Goal: Information Seeking & Learning: Check status

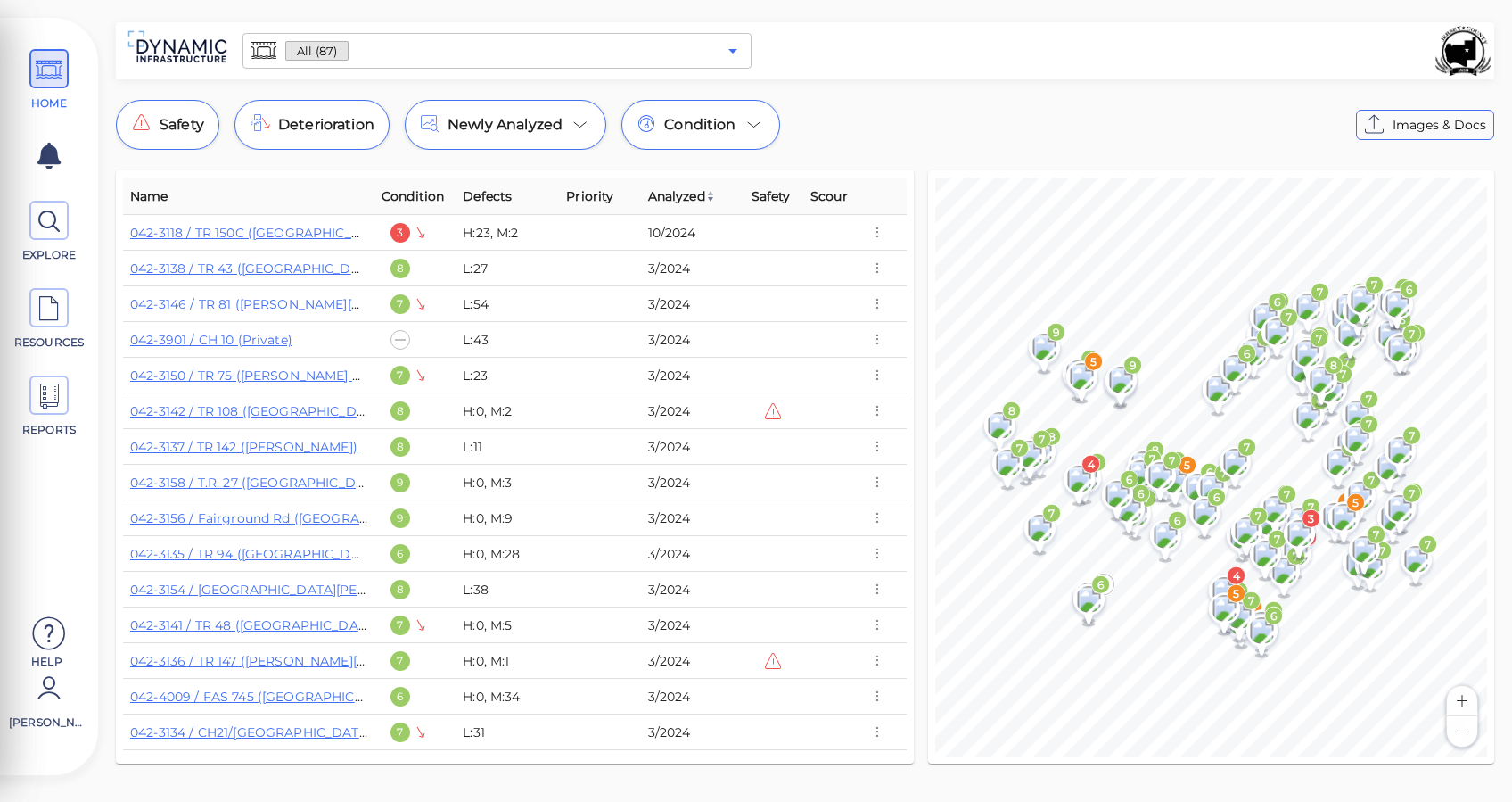
click at [738, 46] on icon "Open" at bounding box center [733, 51] width 22 height 22
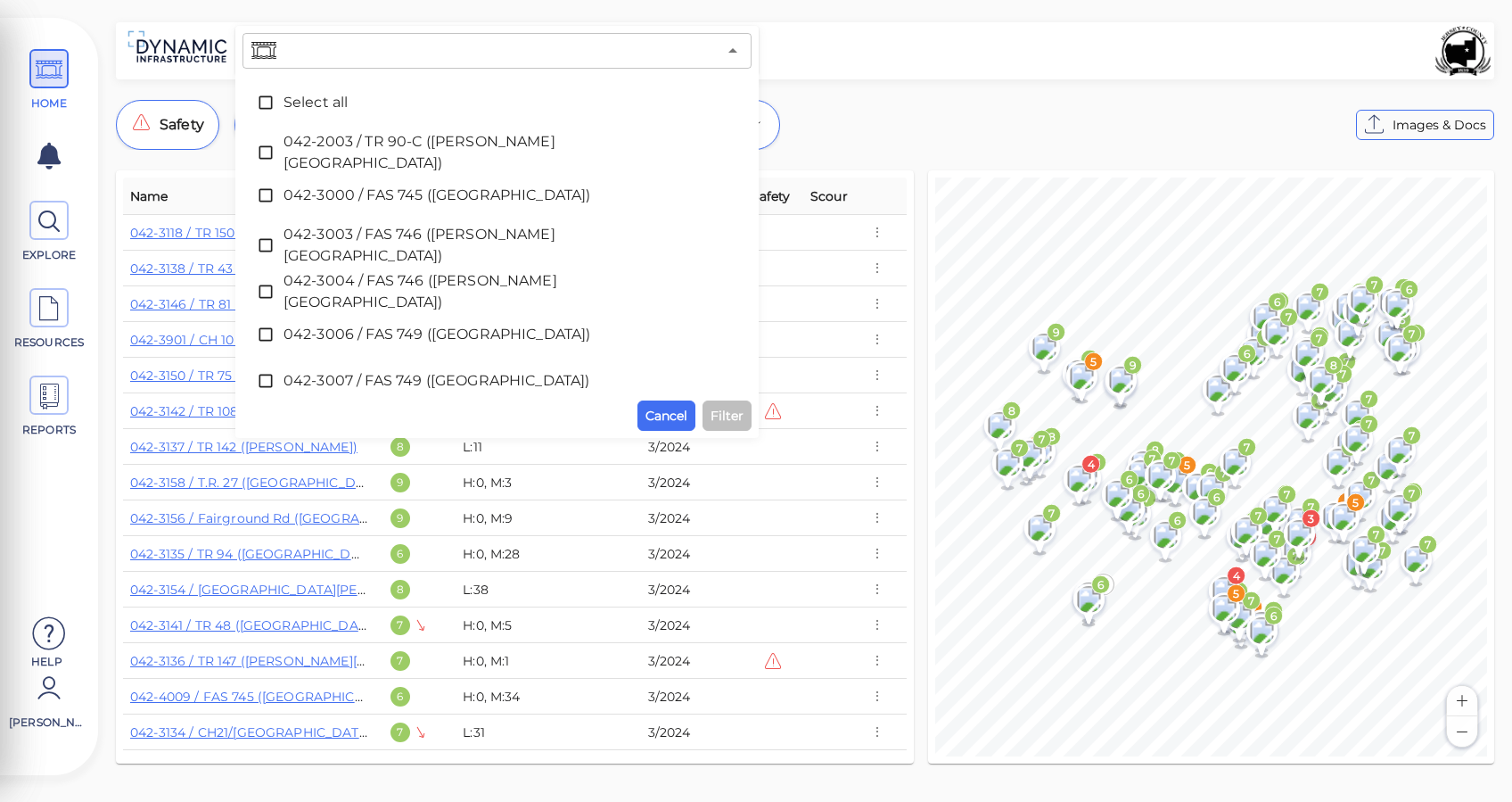
click at [893, 57] on div at bounding box center [1125, 50] width 732 height 50
click at [925, 90] on div "​ Select all 042-2003 / TR 90-C ([PERSON_NAME][GEOGRAPHIC_DATA]) 042-3000 / FAS…" at bounding box center [804, 399] width 1414 height 752
click at [745, 50] on button "Close" at bounding box center [732, 50] width 25 height 25
click at [809, 59] on div at bounding box center [1125, 50] width 732 height 50
click at [1118, 84] on div "​ Select all 042-2003 / TR 90-C ([PERSON_NAME][GEOGRAPHIC_DATA]) 042-3000 / FAS…" at bounding box center [804, 399] width 1414 height 752
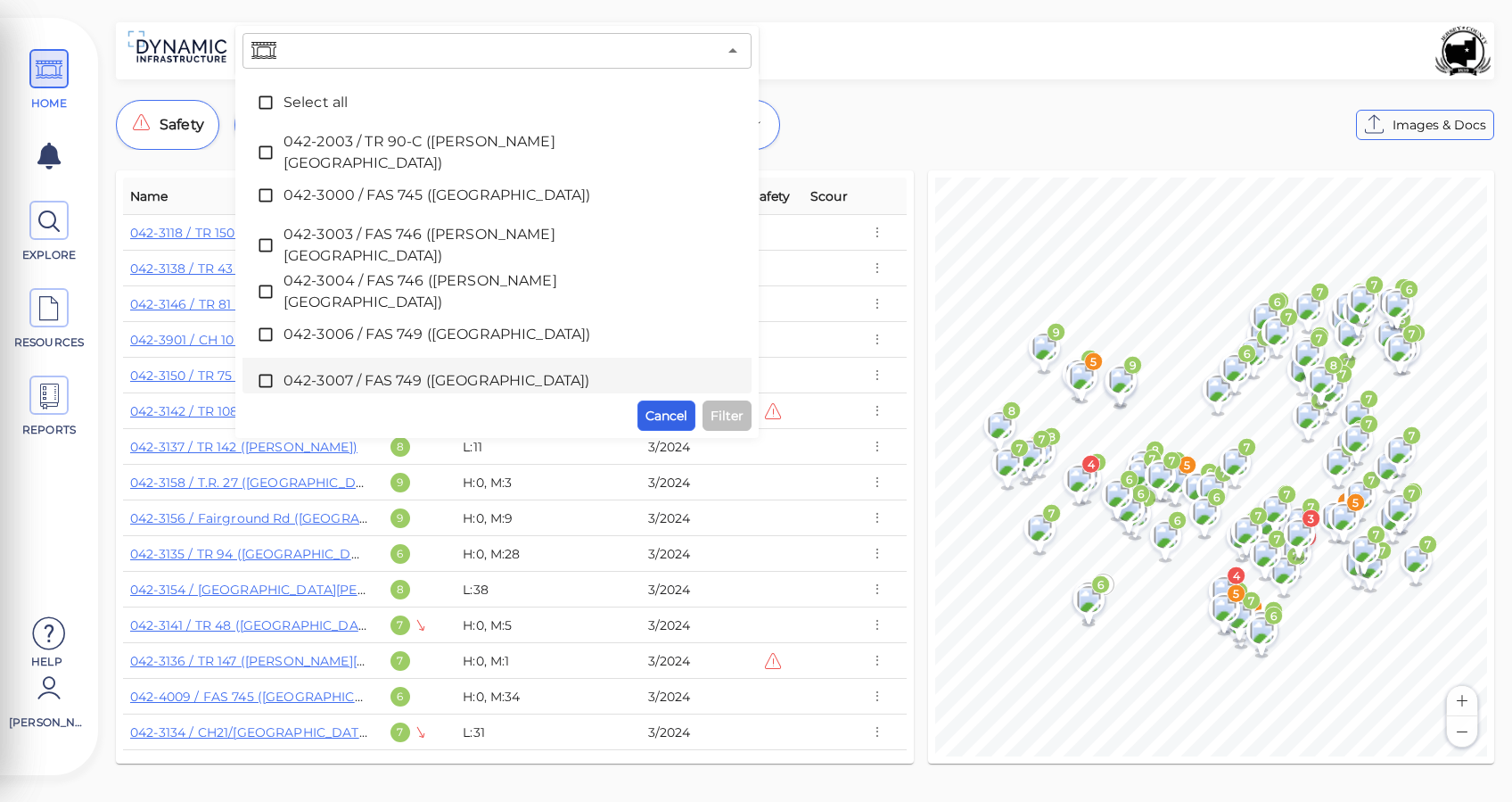
click at [673, 407] on span "Cancel" at bounding box center [666, 416] width 42 height 22
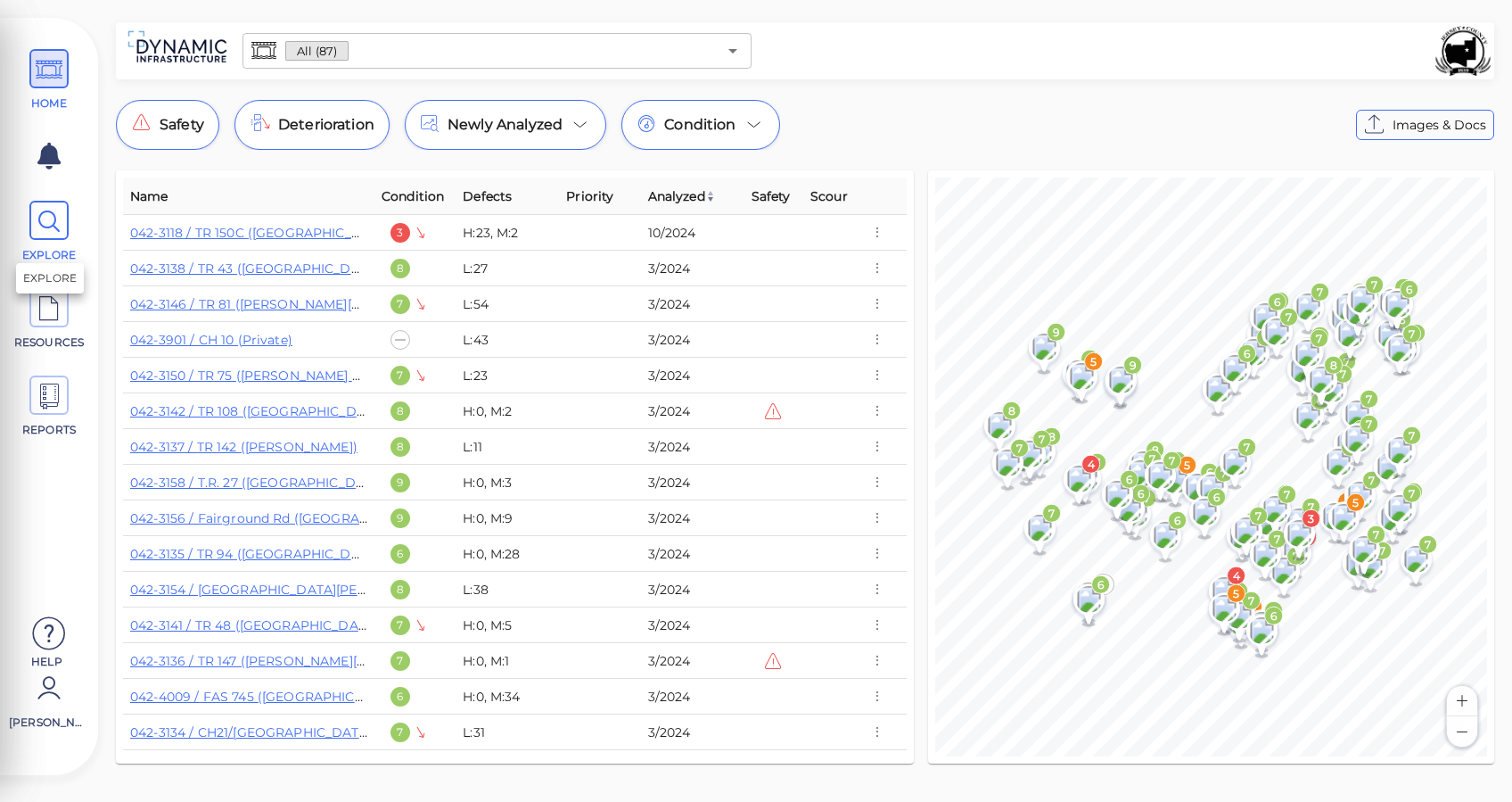
click at [60, 224] on icon at bounding box center [48, 222] width 27 height 41
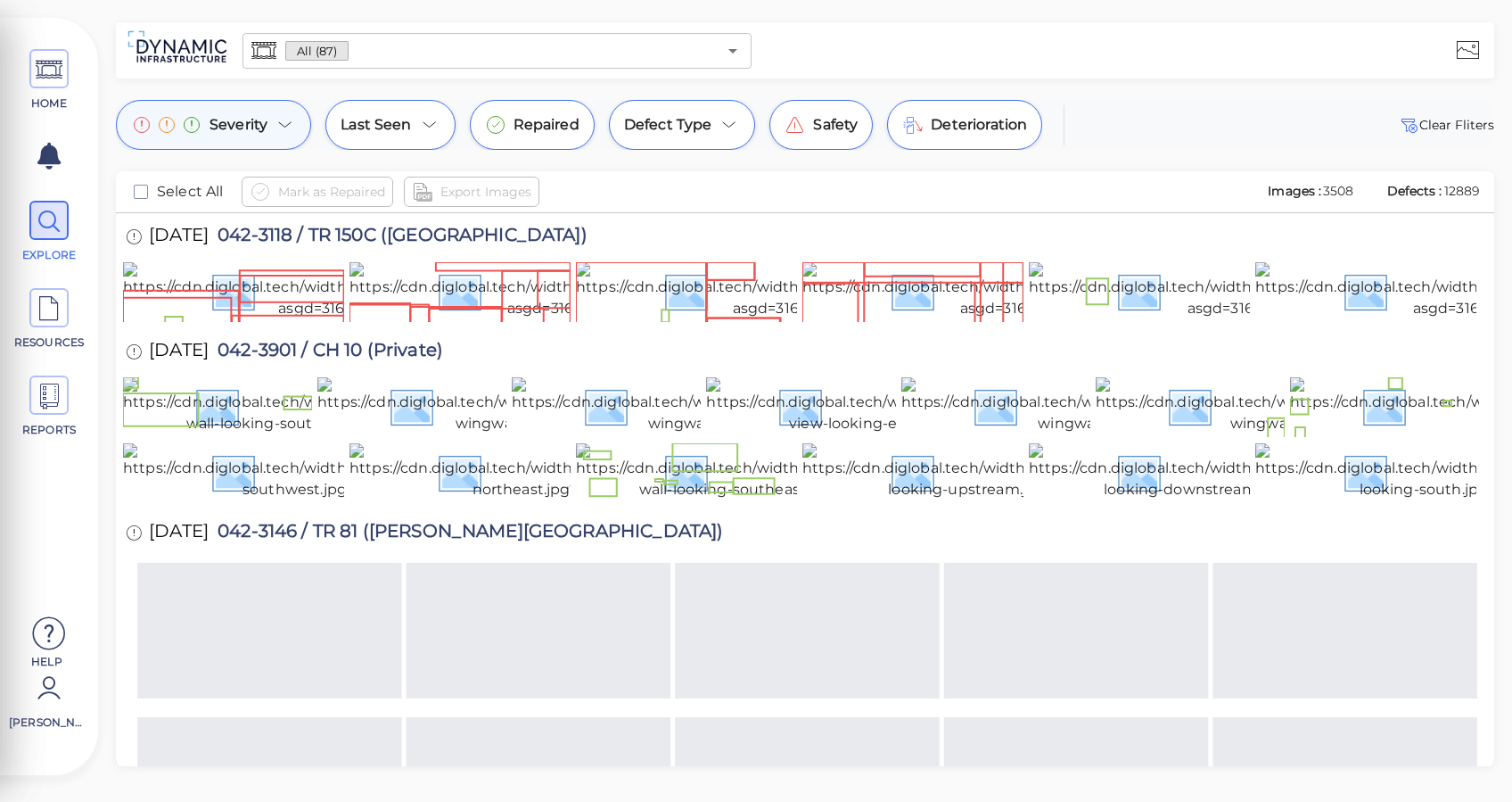
click at [303, 117] on div "Severity" at bounding box center [213, 125] width 195 height 50
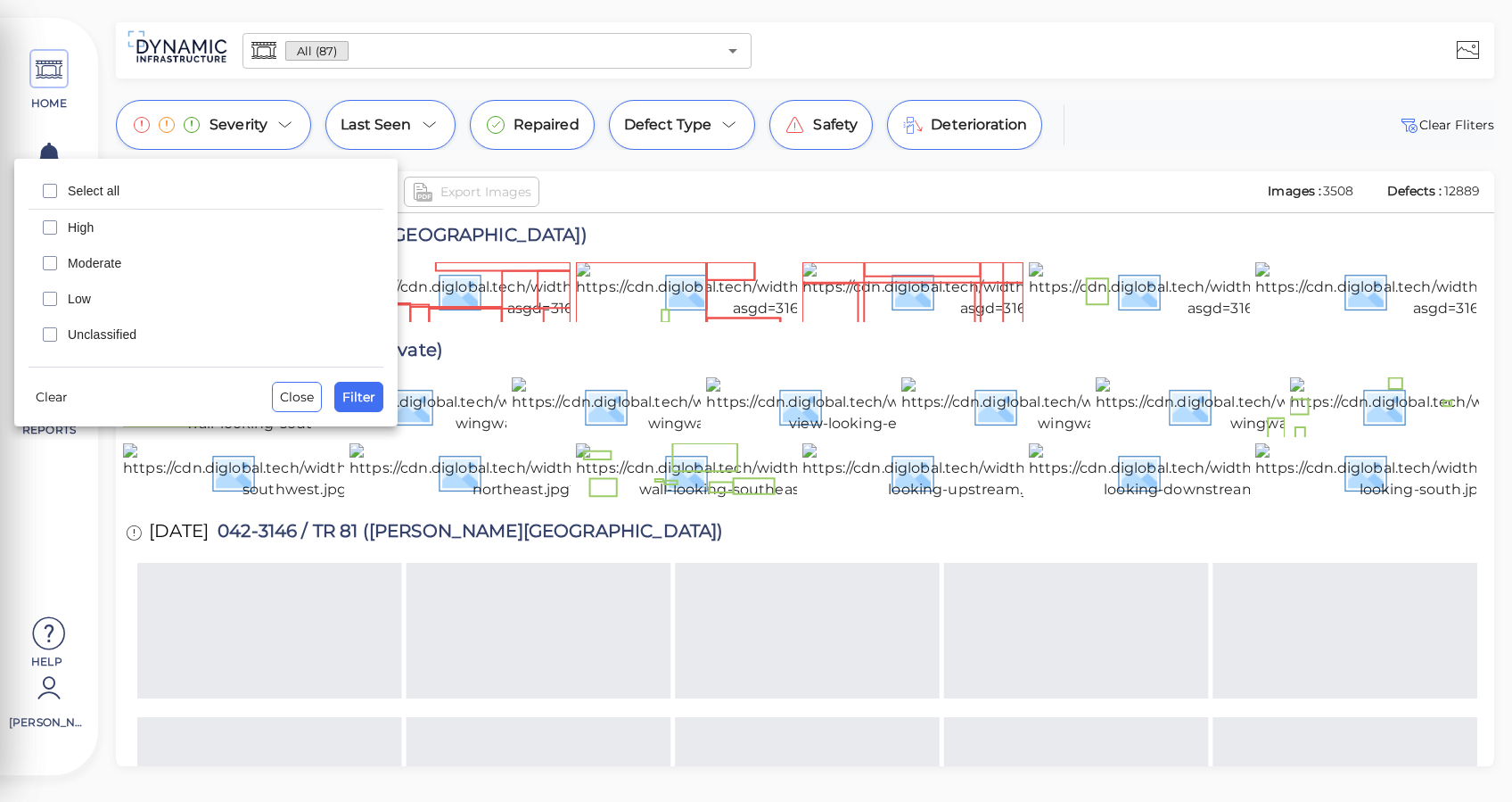
click at [286, 127] on div at bounding box center [756, 401] width 1512 height 802
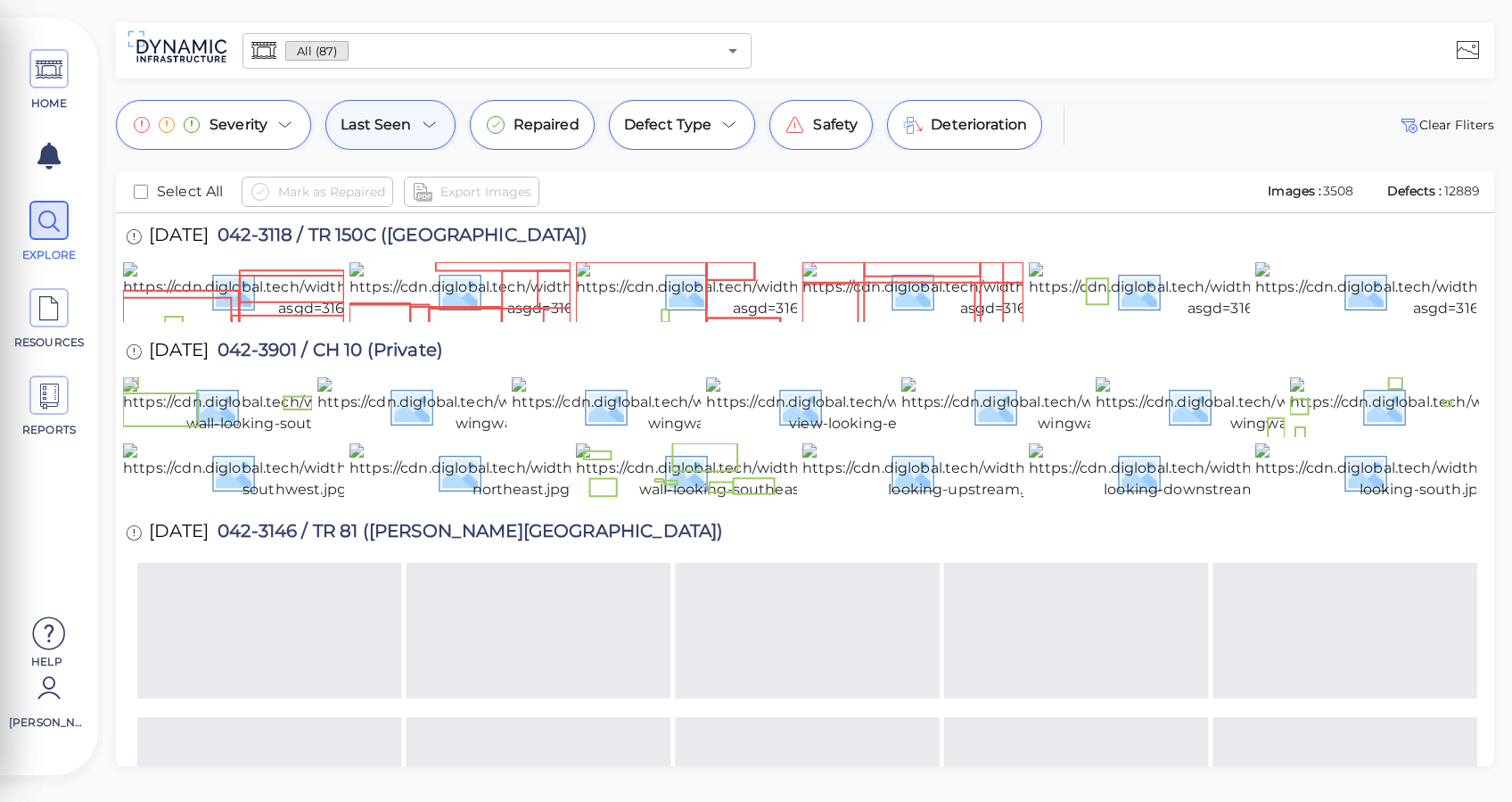
click at [414, 124] on div "Last Seen" at bounding box center [390, 125] width 130 height 50
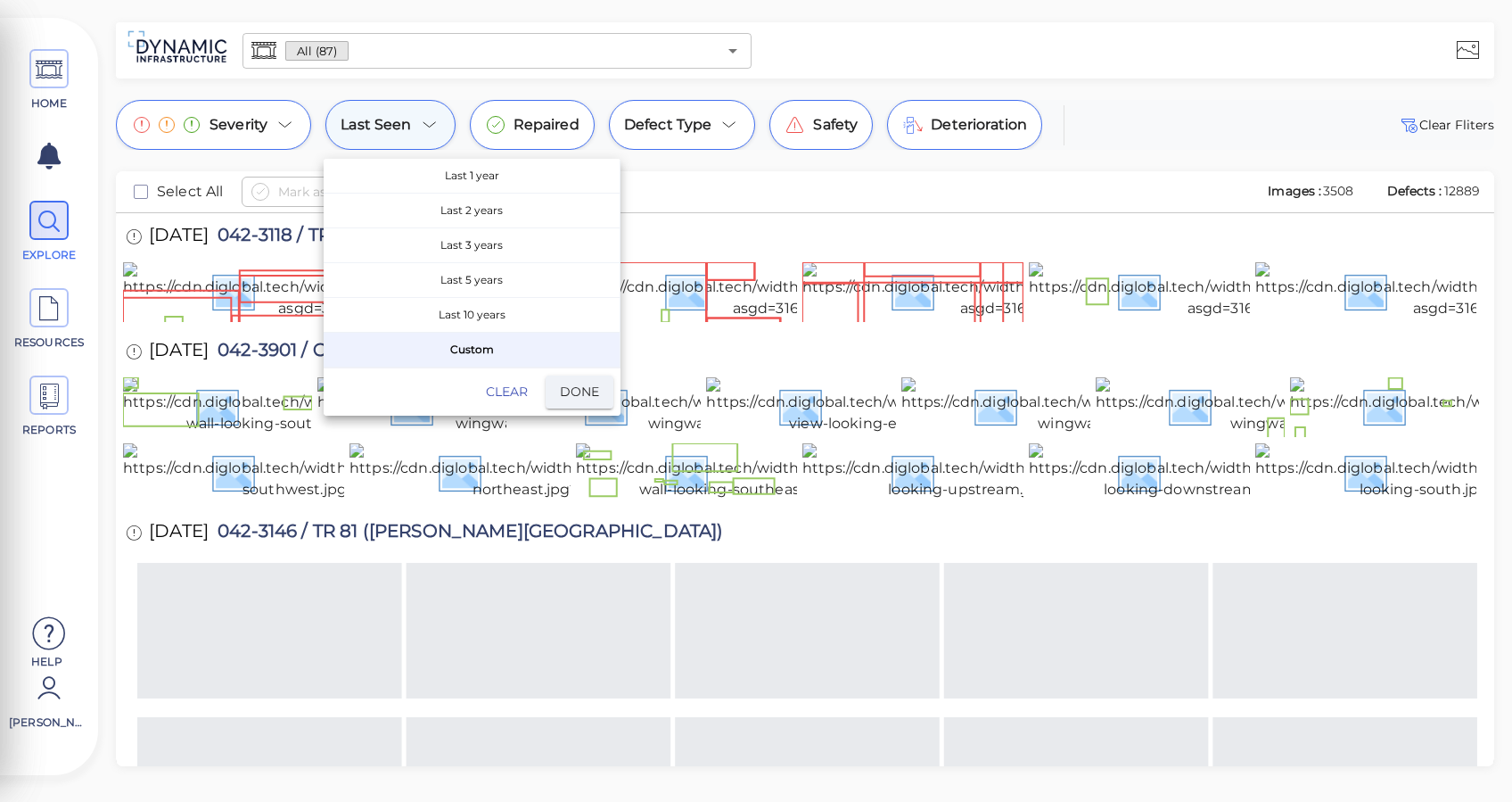
click at [414, 124] on div at bounding box center [756, 401] width 1512 height 802
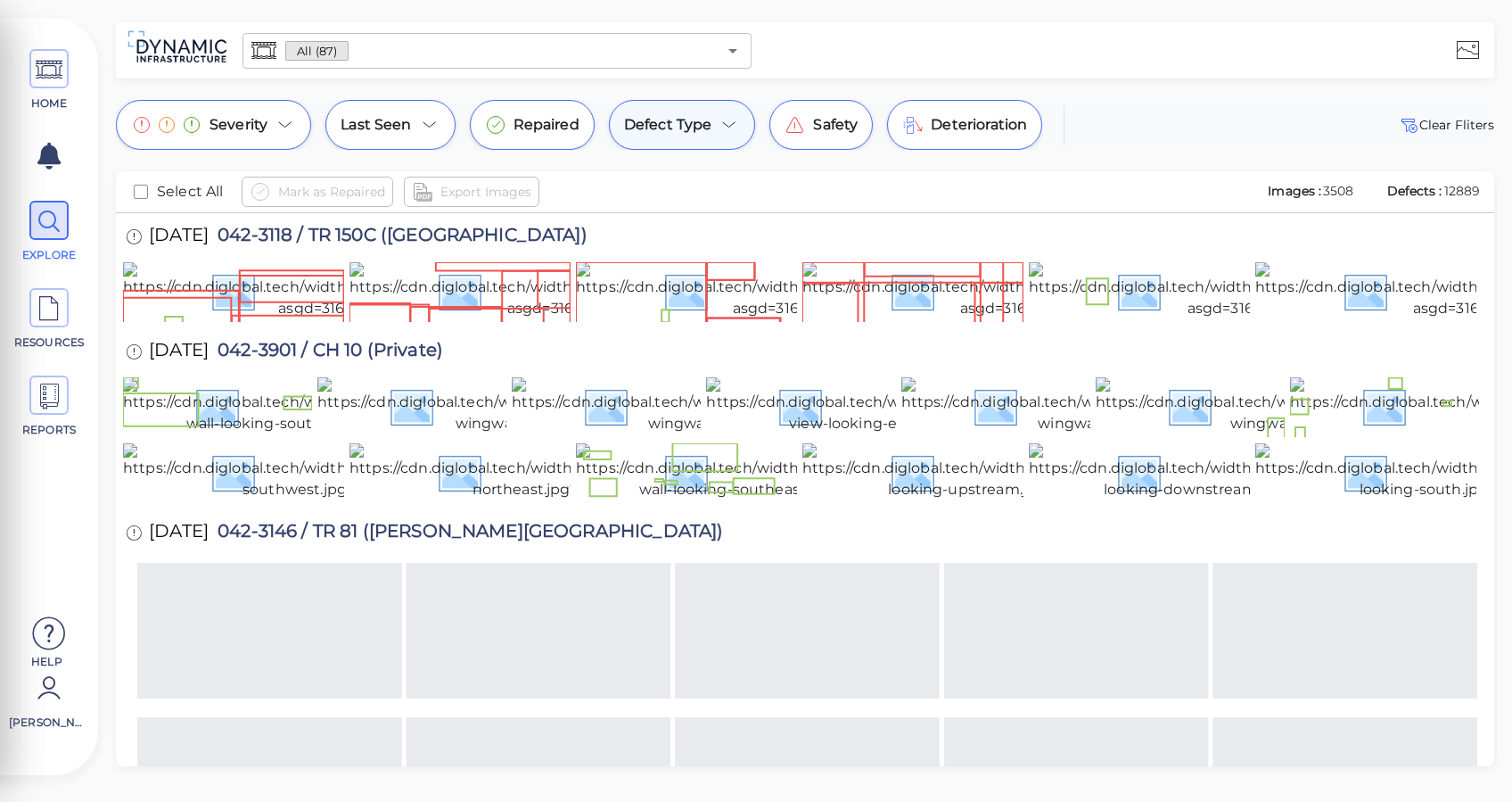
click at [731, 119] on icon at bounding box center [729, 125] width 22 height 22
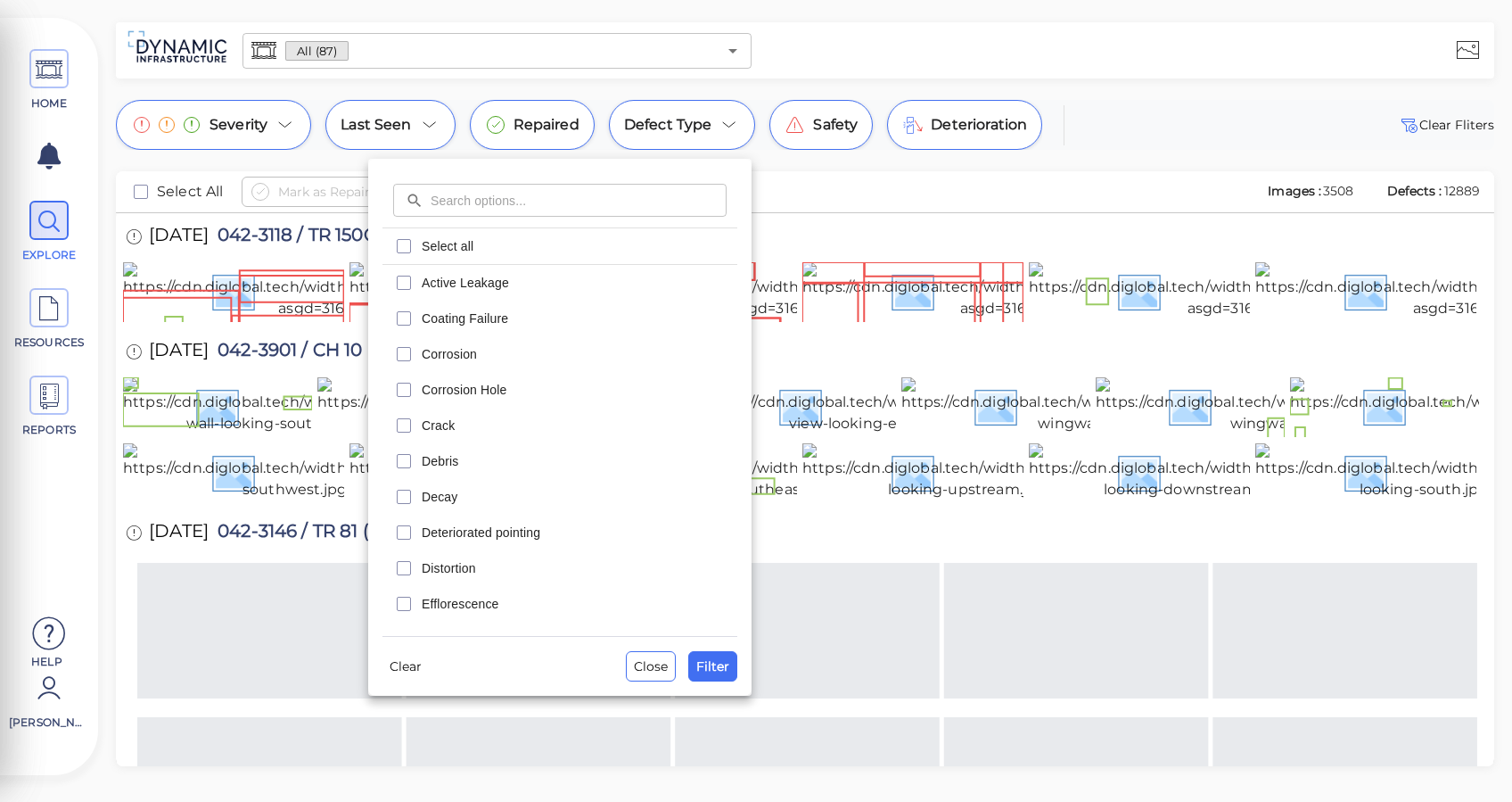
click at [1155, 86] on div at bounding box center [756, 401] width 1512 height 802
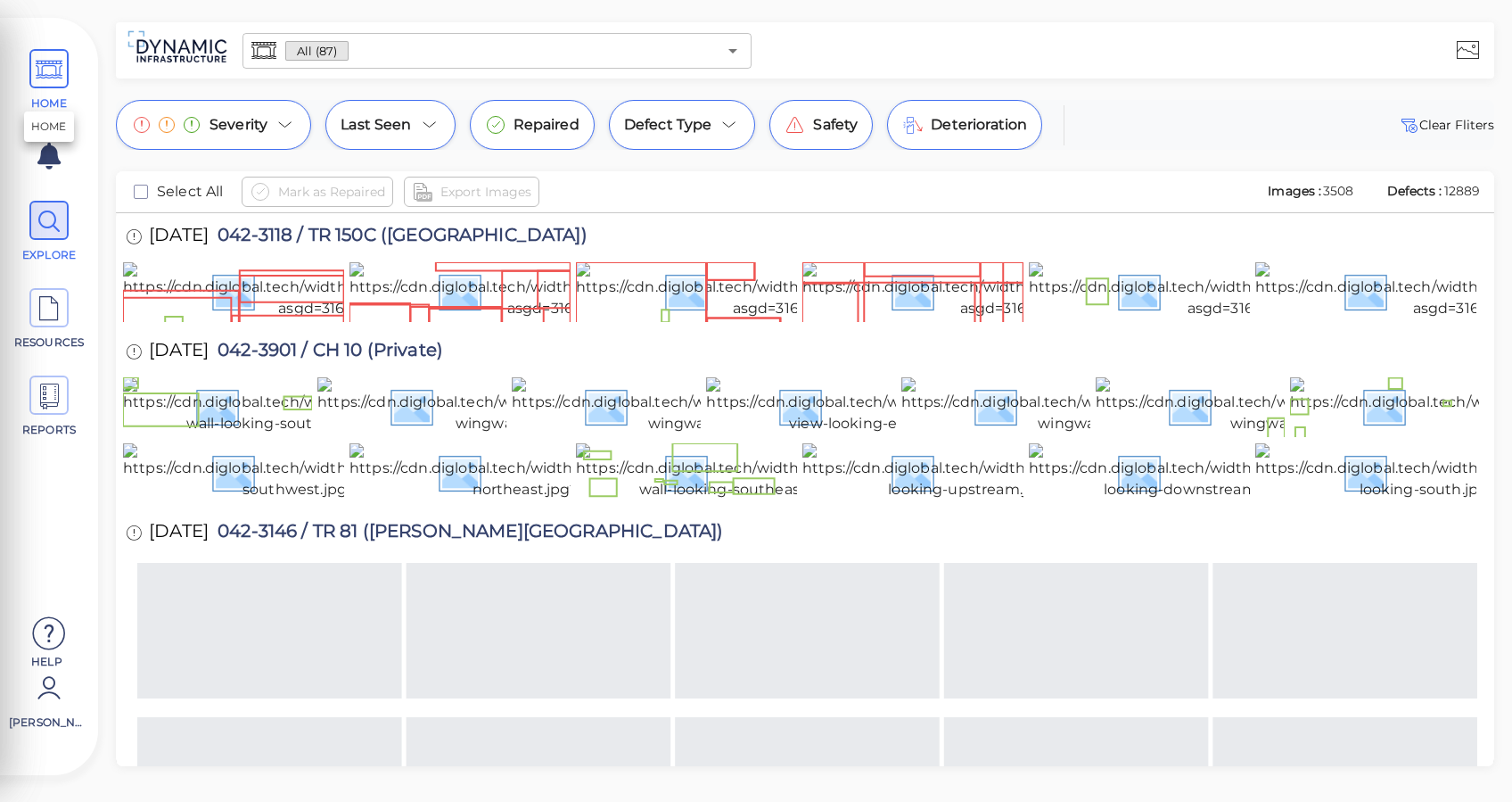
click at [39, 83] on icon at bounding box center [48, 69] width 27 height 41
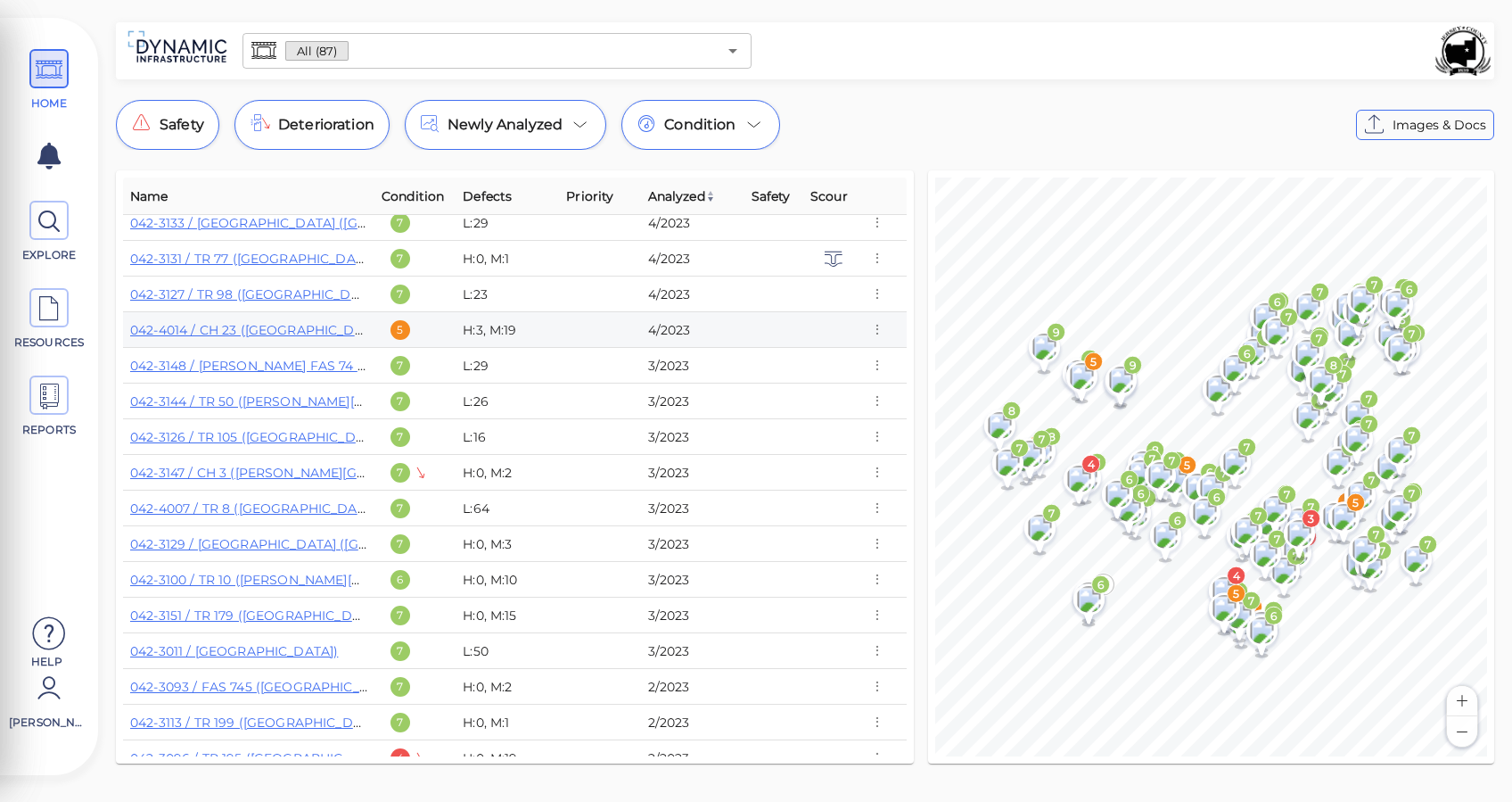
scroll to position [1428, 0]
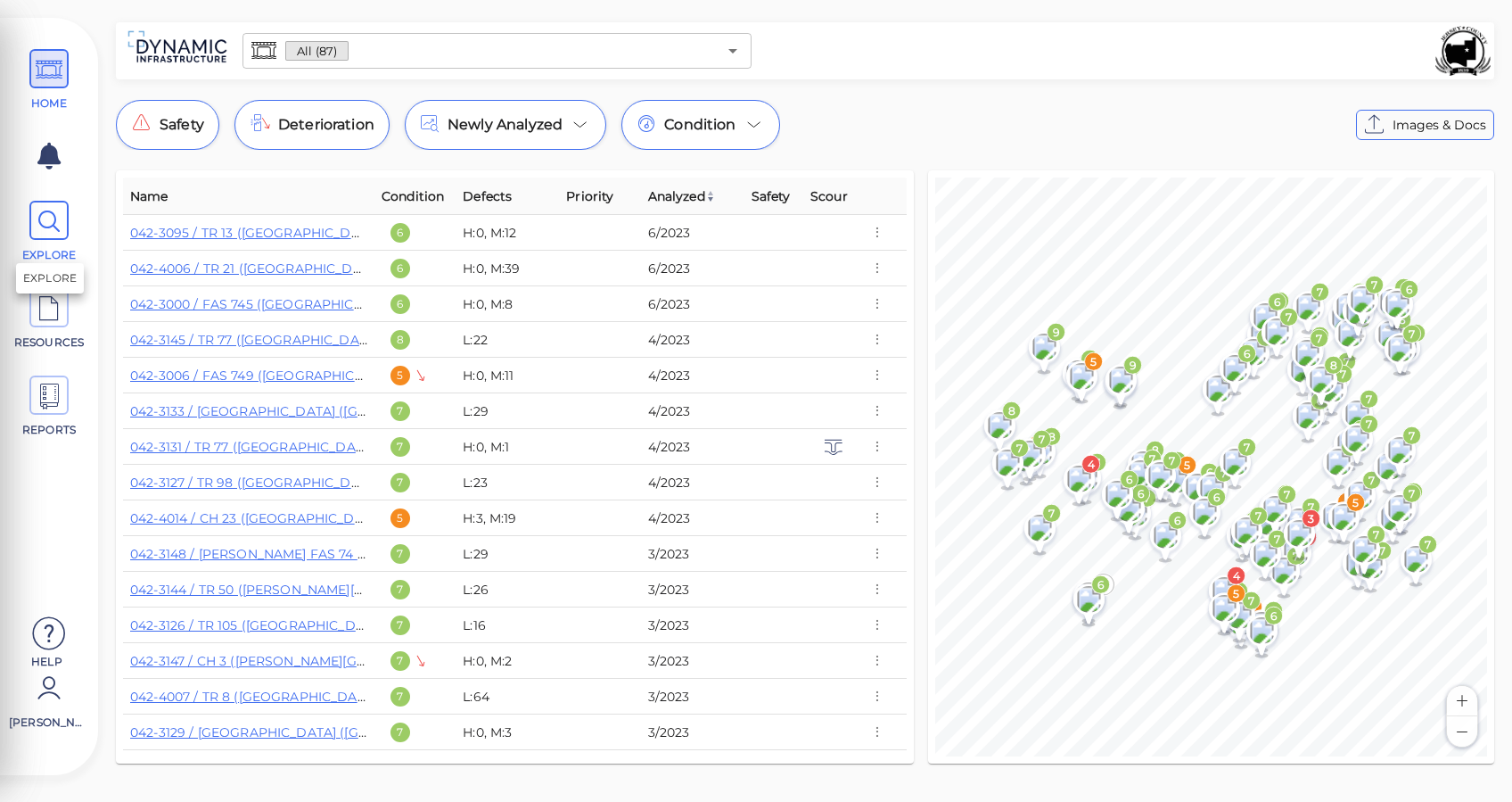
click at [45, 220] on icon at bounding box center [48, 222] width 27 height 41
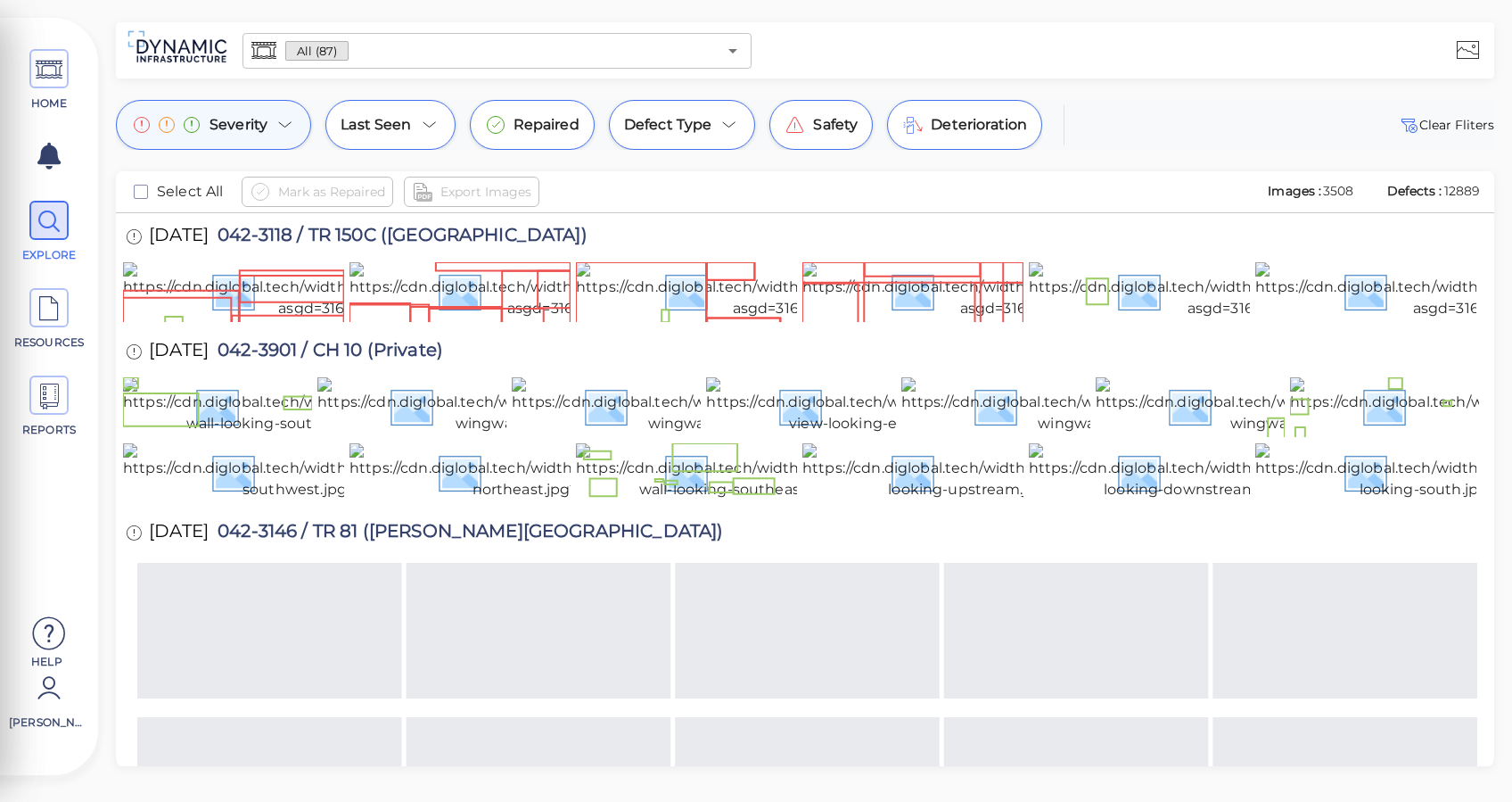
click at [286, 114] on icon at bounding box center [286, 125] width 22 height 22
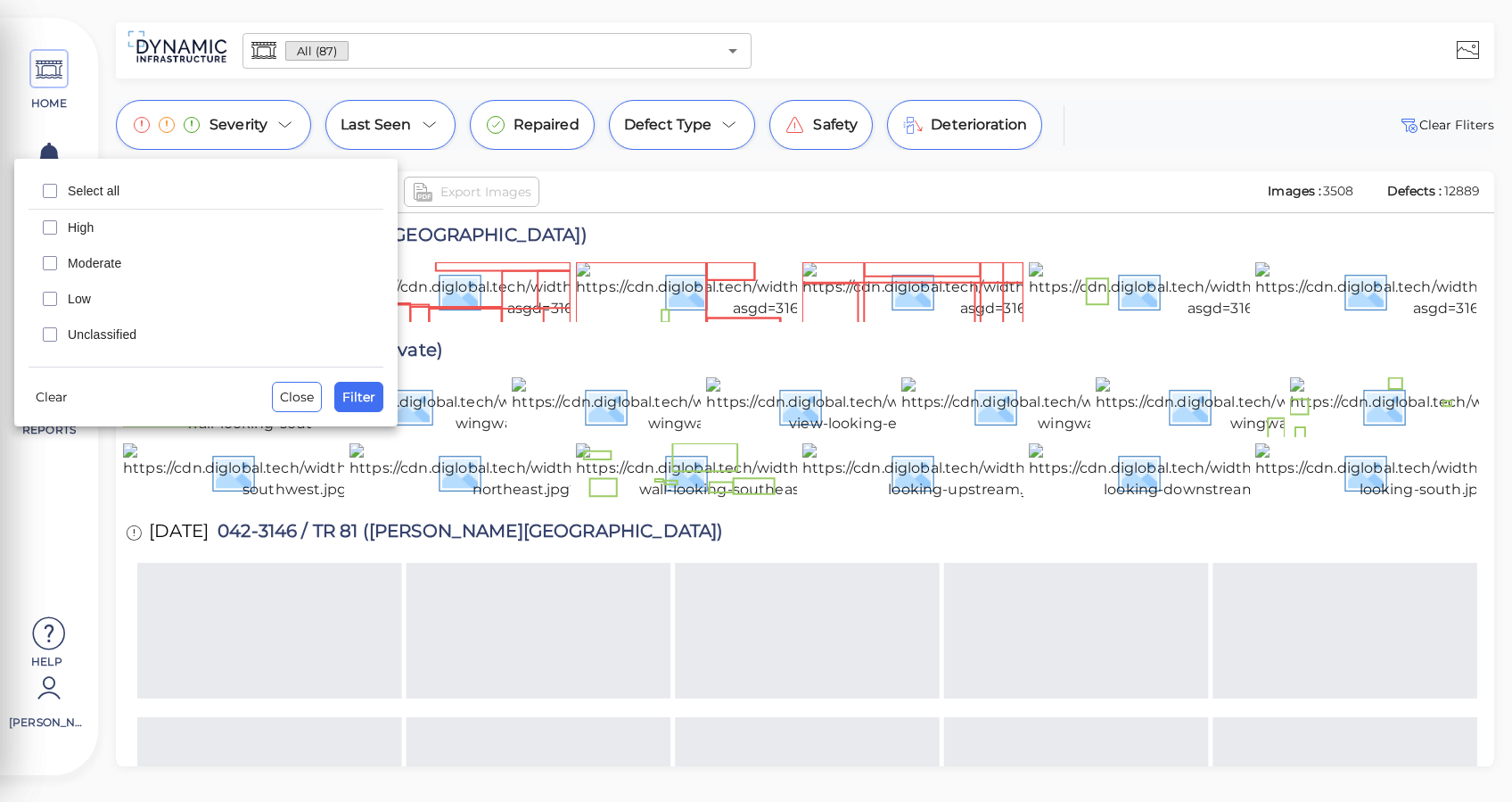
click at [274, 128] on div at bounding box center [756, 401] width 1512 height 802
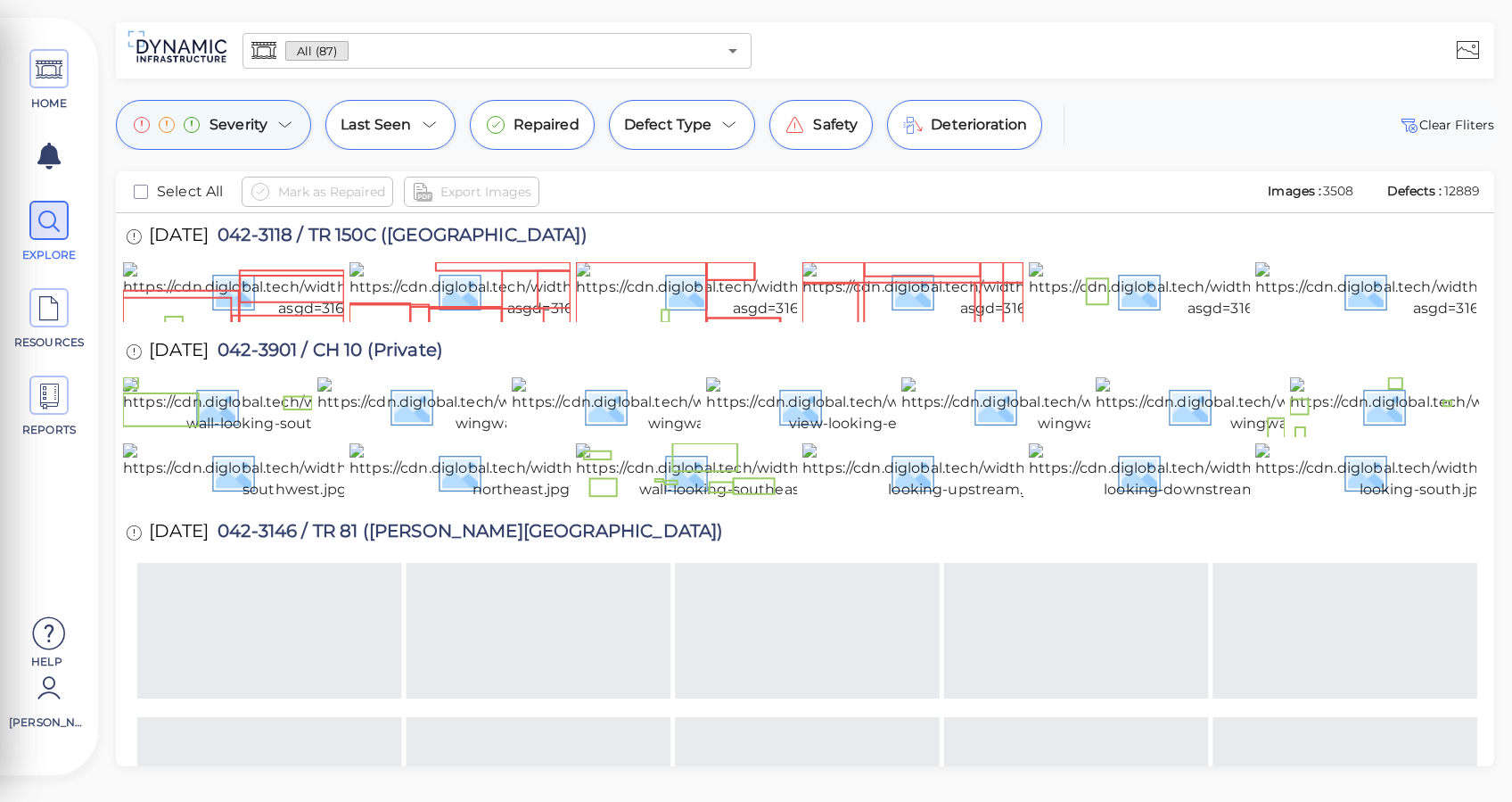
click at [282, 122] on icon at bounding box center [286, 125] width 22 height 22
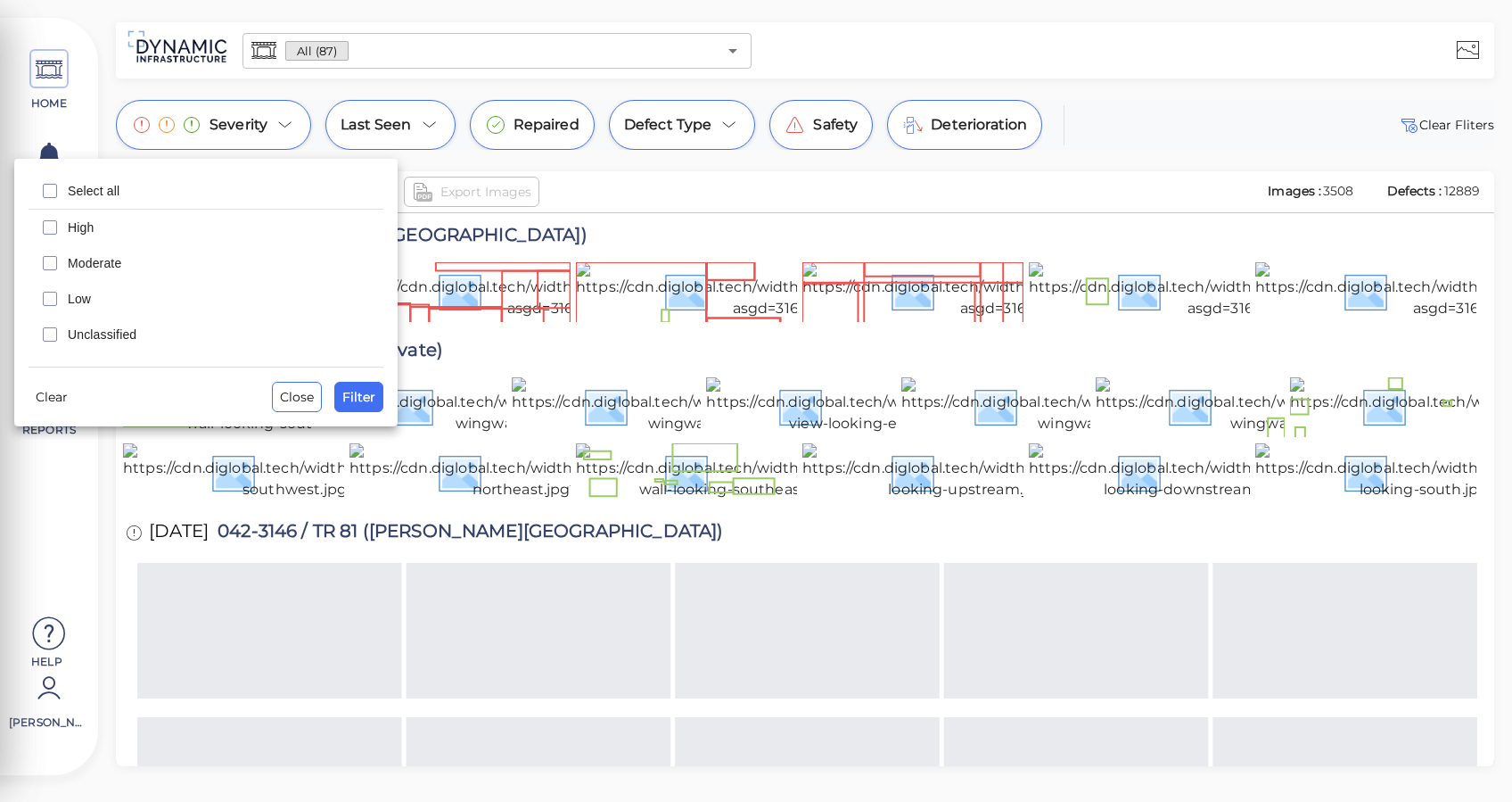
click at [96, 229] on span "High" at bounding box center [220, 228] width 305 height 18
click at [80, 254] on span "Moderate" at bounding box center [220, 263] width 305 height 18
click at [361, 405] on span "Filter" at bounding box center [358, 397] width 33 height 22
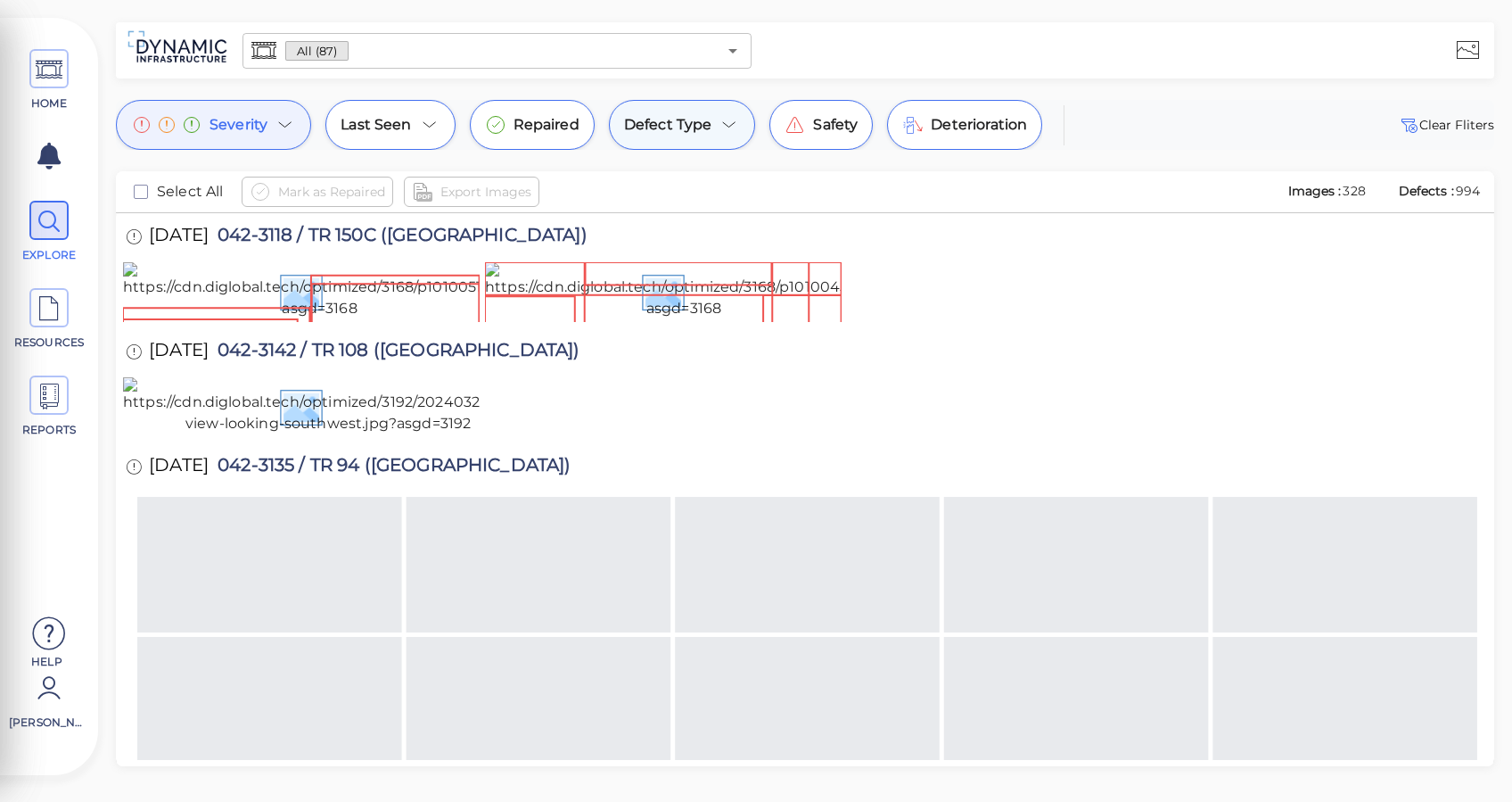
click at [708, 131] on span "Defect Type" at bounding box center [668, 125] width 88 height 22
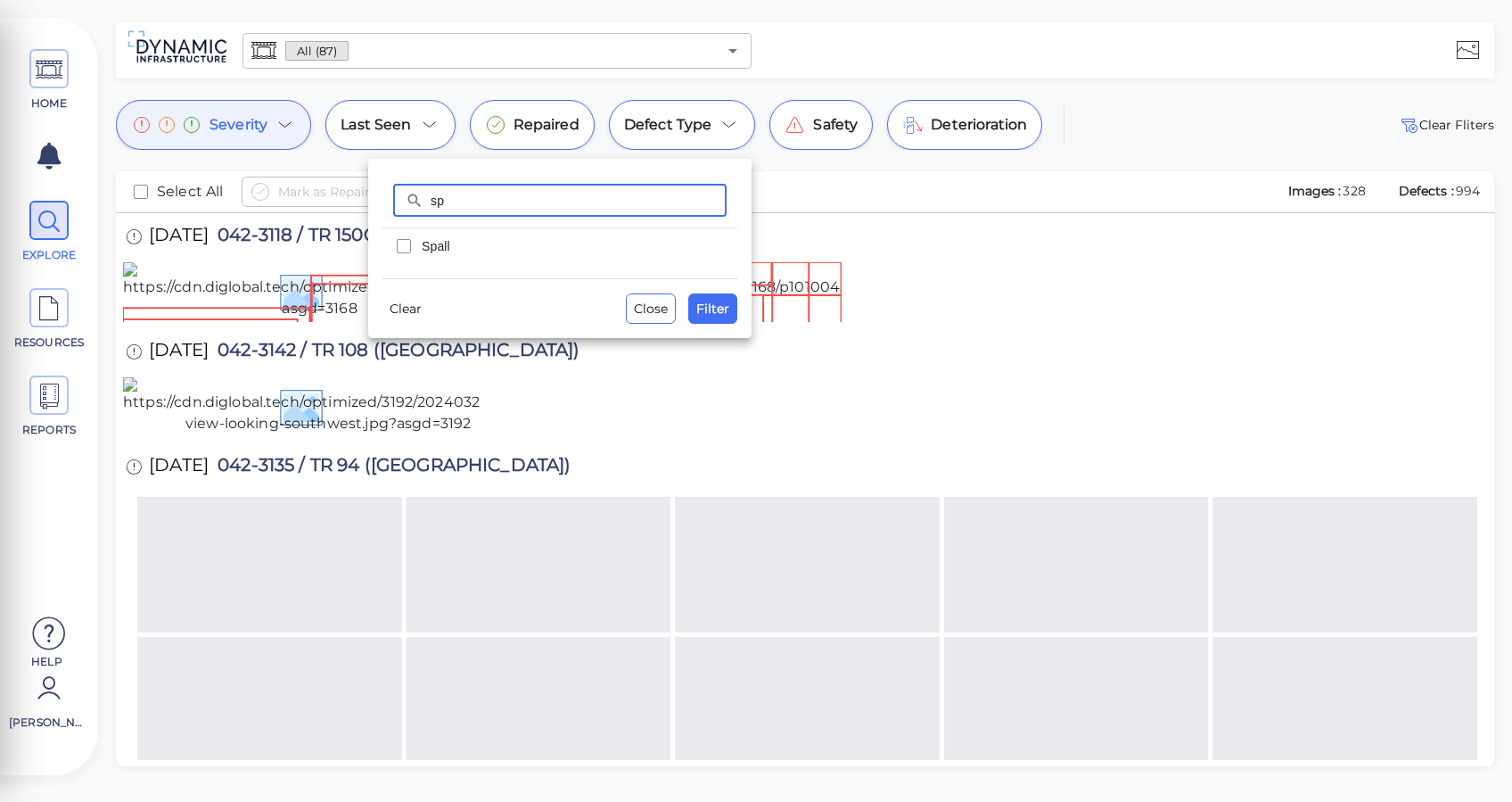
type input "s"
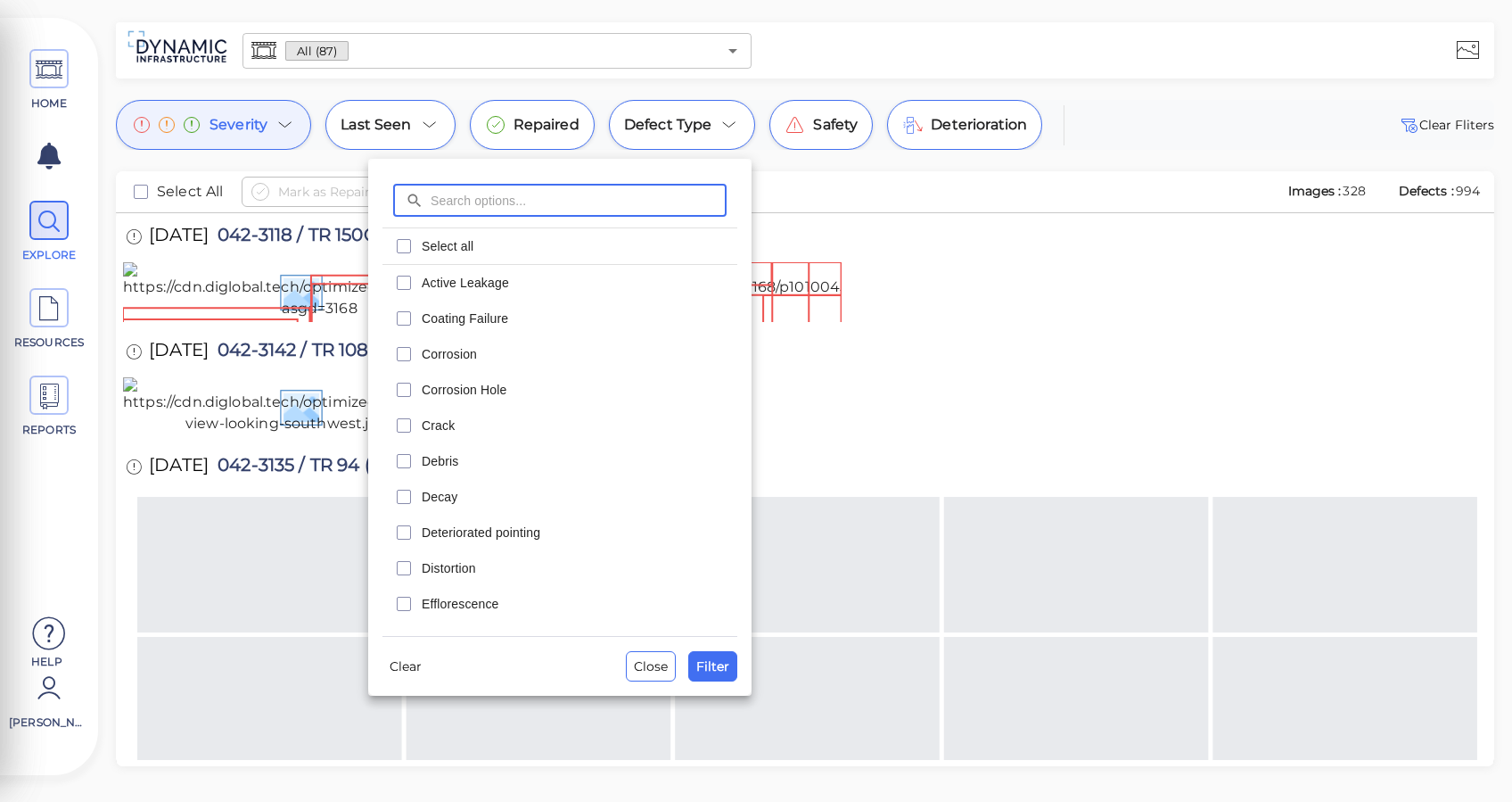
click at [426, 425] on span "Crack" at bounding box center [574, 426] width 305 height 18
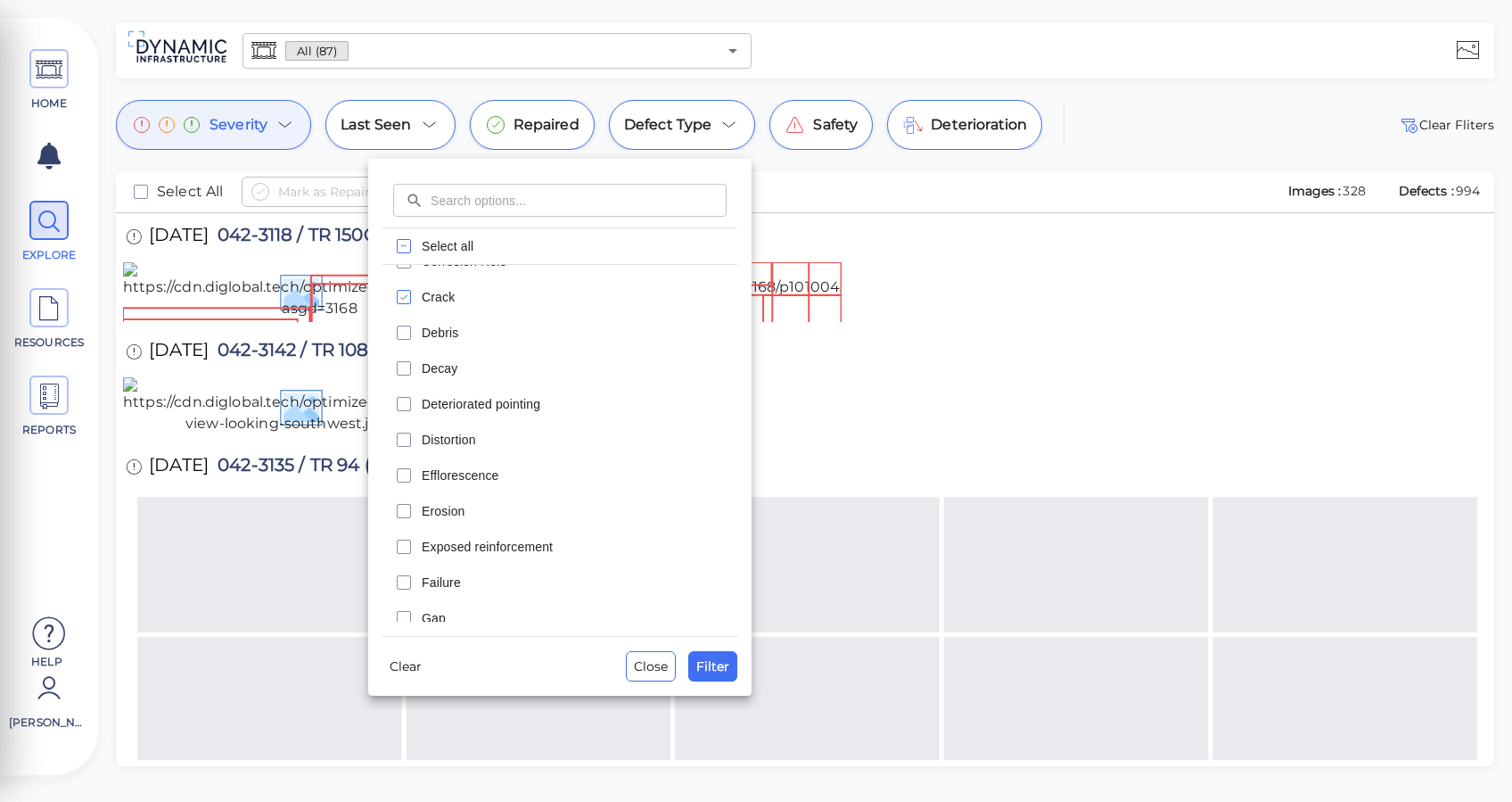
scroll to position [238, 0]
click at [438, 477] on span "Failure" at bounding box center [574, 474] width 305 height 18
click at [713, 668] on span "Filter" at bounding box center [712, 666] width 33 height 22
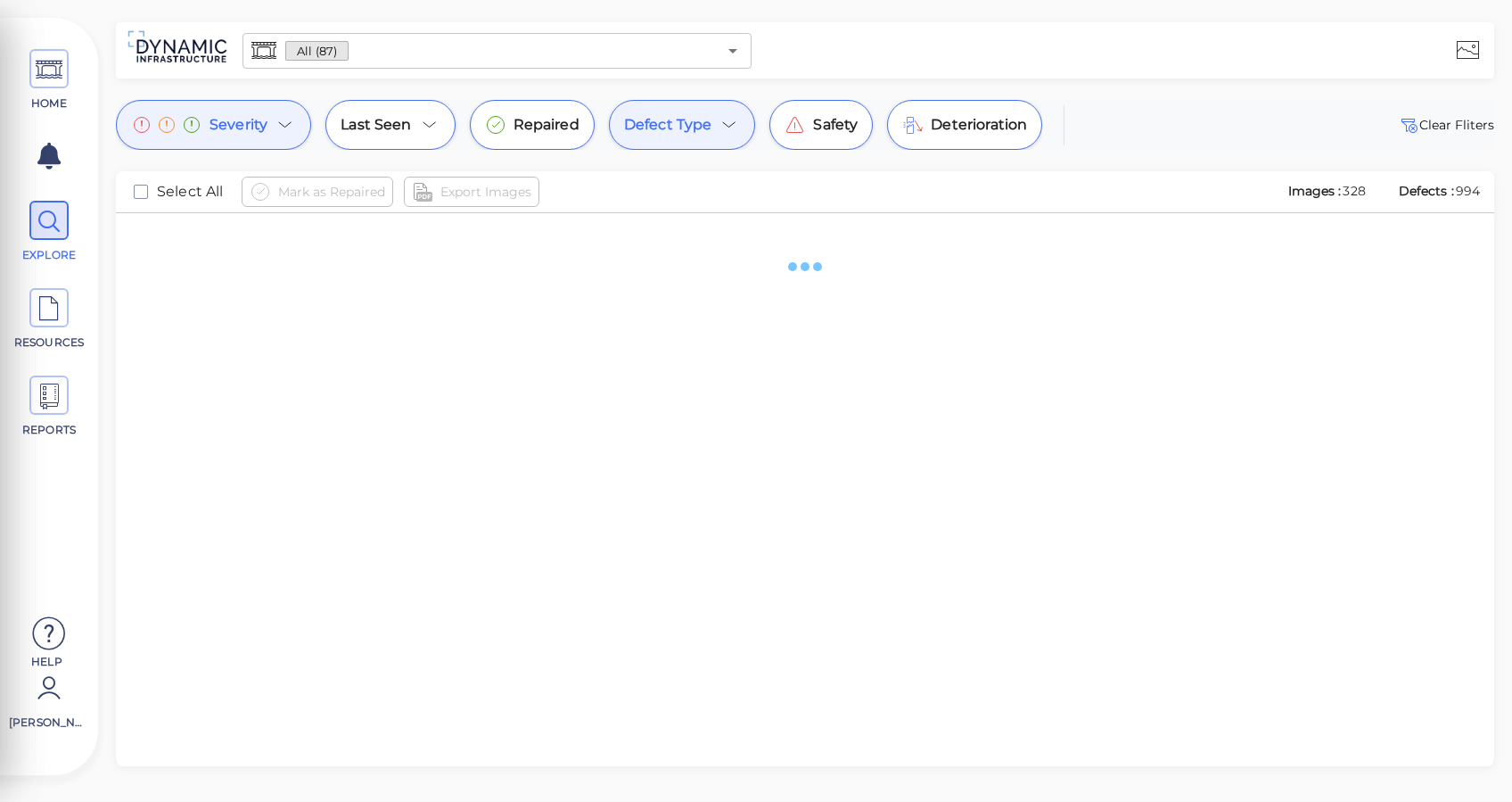
scroll to position [0, 0]
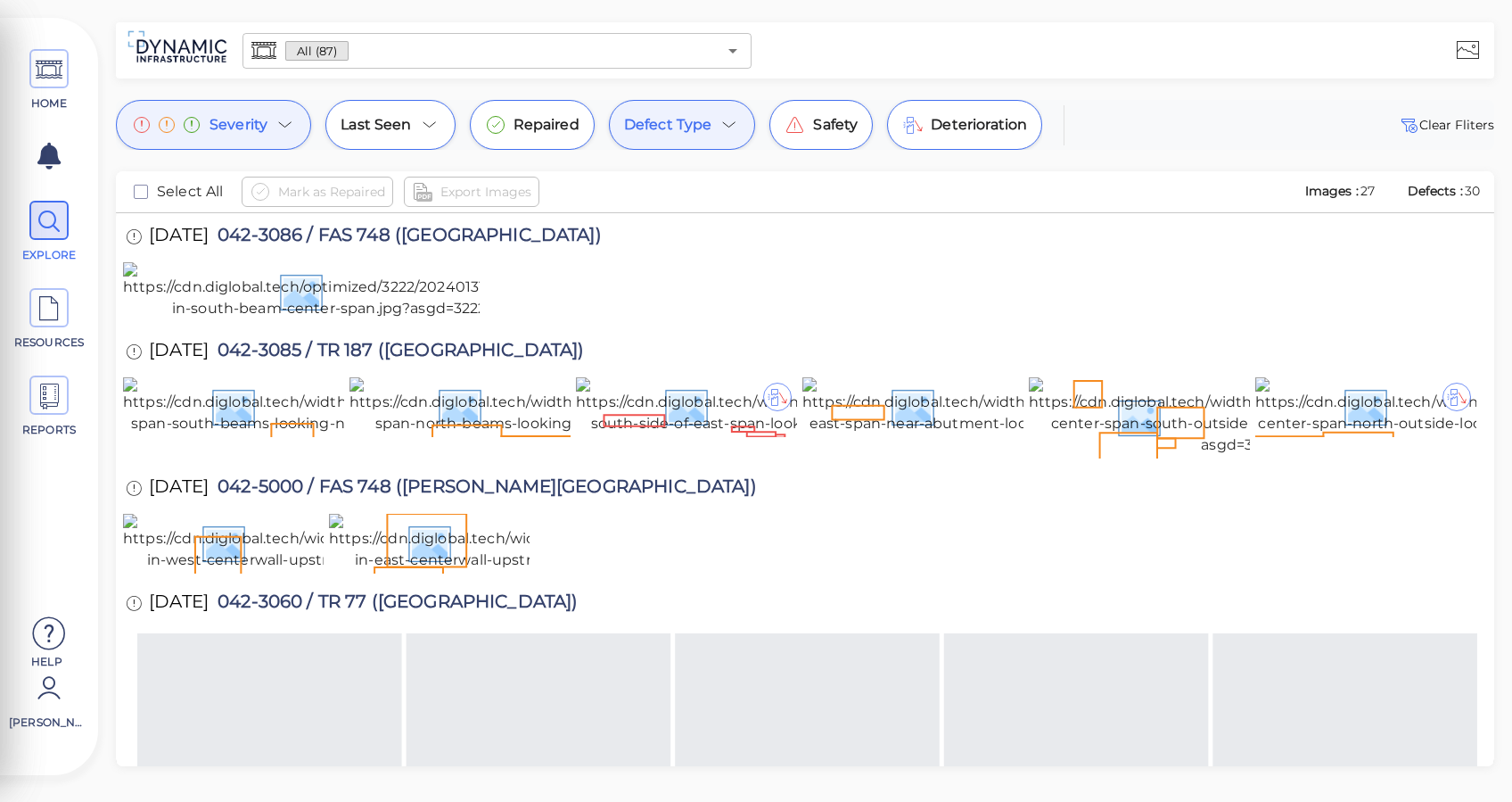
click at [720, 138] on div "Defect Type" at bounding box center [683, 125] width 147 height 50
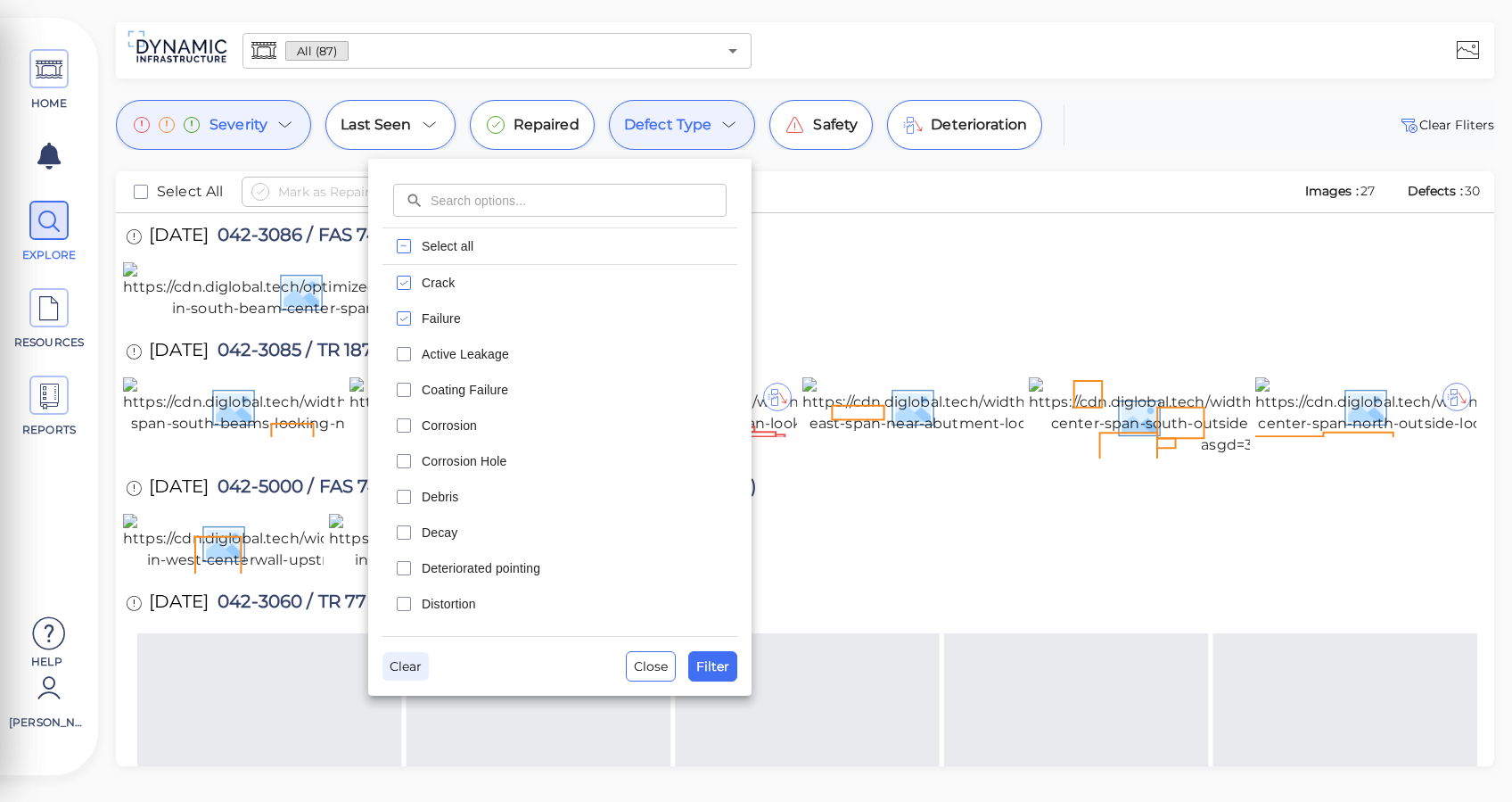
click at [400, 666] on span "Clear" at bounding box center [406, 666] width 32 height 22
drag, startPoint x: 717, startPoint y: 675, endPoint x: 634, endPoint y: 649, distance: 87.0
click at [719, 675] on span "Filter" at bounding box center [712, 666] width 33 height 22
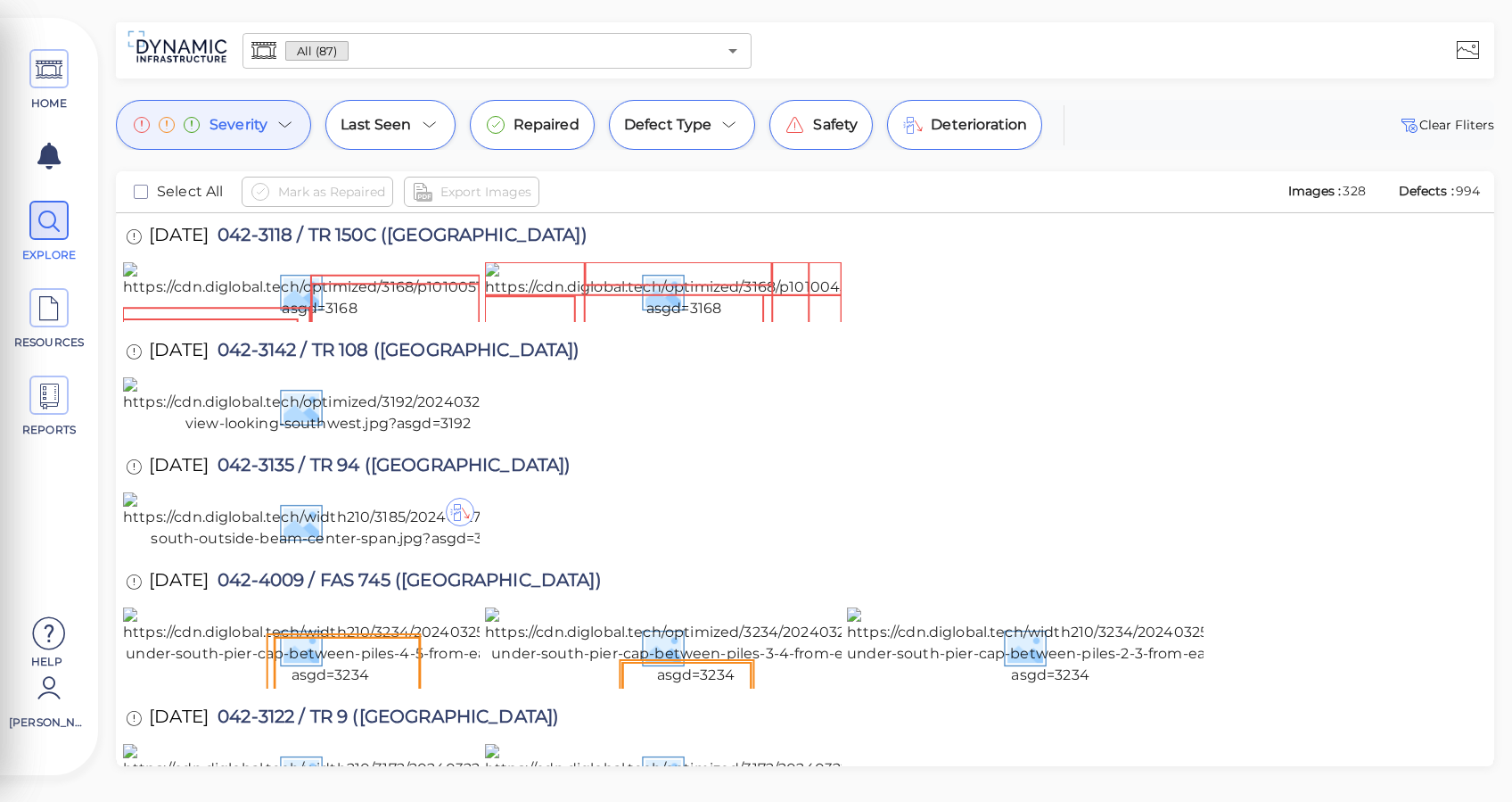
click at [284, 136] on div "Severity" at bounding box center [213, 125] width 195 height 50
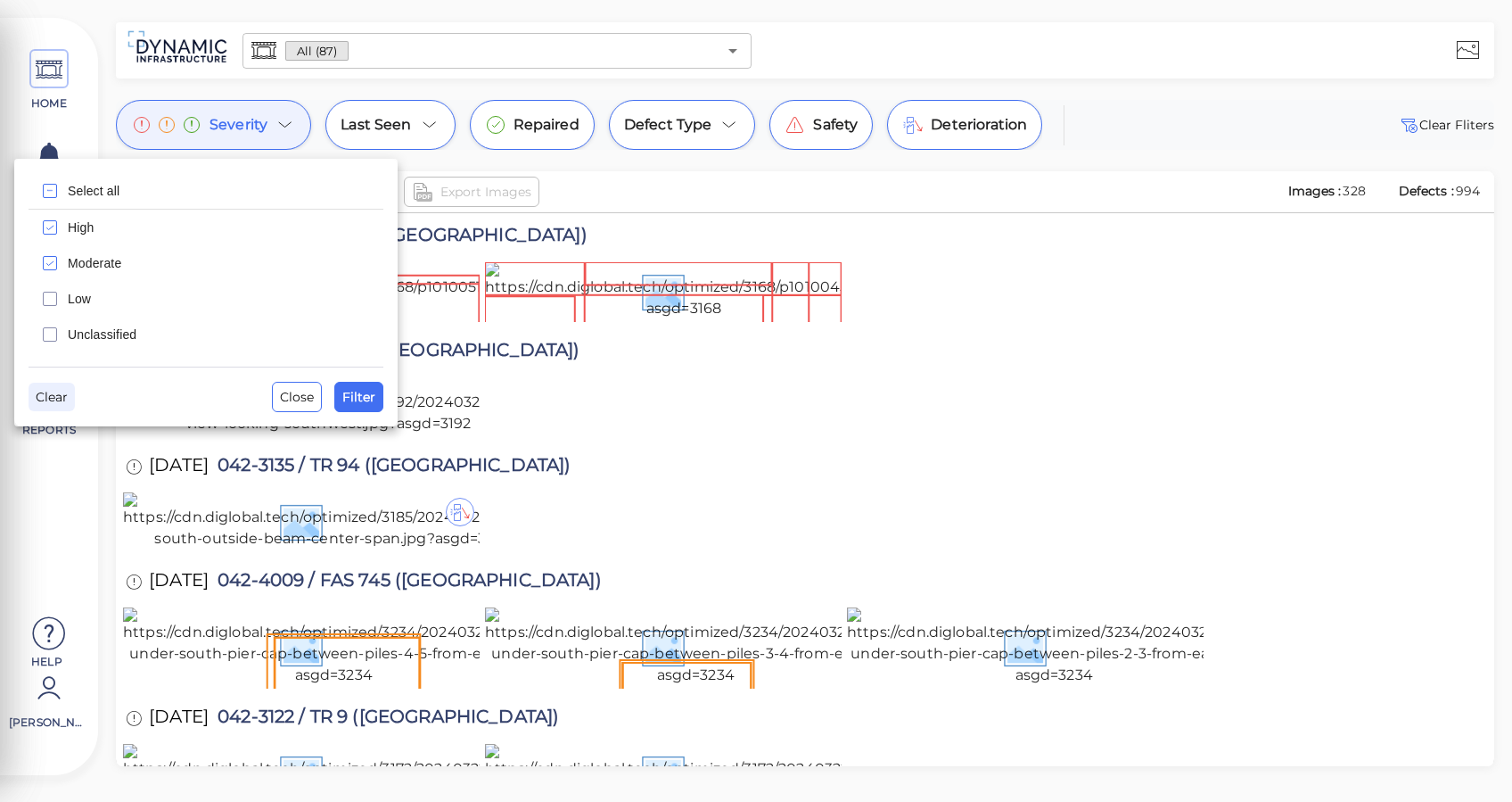
click at [54, 396] on span "Clear" at bounding box center [51, 397] width 32 height 22
click at [386, 399] on div "Select all High Moderate Low Unclassified Clear Close Filter" at bounding box center [206, 292] width 384 height 267
click at [375, 398] on button "Filter" at bounding box center [359, 397] width 49 height 31
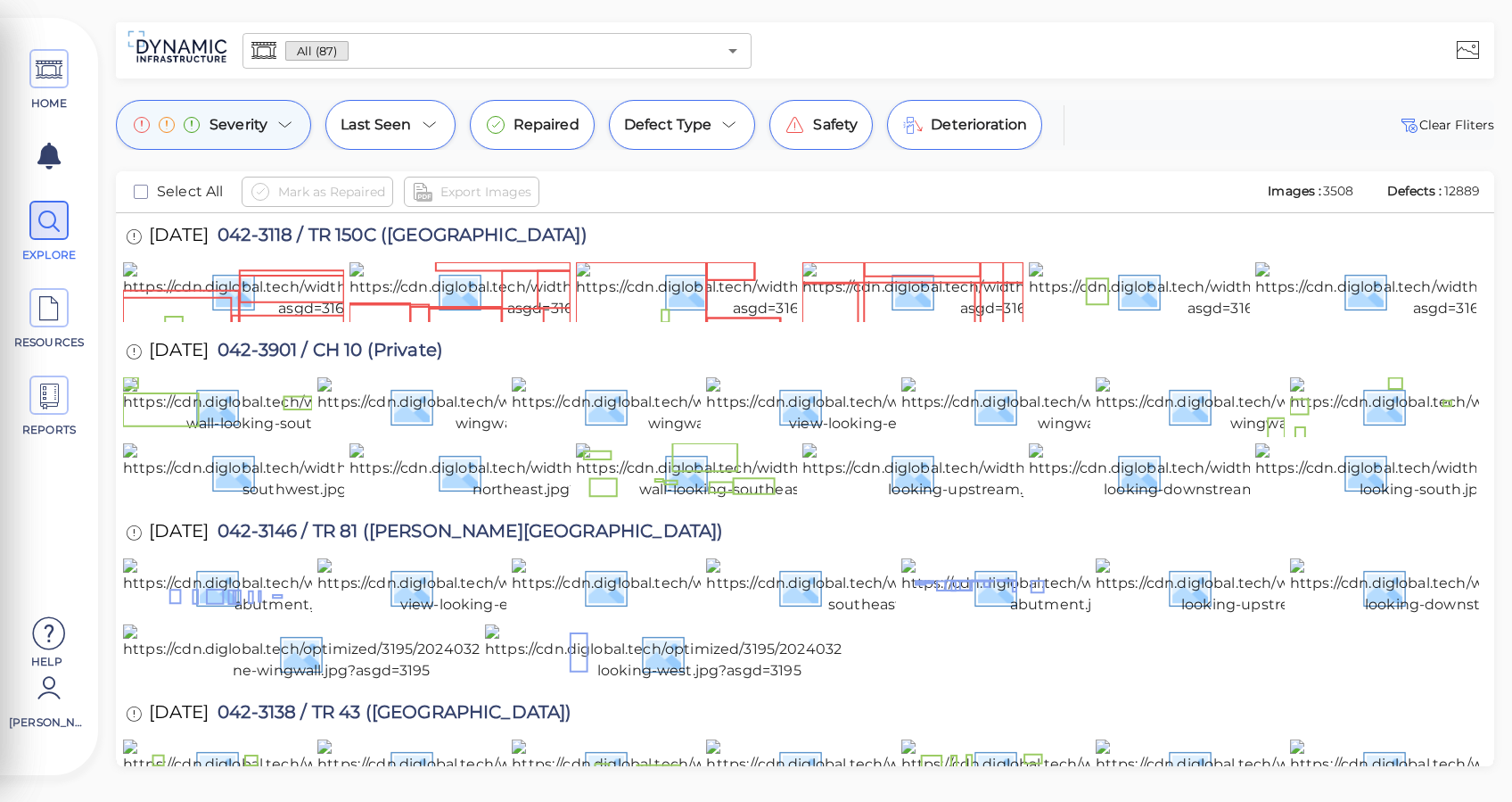
click at [287, 124] on icon at bounding box center [286, 125] width 22 height 22
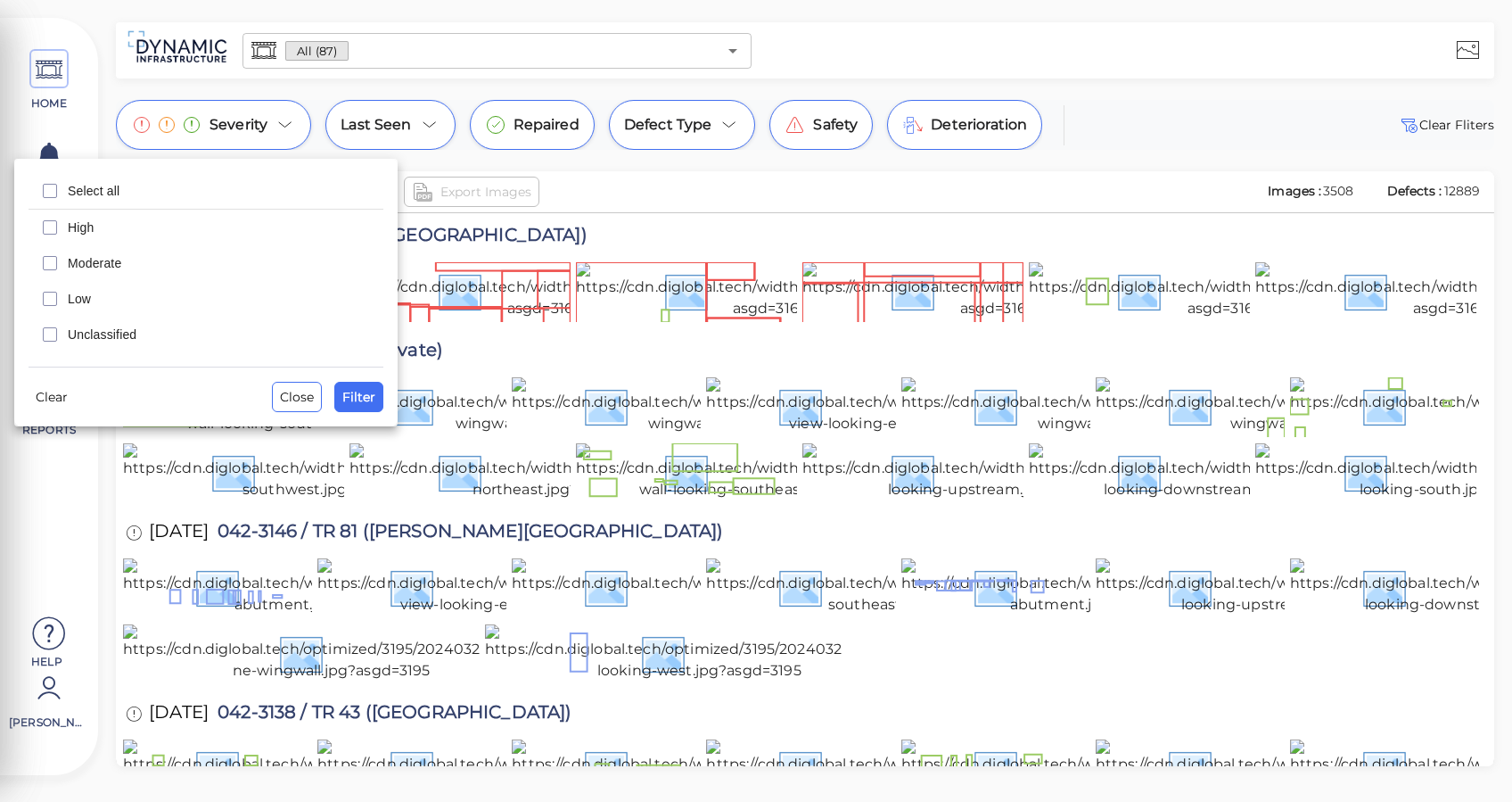
click at [95, 231] on span "High" at bounding box center [220, 228] width 305 height 18
click at [92, 266] on span "Moderate" at bounding box center [220, 263] width 305 height 18
click at [365, 402] on span "Filter" at bounding box center [358, 397] width 33 height 22
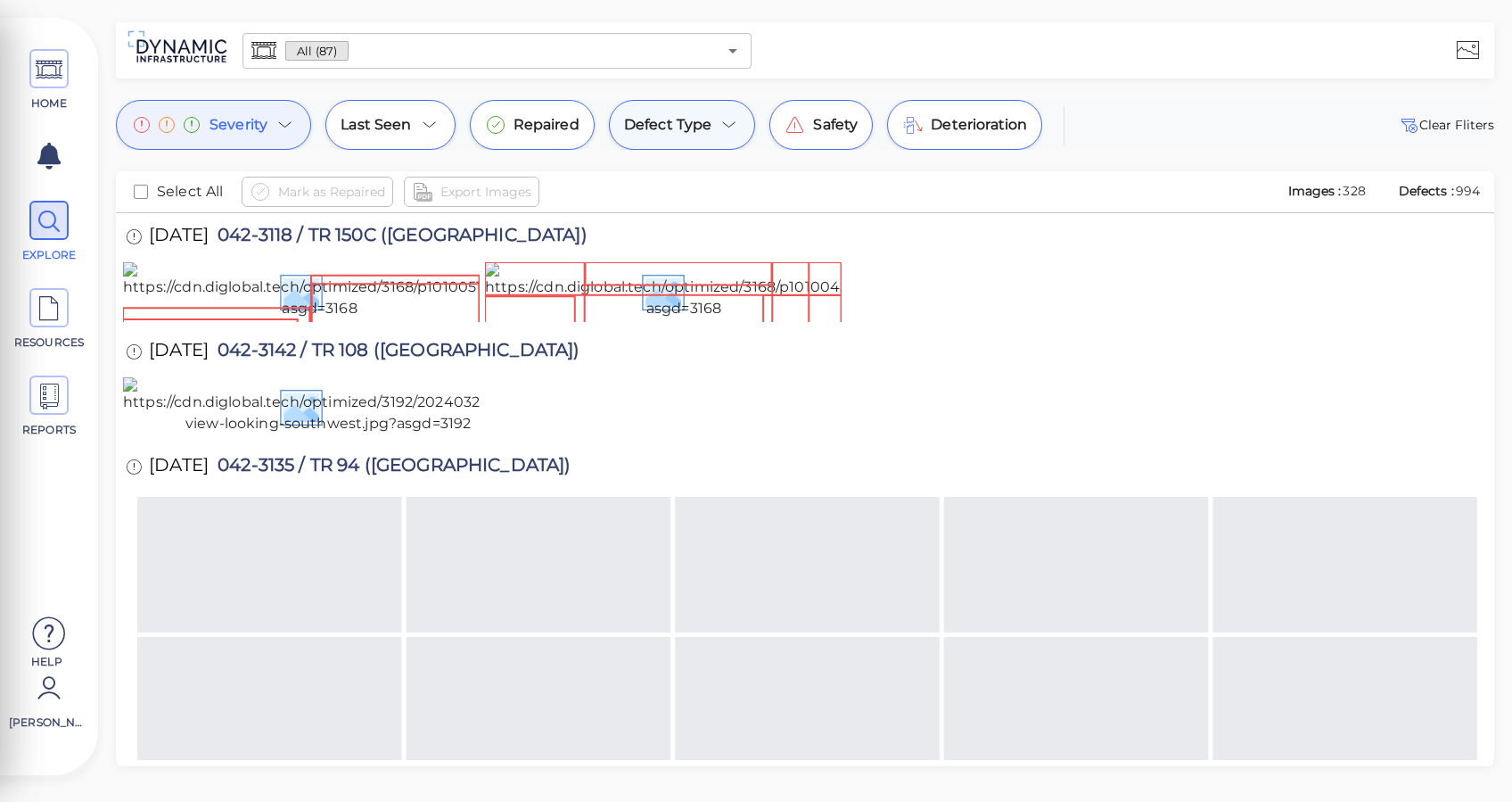
click at [719, 115] on icon at bounding box center [729, 125] width 22 height 22
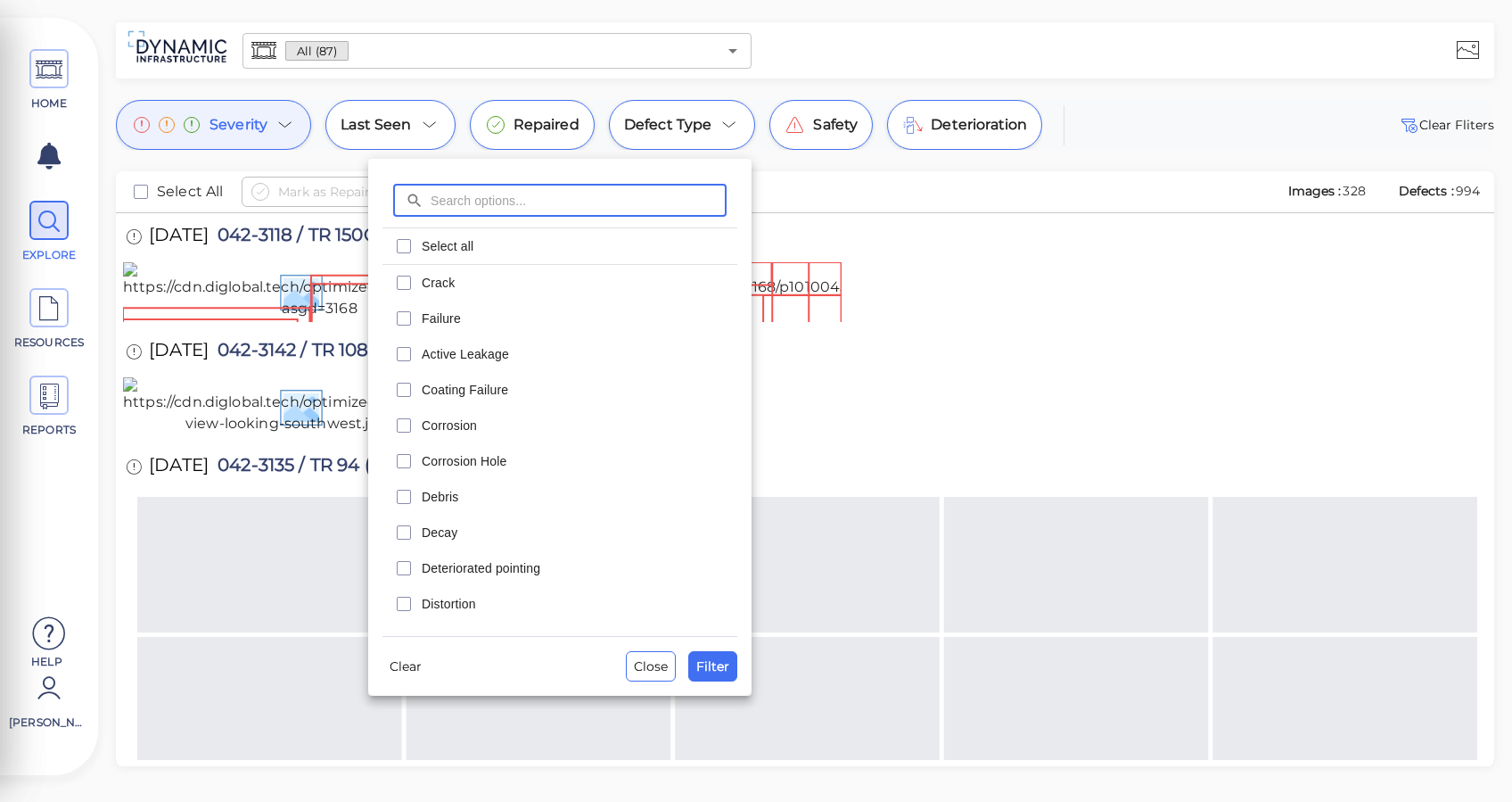
click at [431, 285] on span "Crack" at bounding box center [574, 283] width 305 height 18
click at [417, 534] on div "Decay" at bounding box center [560, 533] width 355 height 36
click at [494, 203] on input "text" at bounding box center [578, 200] width 296 height 33
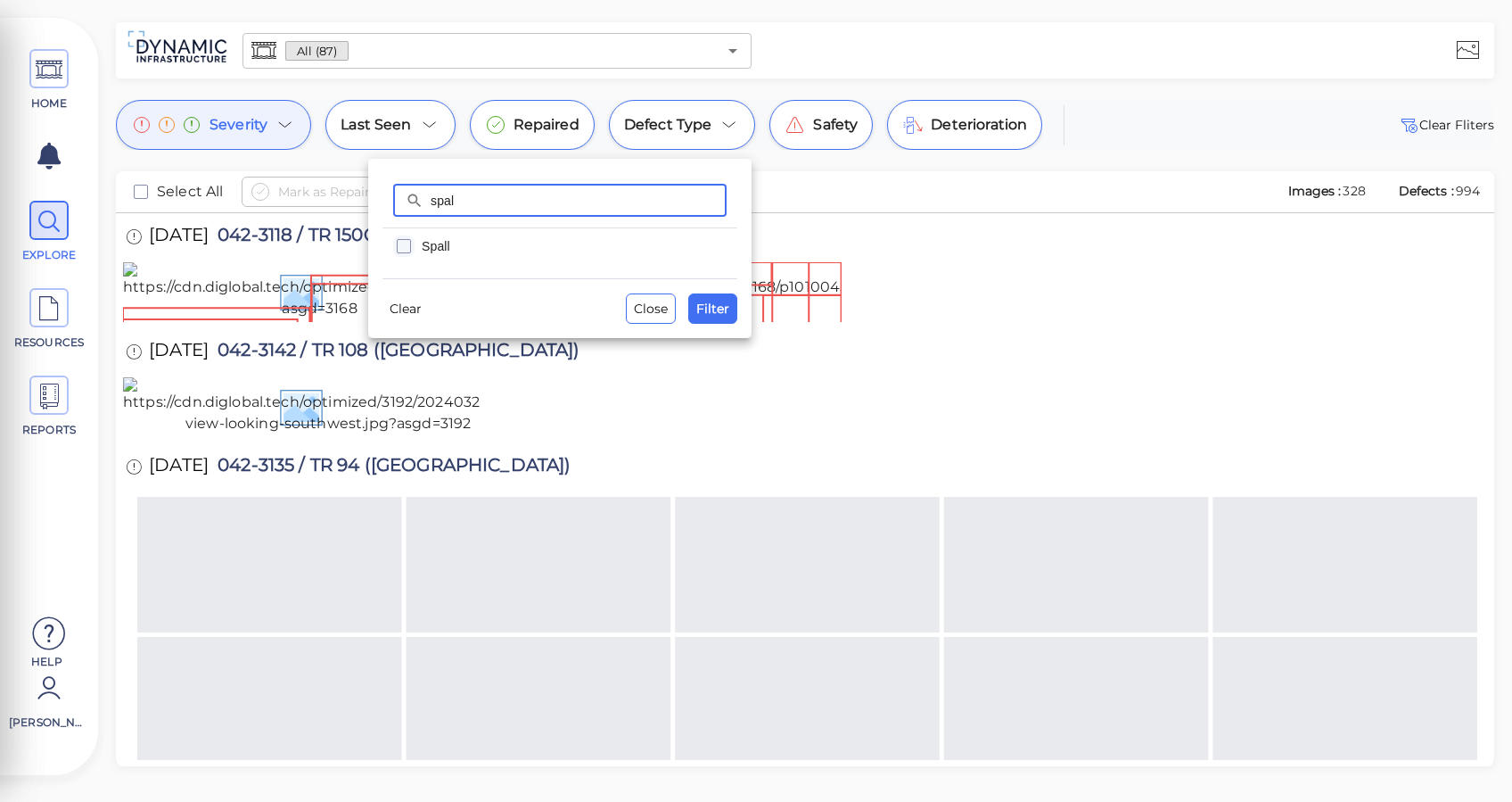
type input "spal"
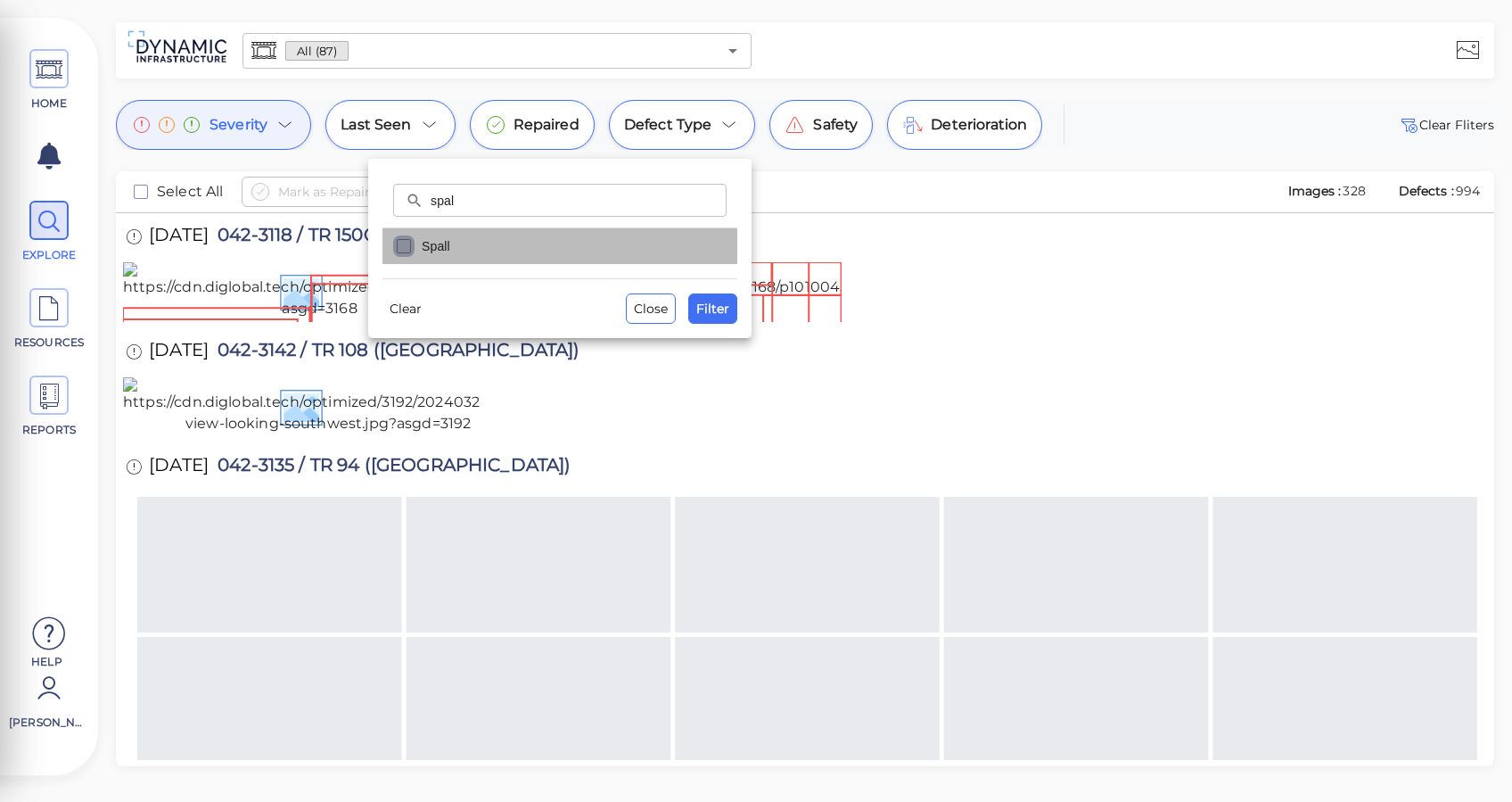
click at [400, 247] on icon "checkbox" at bounding box center [404, 247] width 22 height 22
click at [712, 313] on span "Filter" at bounding box center [712, 309] width 33 height 22
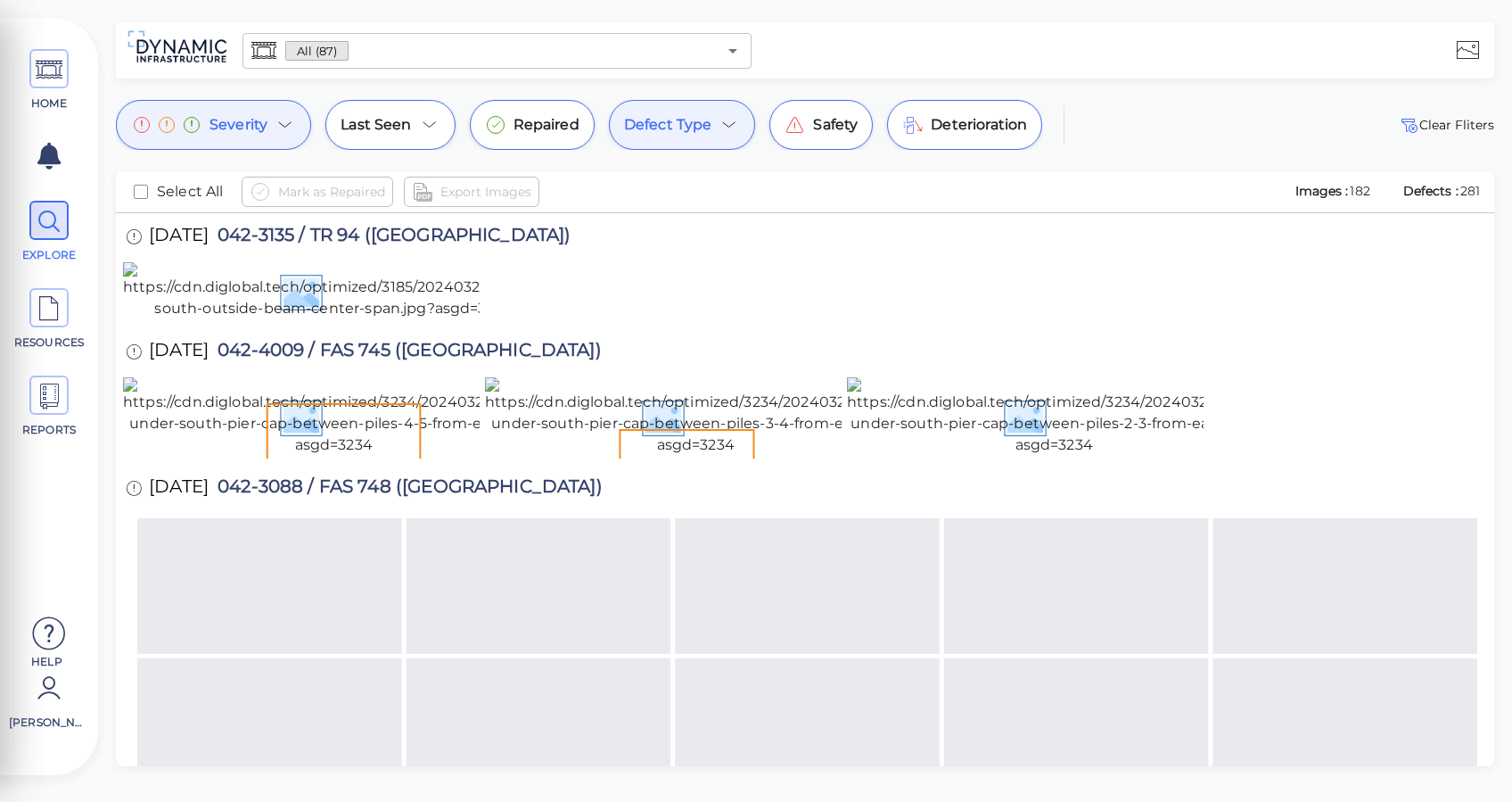
click at [700, 131] on span "Defect Type" at bounding box center [668, 125] width 88 height 22
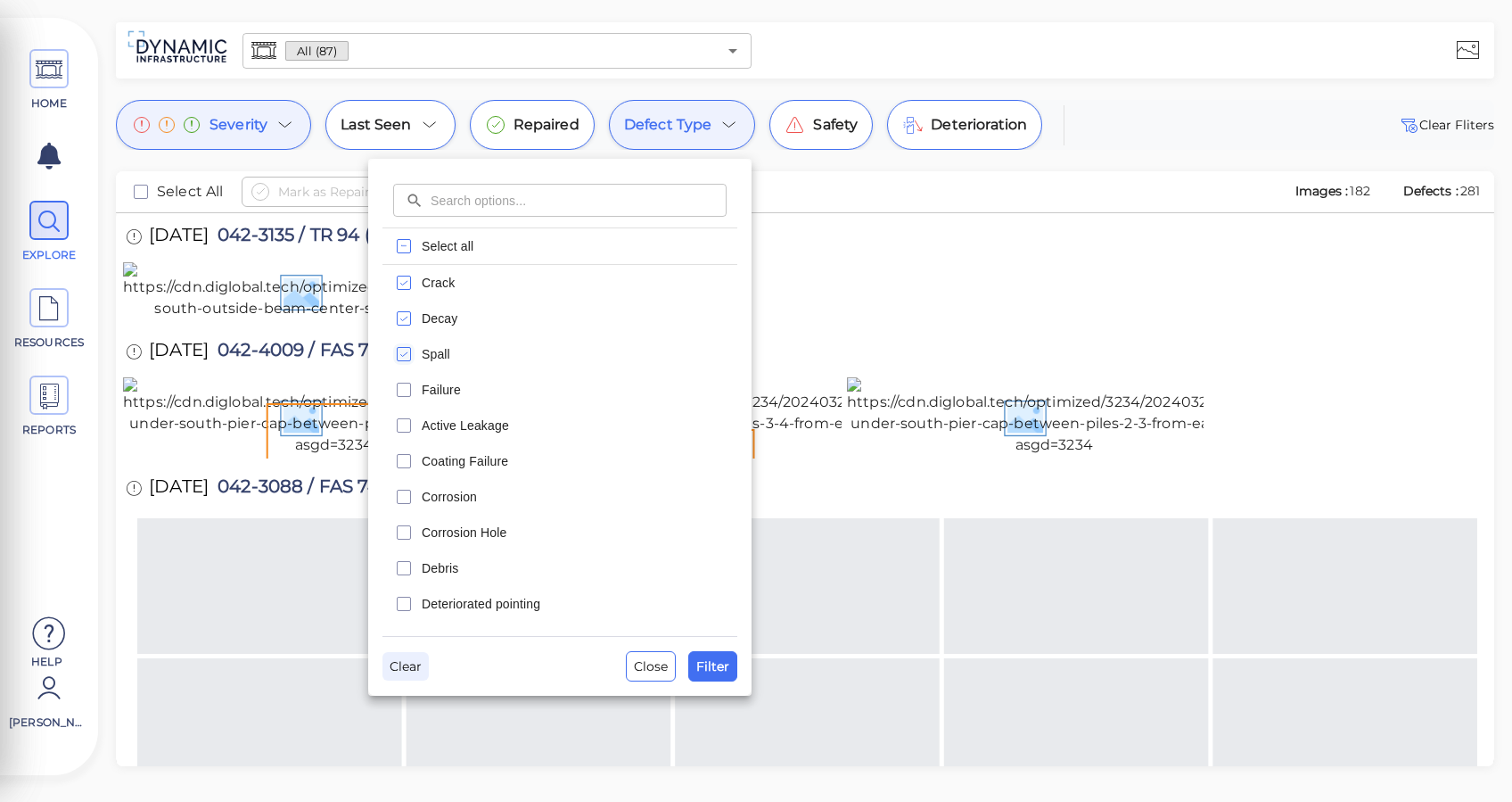
click at [415, 671] on span "Clear" at bounding box center [406, 666] width 32 height 22
click at [978, 287] on div at bounding box center [756, 401] width 1512 height 802
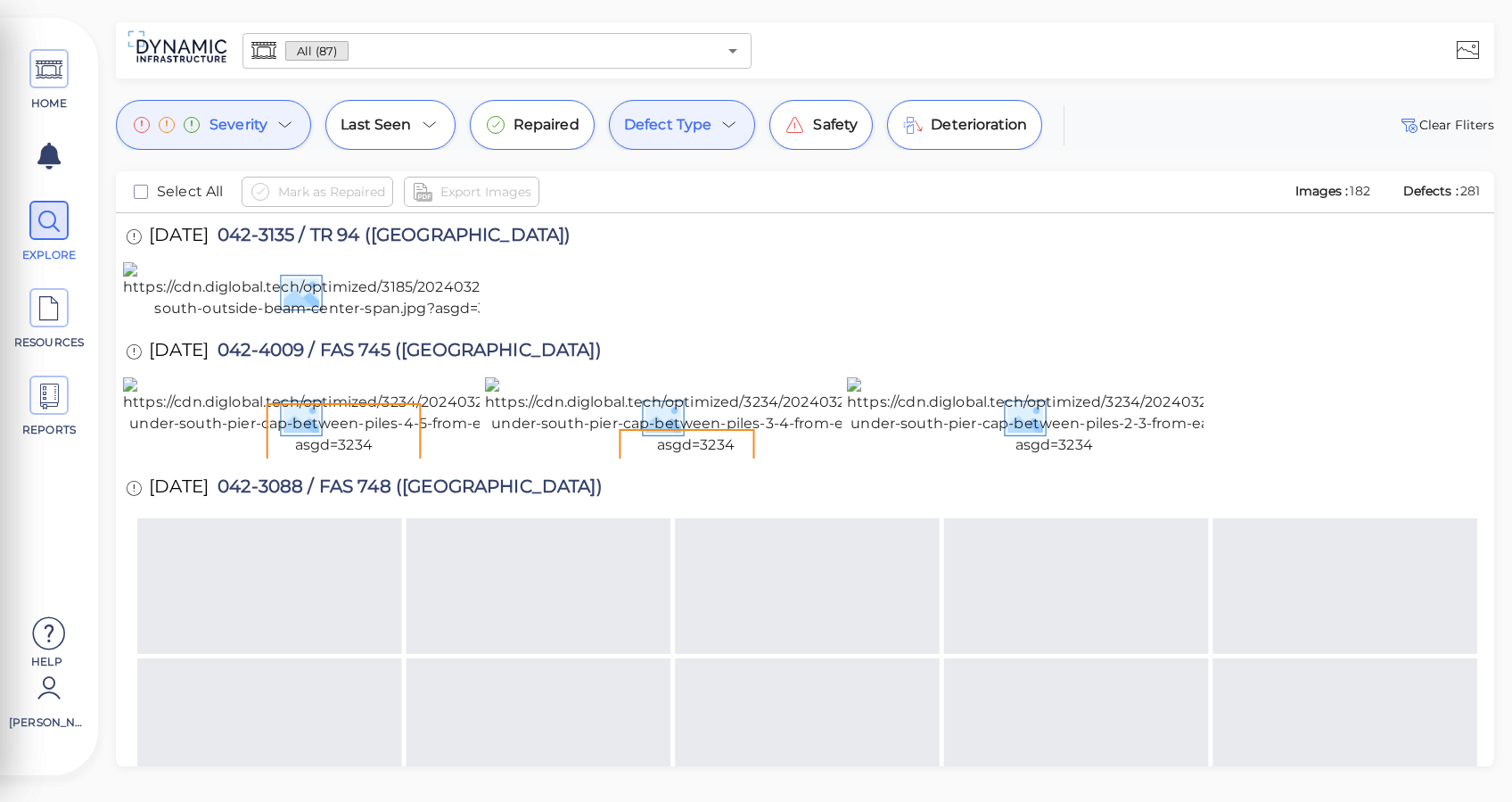
click at [292, 132] on icon at bounding box center [286, 125] width 22 height 22
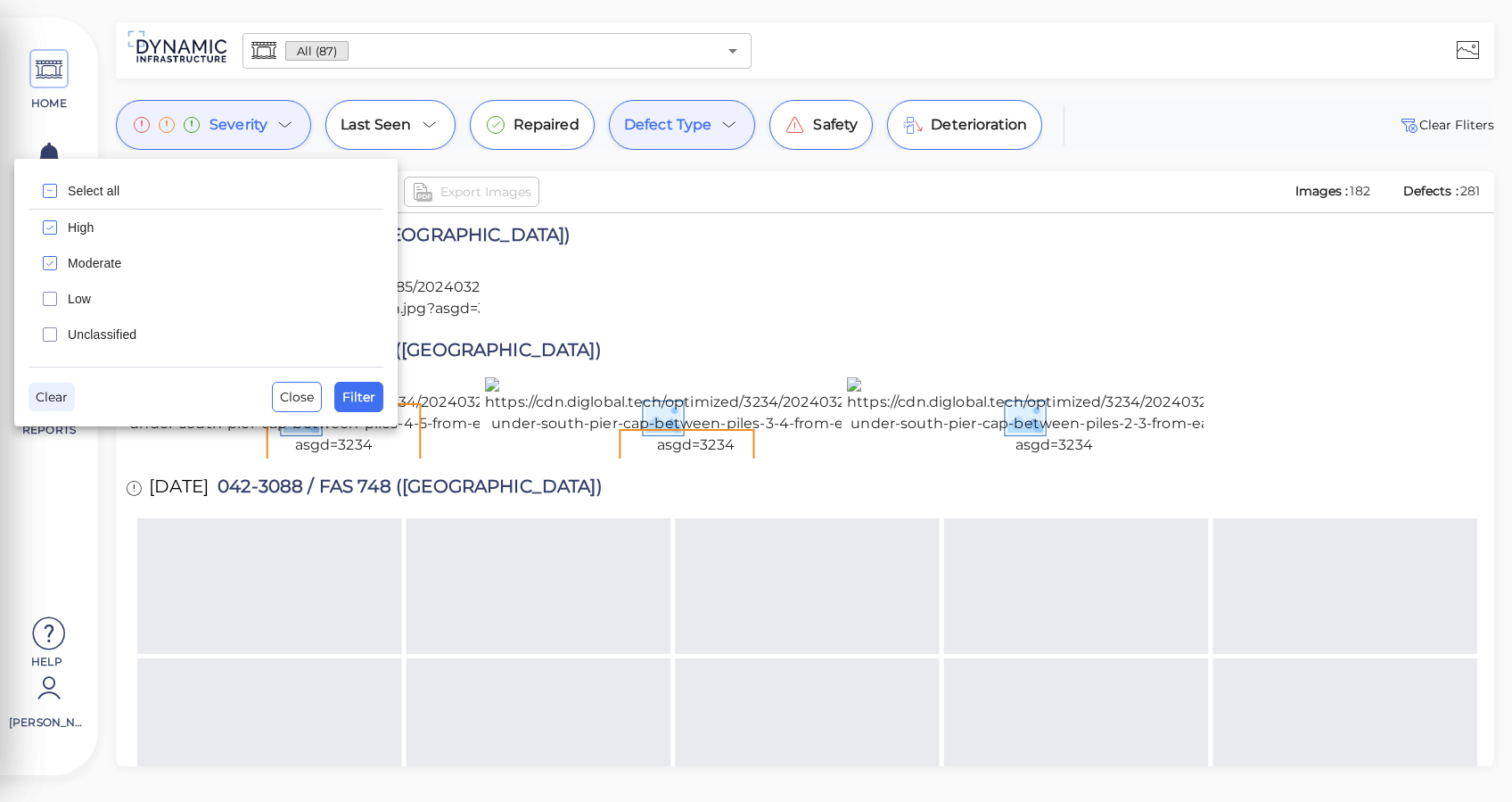
click at [53, 400] on span "Clear" at bounding box center [51, 397] width 32 height 22
drag, startPoint x: 355, startPoint y: 400, endPoint x: 425, endPoint y: 375, distance: 74.3
click at [356, 400] on span "Filter" at bounding box center [358, 397] width 33 height 22
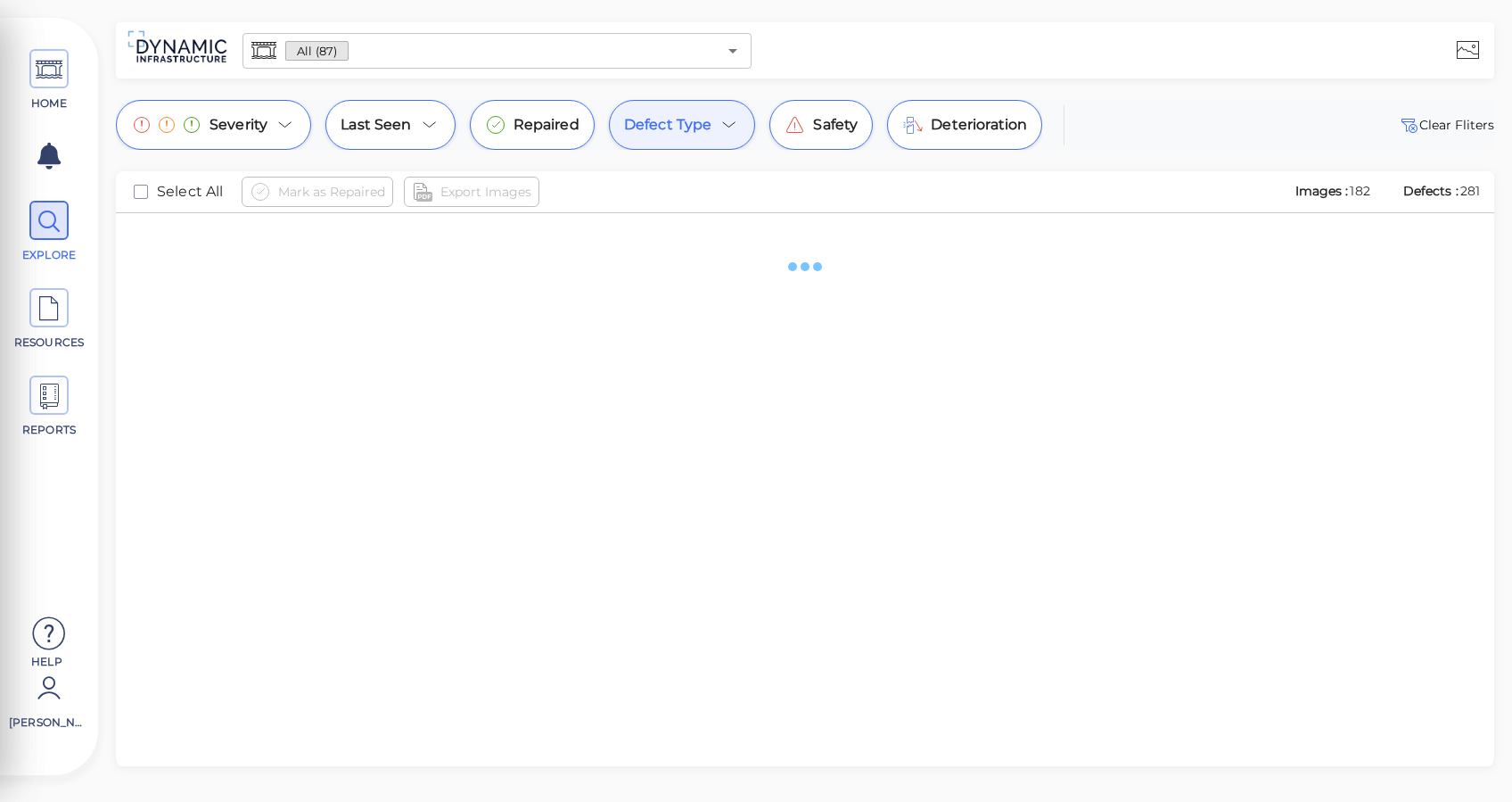
click at [714, 104] on div "Defect Type" at bounding box center [683, 125] width 147 height 50
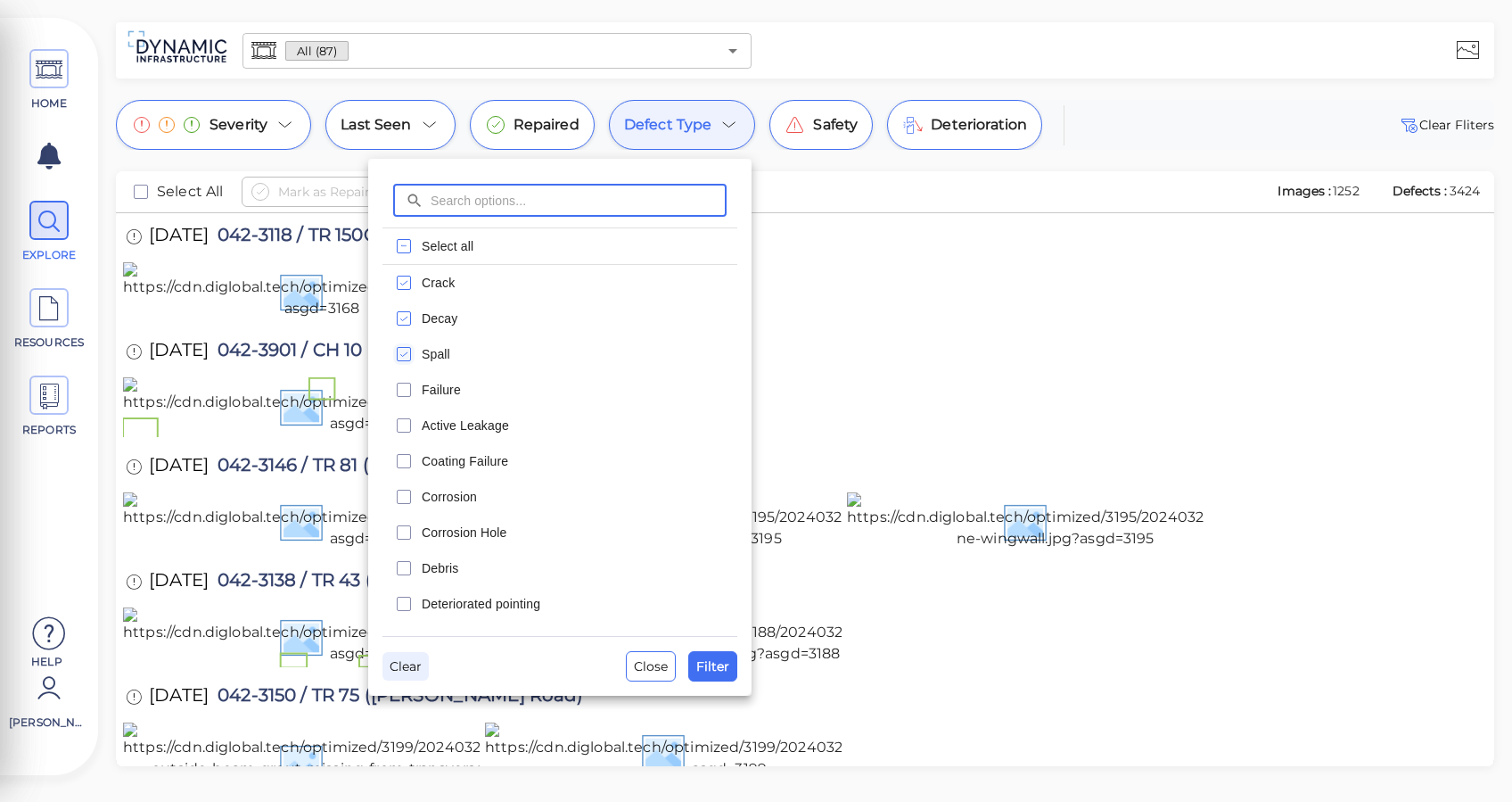
click at [388, 663] on button "Clear" at bounding box center [406, 666] width 47 height 29
click at [714, 659] on span "Filter" at bounding box center [712, 666] width 33 height 22
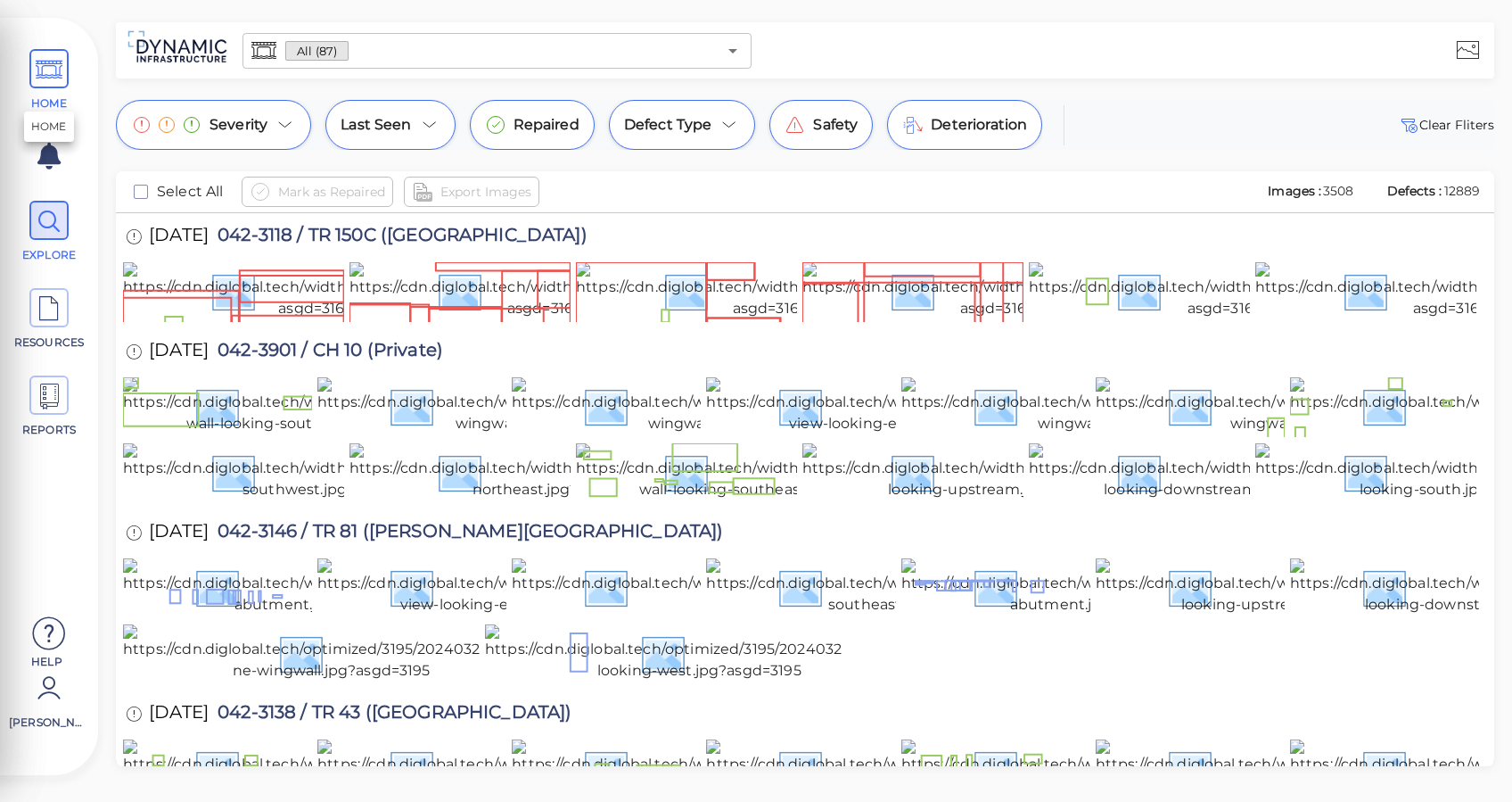
click at [65, 57] on span at bounding box center [49, 69] width 40 height 40
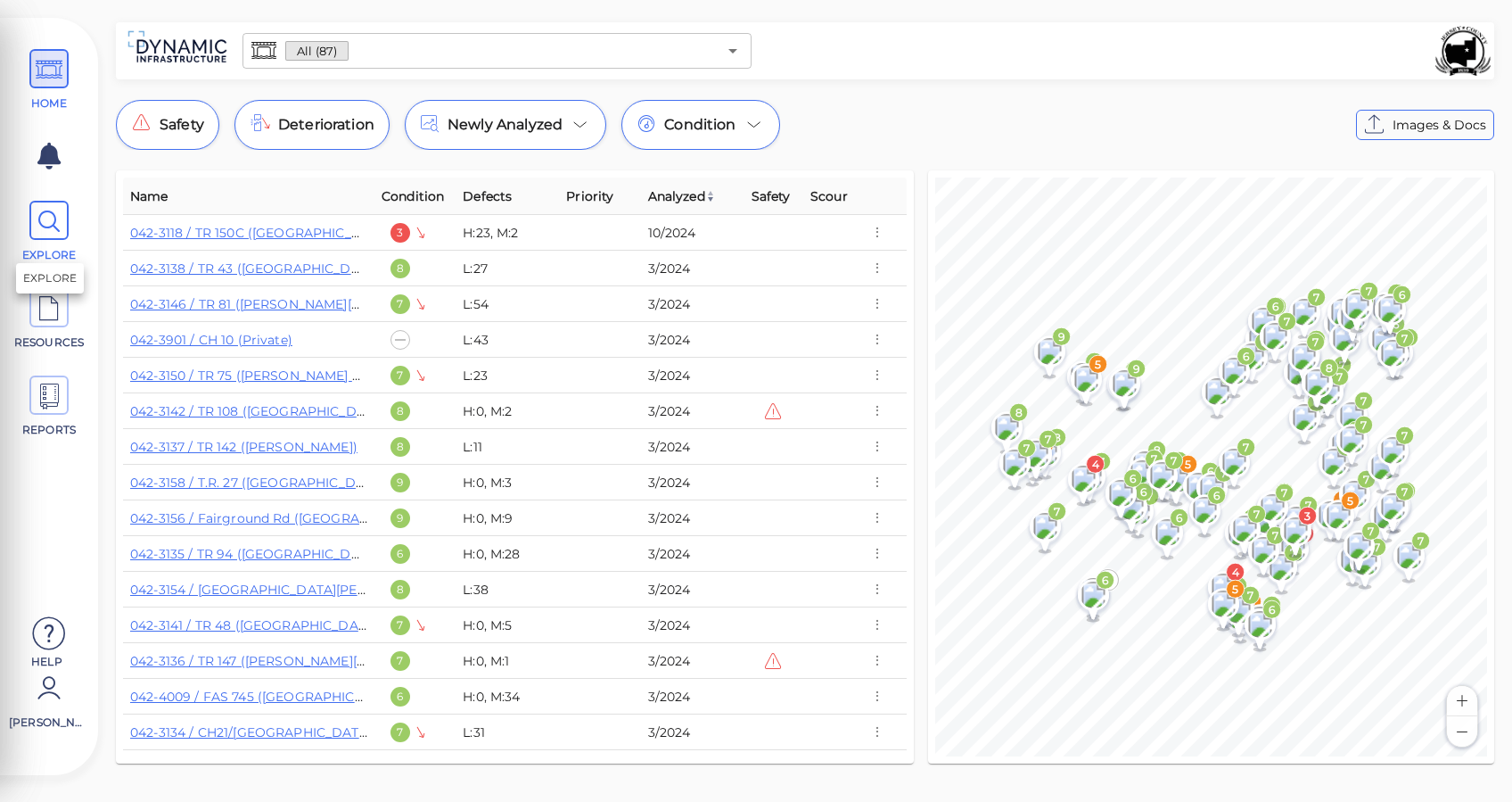
click at [46, 215] on icon at bounding box center [48, 222] width 27 height 41
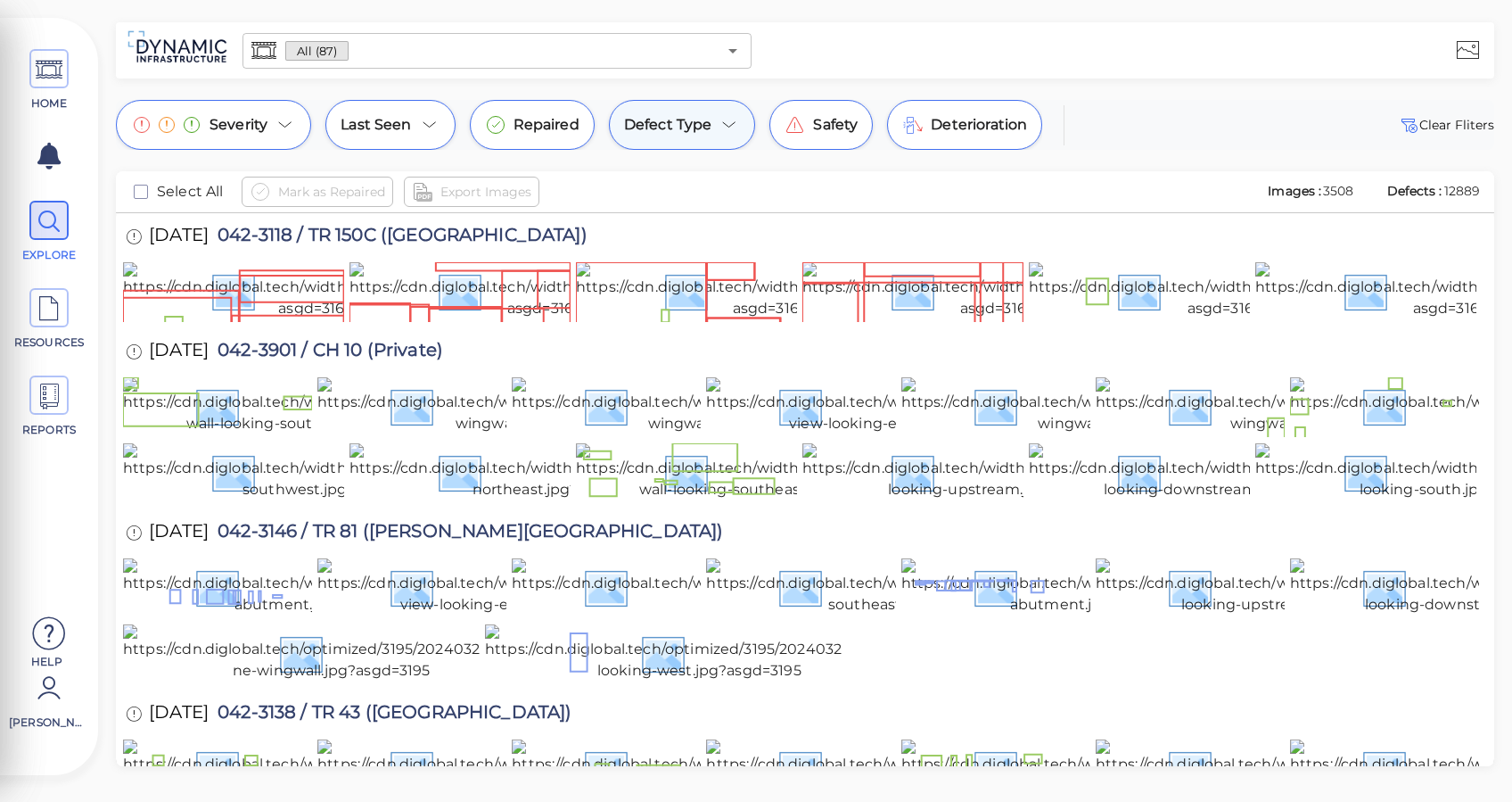
click at [720, 124] on icon at bounding box center [729, 125] width 22 height 22
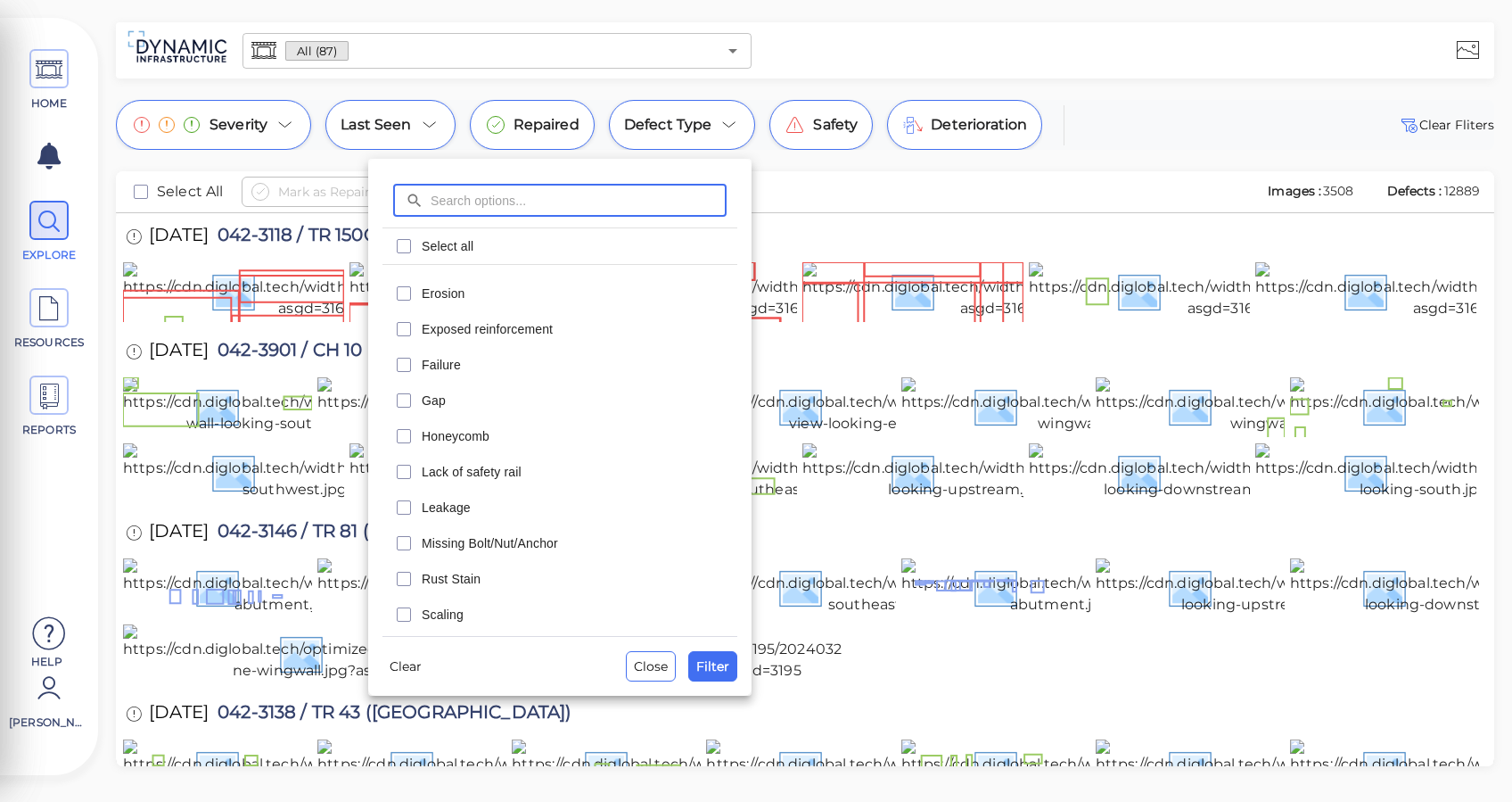
scroll to position [356, 0]
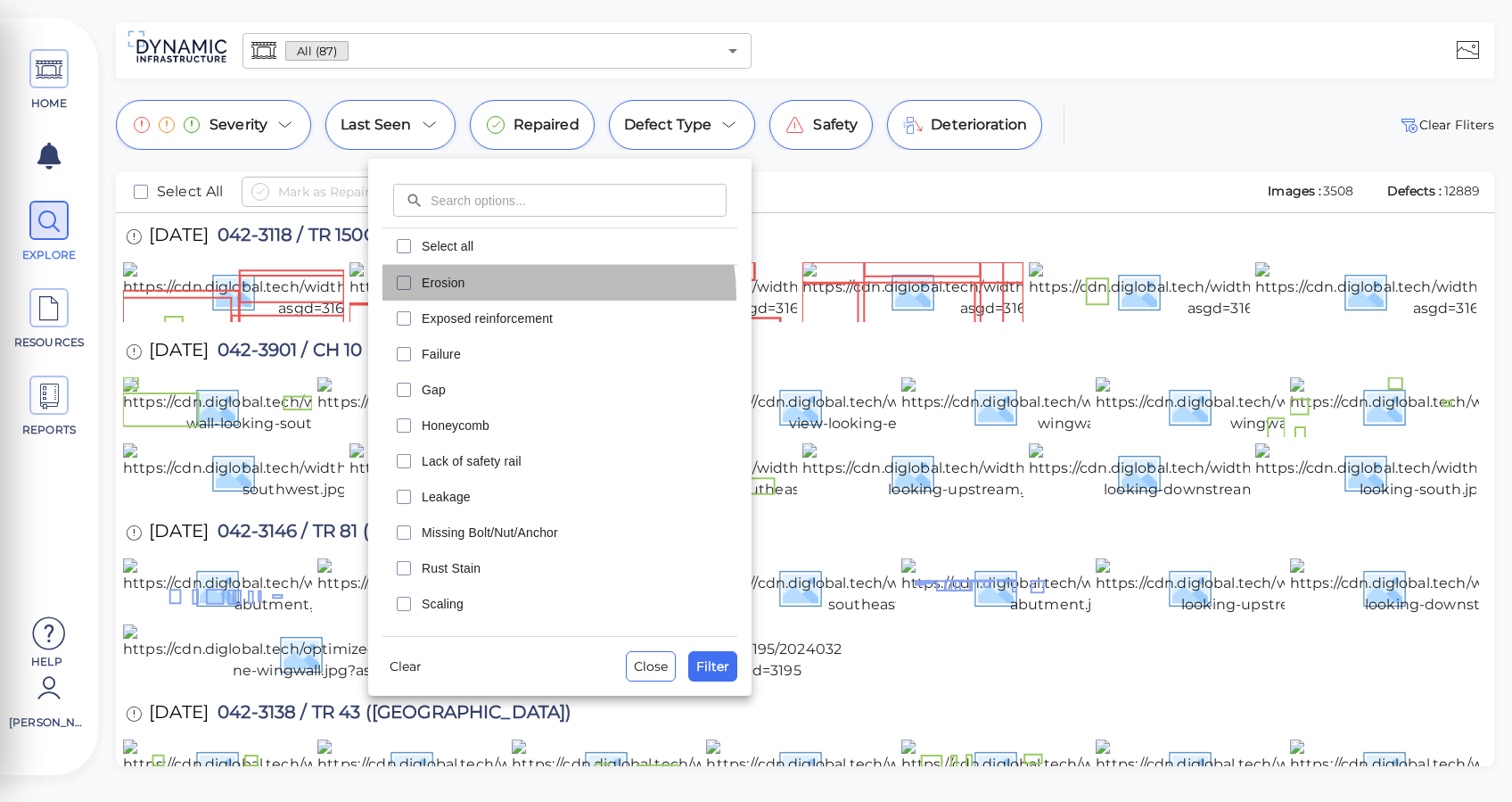
click at [502, 298] on div "Erosion" at bounding box center [560, 283] width 355 height 36
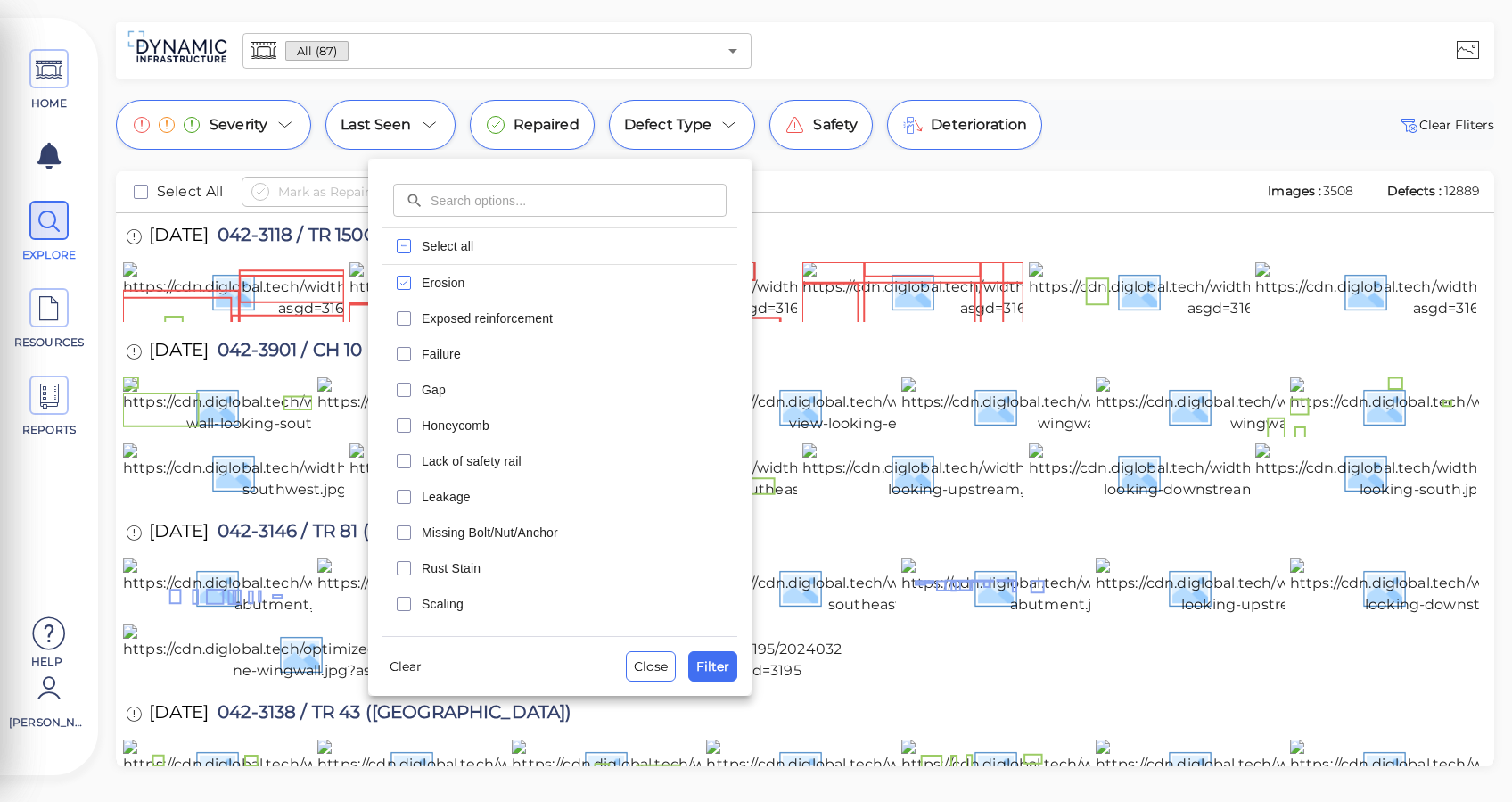
click at [491, 321] on span "Exposed reinforcement" at bounding box center [574, 319] width 305 height 18
click at [450, 275] on span "Erosion" at bounding box center [574, 283] width 305 height 18
click at [720, 672] on span "Filter" at bounding box center [712, 666] width 33 height 22
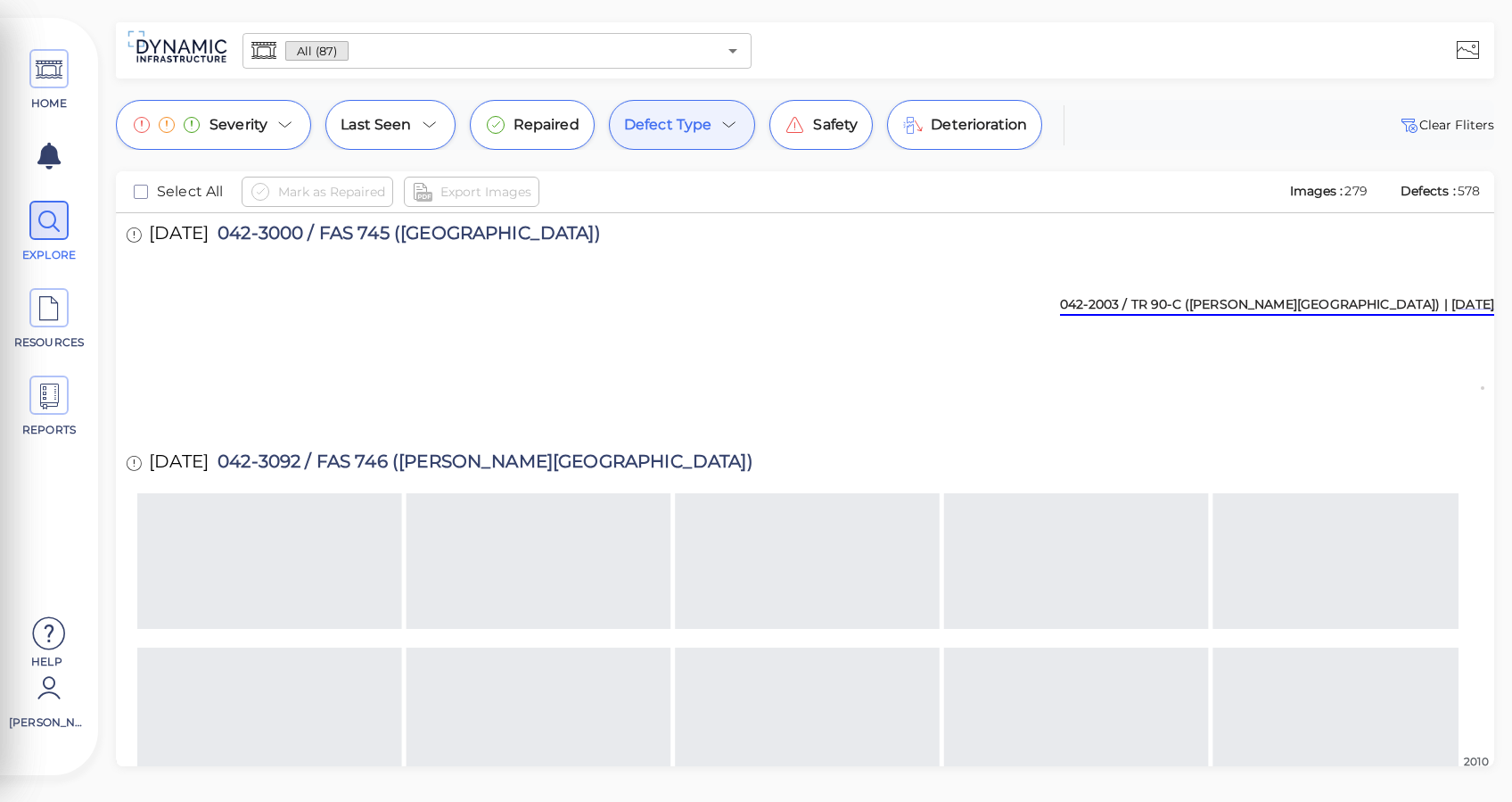
scroll to position [2742, 0]
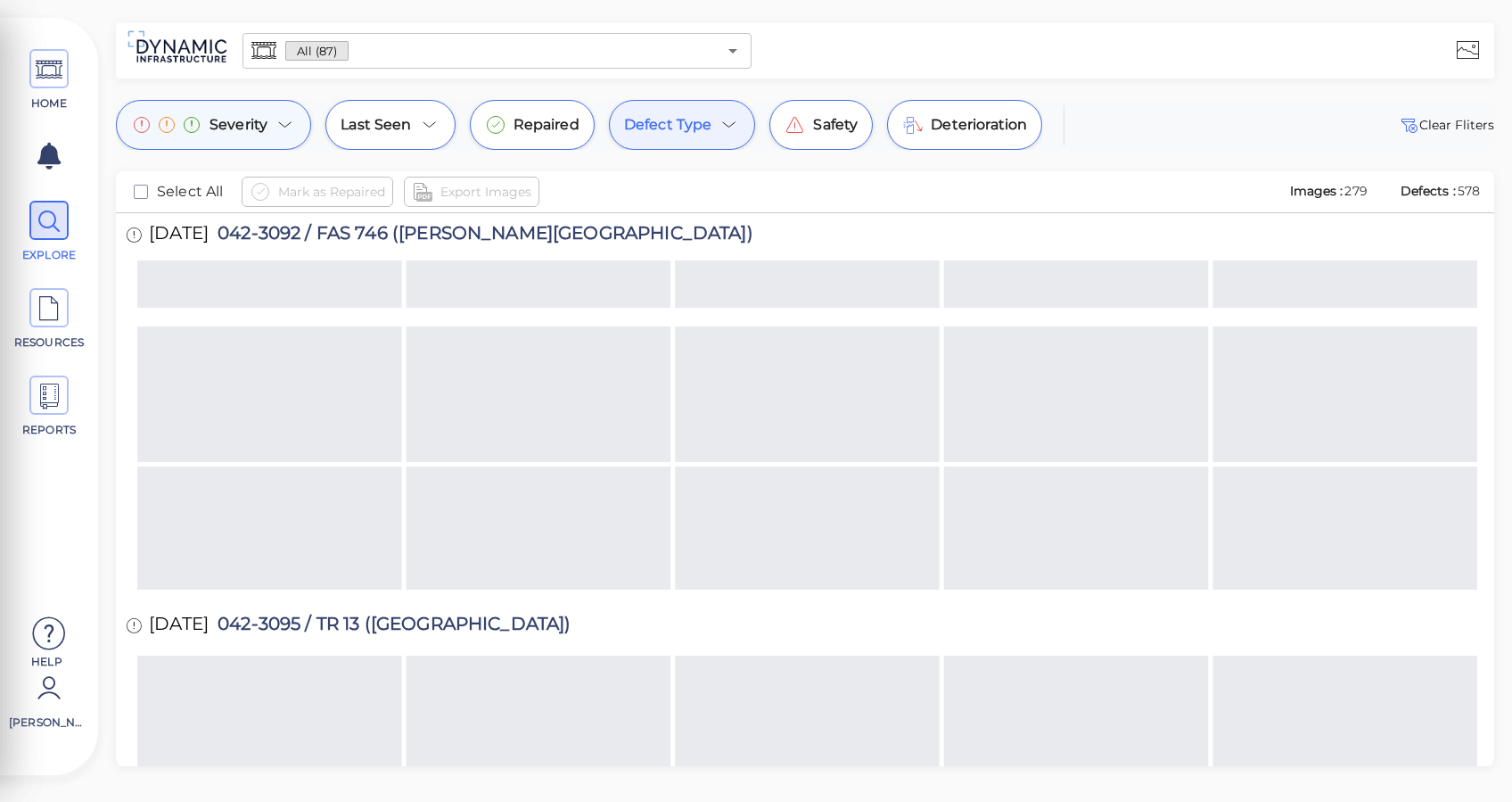
click at [232, 130] on span "Severity" at bounding box center [238, 125] width 58 height 22
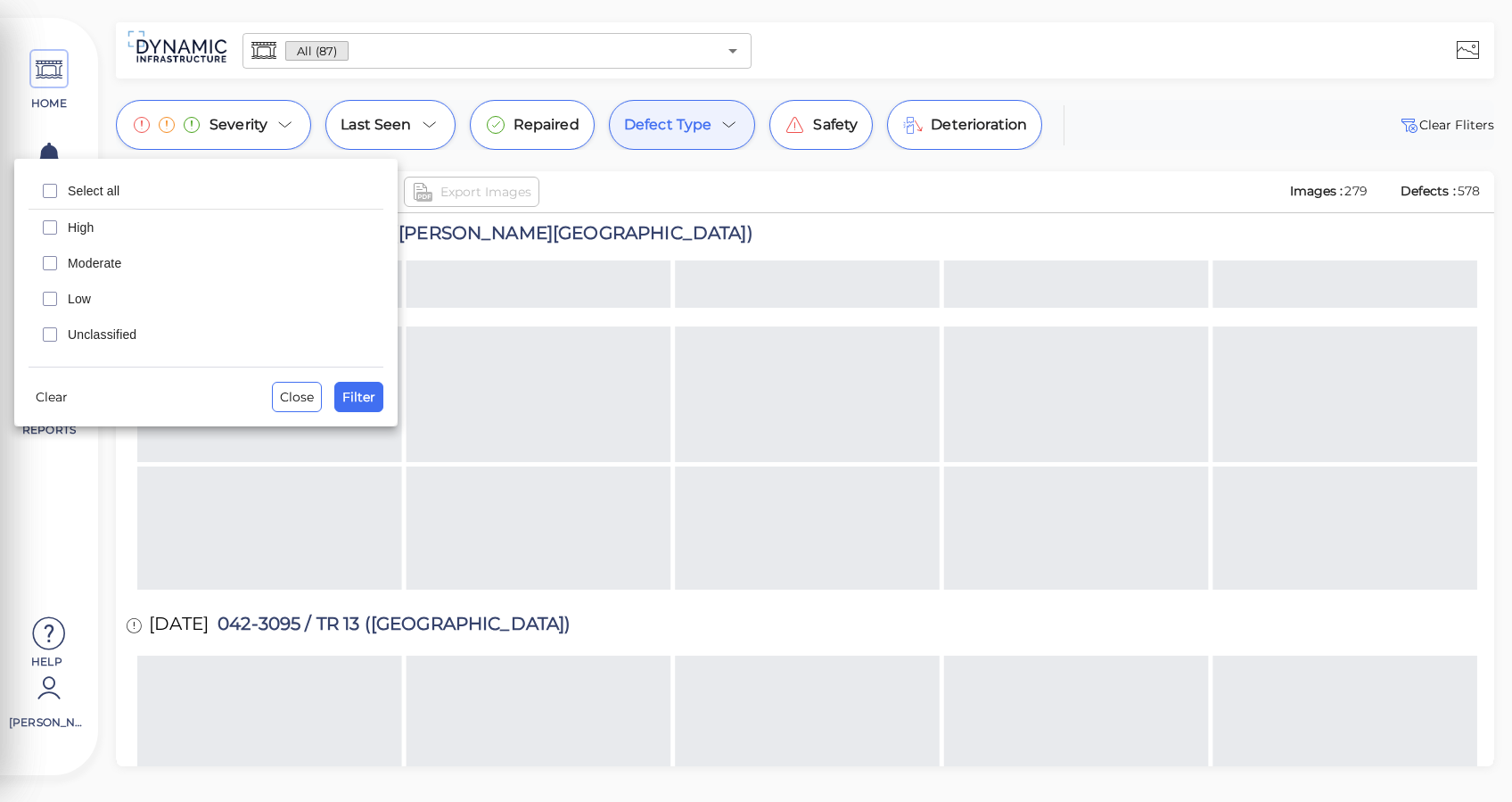
click at [277, 122] on div at bounding box center [756, 401] width 1512 height 802
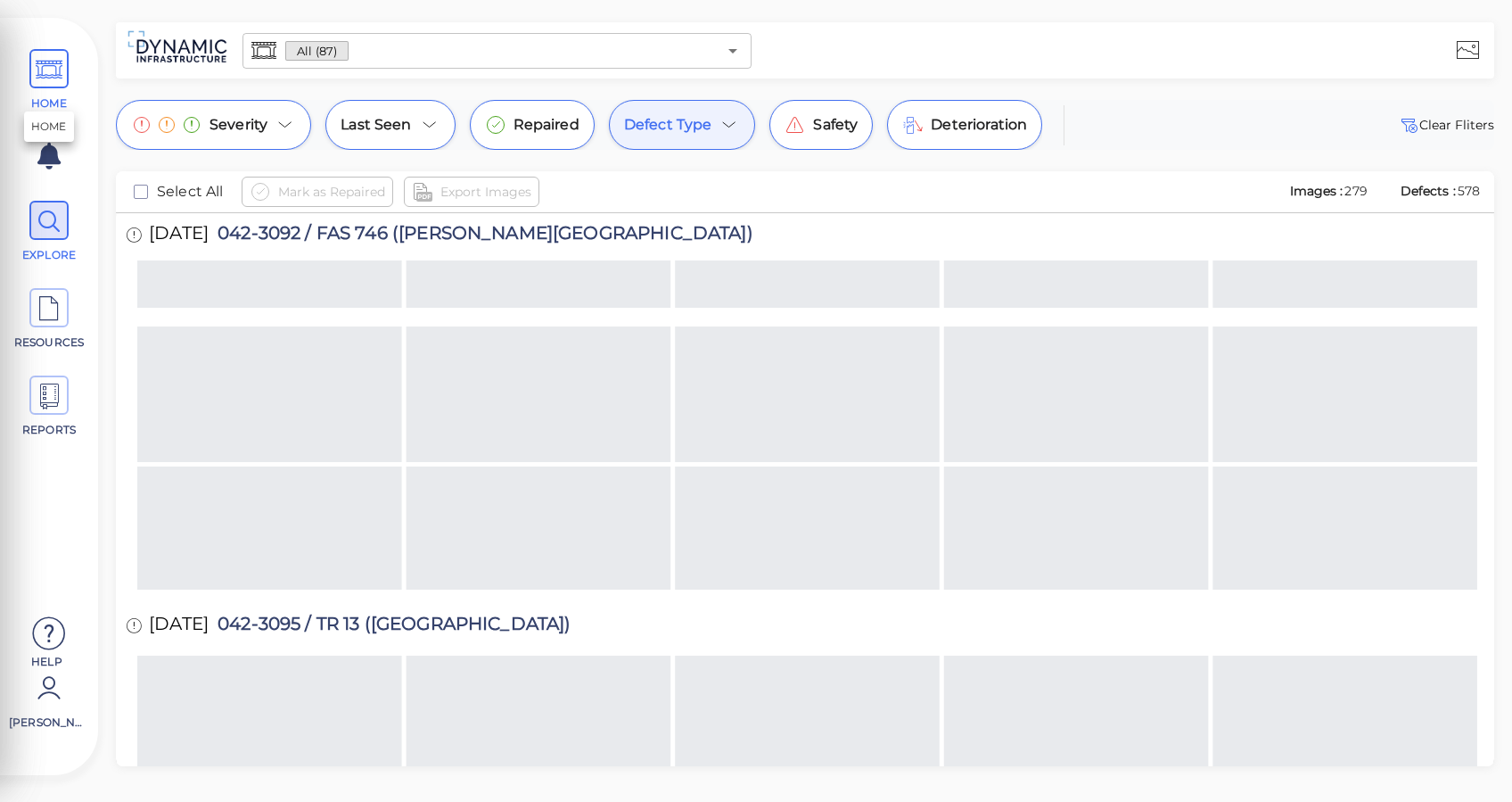
click at [45, 56] on icon at bounding box center [48, 69] width 27 height 41
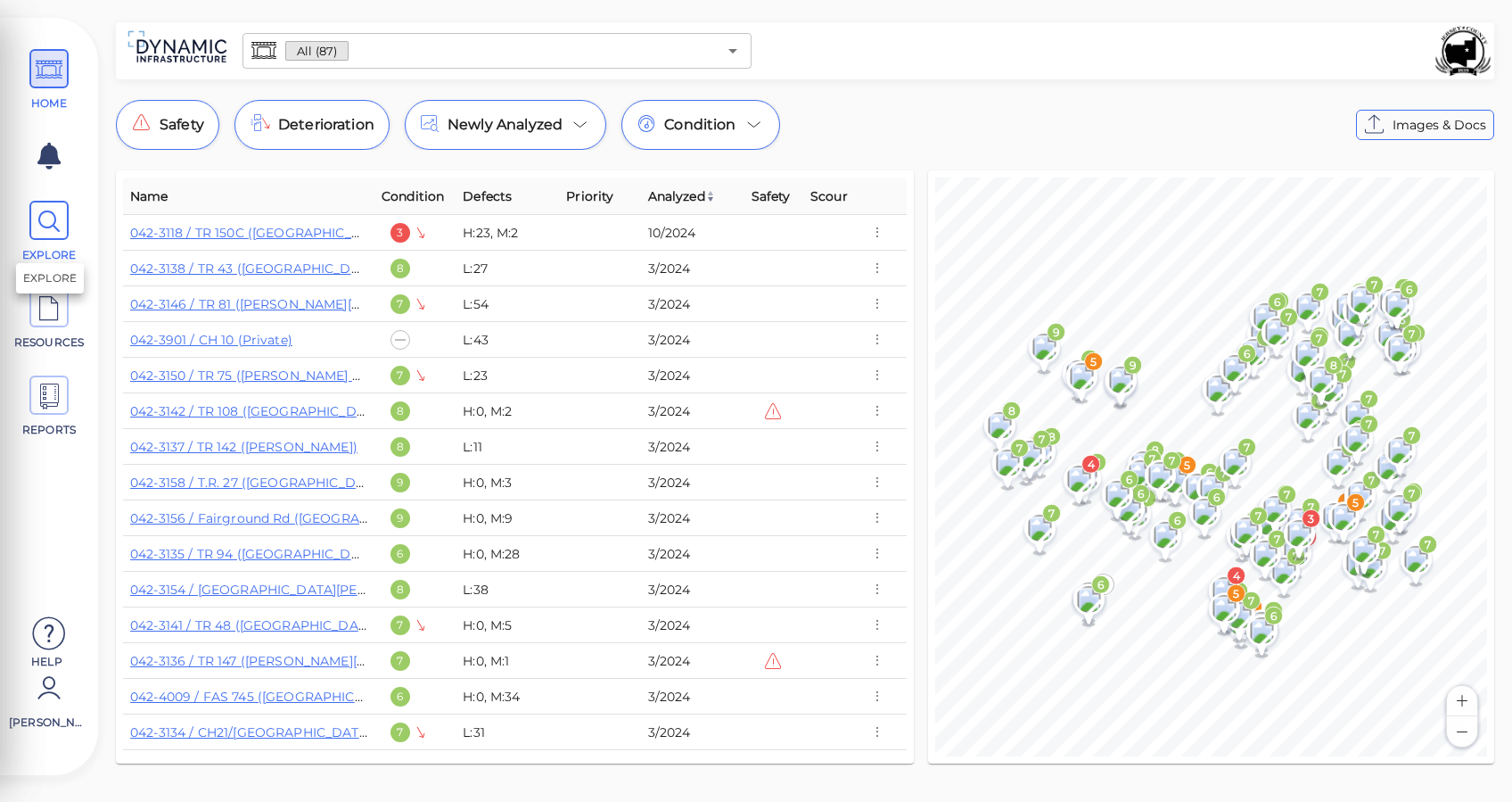
click at [58, 234] on icon at bounding box center [48, 222] width 27 height 41
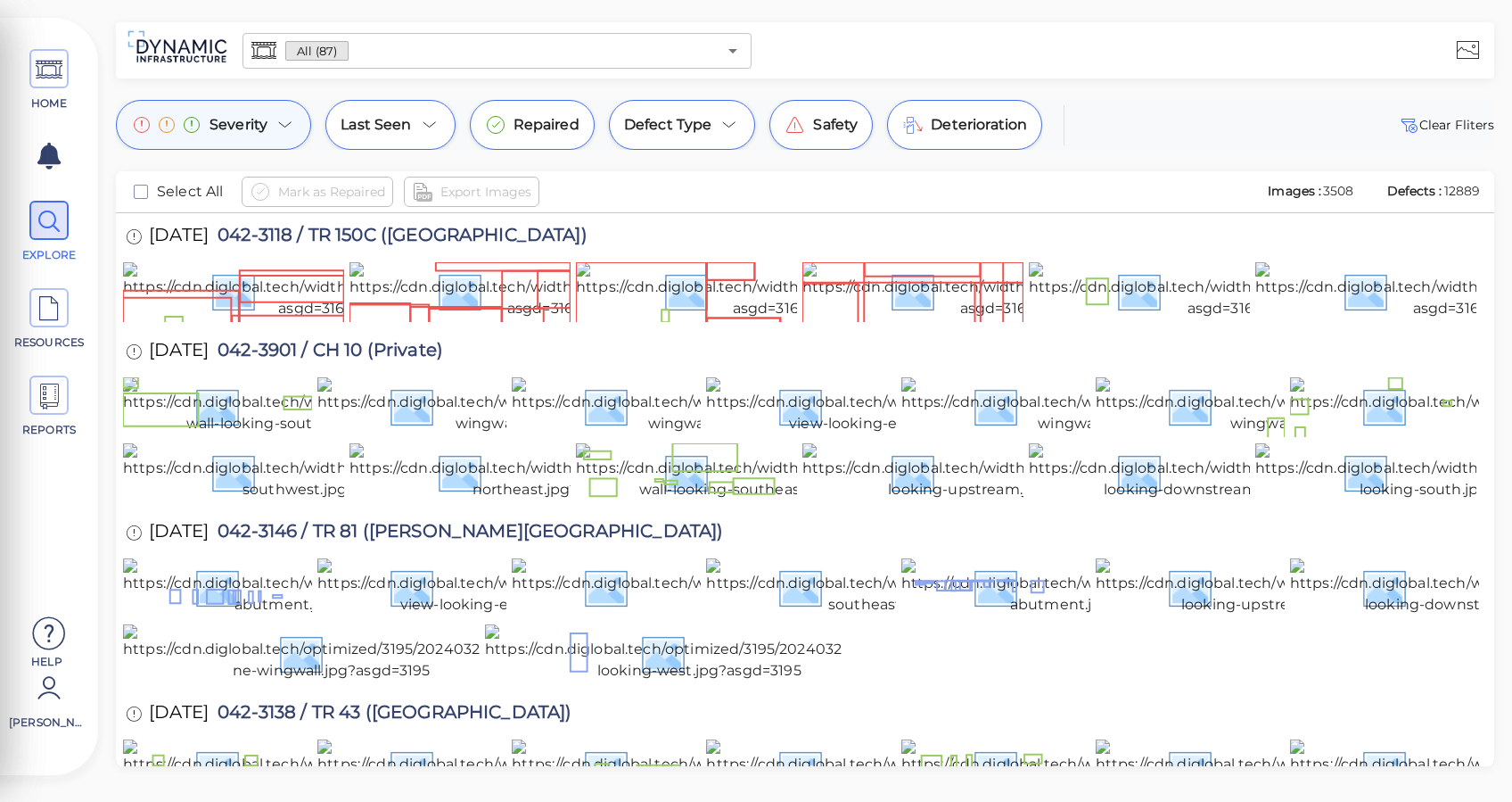
click at [287, 129] on icon at bounding box center [286, 125] width 22 height 22
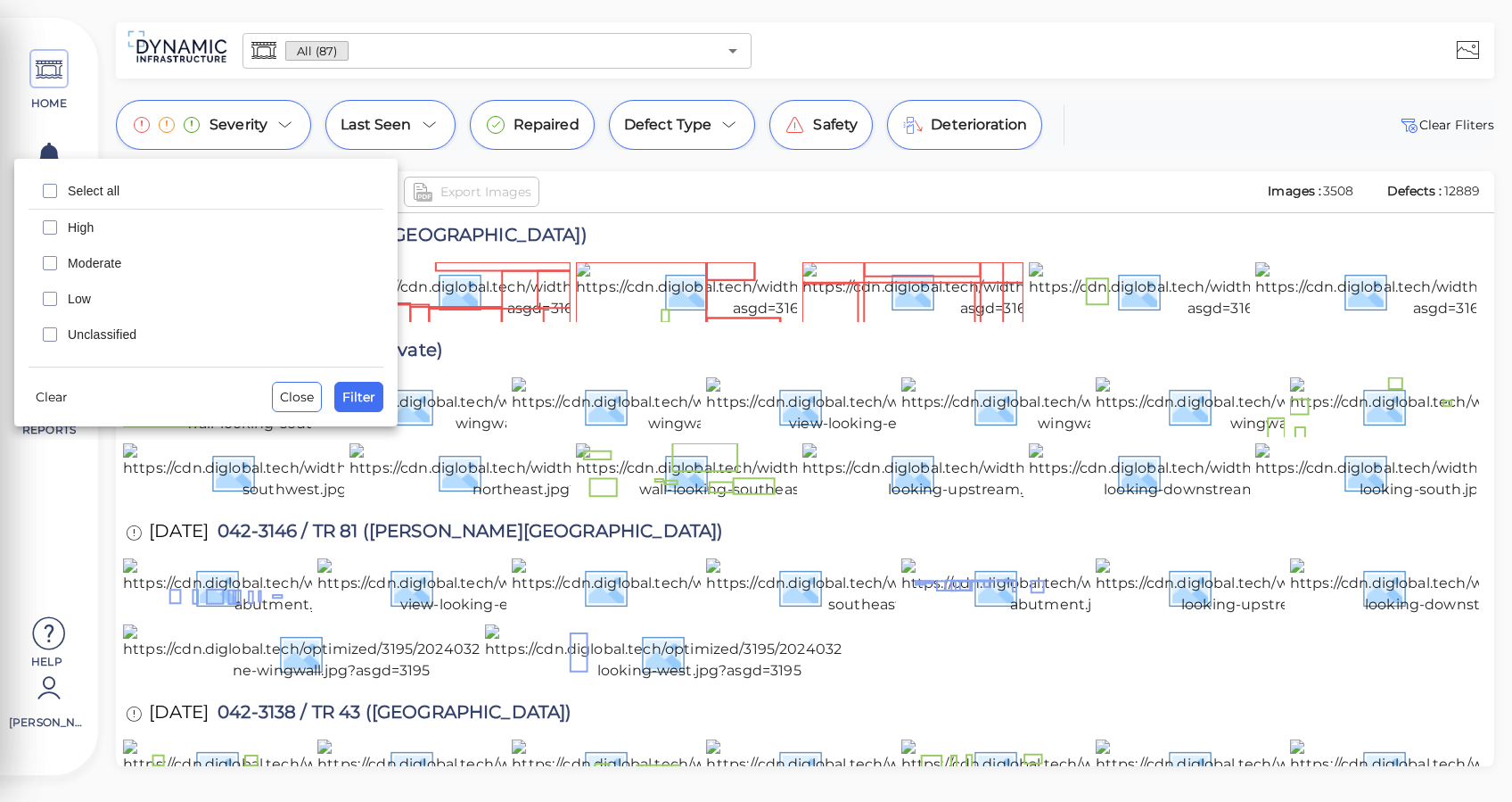
click at [751, 174] on div at bounding box center [756, 401] width 1512 height 802
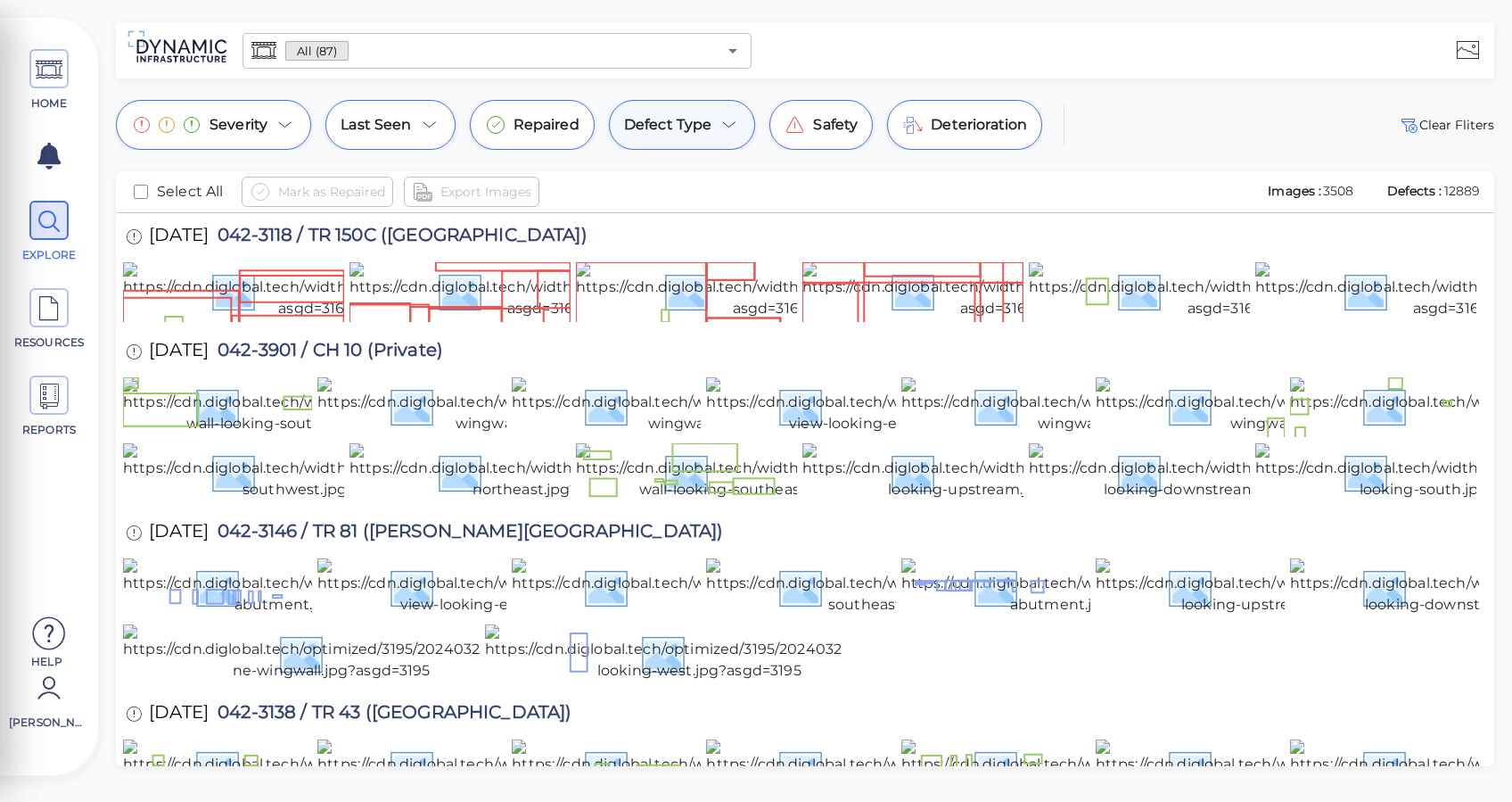
click at [738, 129] on div "Defect Type" at bounding box center [683, 125] width 147 height 50
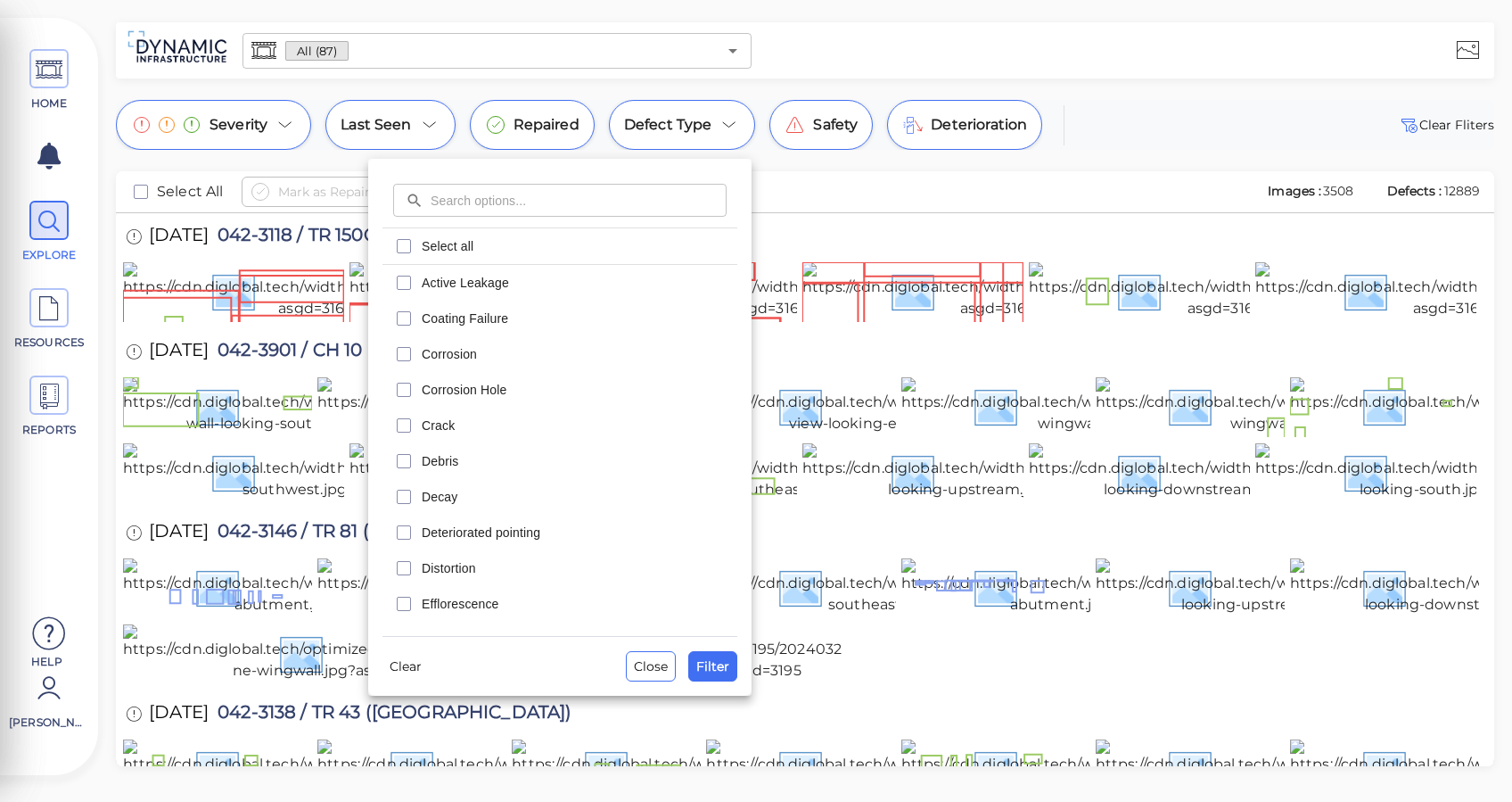
click at [851, 193] on div at bounding box center [756, 401] width 1512 height 802
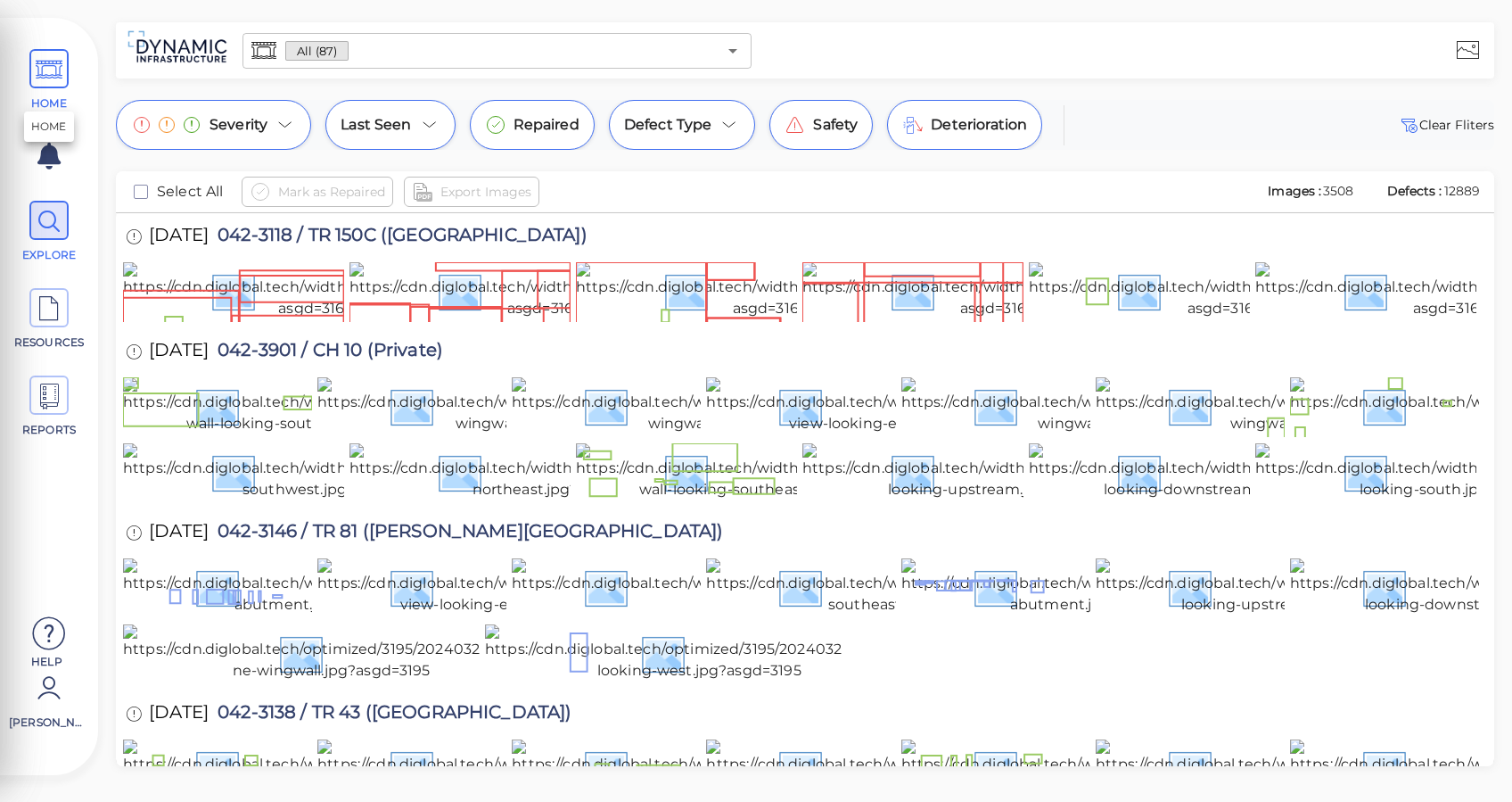
click at [63, 64] on span at bounding box center [49, 69] width 40 height 40
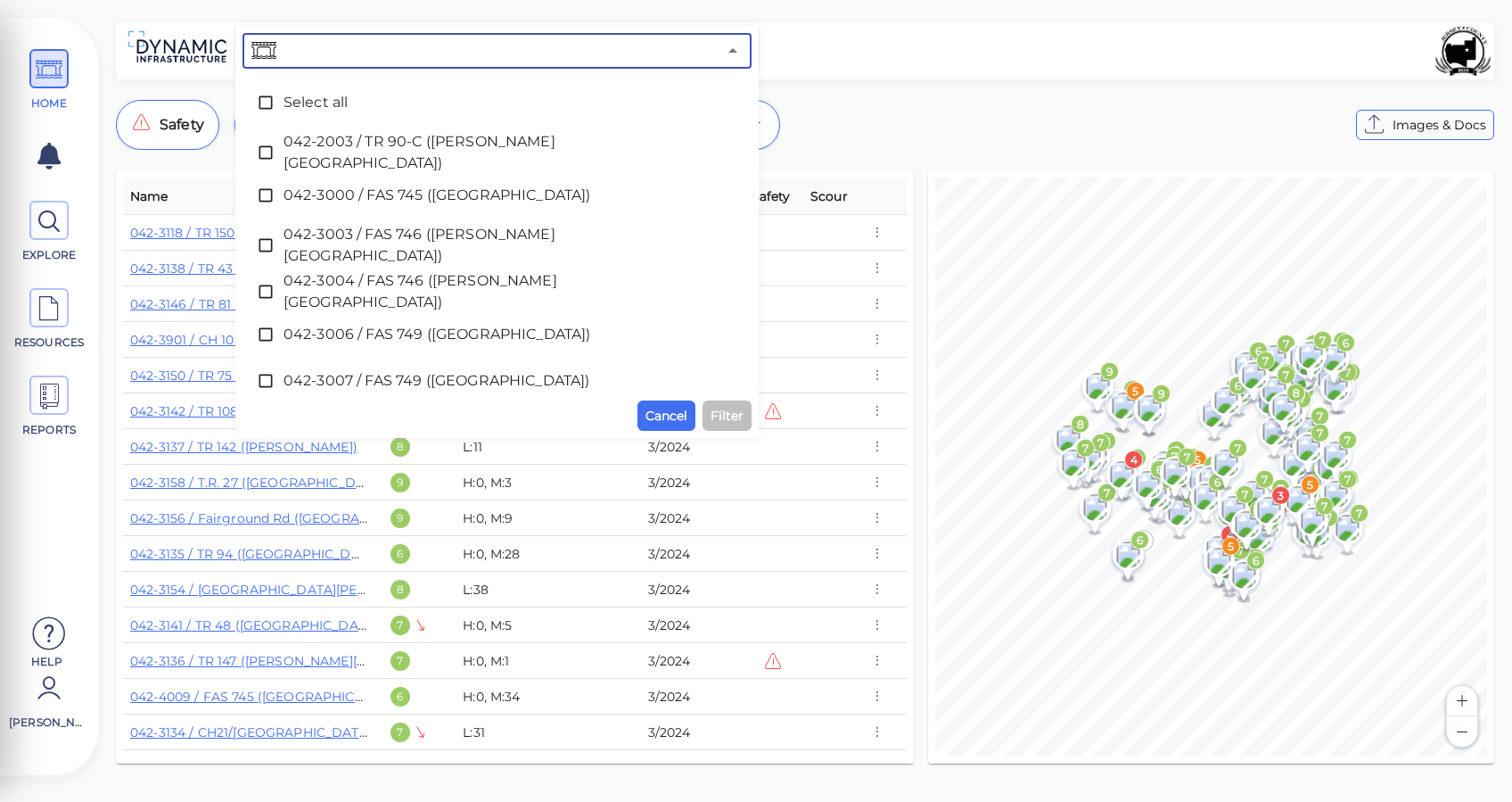
click at [423, 50] on input "text" at bounding box center [499, 50] width 437 height 25
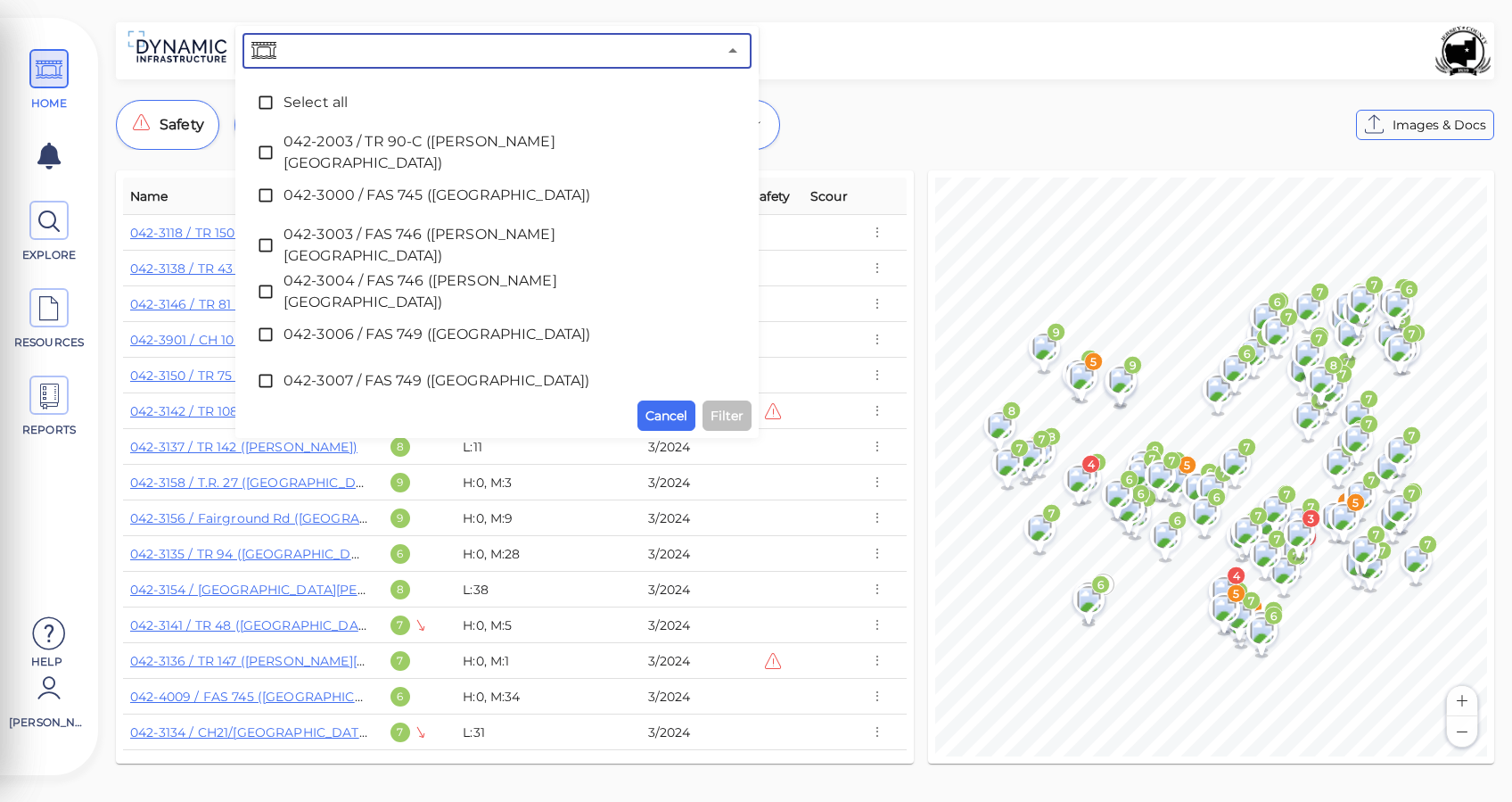
click at [442, 50] on input "text" at bounding box center [499, 50] width 437 height 25
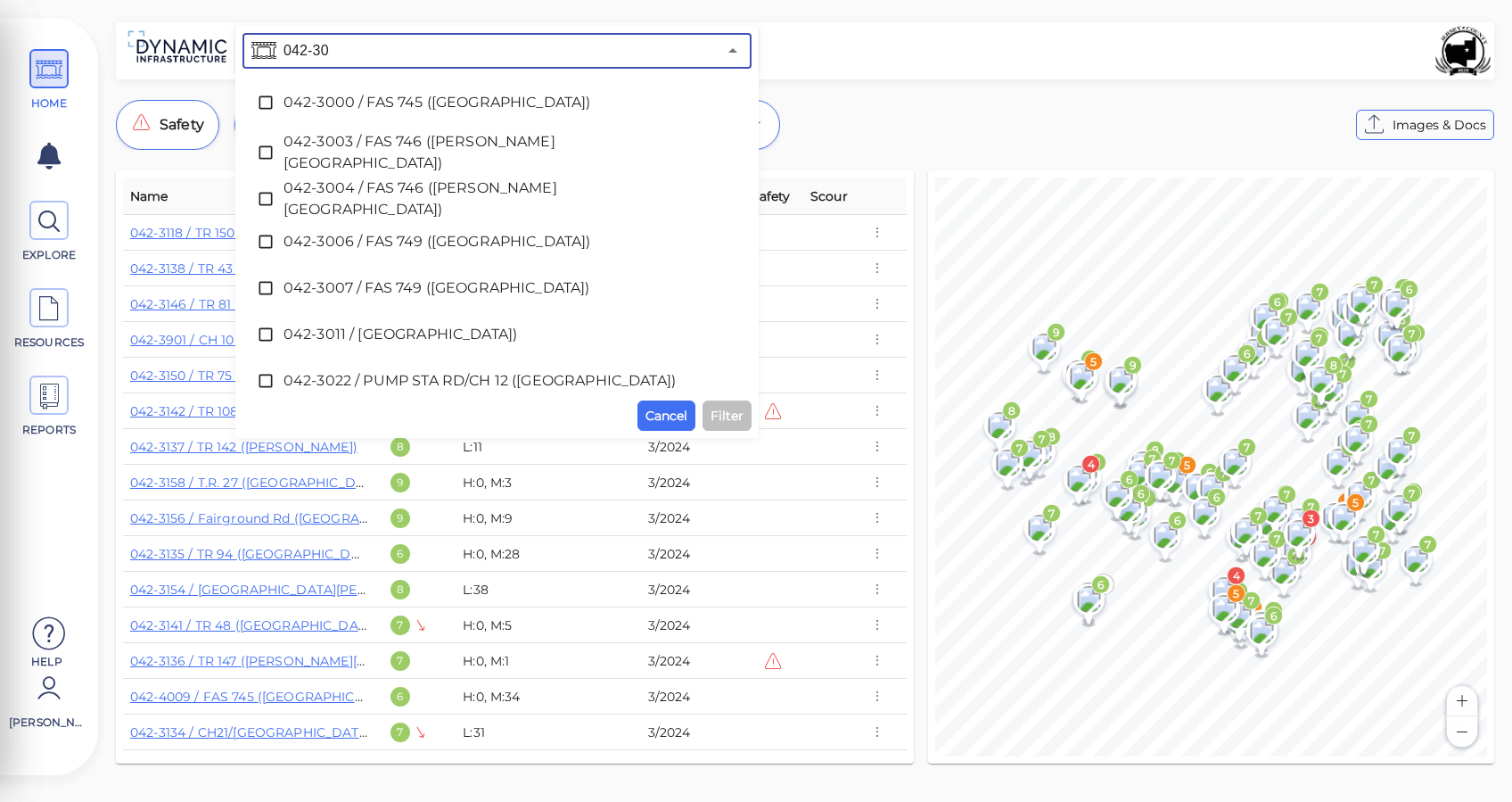
type input "042-300"
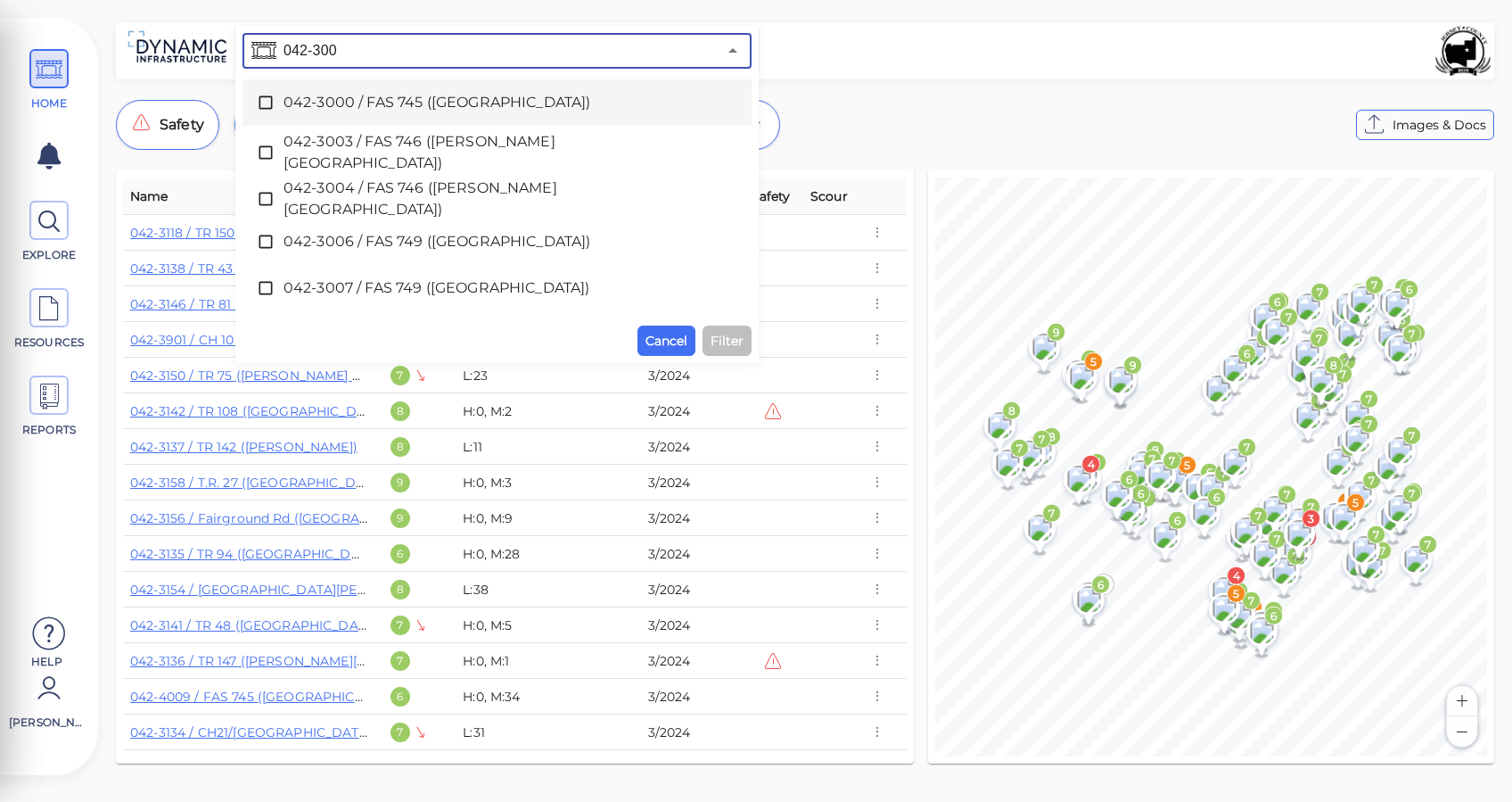
click at [373, 110] on span "042-3000 / FAS 745 ([GEOGRAPHIC_DATA])" at bounding box center [498, 103] width 427 height 22
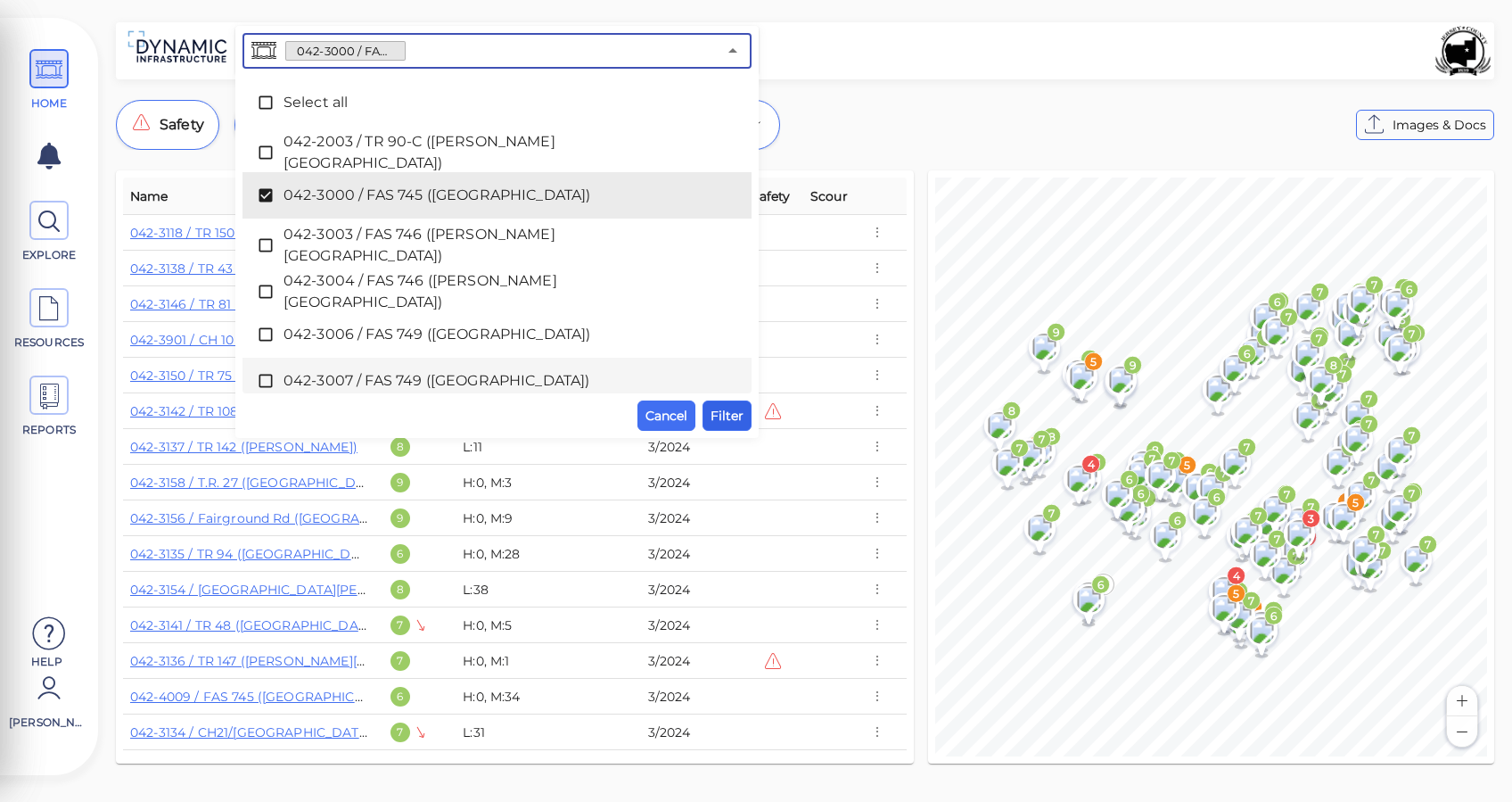
click at [726, 414] on span "Filter" at bounding box center [726, 416] width 33 height 22
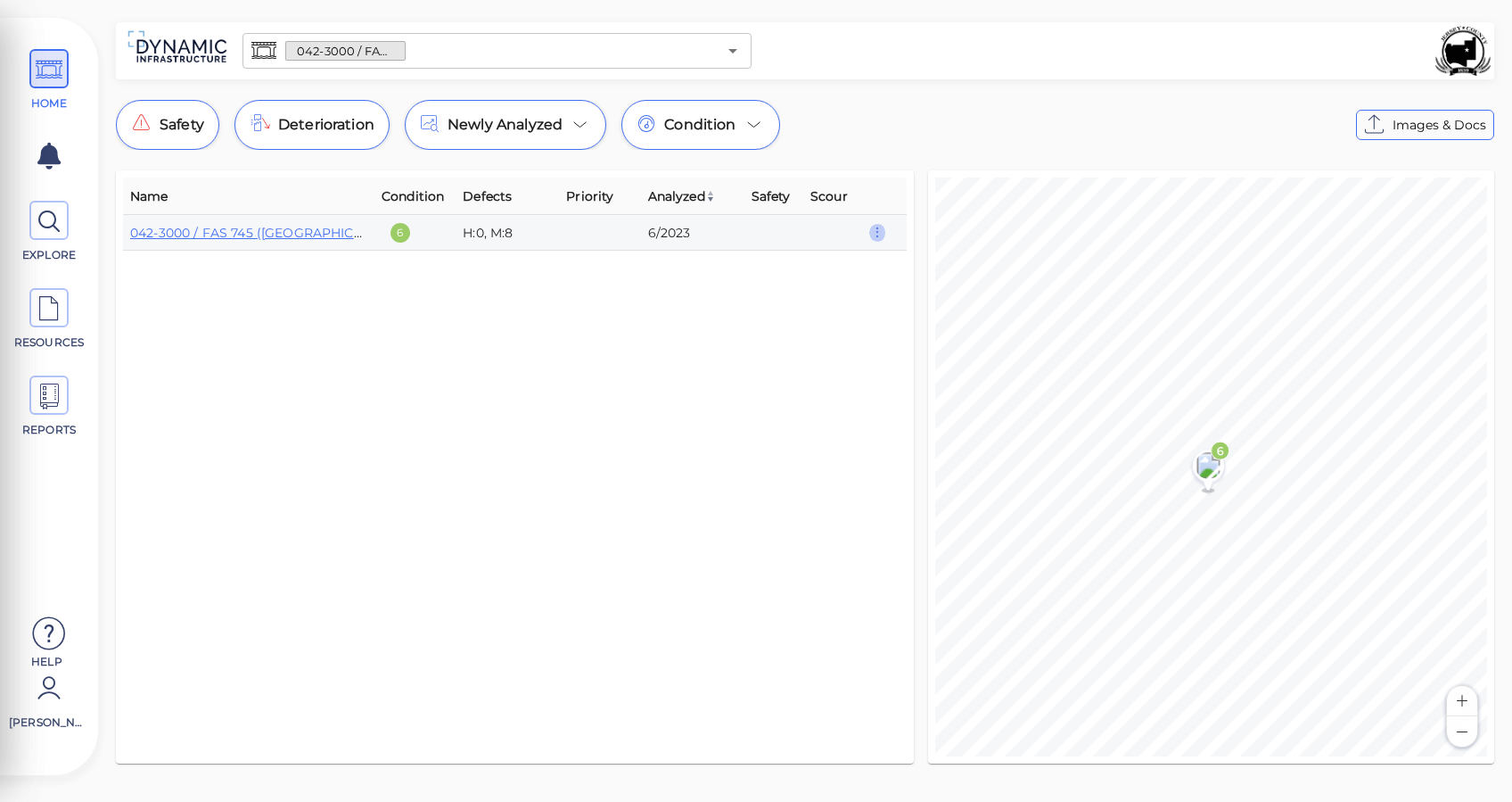
click at [880, 233] on icon "button" at bounding box center [878, 233] width 16 height 20
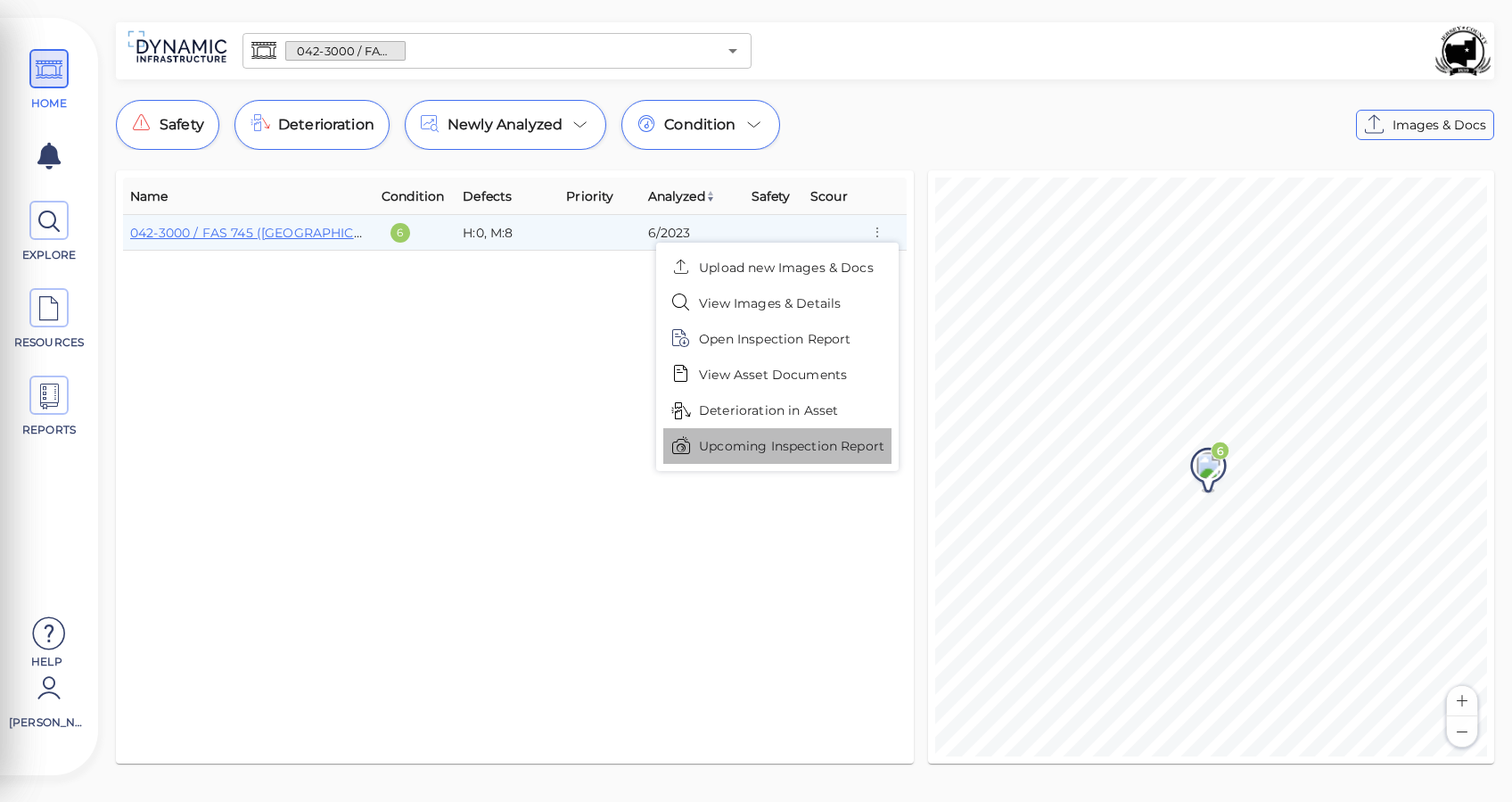
click at [736, 450] on span "Upcoming Inspection Report" at bounding box center [792, 447] width 185 height 19
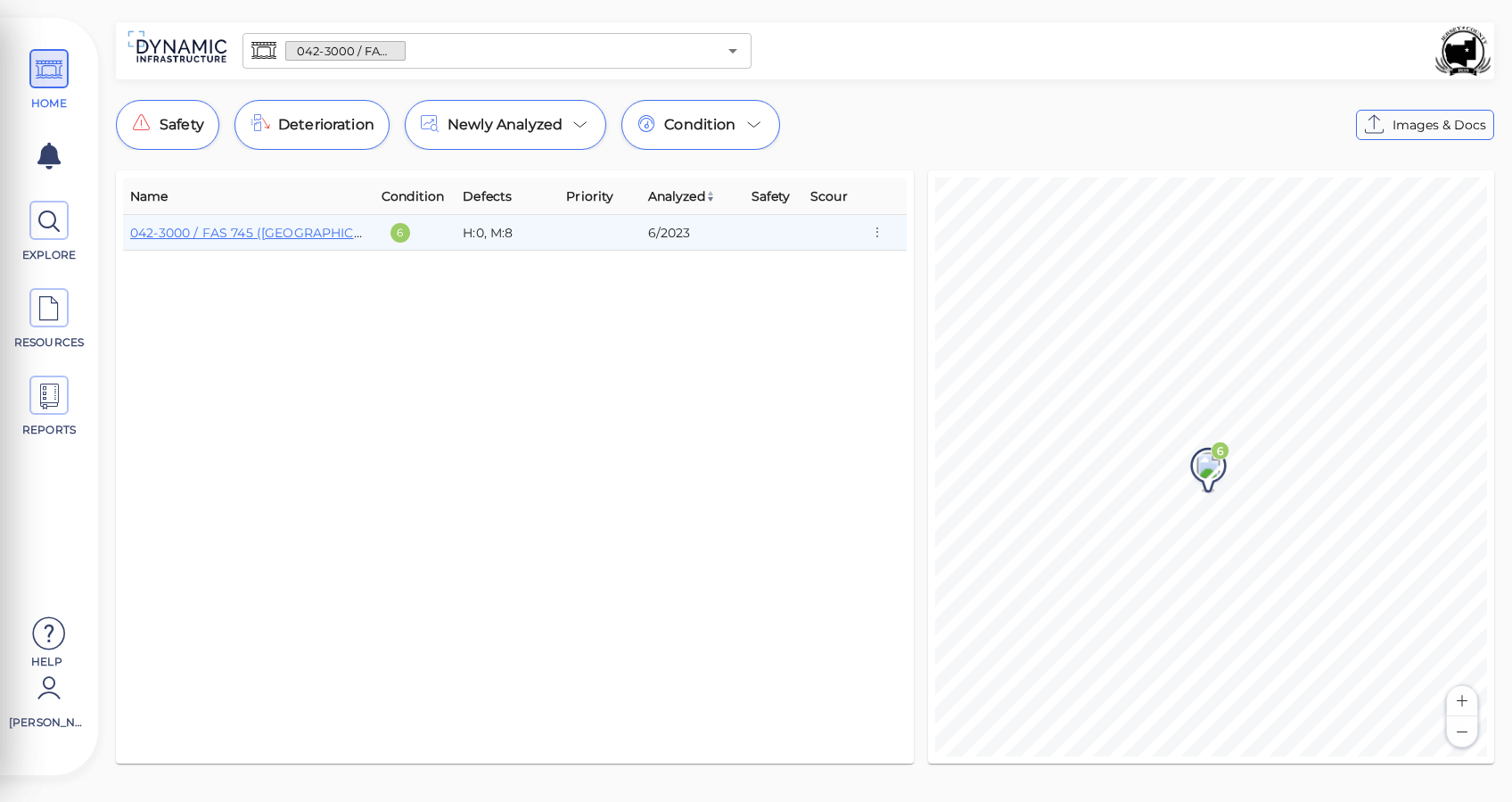
click at [456, 52] on input "text" at bounding box center [561, 50] width 312 height 25
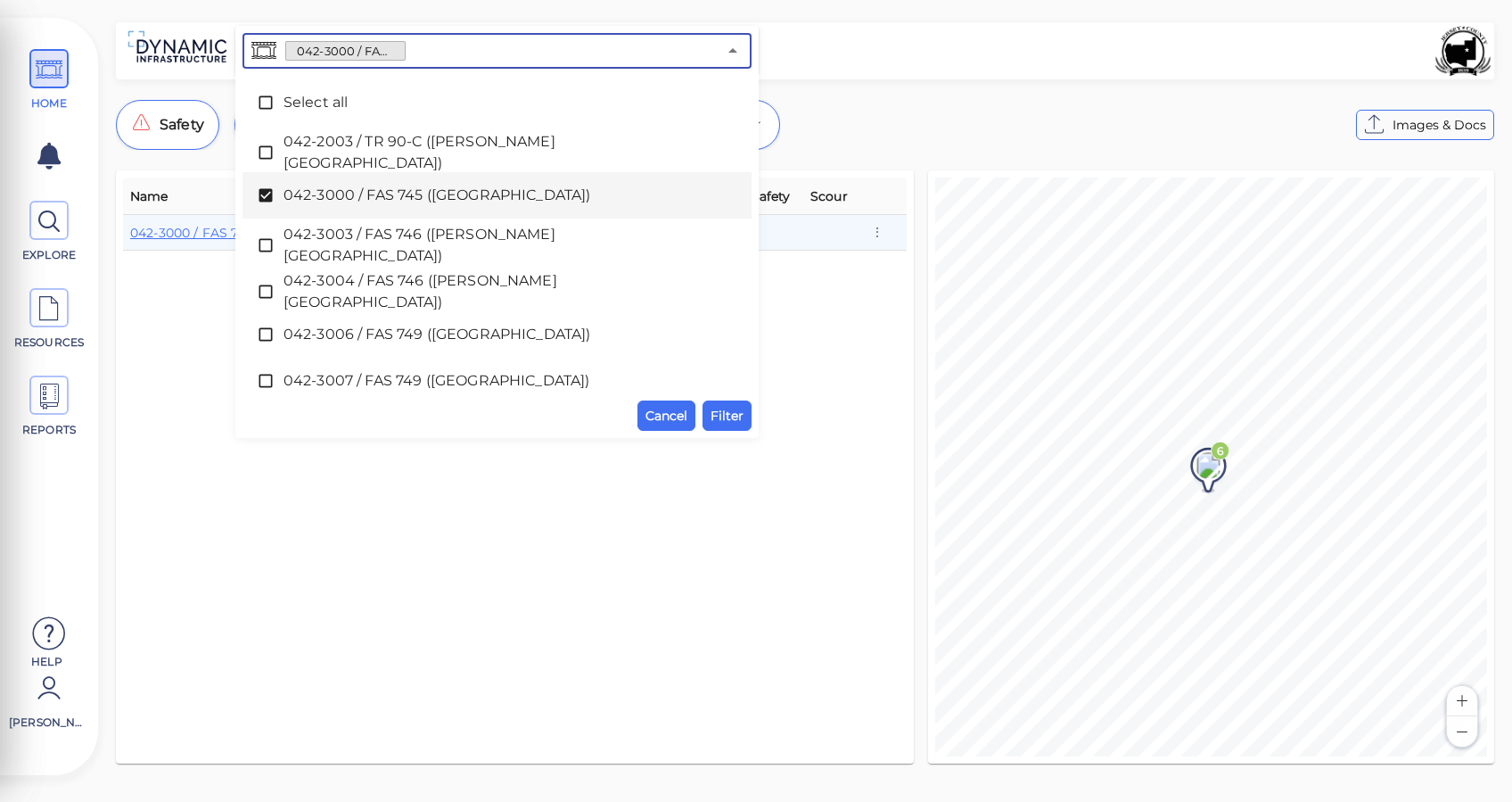
click at [270, 200] on icon at bounding box center [265, 196] width 14 height 14
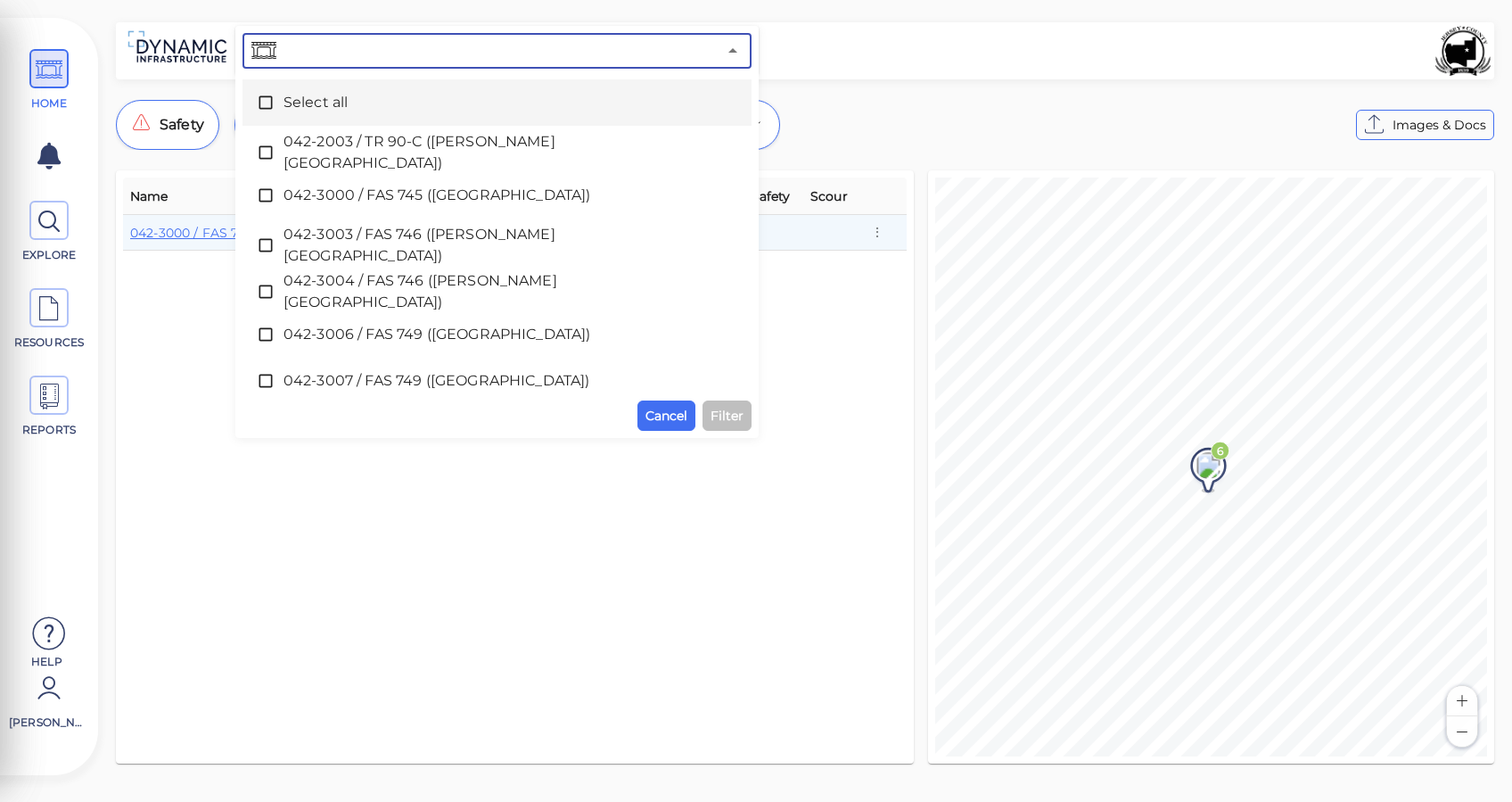
click at [437, 35] on div "​" at bounding box center [497, 50] width 510 height 36
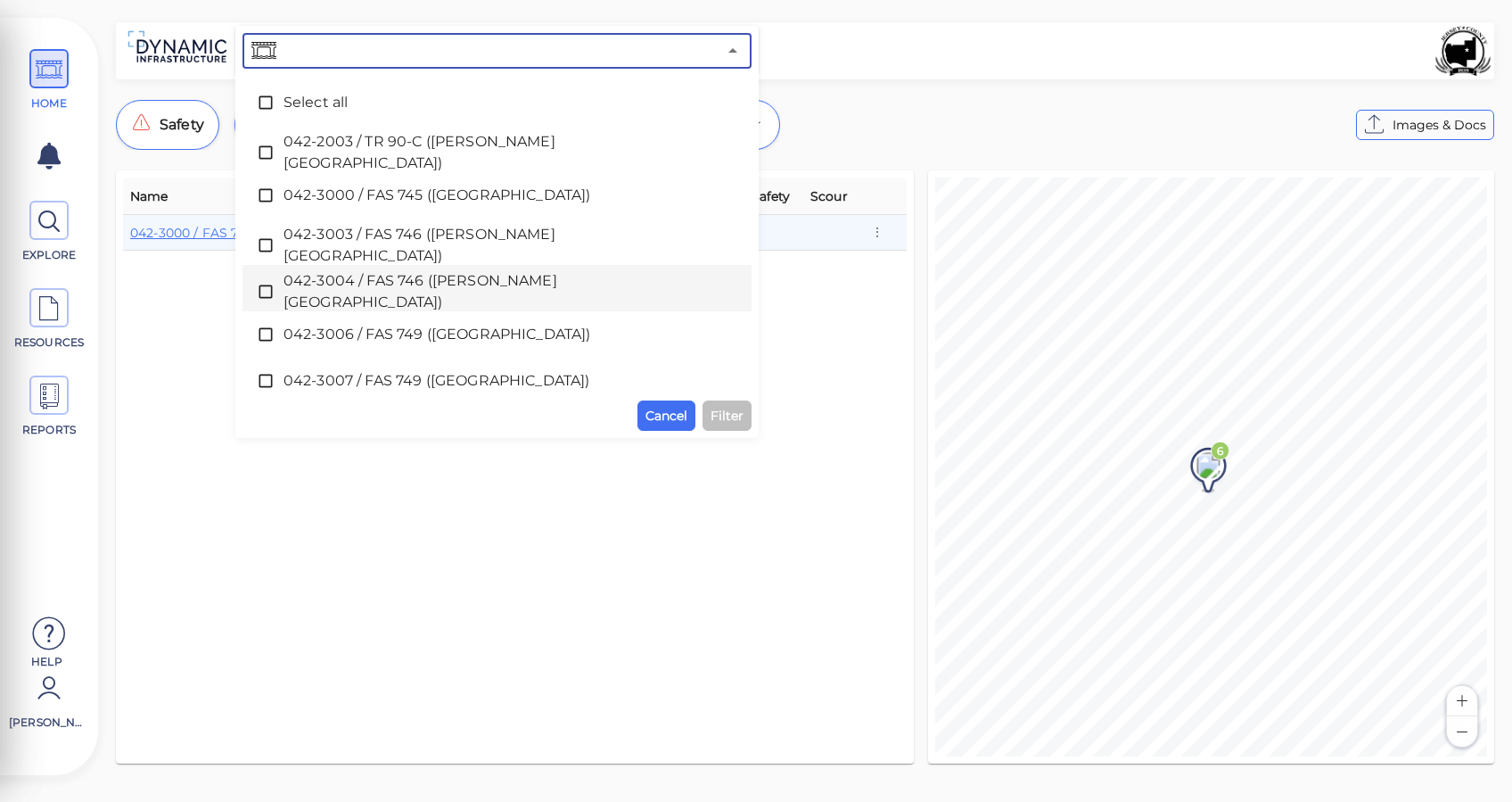
click at [270, 288] on icon at bounding box center [266, 292] width 18 height 18
click at [273, 289] on icon at bounding box center [266, 292] width 18 height 18
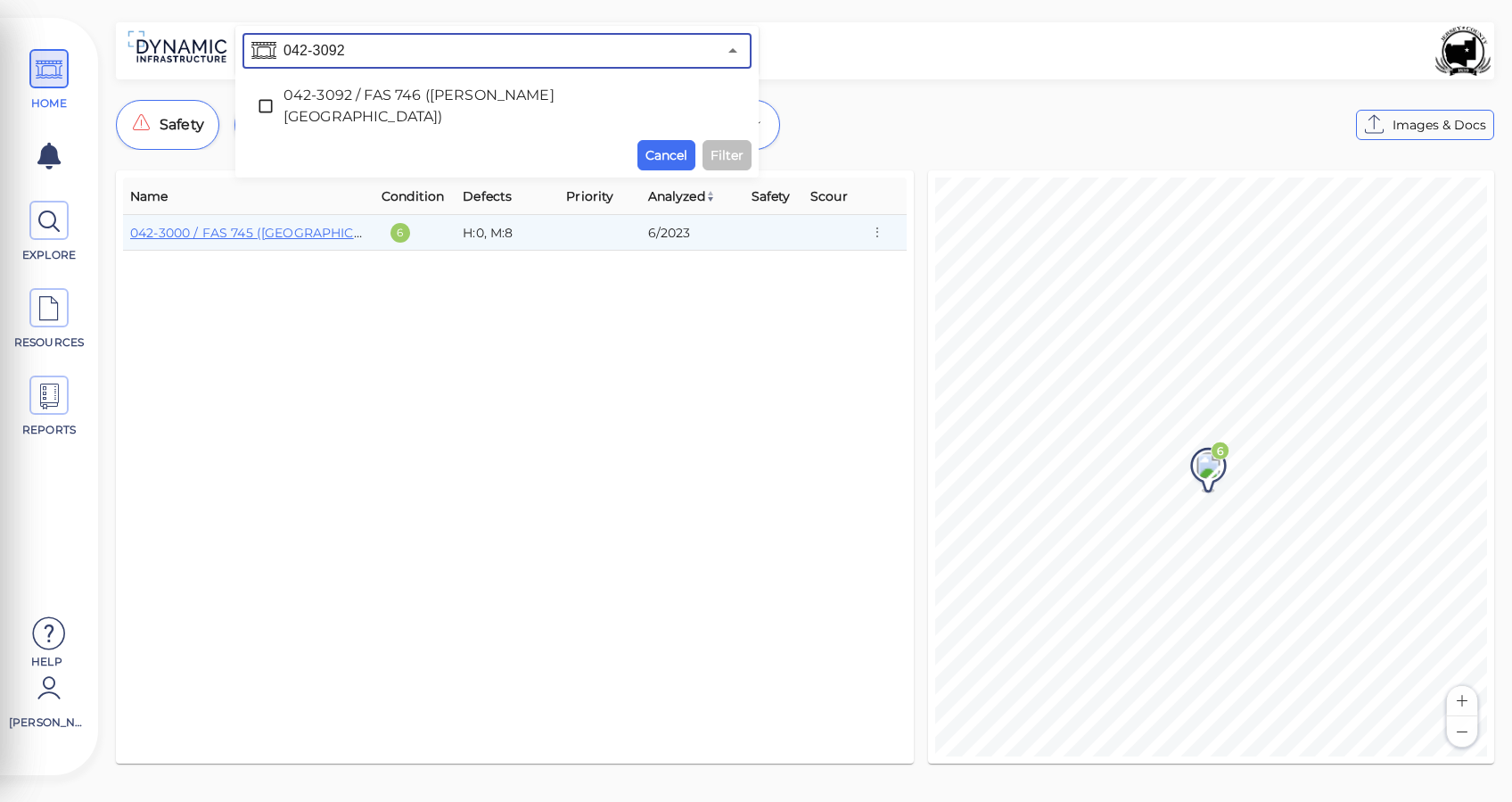
type input "042-3092"
click at [276, 99] on span at bounding box center [270, 106] width 27 height 18
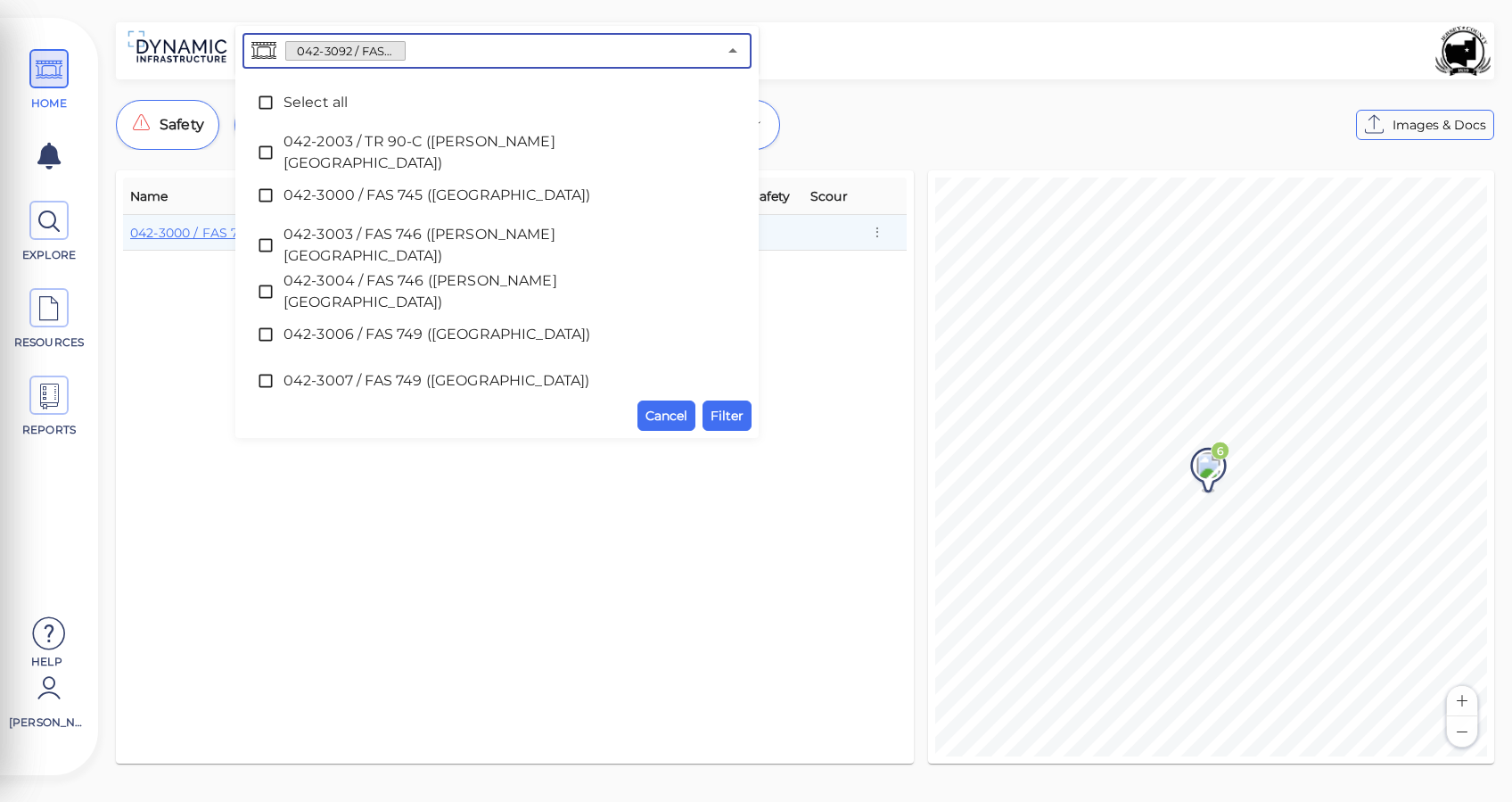
scroll to position [475, 0]
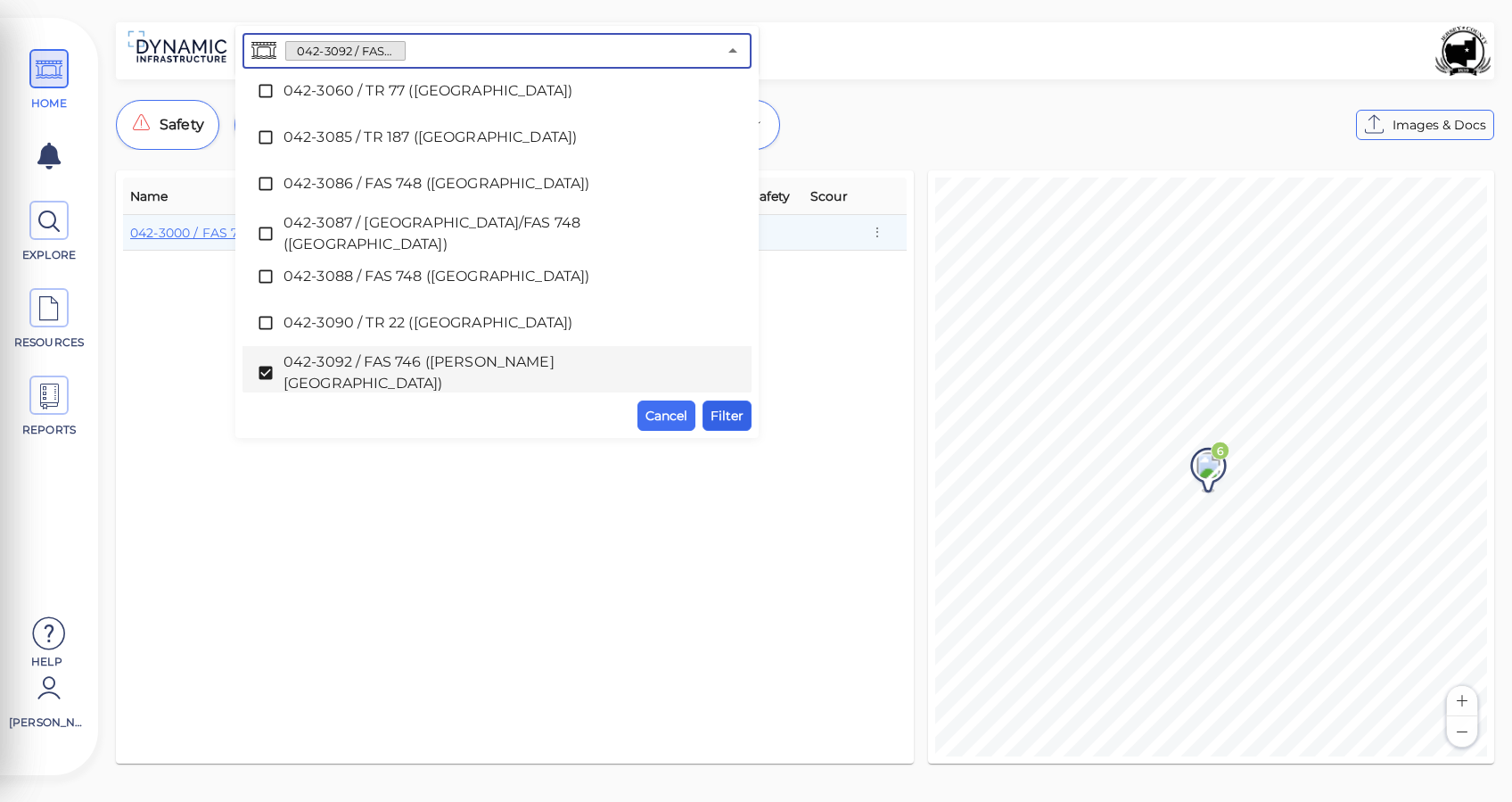
click at [739, 417] on span "Filter" at bounding box center [726, 416] width 33 height 22
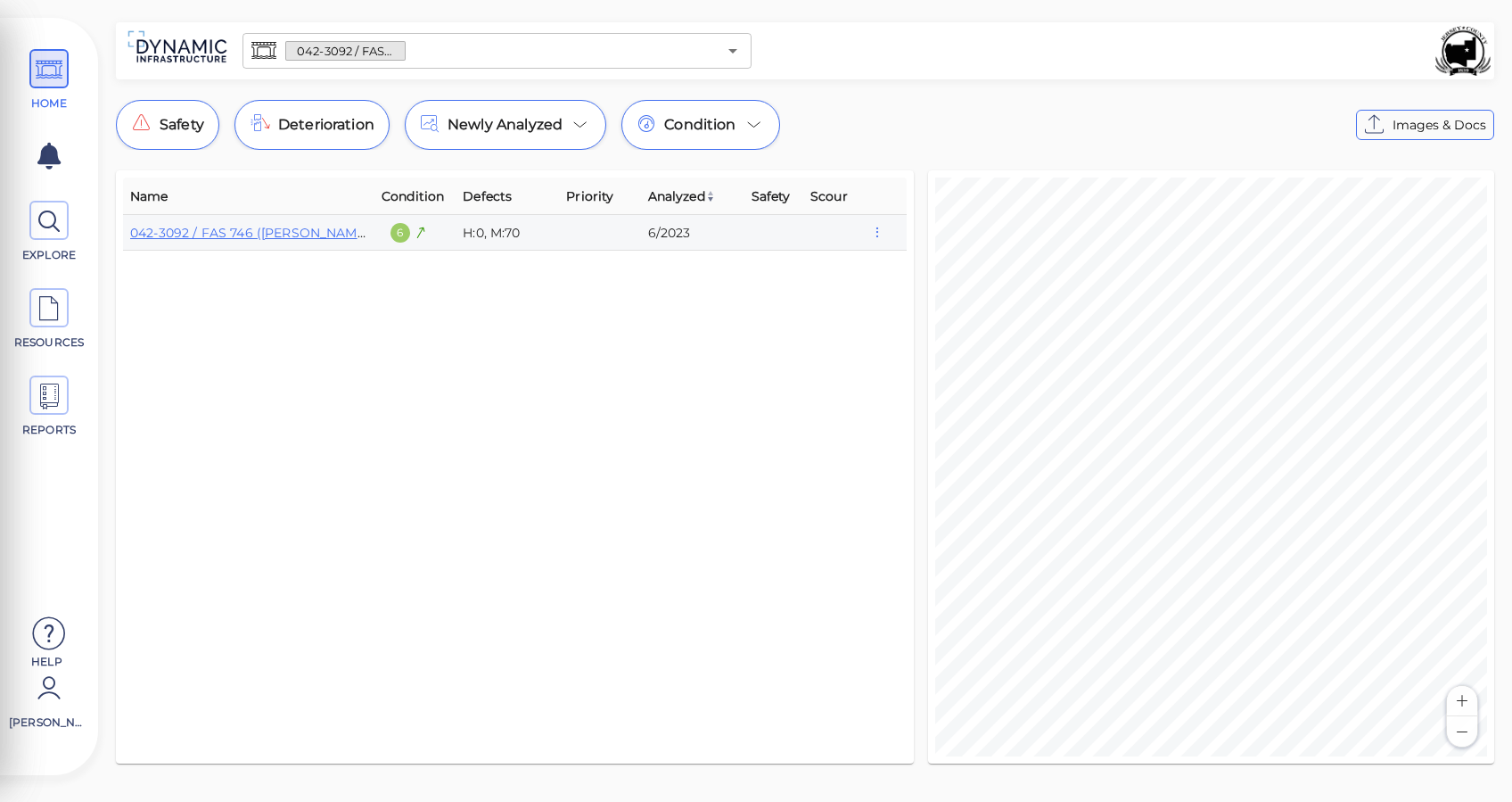
click at [879, 236] on icon "button" at bounding box center [878, 233] width 16 height 20
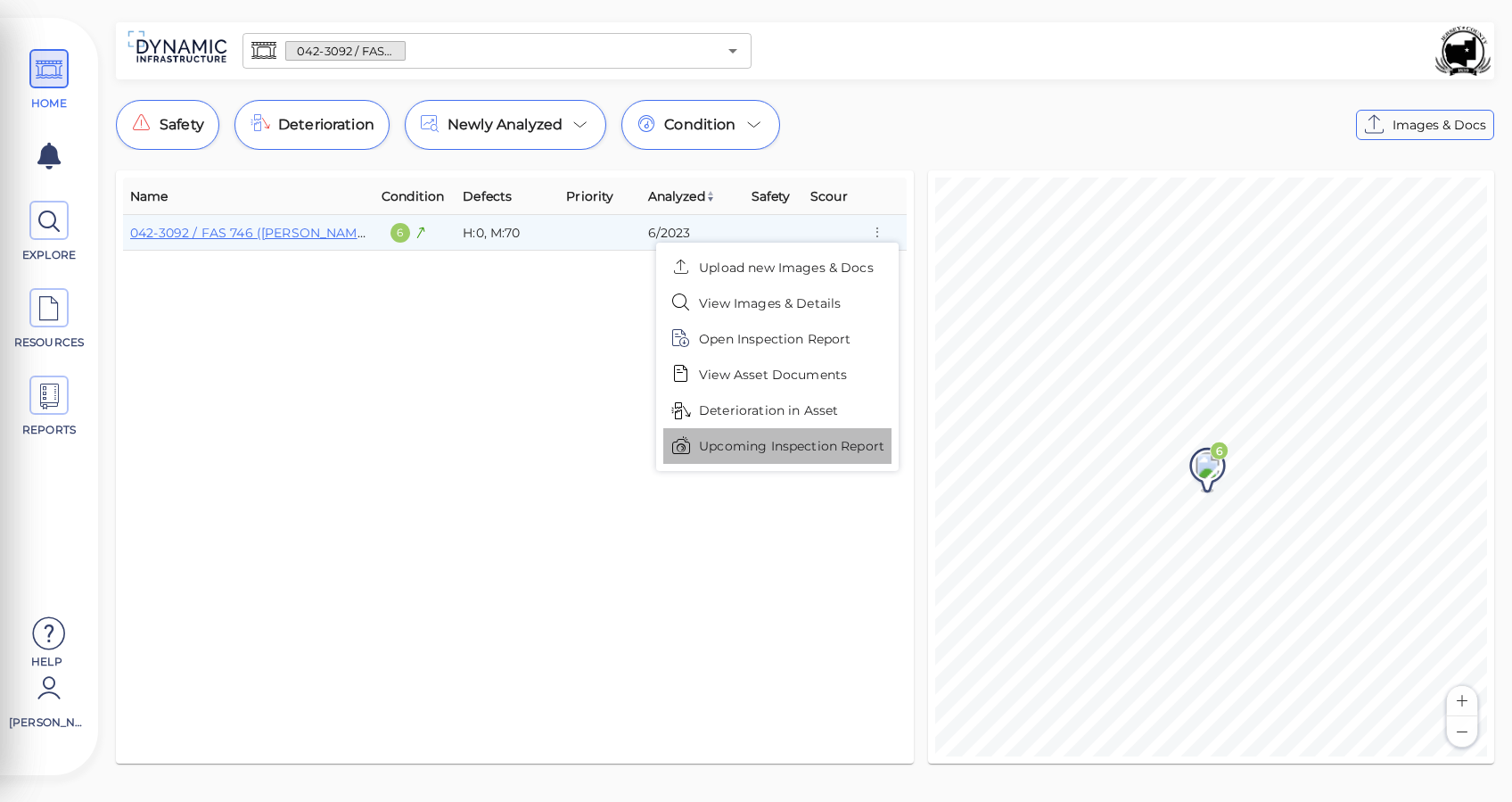
click at [765, 450] on span "Upcoming Inspection Report" at bounding box center [792, 447] width 185 height 19
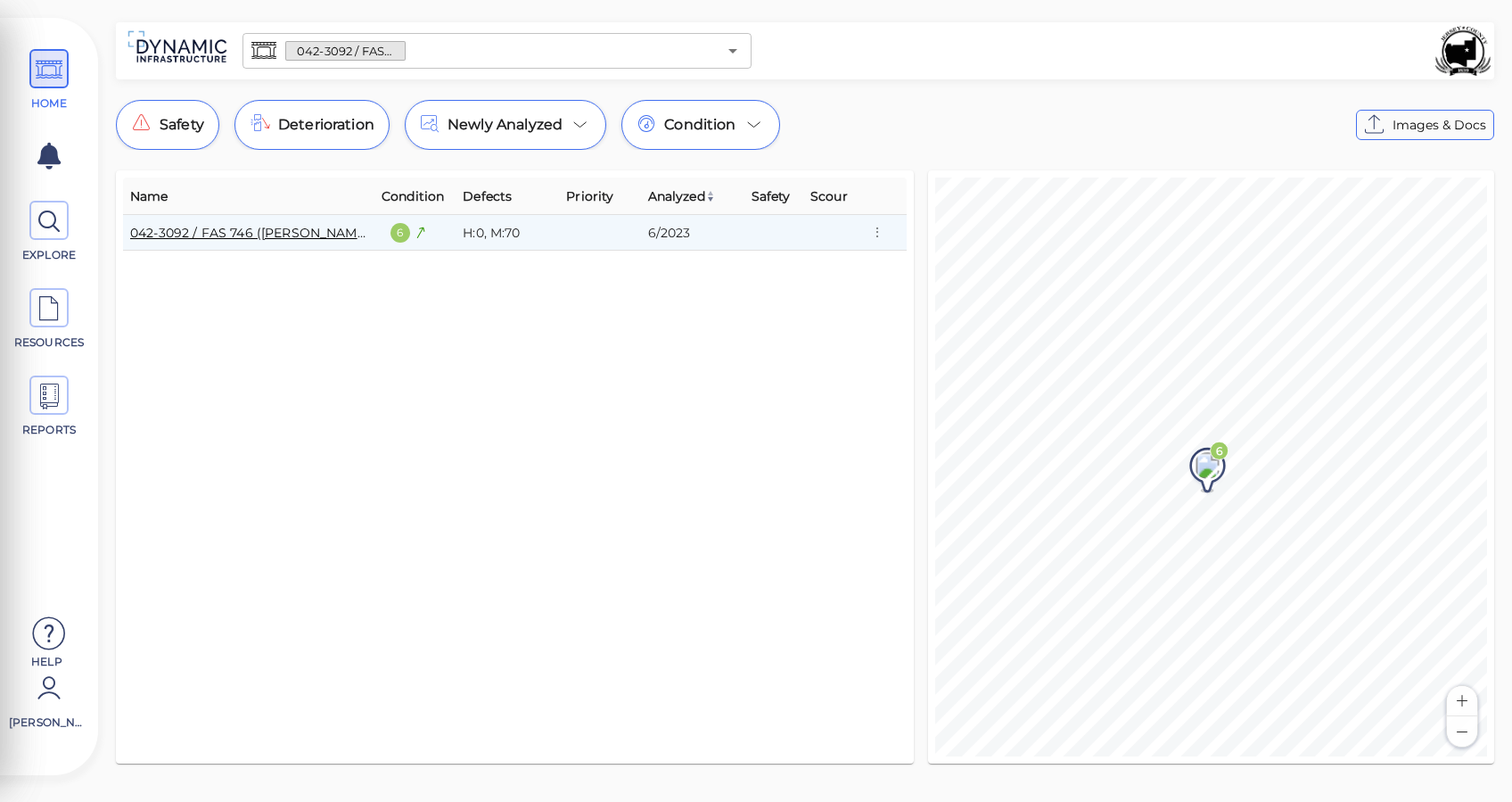
click at [238, 237] on link "042-3092 / FAS 746 ([PERSON_NAME][GEOGRAPHIC_DATA])" at bounding box center [322, 233] width 383 height 16
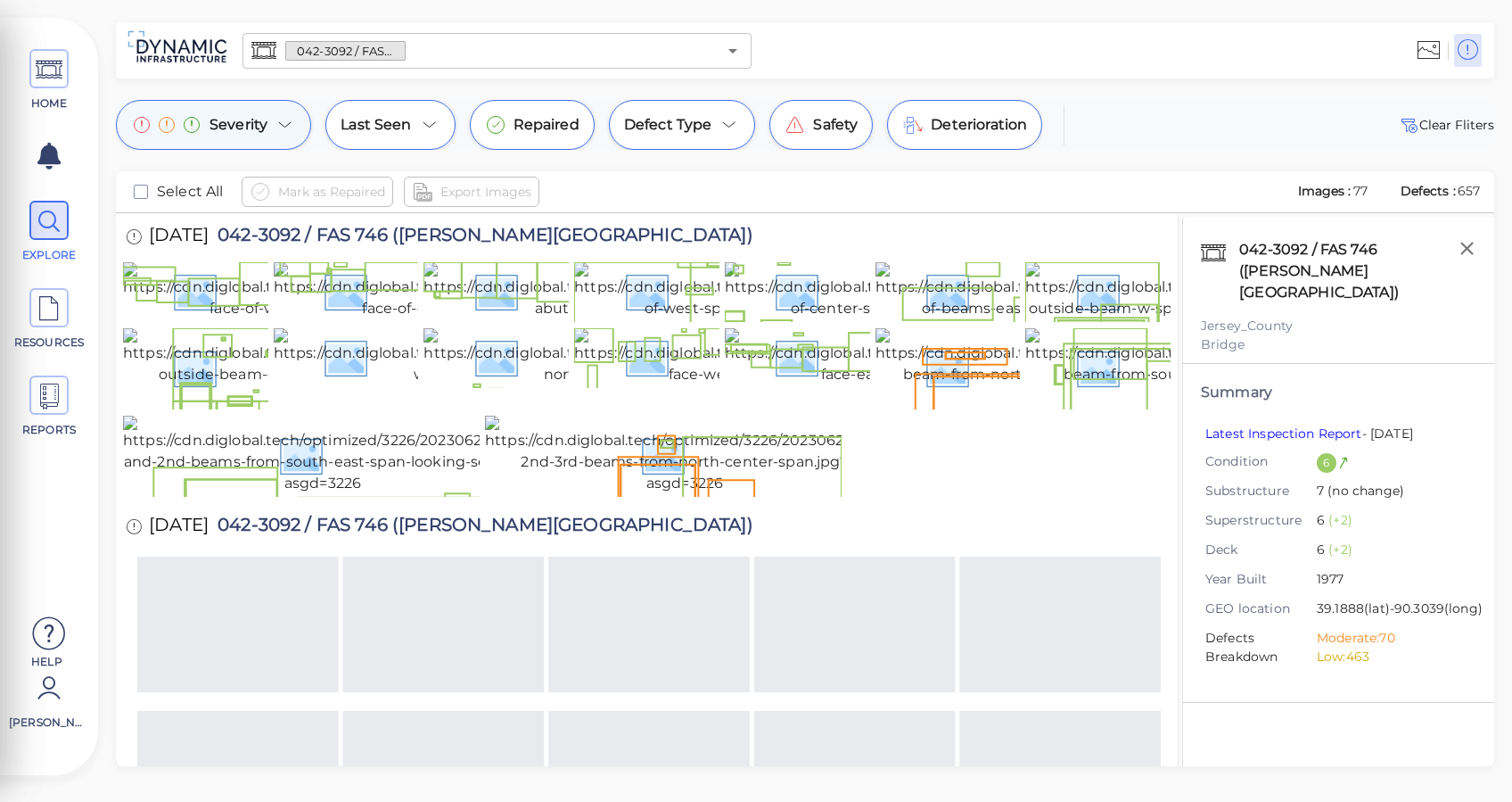
click at [259, 122] on span "Severity" at bounding box center [238, 125] width 58 height 22
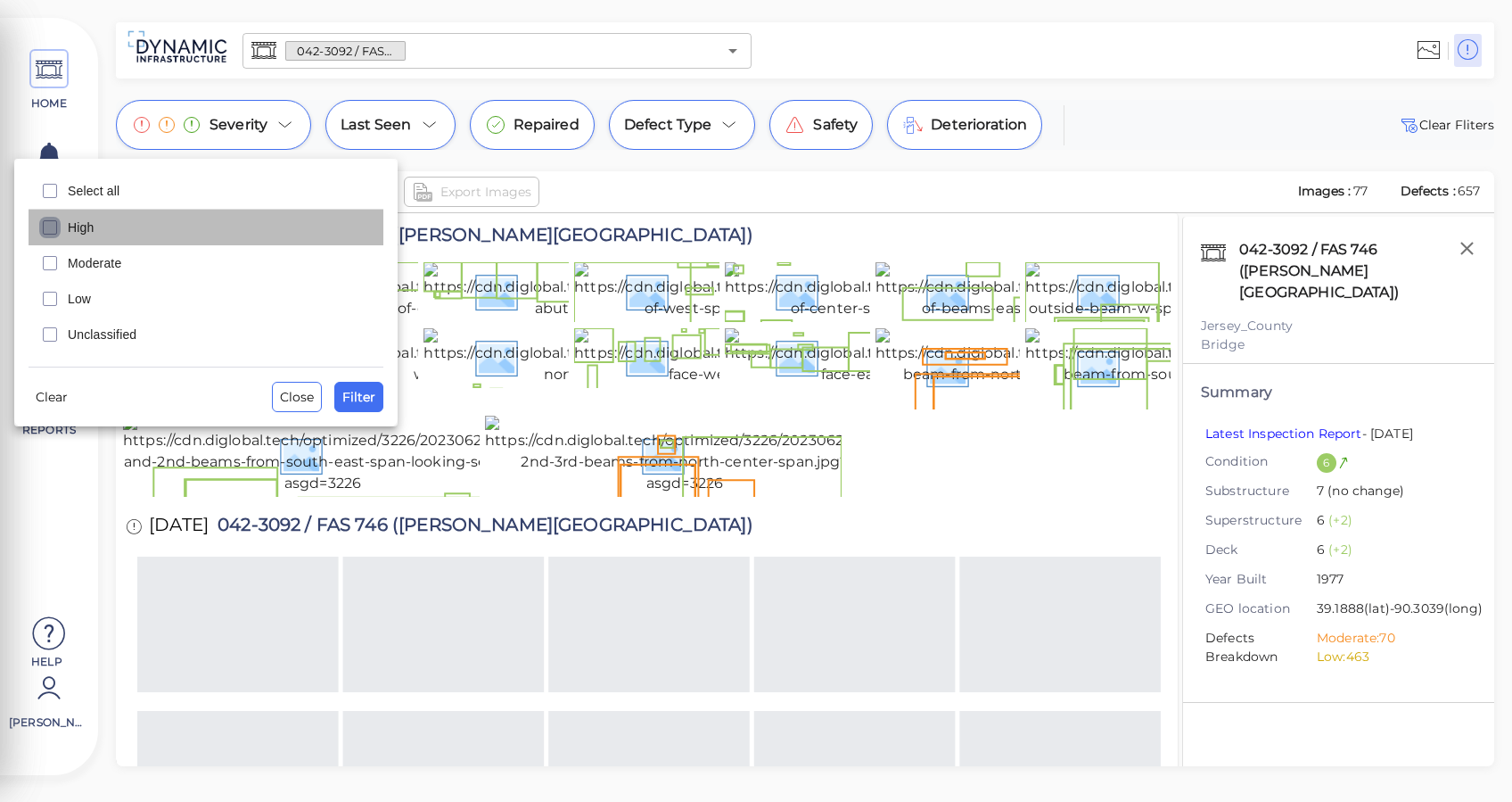
click at [57, 226] on rect "checkbox" at bounding box center [50, 228] width 14 height 14
click at [65, 252] on div "Moderate" at bounding box center [206, 263] width 355 height 36
click at [349, 394] on span "Filter" at bounding box center [358, 397] width 33 height 22
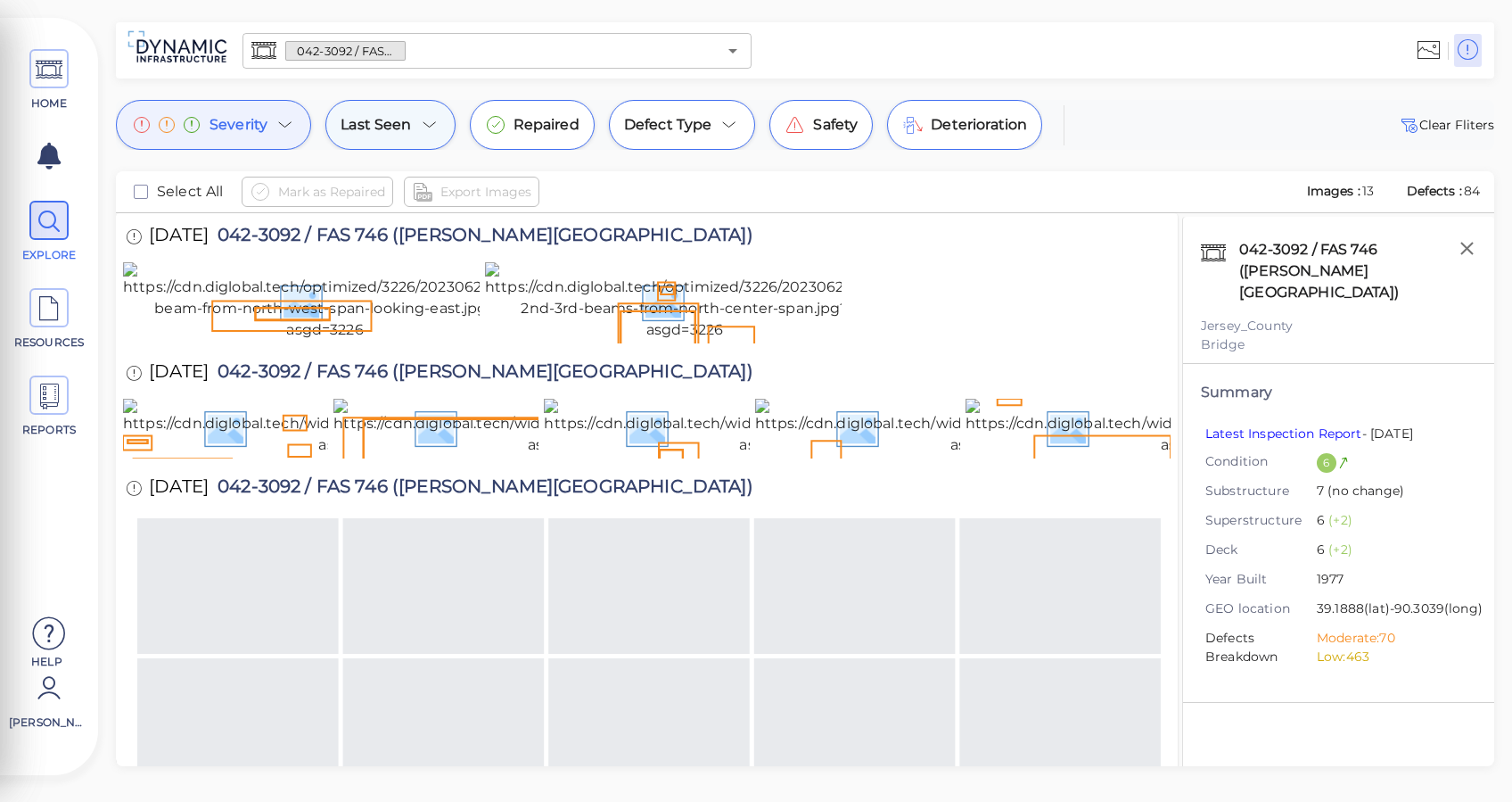
click at [427, 118] on icon at bounding box center [430, 125] width 22 height 22
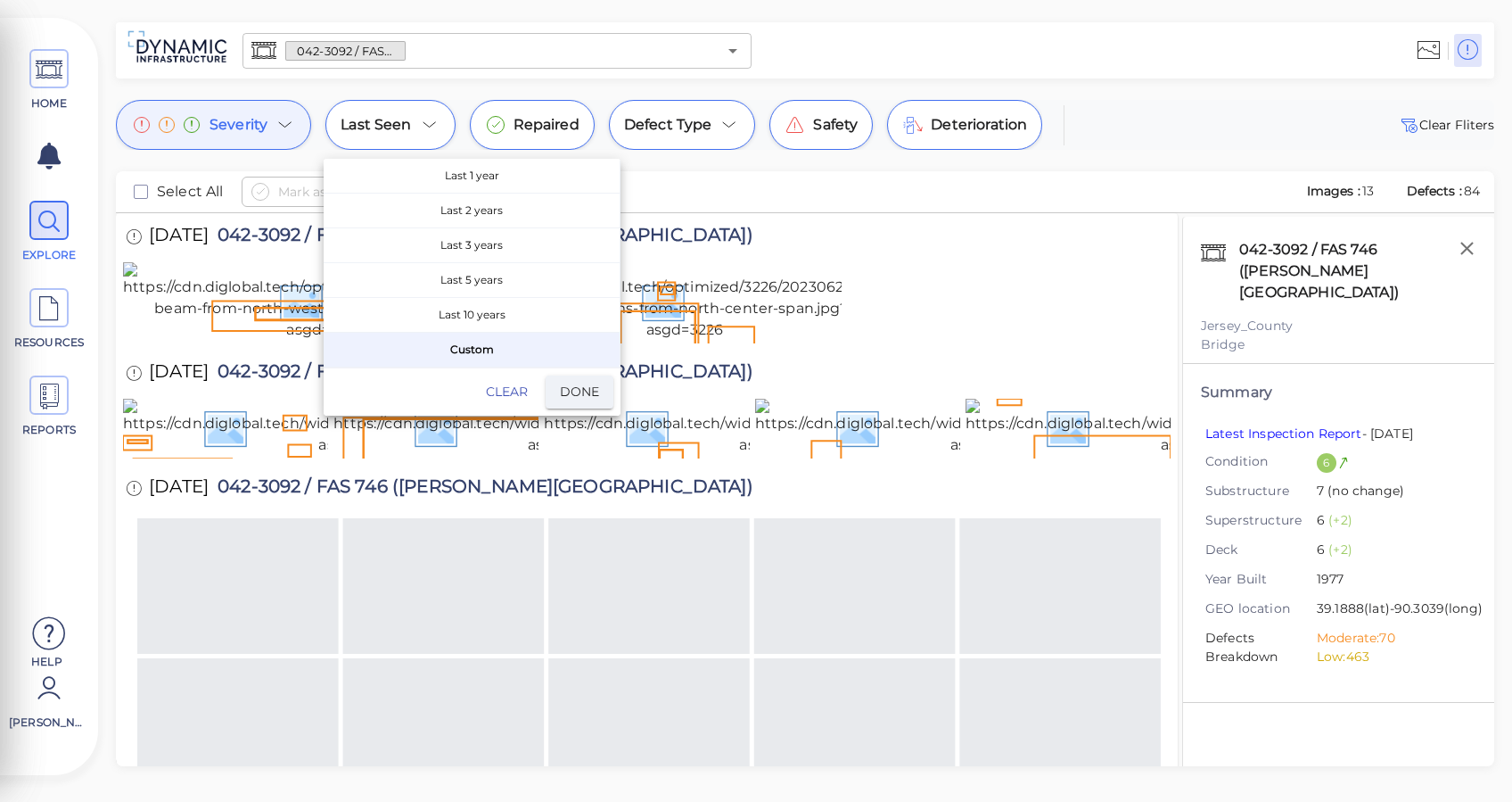
click at [420, 130] on div at bounding box center [756, 401] width 1512 height 802
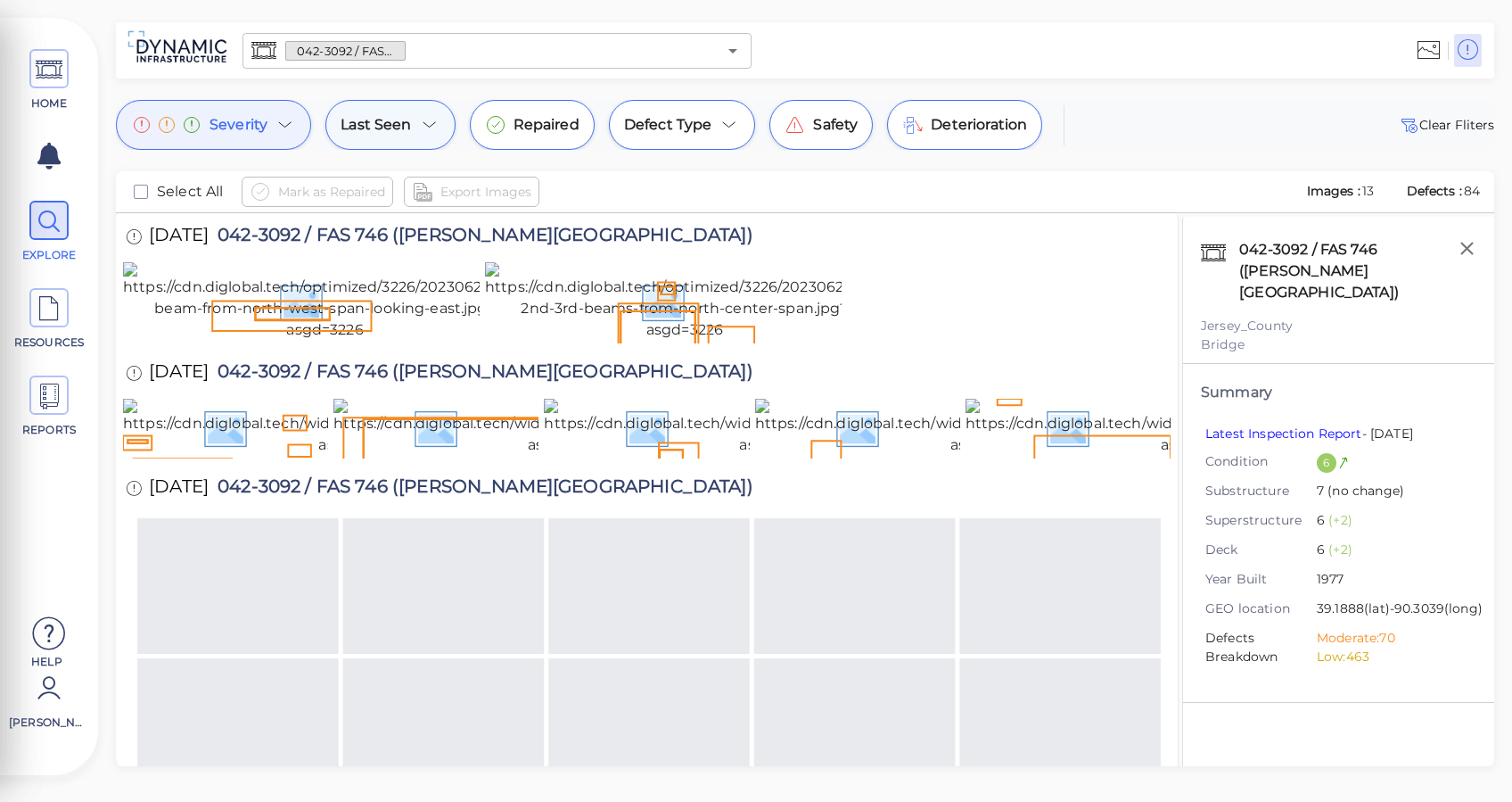
click at [422, 126] on icon at bounding box center [430, 125] width 22 height 22
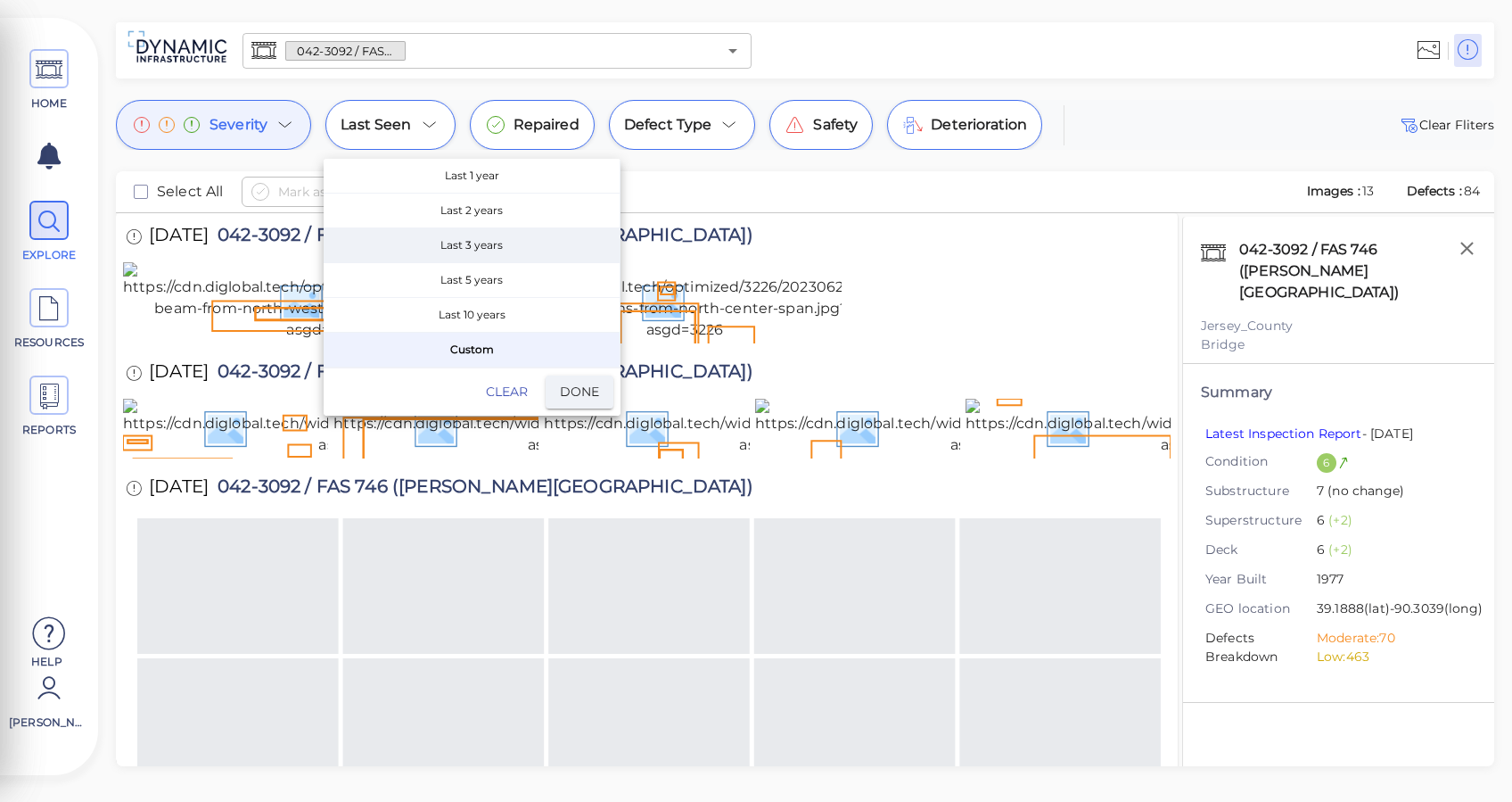
click at [551, 249] on span "Last 3 years" at bounding box center [471, 246] width 296 height 34
click at [583, 385] on span "Done" at bounding box center [580, 392] width 40 height 23
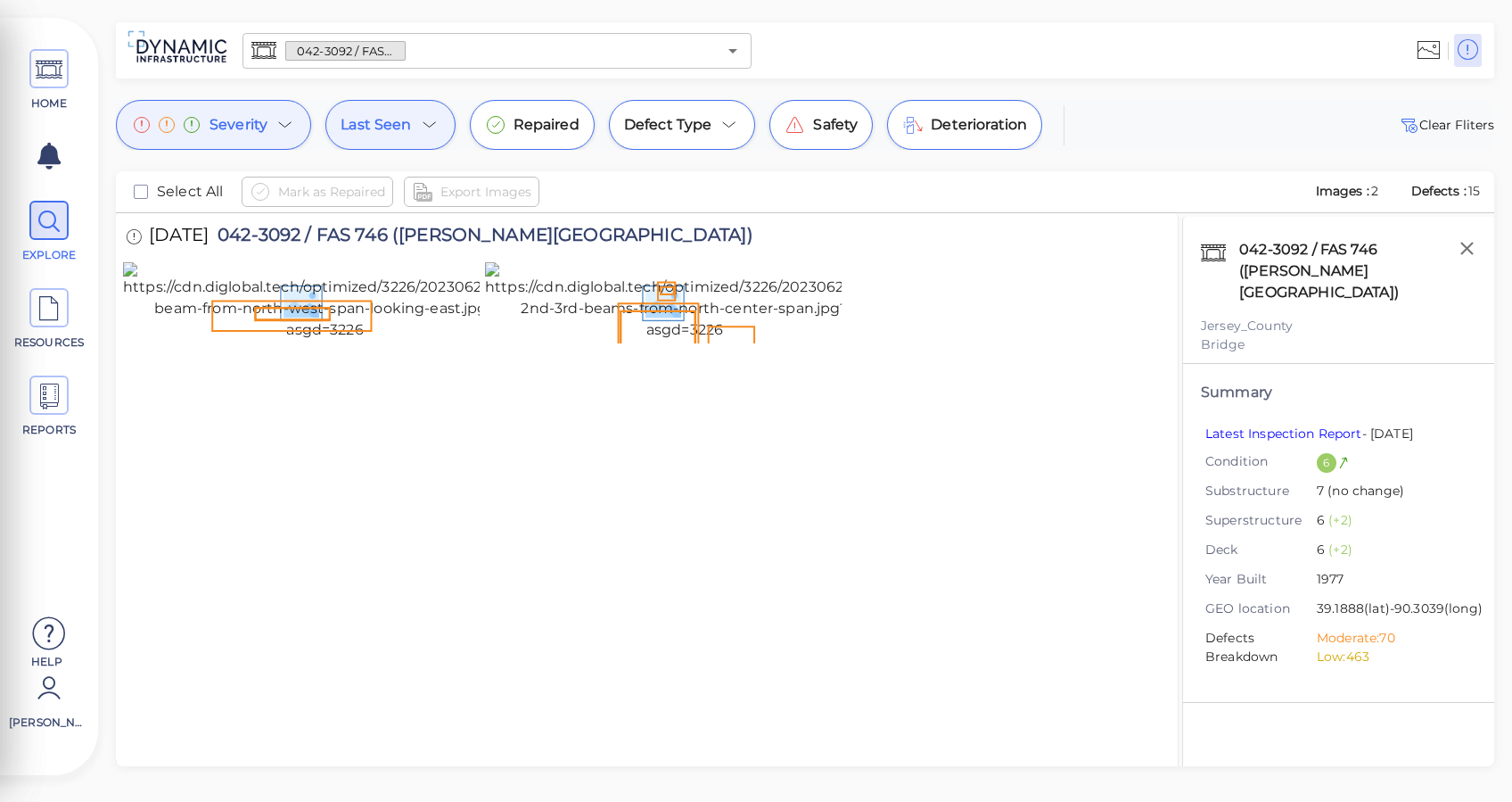
drag, startPoint x: 421, startPoint y: 127, endPoint x: 427, endPoint y: 116, distance: 12.5
click at [427, 116] on icon at bounding box center [430, 125] width 22 height 22
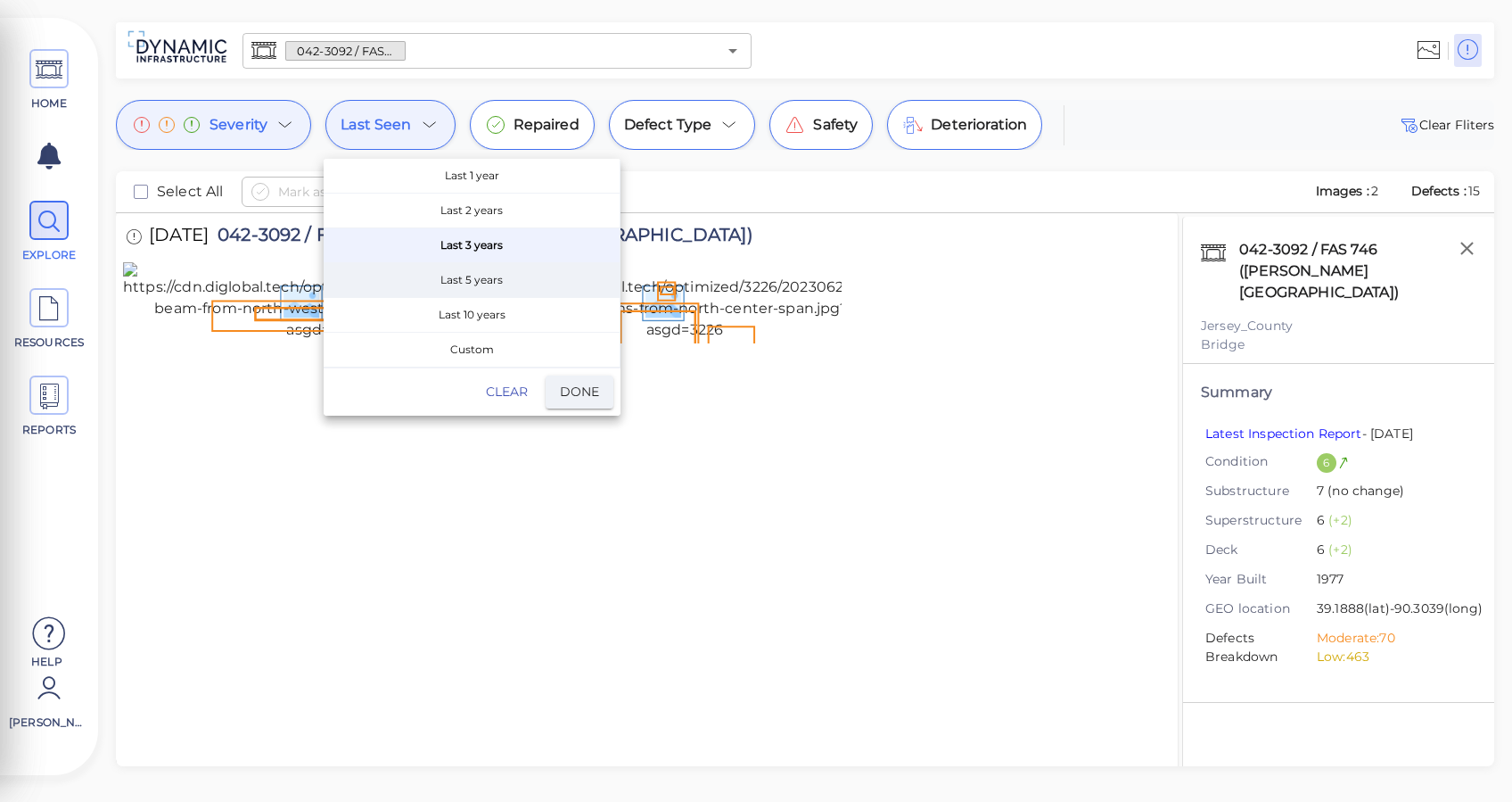
click at [478, 284] on span "Last 5 years" at bounding box center [471, 280] width 296 height 34
click at [583, 385] on span "Done" at bounding box center [580, 392] width 40 height 23
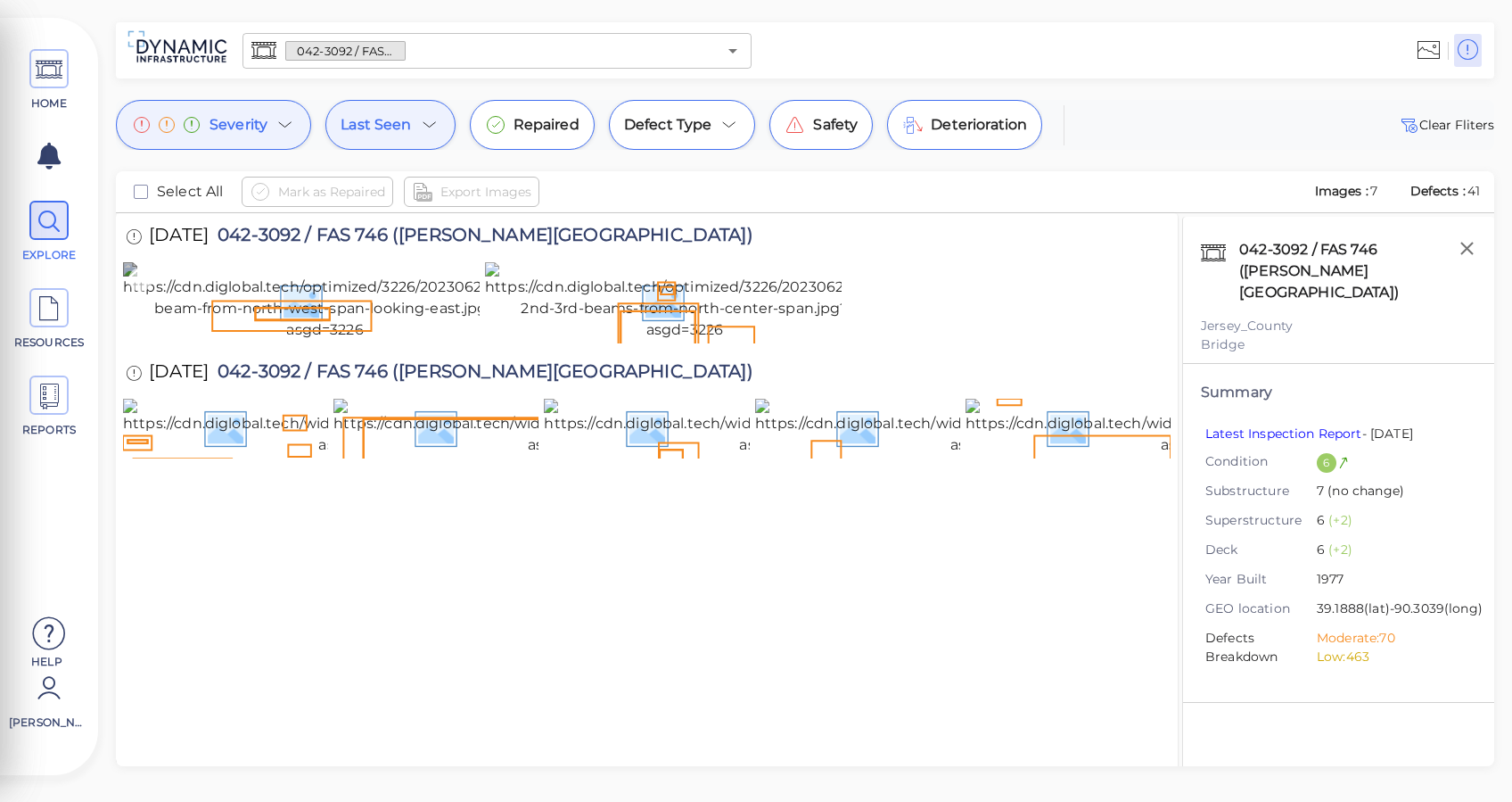
click at [140, 286] on icon at bounding box center [141, 279] width 24 height 24
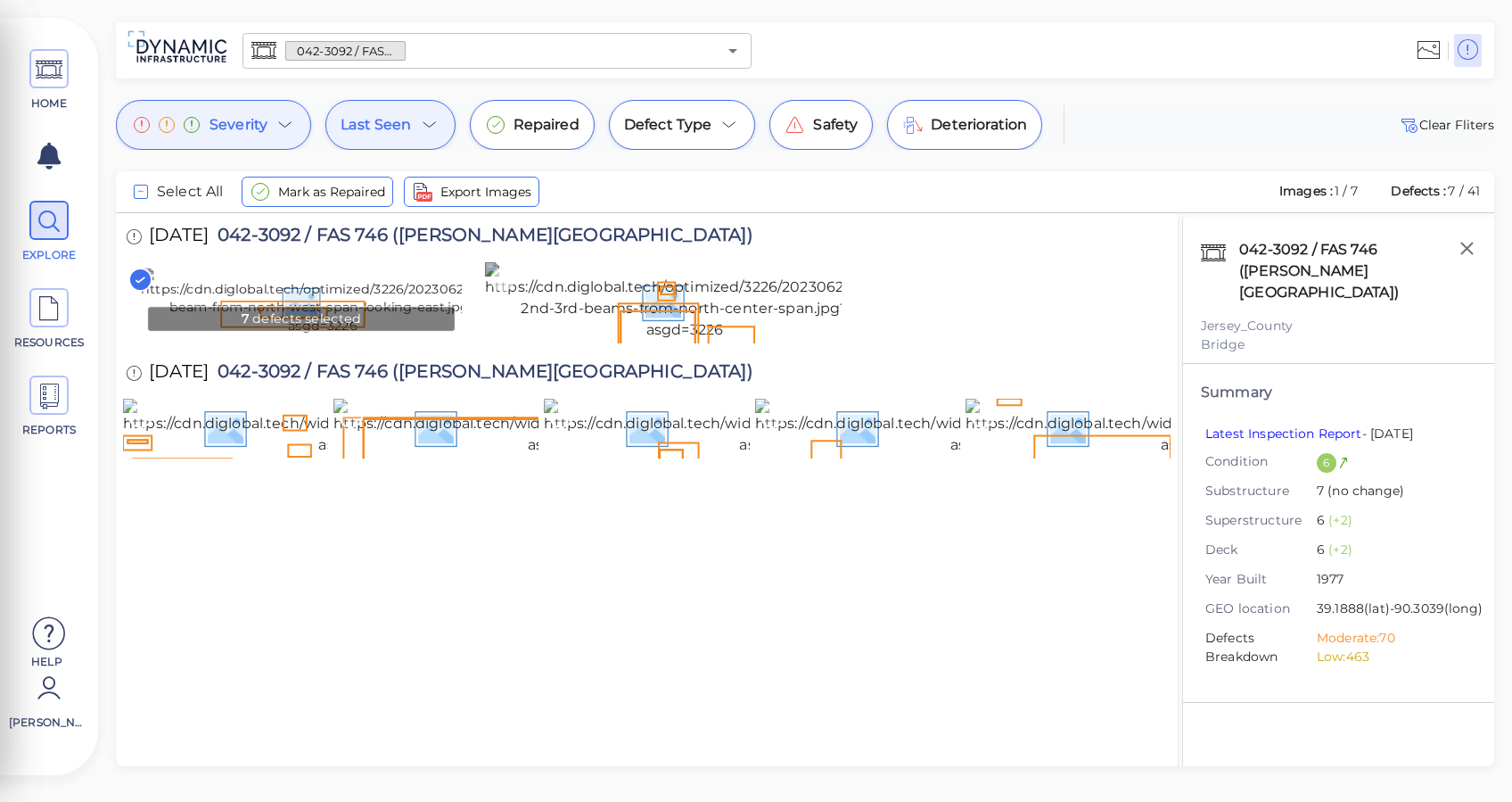
click at [498, 281] on icon at bounding box center [503, 279] width 24 height 24
click at [145, 193] on icon "checkbox" at bounding box center [142, 192] width 22 height 22
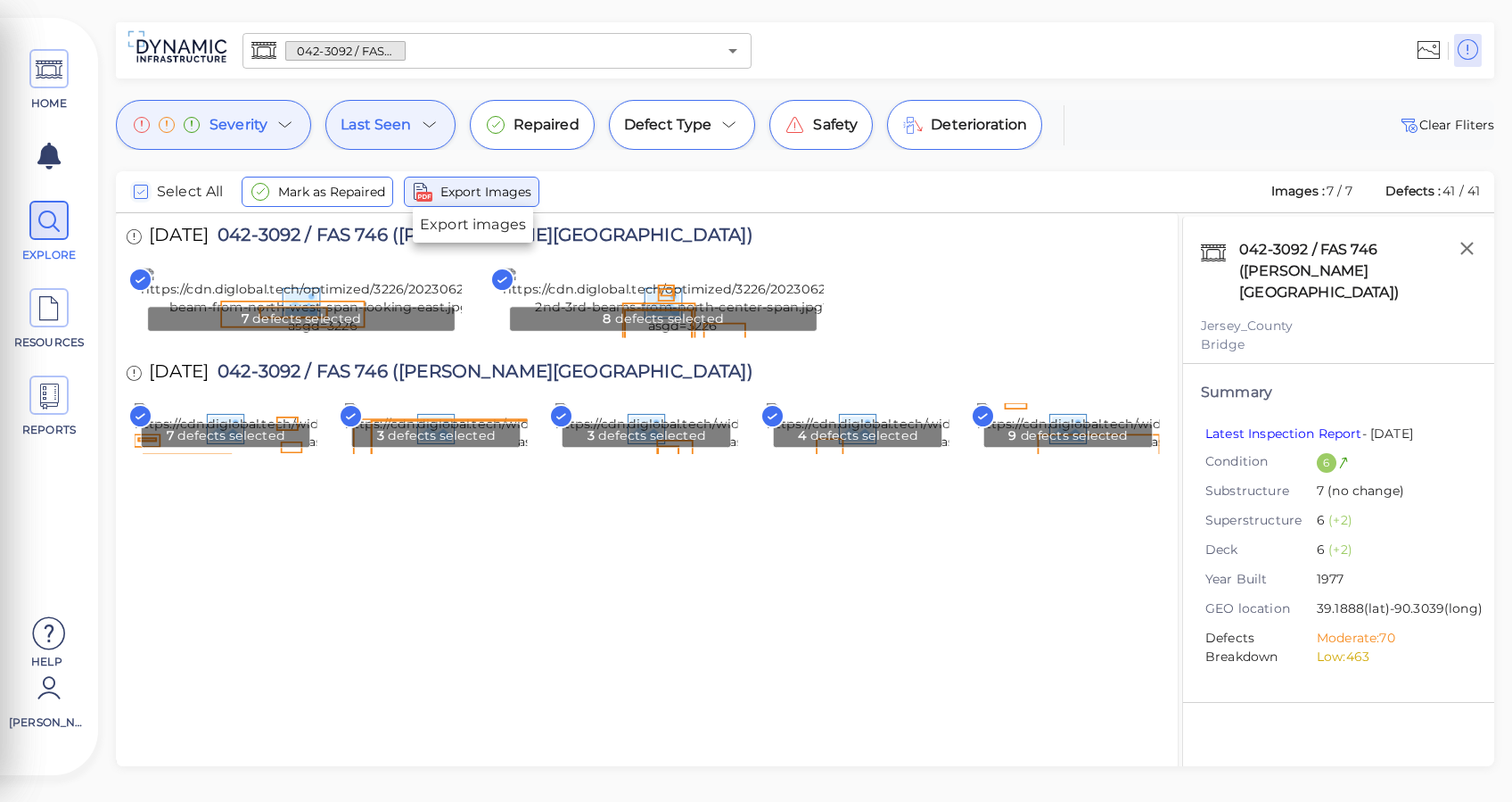
click at [483, 187] on span "Export Images" at bounding box center [486, 192] width 91 height 22
click at [52, 396] on icon at bounding box center [48, 396] width 27 height 41
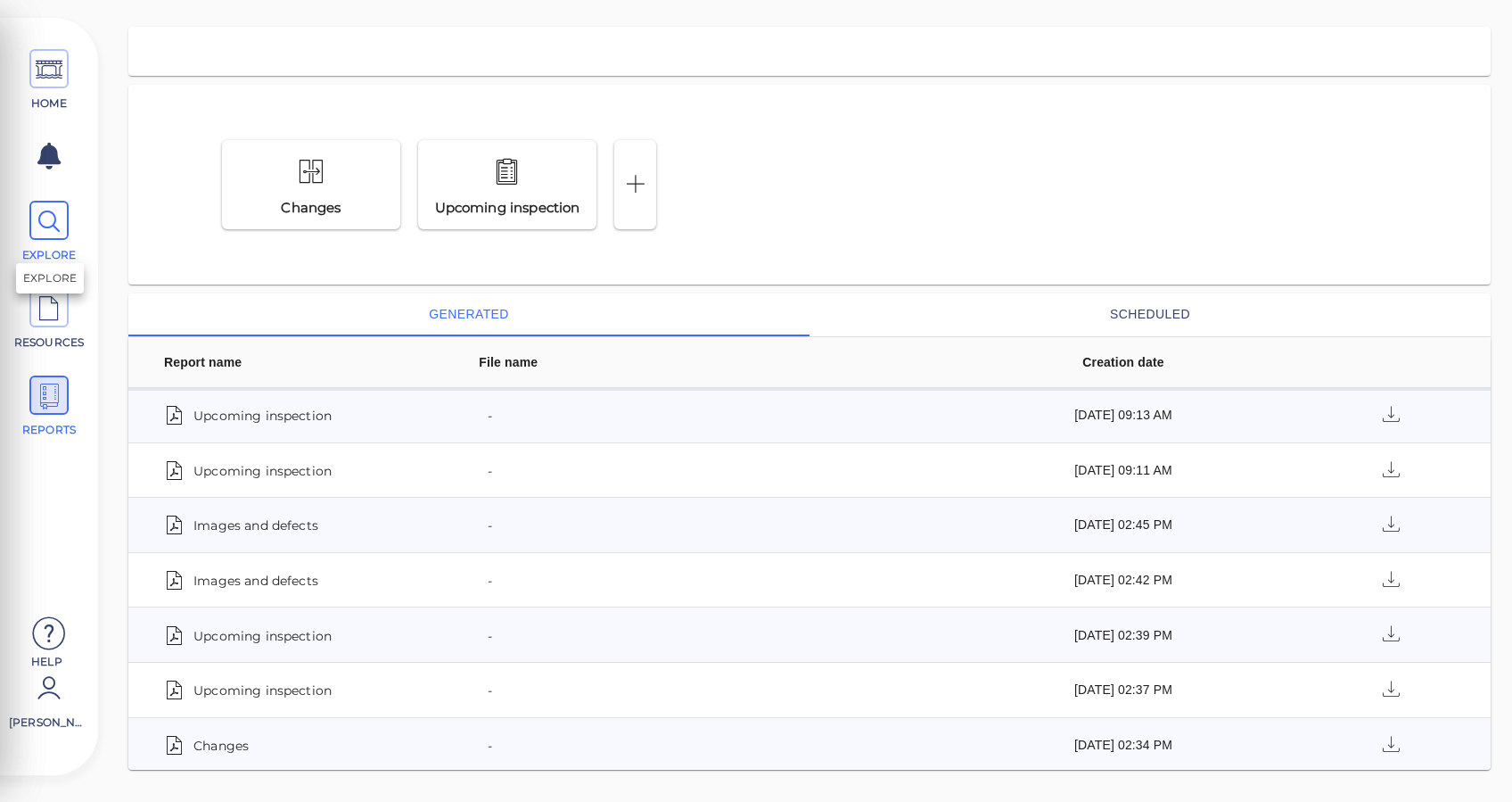
click at [52, 218] on icon at bounding box center [48, 222] width 27 height 41
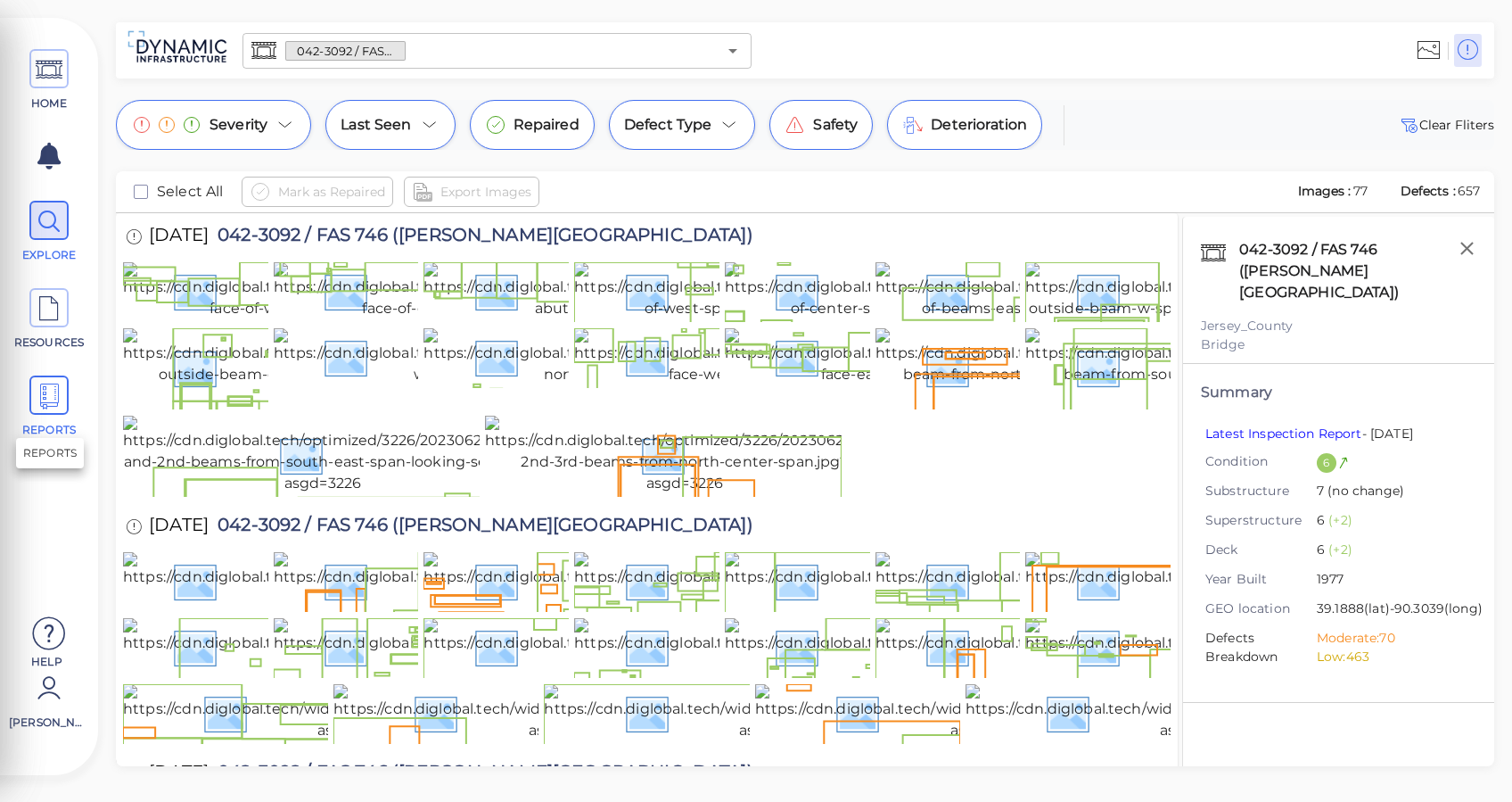
click at [47, 399] on icon at bounding box center [48, 396] width 27 height 41
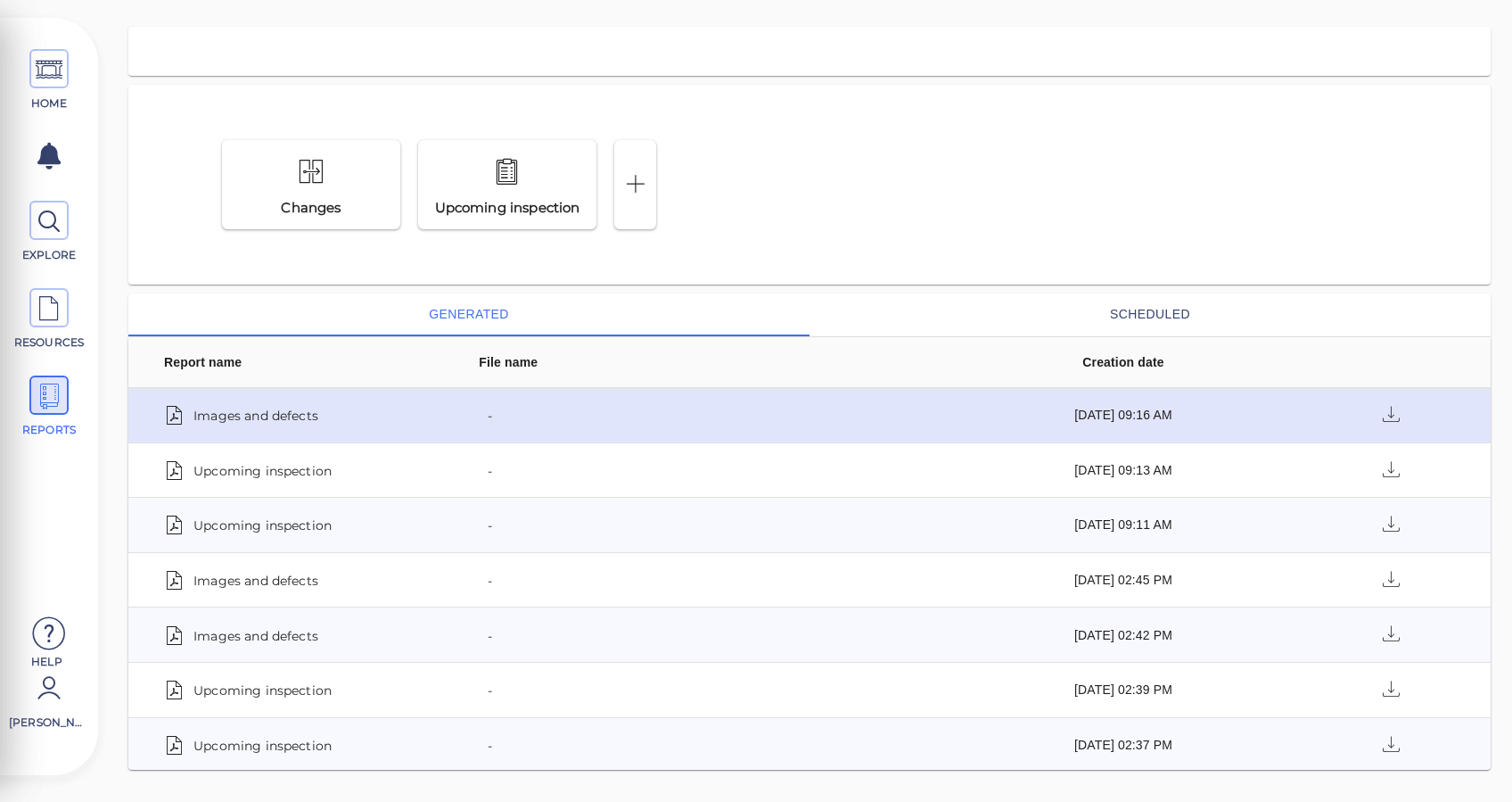
click at [312, 421] on span "Images and defects" at bounding box center [256, 414] width 125 height 25
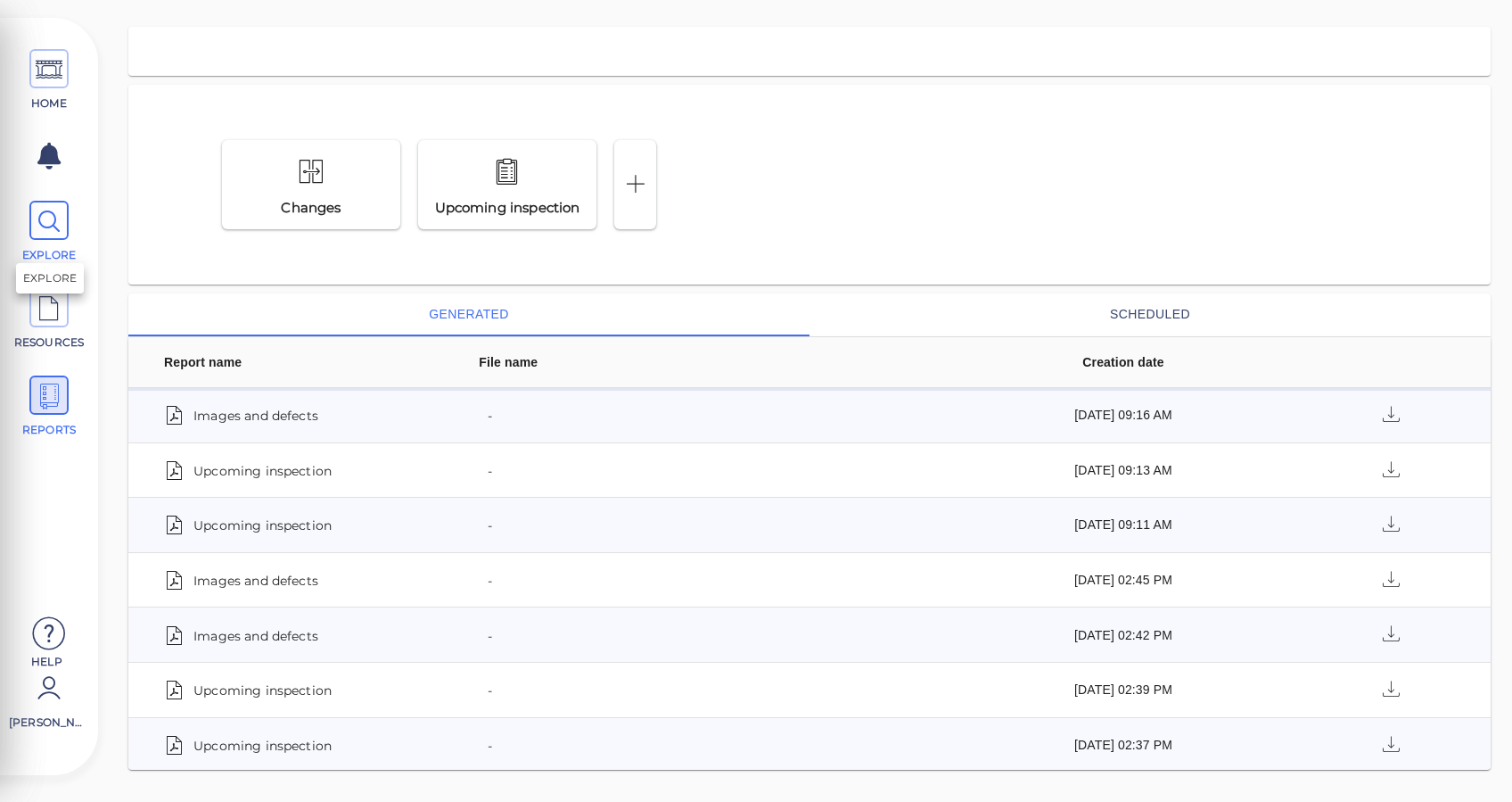
click at [78, 221] on span "EXPLORE" at bounding box center [48, 232] width 80 height 62
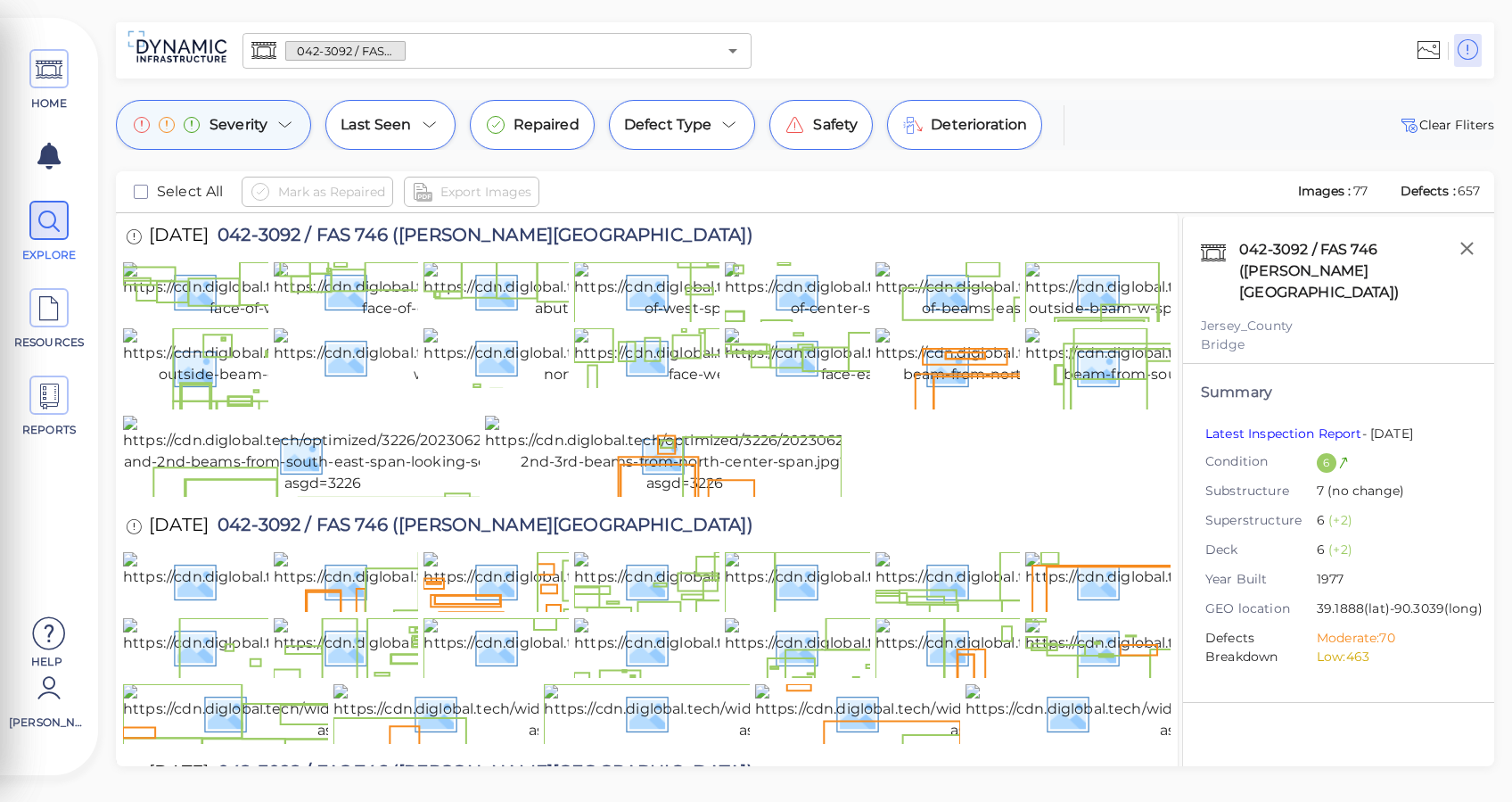
click at [269, 127] on div "Severity" at bounding box center [213, 125] width 195 height 50
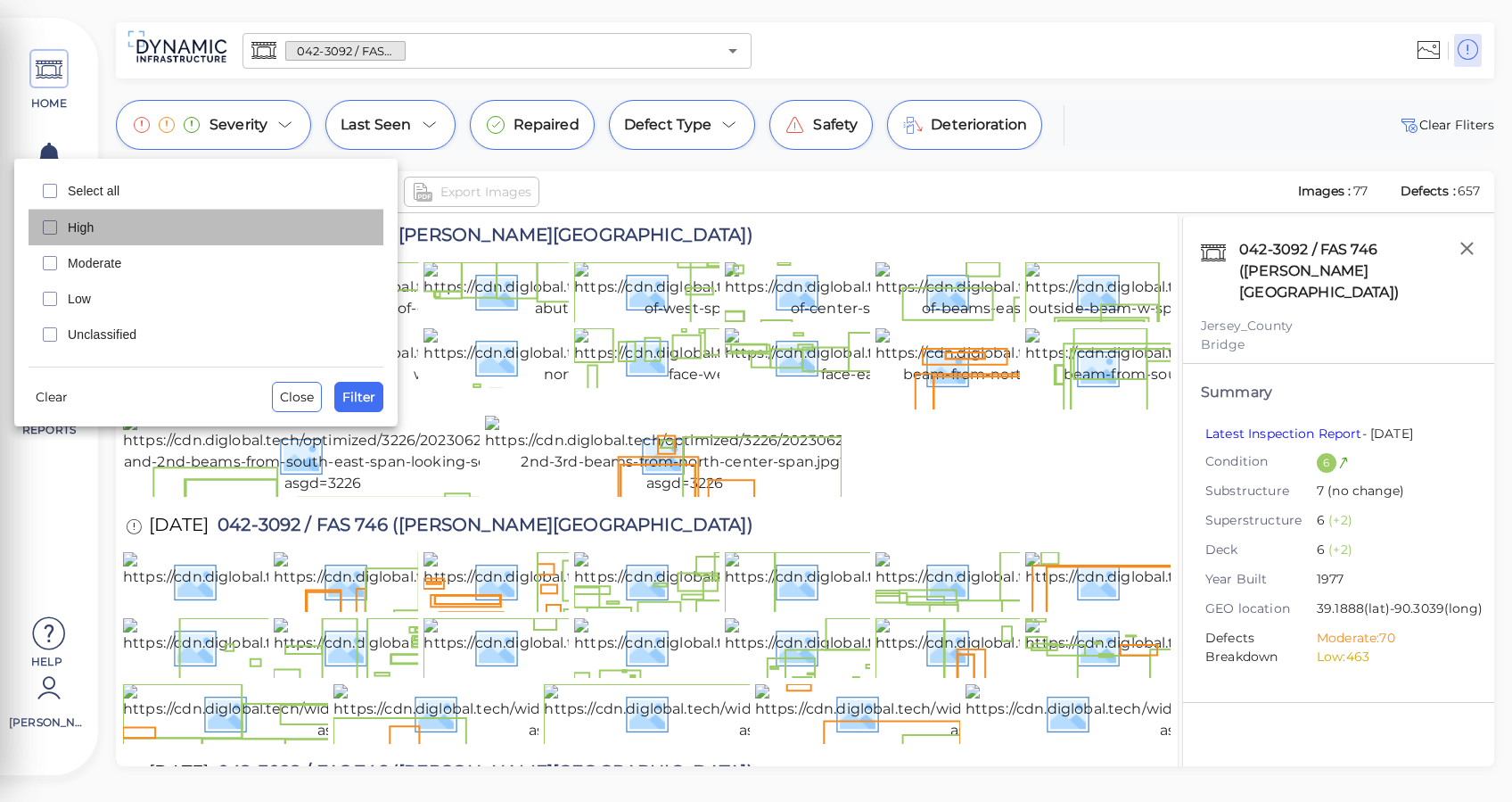
click at [158, 221] on span "High" at bounding box center [220, 228] width 305 height 18
click at [166, 269] on span "Moderate" at bounding box center [220, 263] width 305 height 18
click at [356, 402] on span "Filter" at bounding box center [358, 397] width 33 height 22
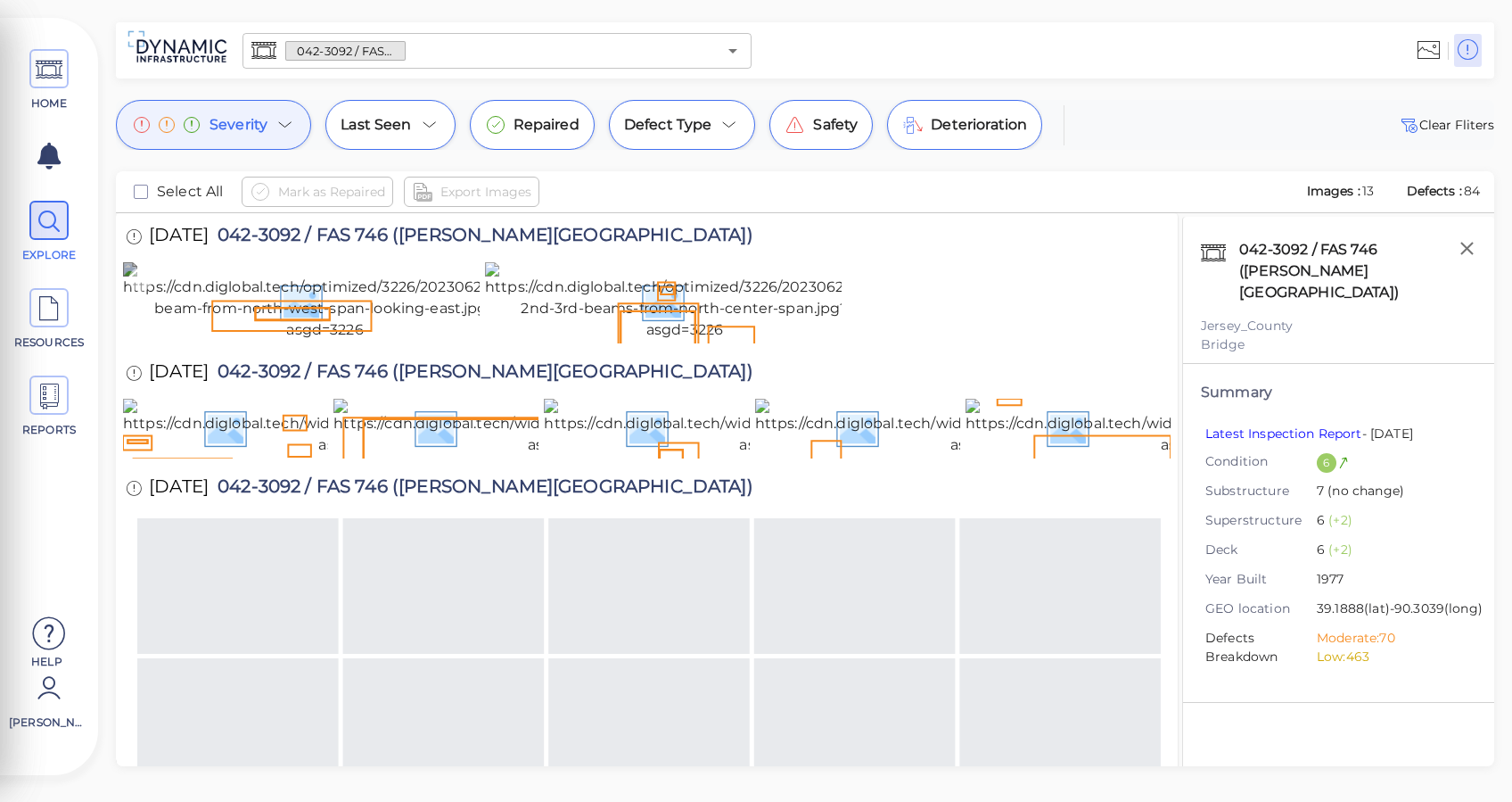
click at [129, 284] on icon at bounding box center [141, 279] width 24 height 24
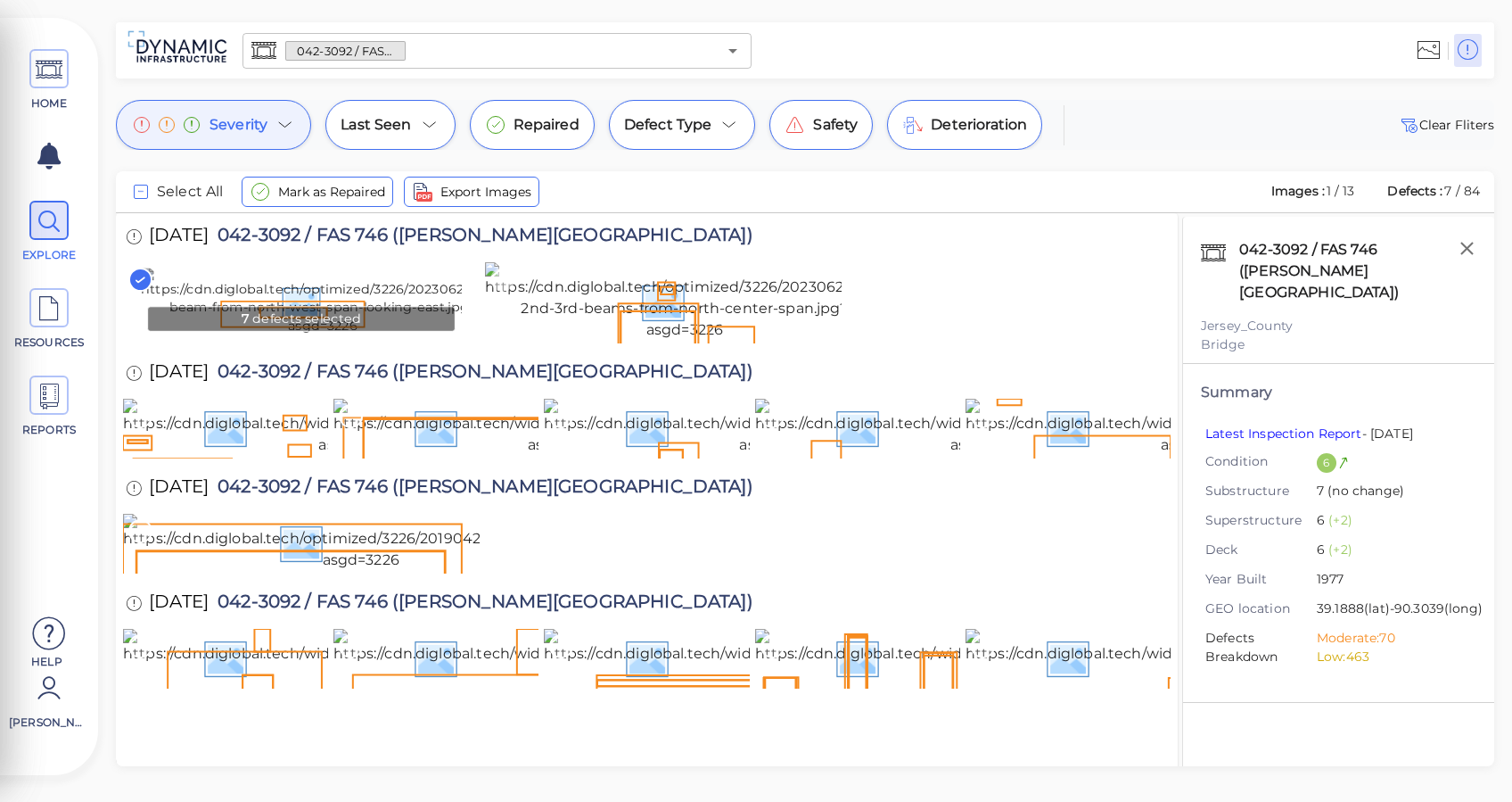
click at [502, 278] on icon at bounding box center [503, 279] width 24 height 24
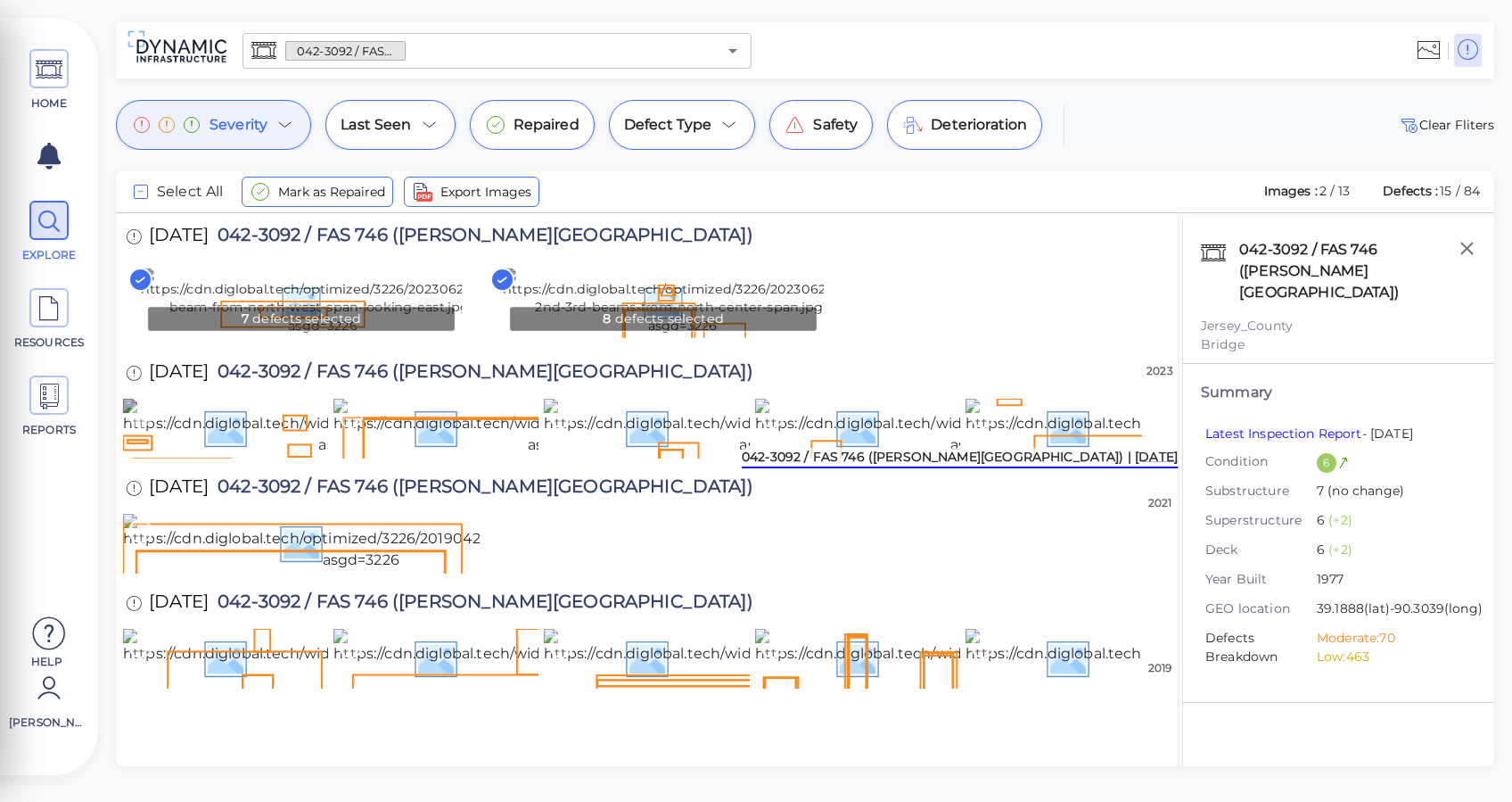
scroll to position [238, 0]
click at [138, 404] on icon at bounding box center [141, 416] width 24 height 24
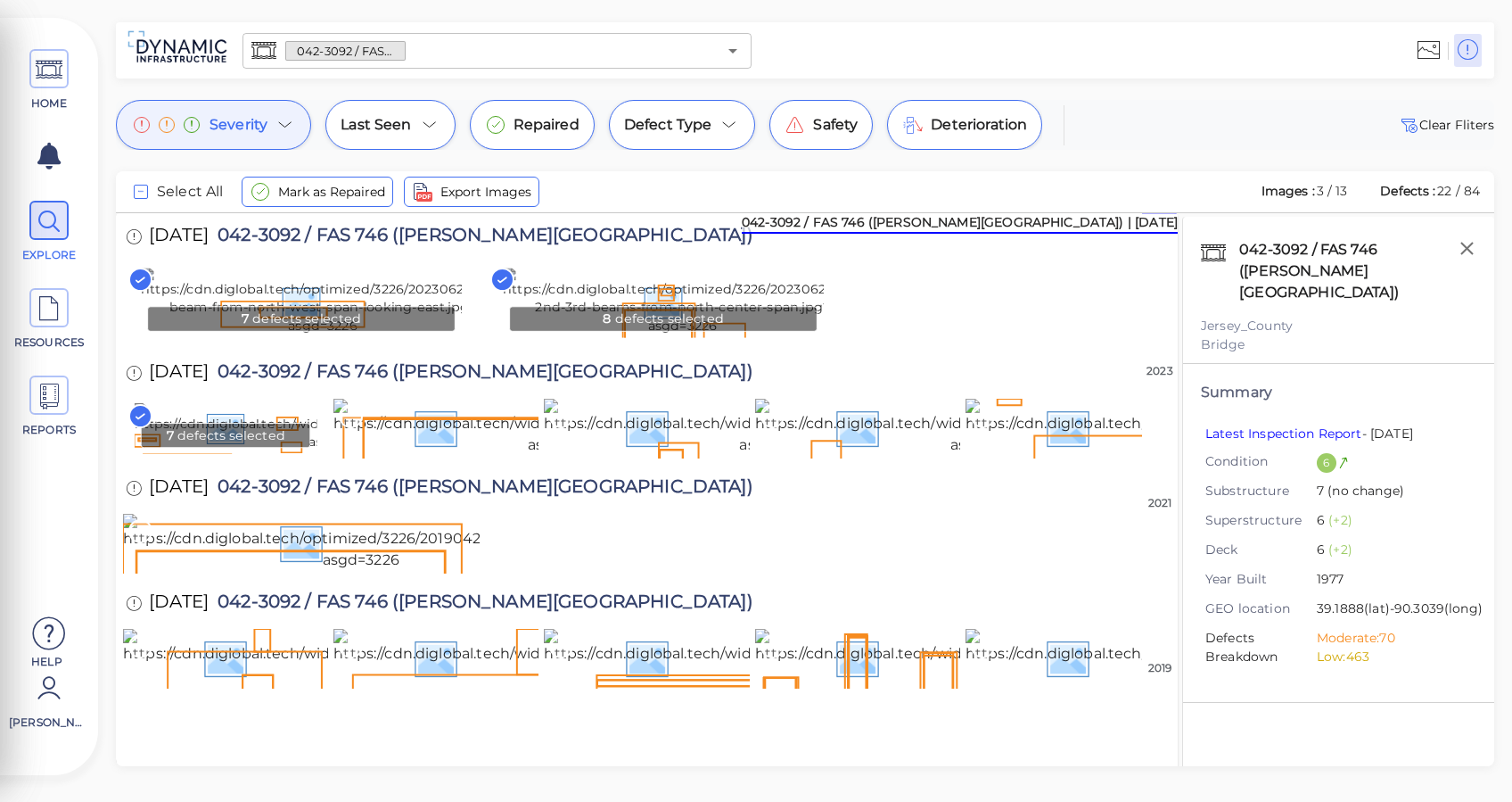
scroll to position [0, 0]
click at [393, 129] on span "Last Seen" at bounding box center [375, 125] width 70 height 22
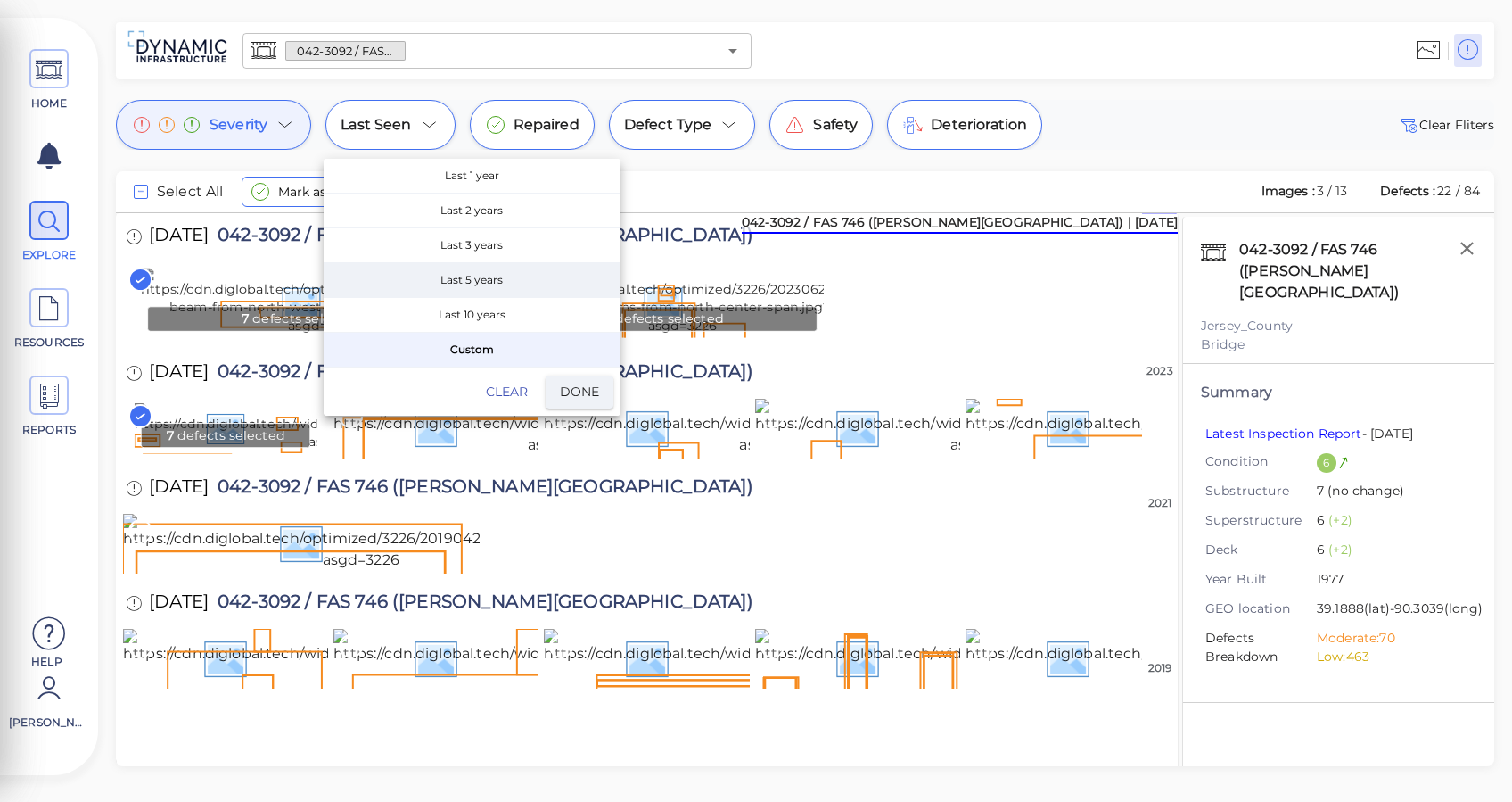
click at [454, 271] on span "Last 5 years" at bounding box center [471, 280] width 296 height 34
click at [570, 381] on span "Done" at bounding box center [580, 392] width 40 height 23
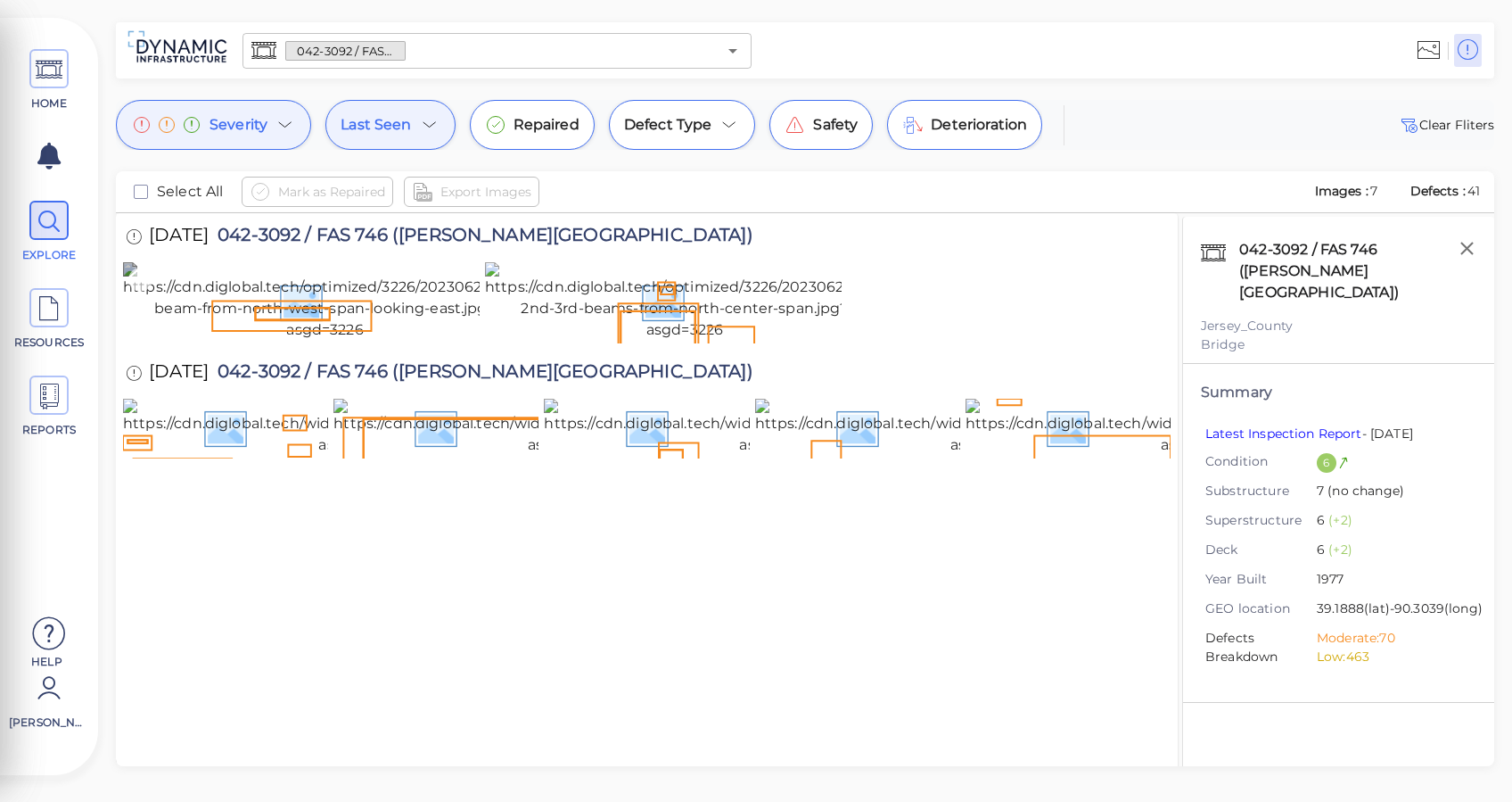
click at [141, 286] on icon at bounding box center [141, 279] width 24 height 24
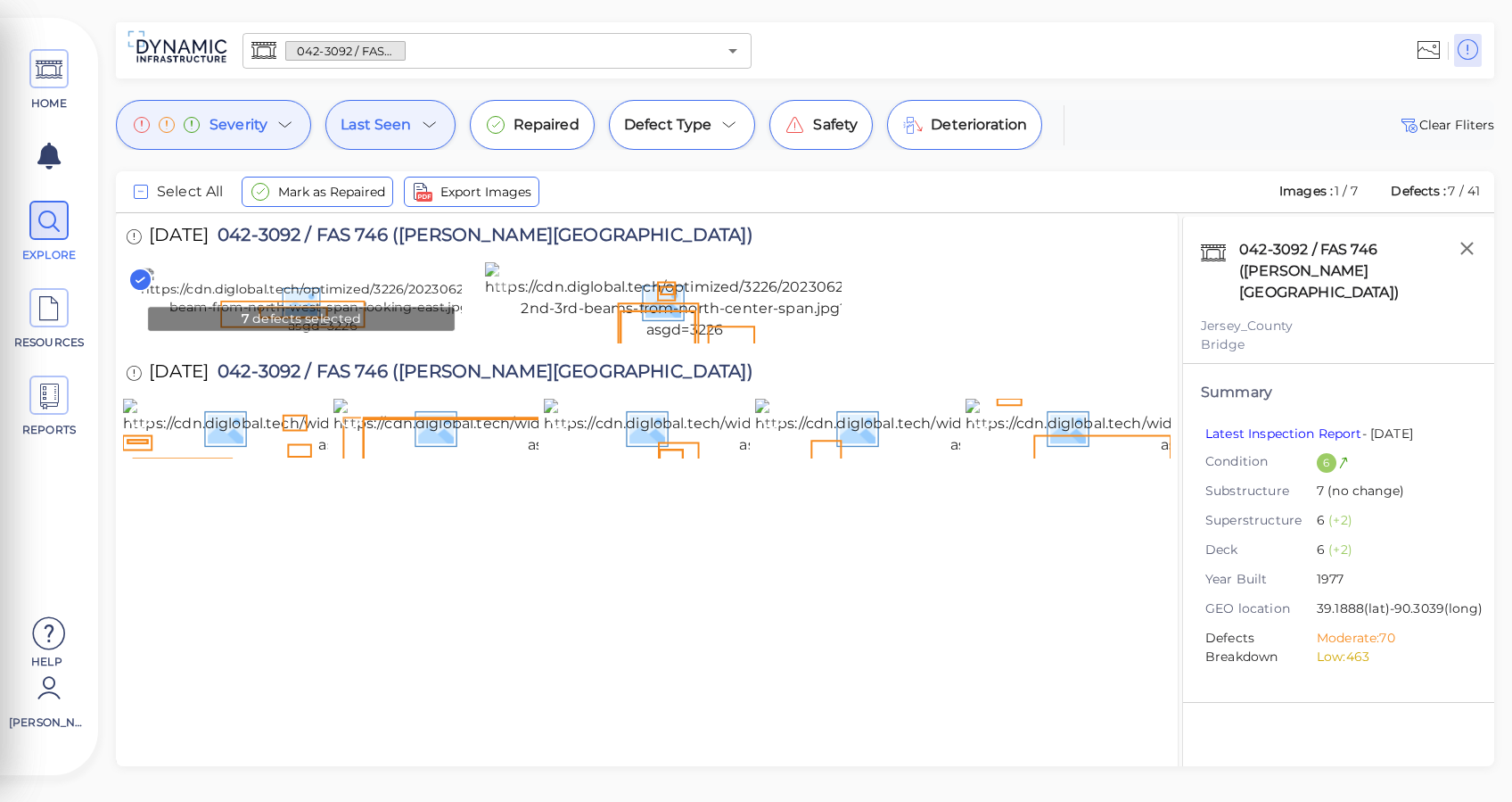
click at [495, 284] on icon at bounding box center [503, 279] width 24 height 24
click at [135, 429] on icon at bounding box center [141, 416] width 24 height 24
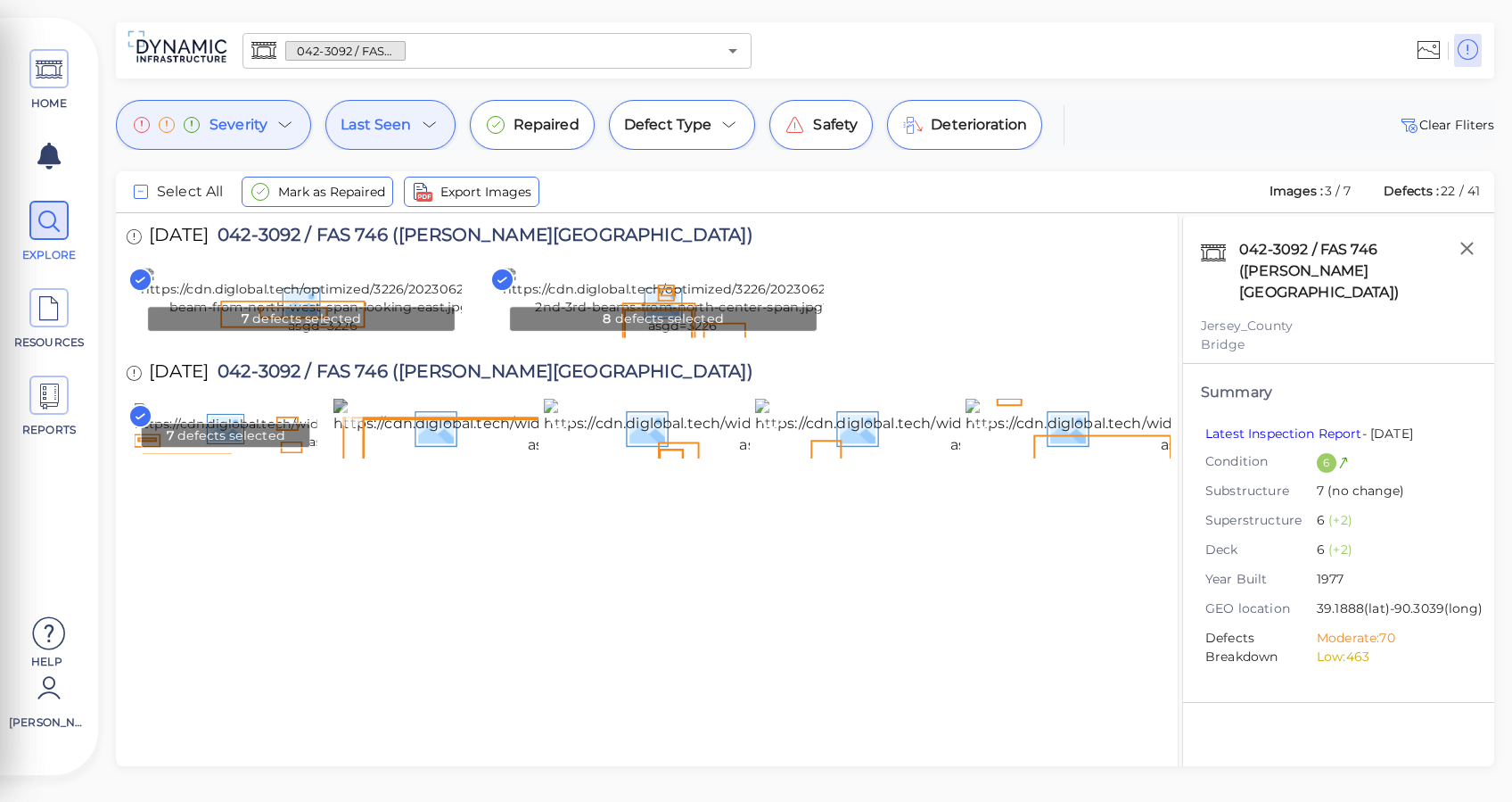
click at [356, 429] on icon at bounding box center [350, 416] width 24 height 24
click at [556, 429] on icon at bounding box center [561, 416] width 24 height 24
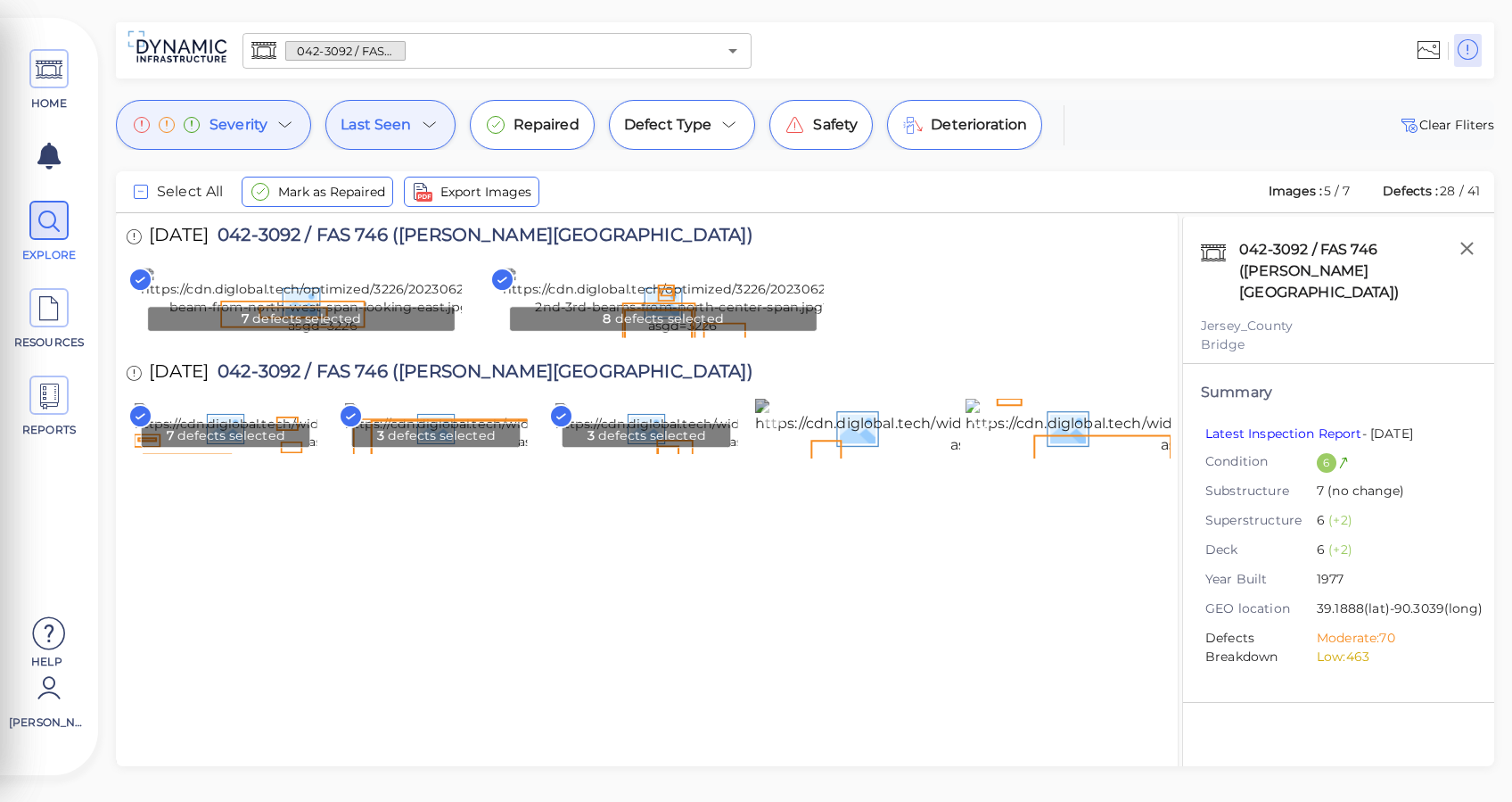
click at [774, 429] on icon at bounding box center [773, 416] width 24 height 24
click at [978, 429] on icon at bounding box center [983, 416] width 24 height 24
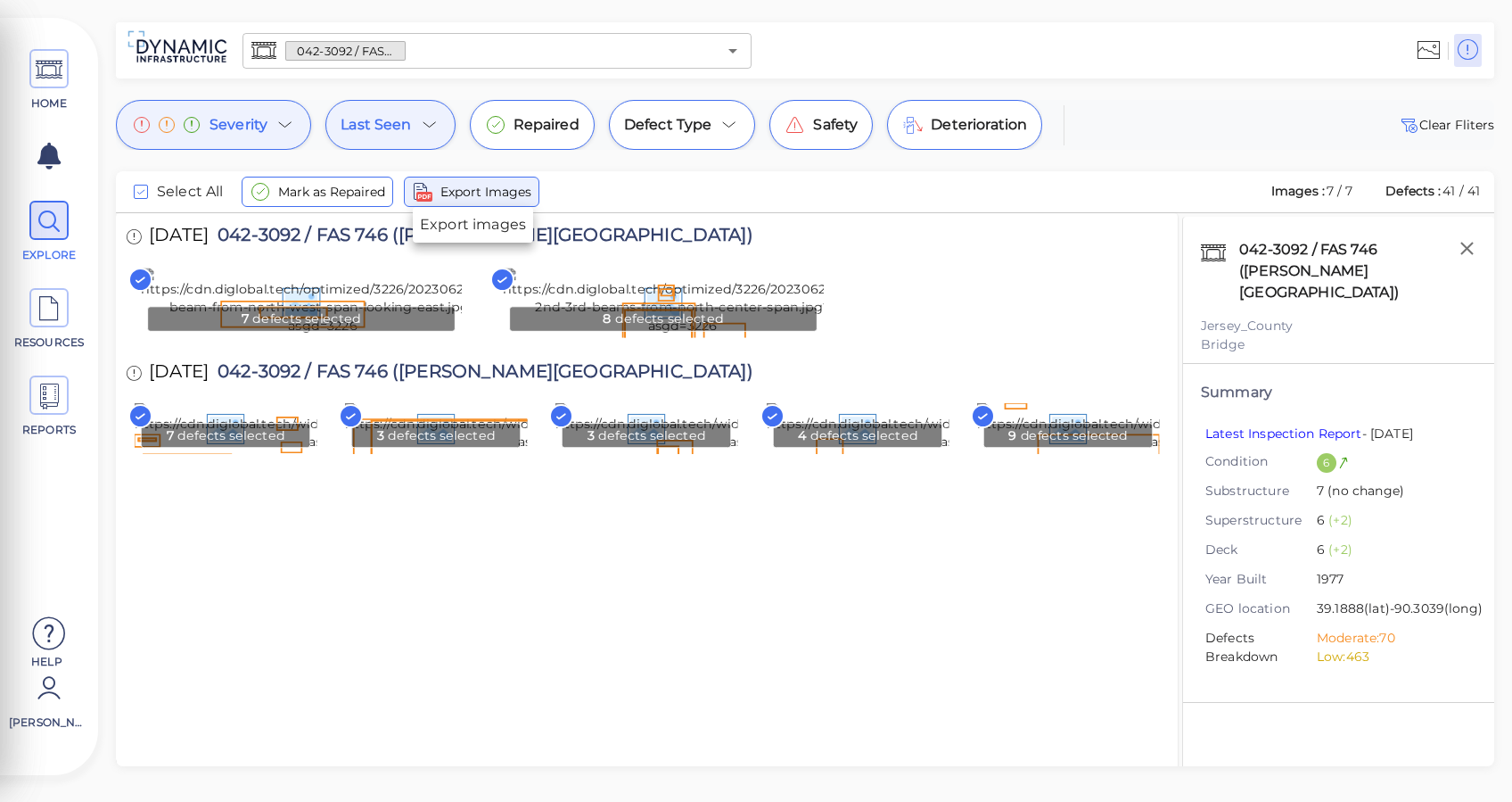
click at [473, 193] on span "Export Images" at bounding box center [486, 192] width 91 height 22
click at [51, 392] on icon at bounding box center [48, 396] width 27 height 41
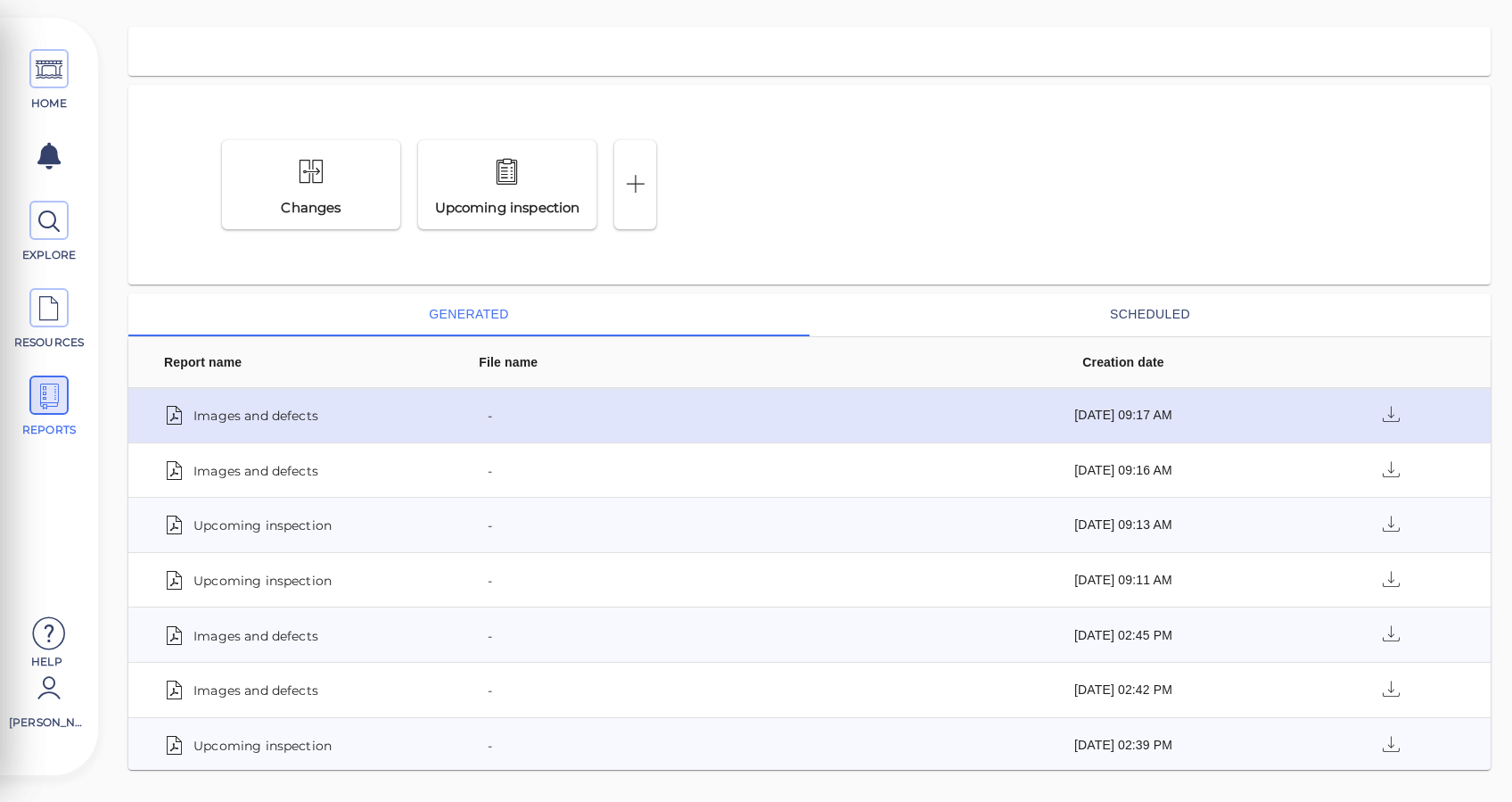
click at [274, 402] on span "Images and defects" at bounding box center [256, 414] width 125 height 25
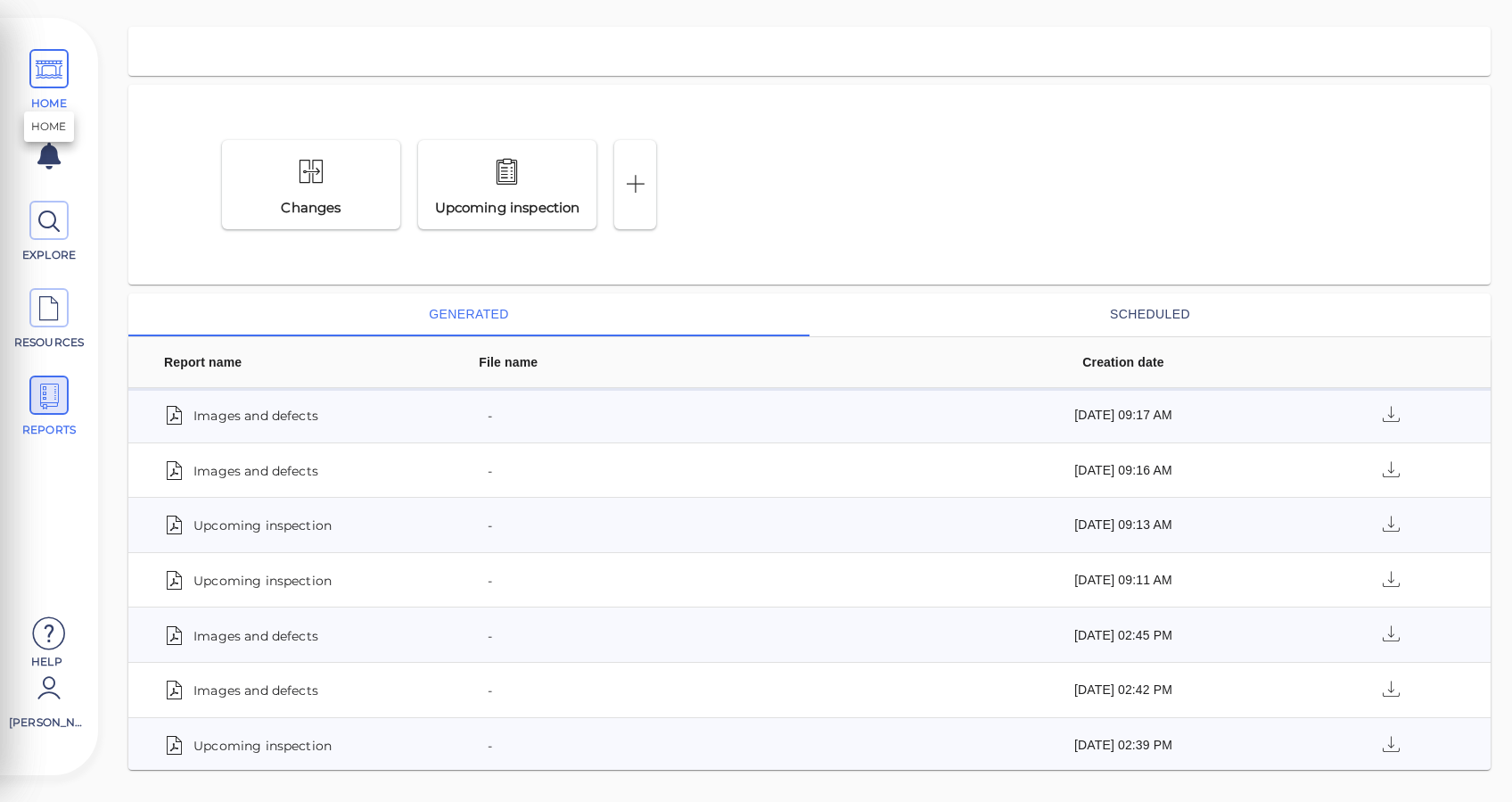
click at [68, 68] on span "HOME" at bounding box center [48, 80] width 80 height 62
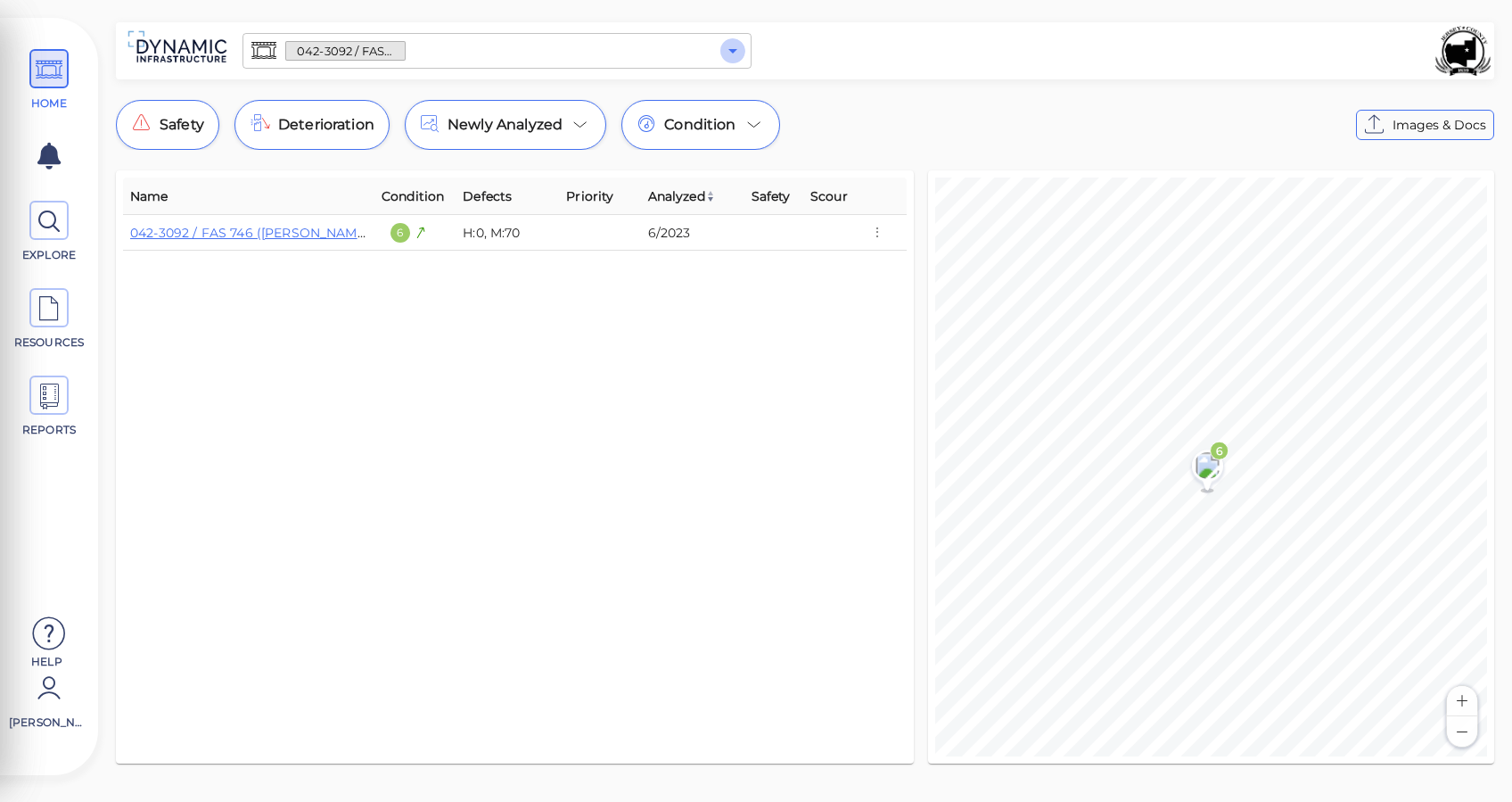
click at [727, 50] on icon "Open" at bounding box center [733, 51] width 22 height 22
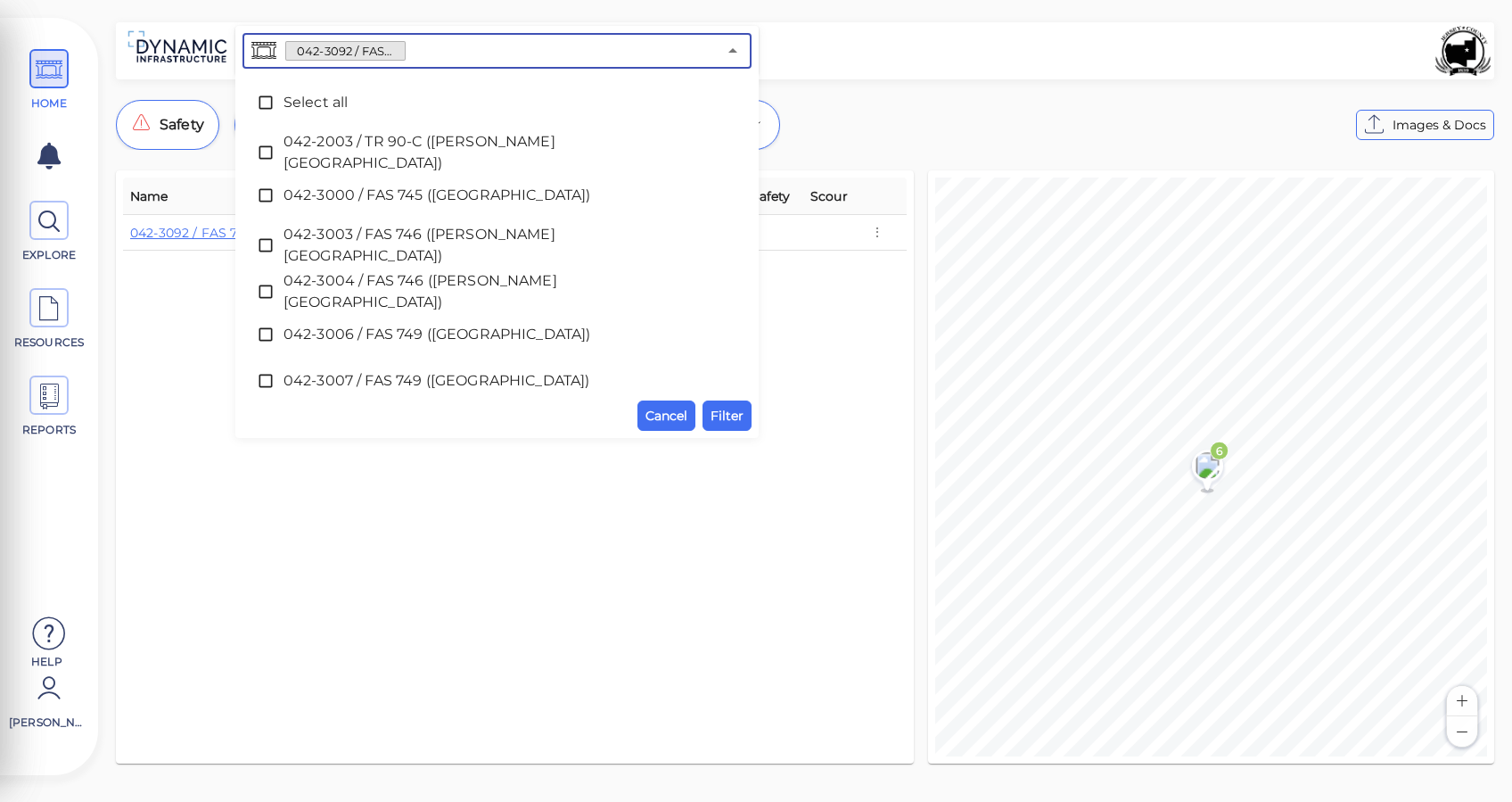
scroll to position [475, 0]
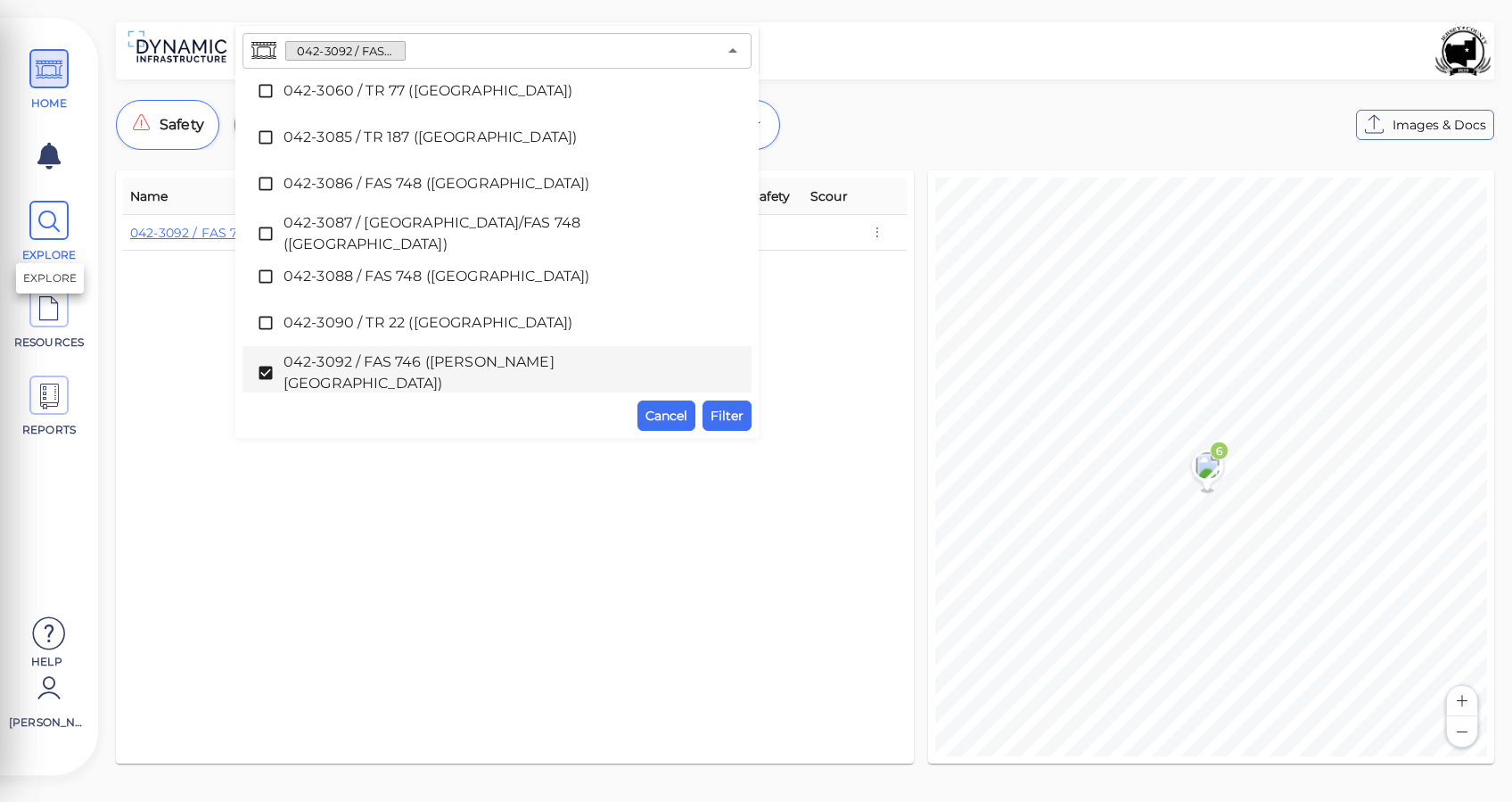
click at [57, 222] on icon at bounding box center [48, 222] width 27 height 41
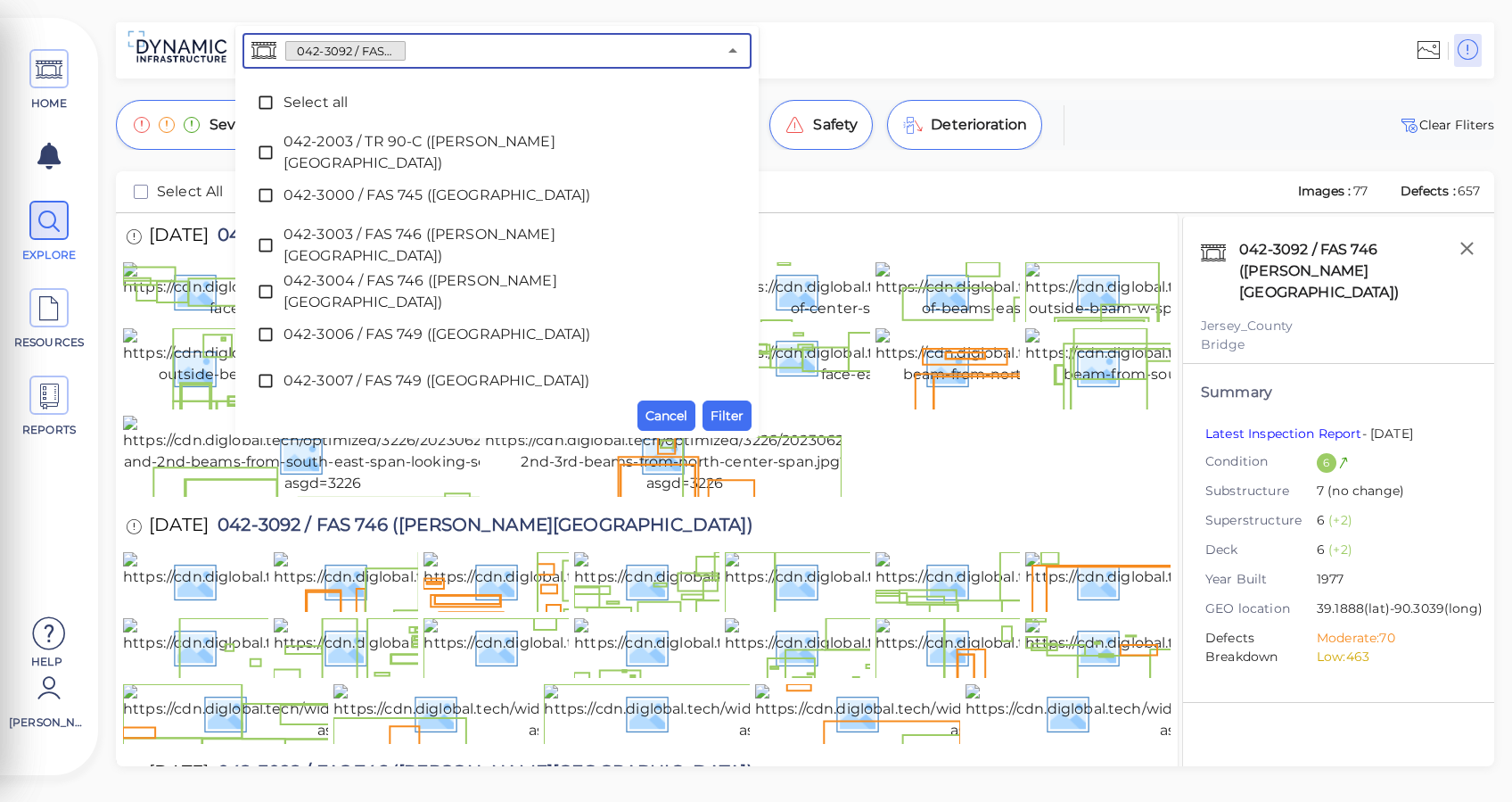
scroll to position [475, 0]
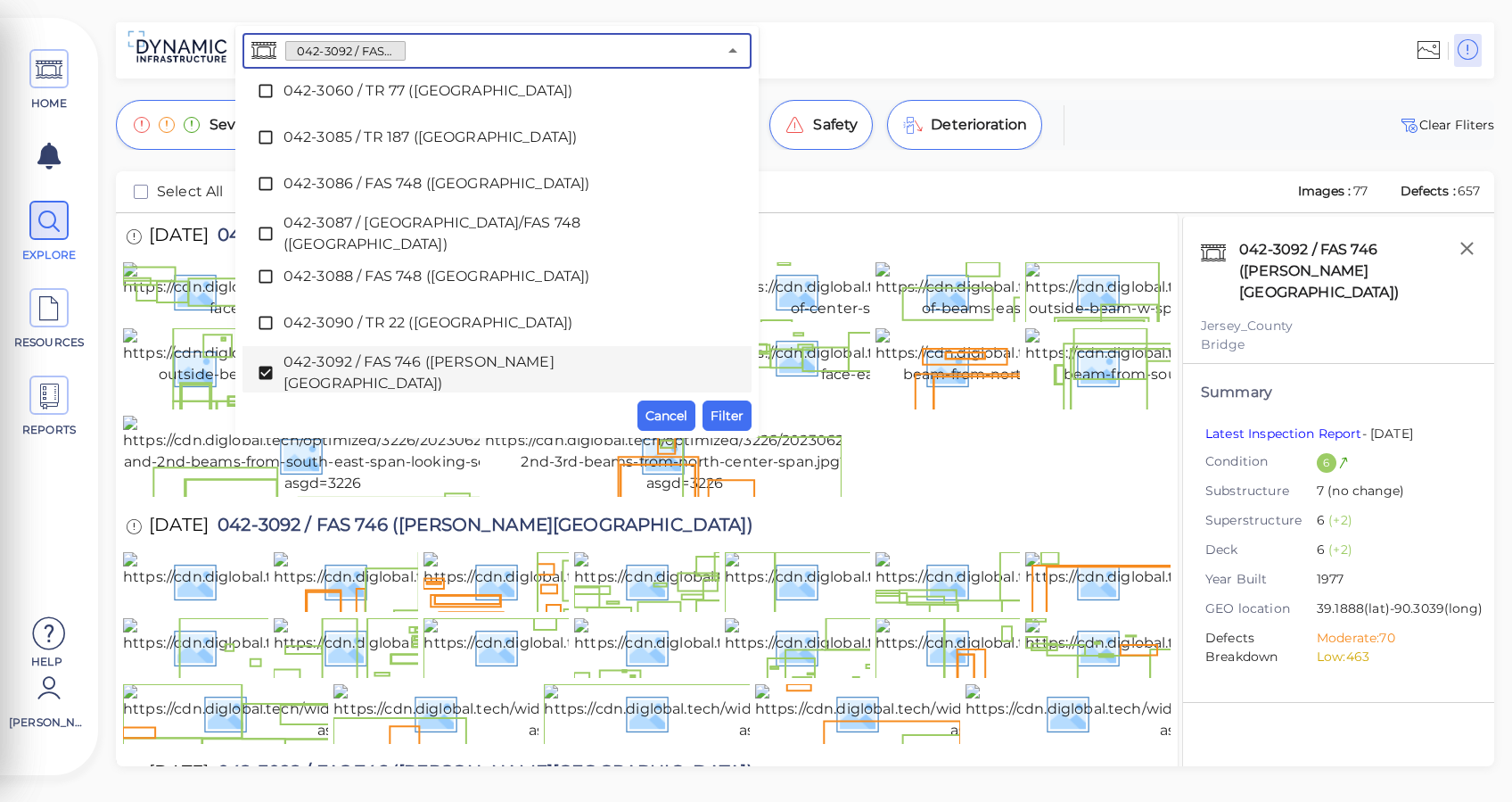
click at [447, 48] on input "text" at bounding box center [561, 50] width 312 height 25
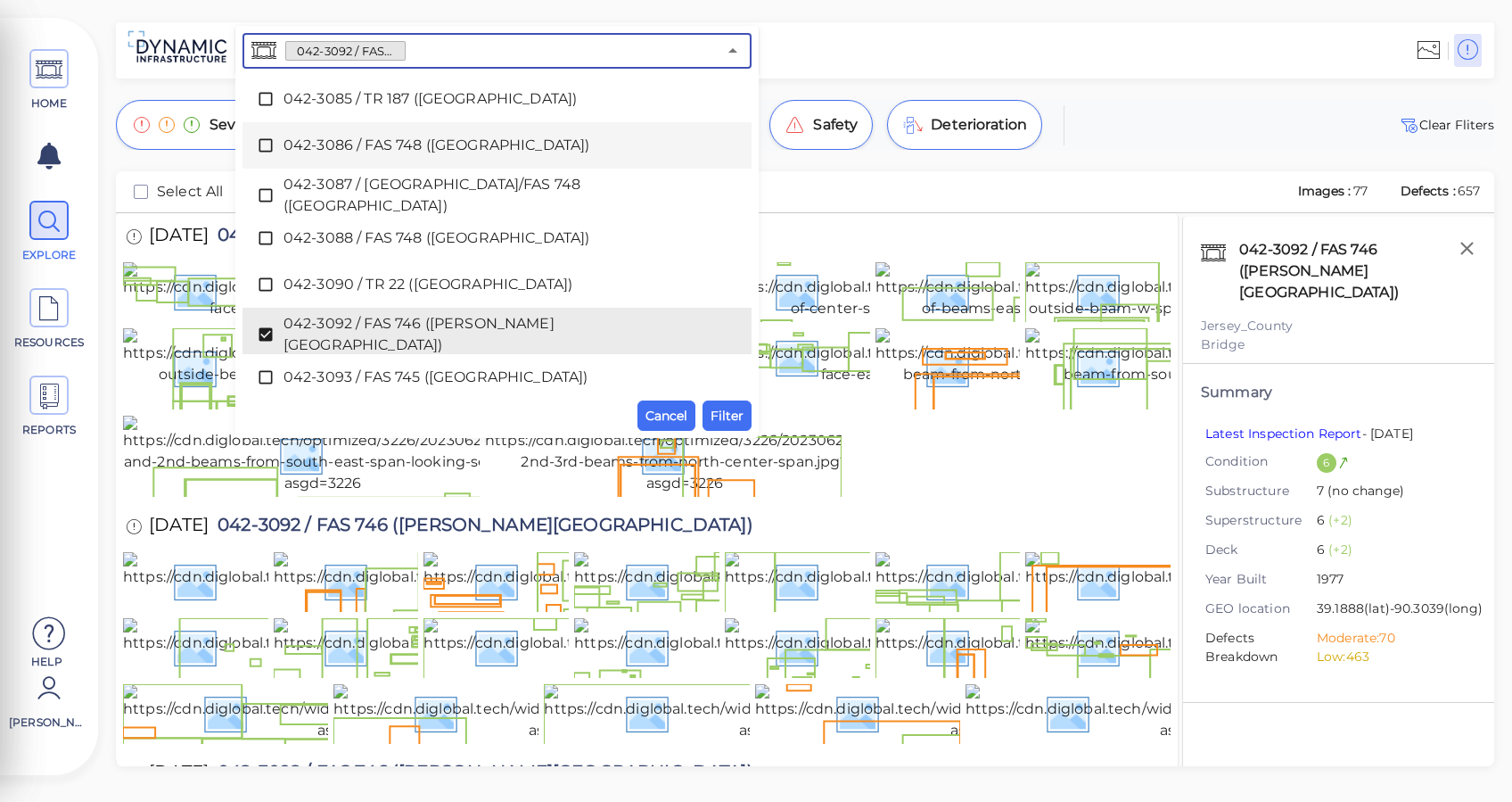
scroll to position [594, 0]
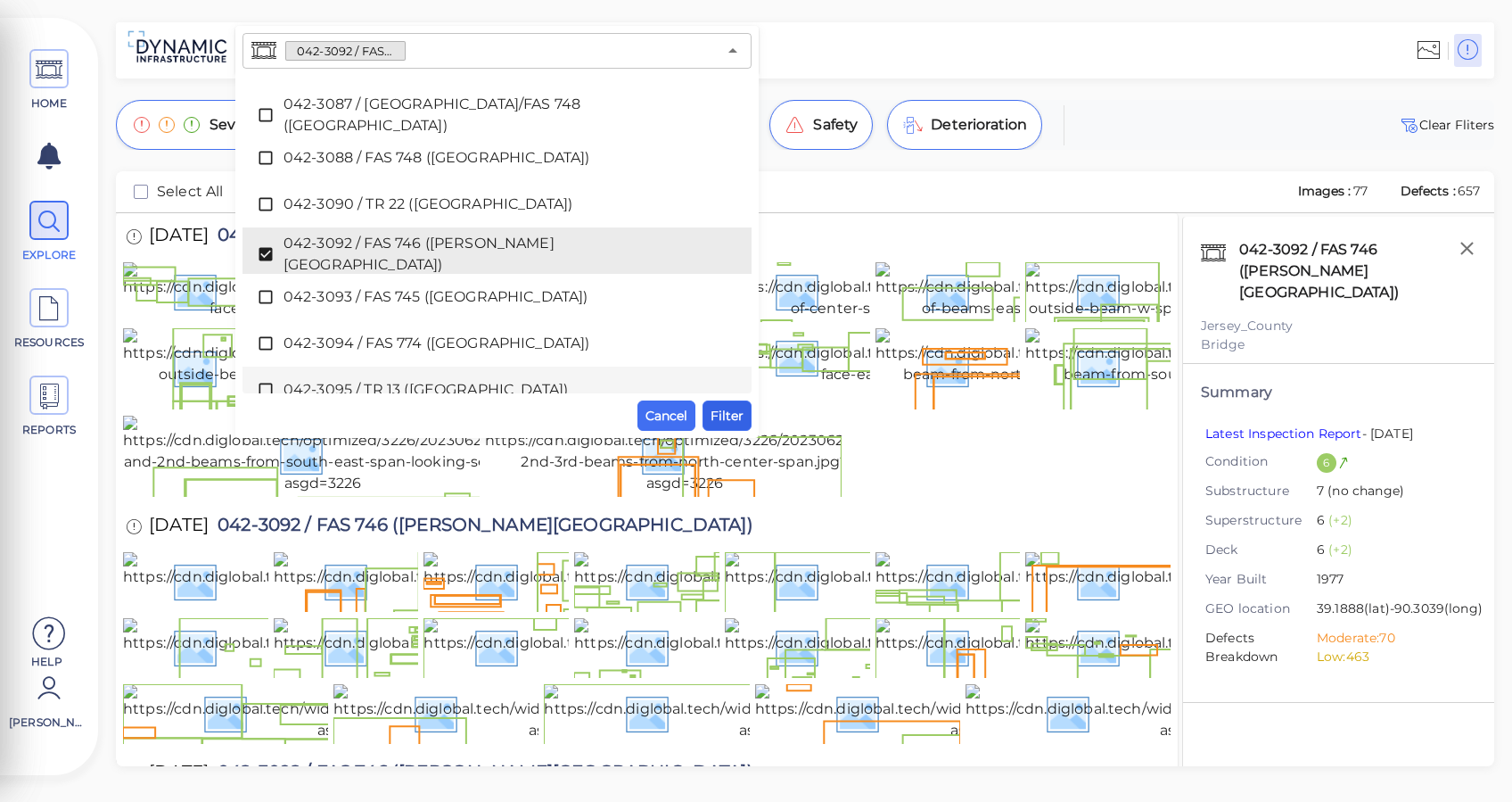
click at [735, 414] on span "Filter" at bounding box center [726, 416] width 33 height 22
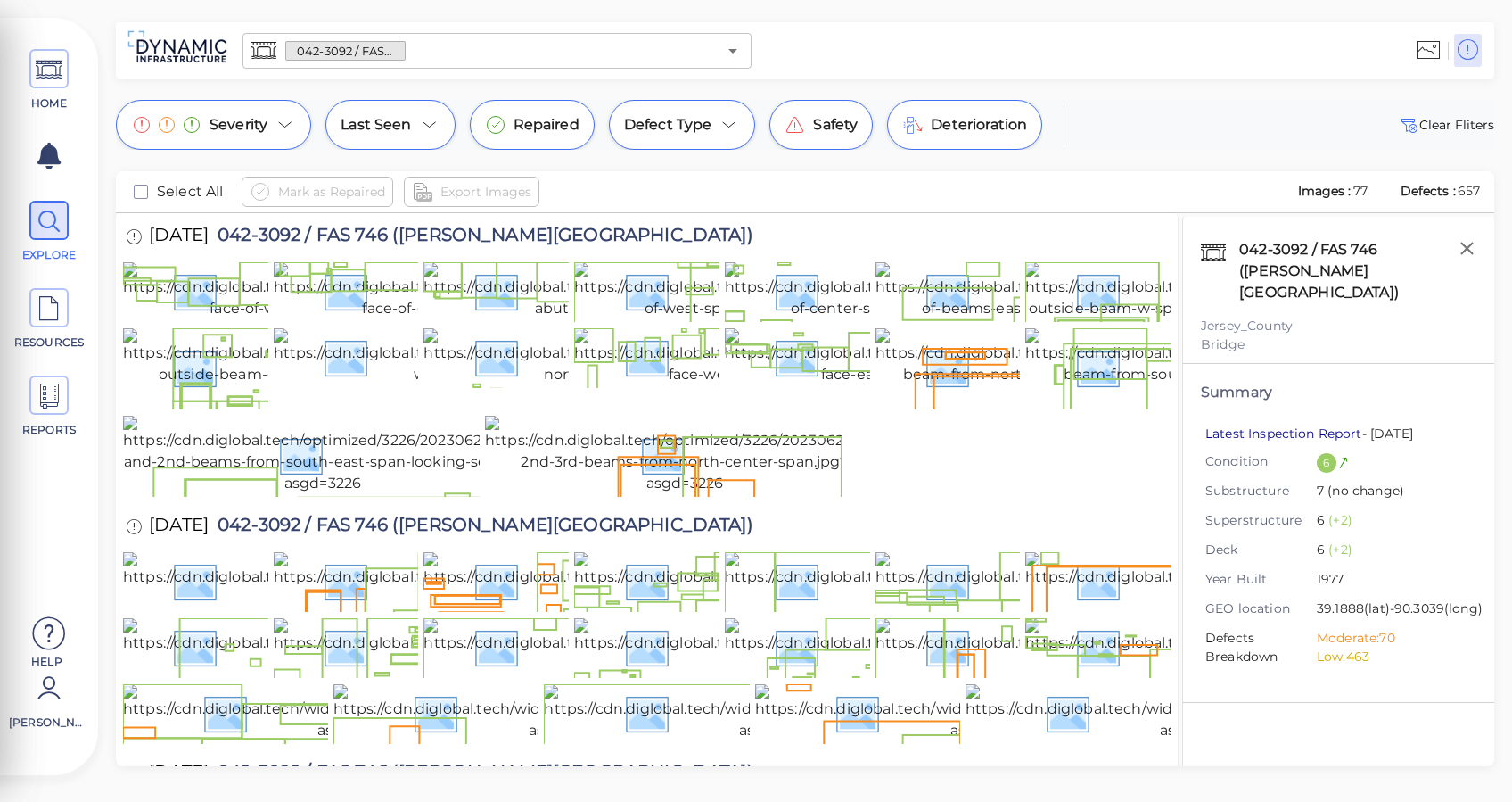
click at [1270, 426] on link "Latest Inspection Report" at bounding box center [1283, 434] width 157 height 16
click at [45, 69] on icon at bounding box center [48, 69] width 27 height 41
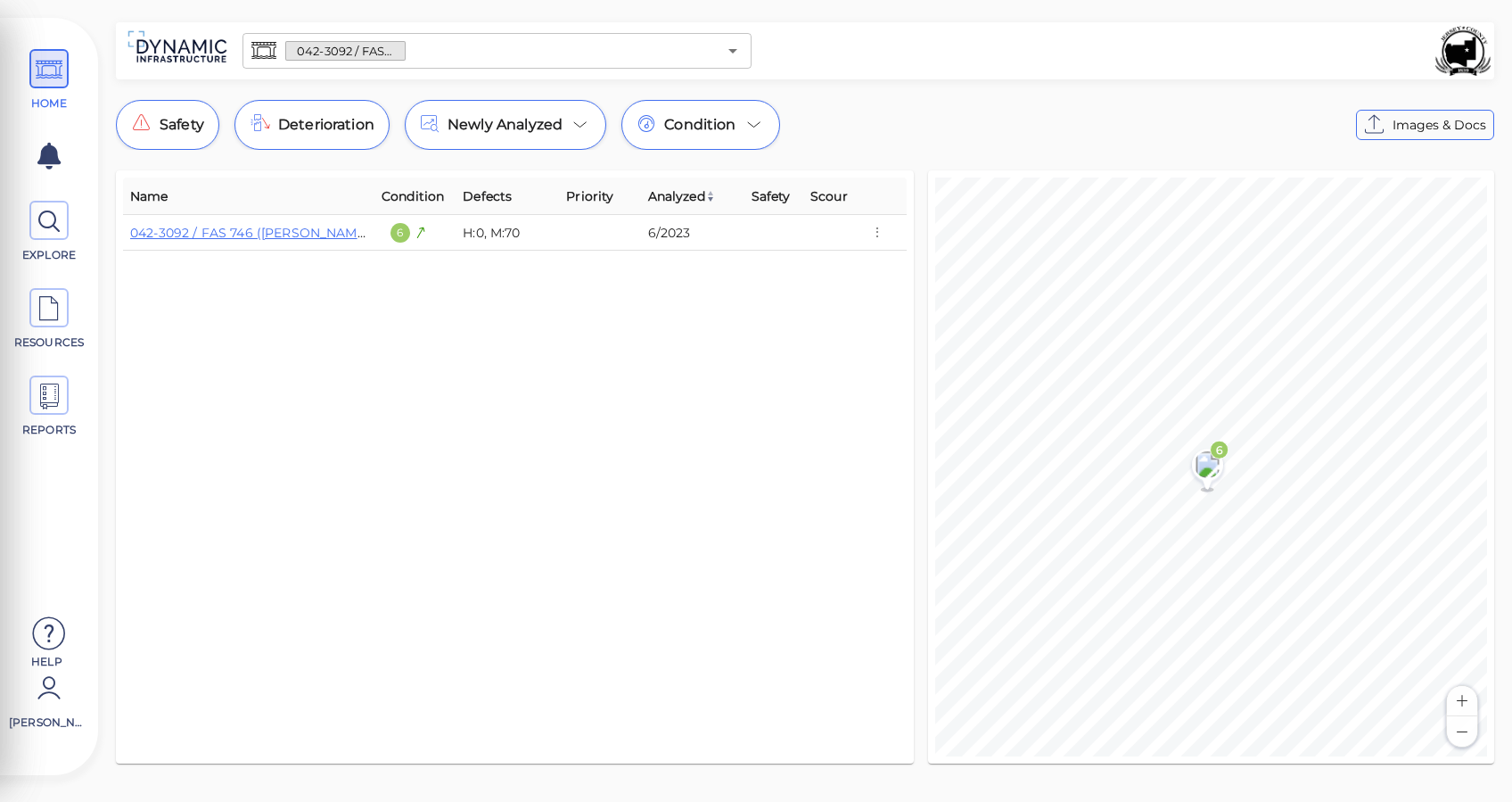
click at [492, 56] on input "text" at bounding box center [561, 50] width 312 height 25
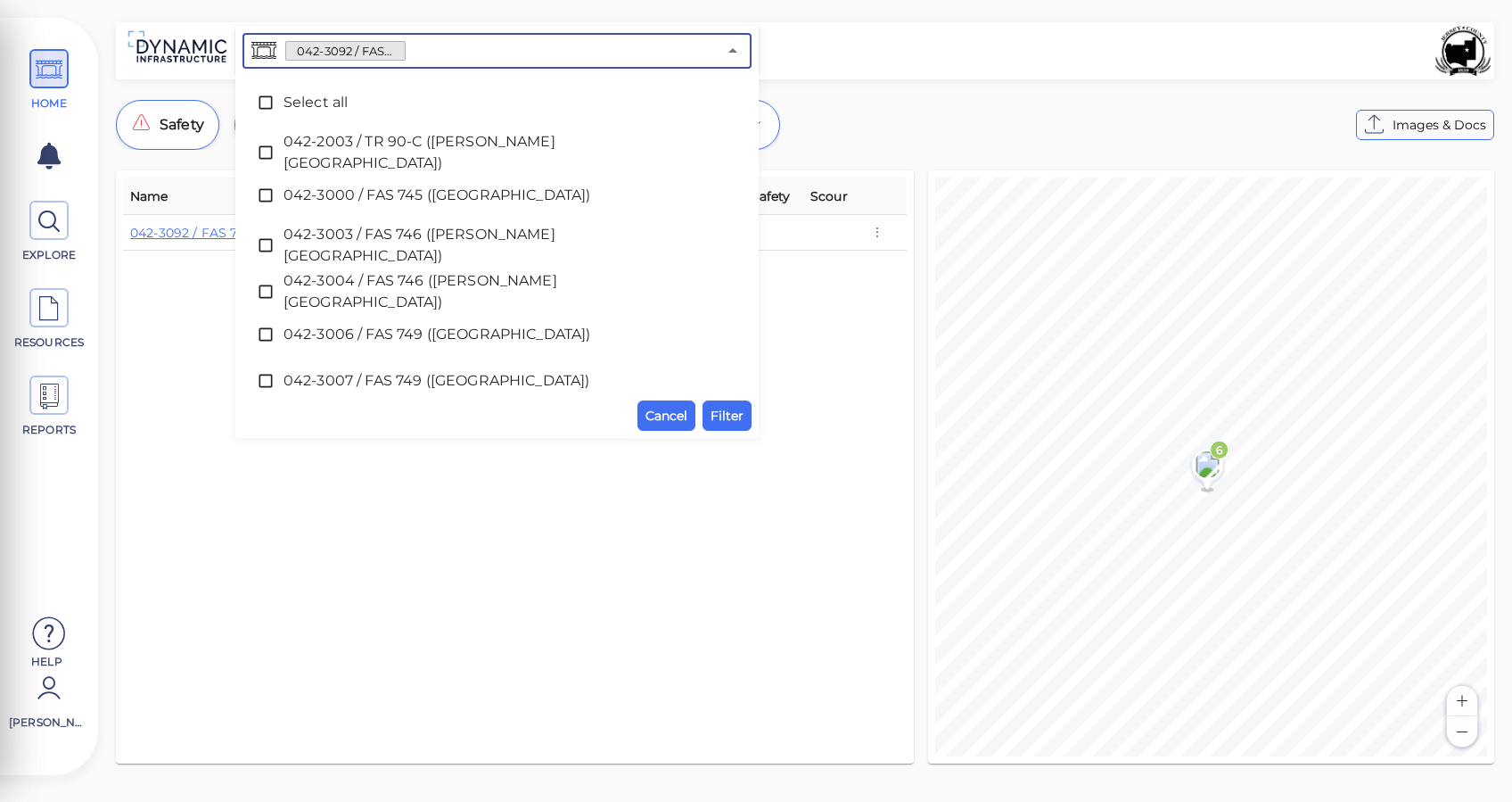
scroll to position [475, 0]
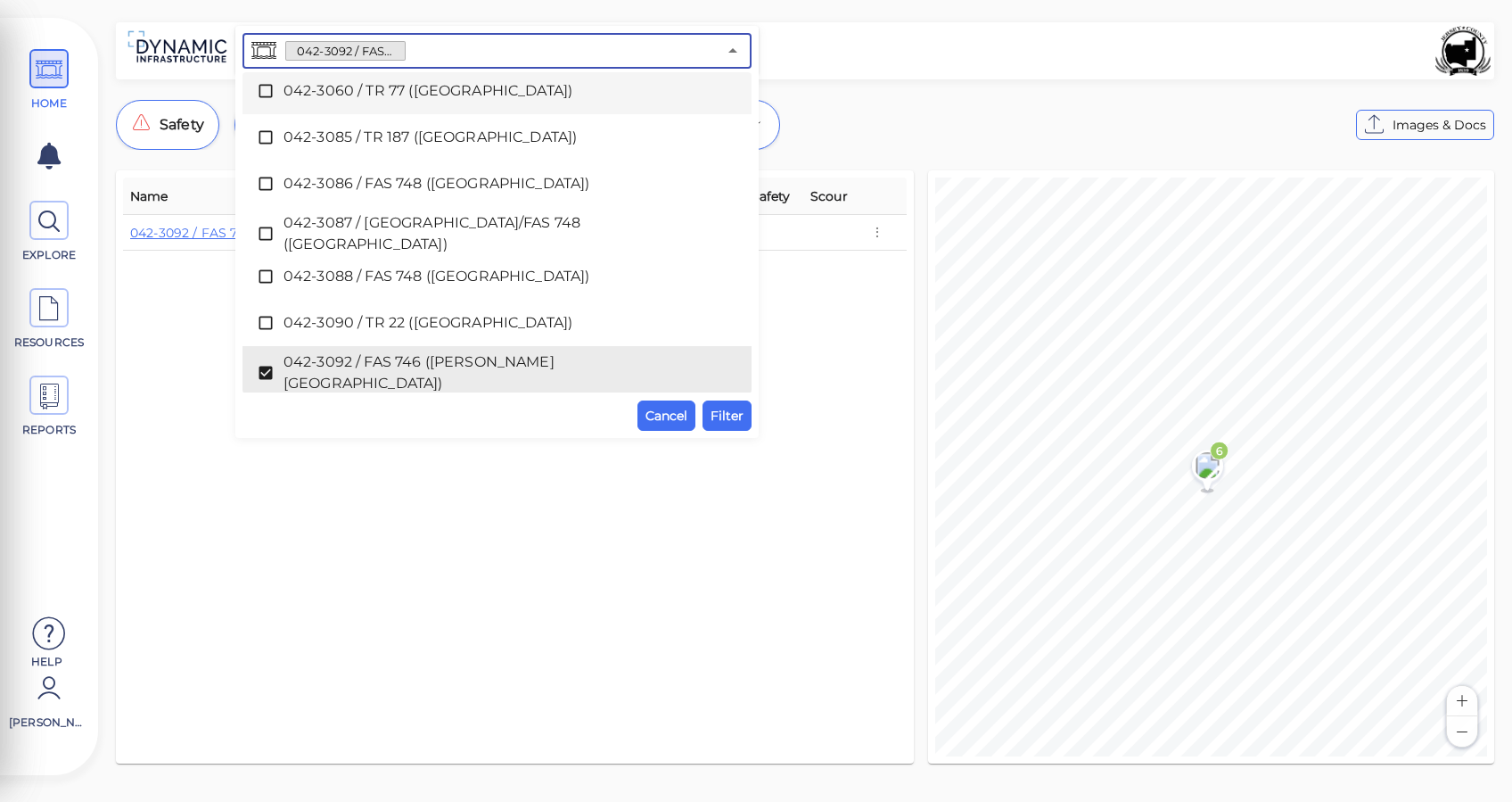
click at [456, 53] on input "text" at bounding box center [561, 50] width 312 height 25
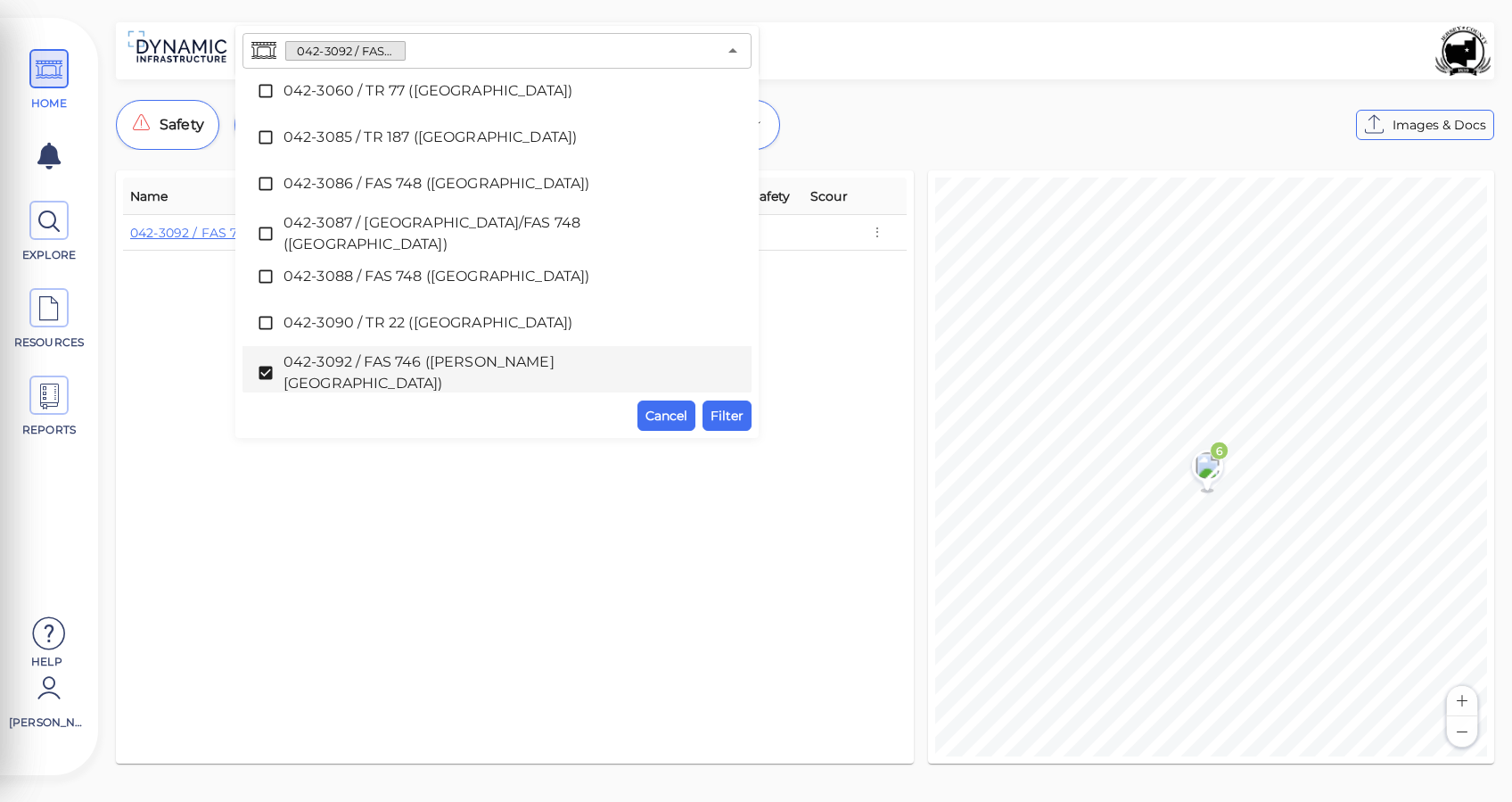
click at [516, 470] on div "Name Condition Defects Priority Analyzed Safety Scour 042-3092 / FAS 746 ([PERS…" at bounding box center [515, 466] width 784 height 579
click at [656, 420] on span "Cancel" at bounding box center [666, 416] width 42 height 22
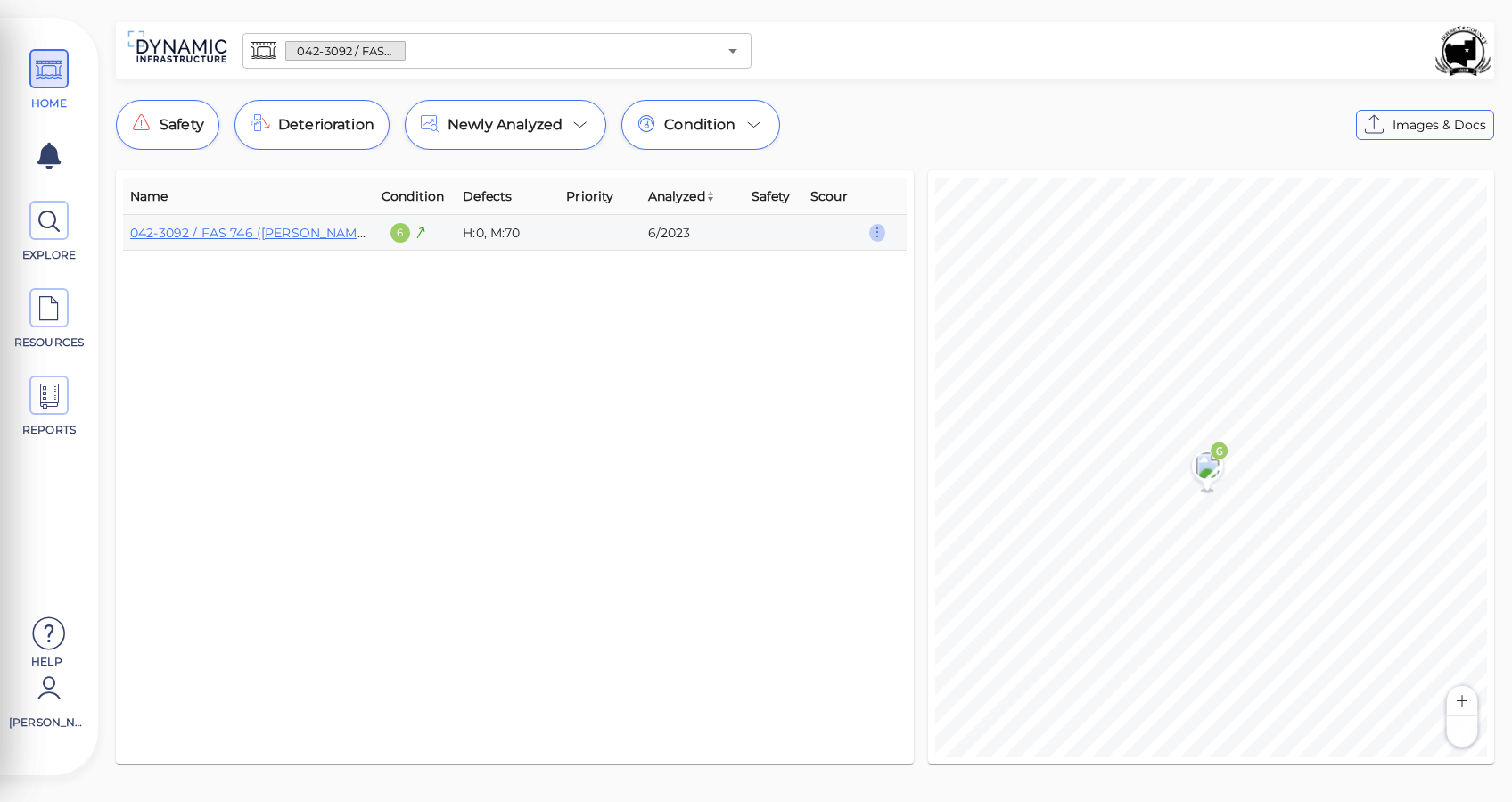
click at [879, 230] on icon "button" at bounding box center [878, 233] width 16 height 20
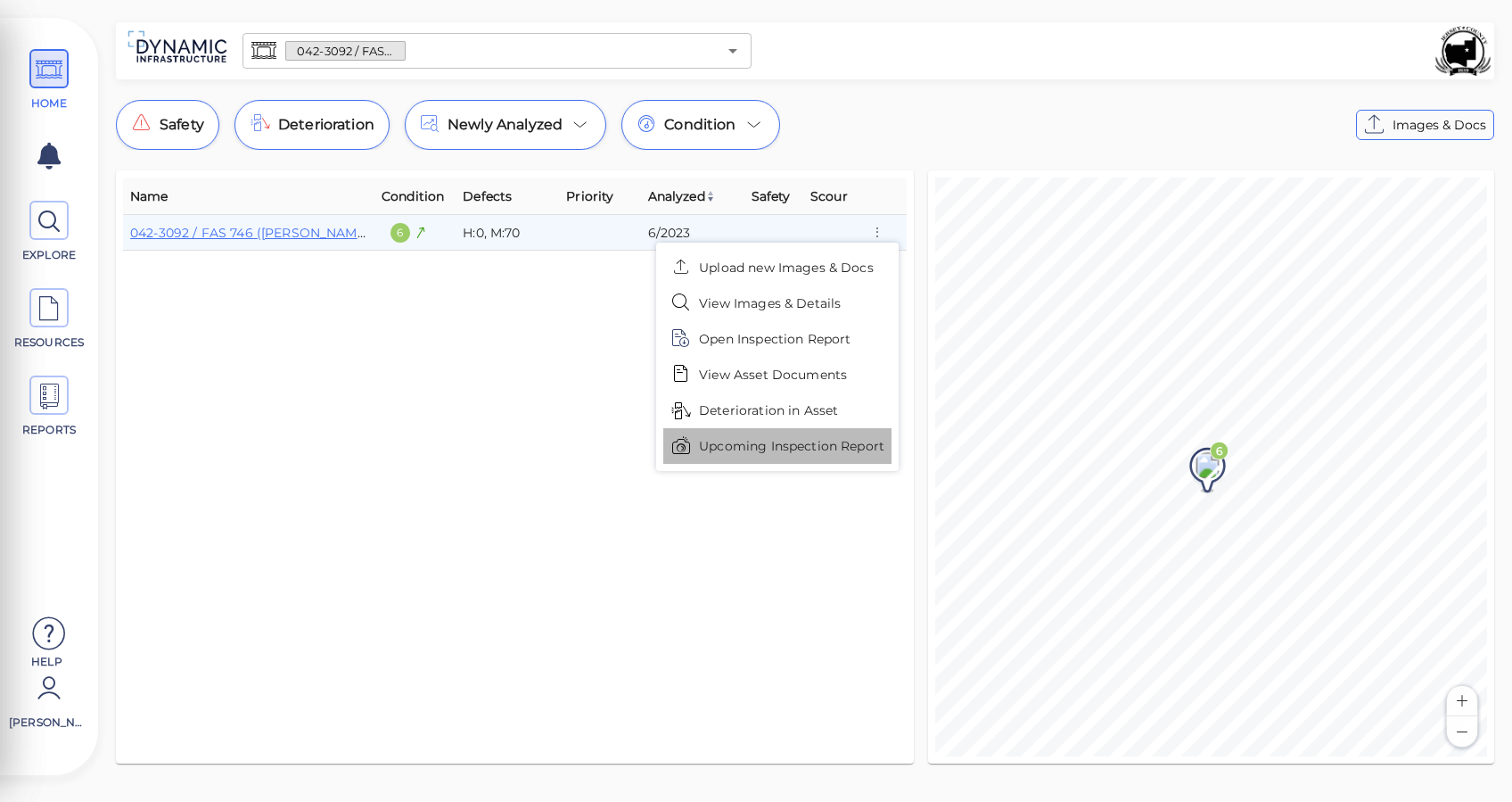
click at [803, 448] on span "Upcoming Inspection Report" at bounding box center [792, 447] width 185 height 19
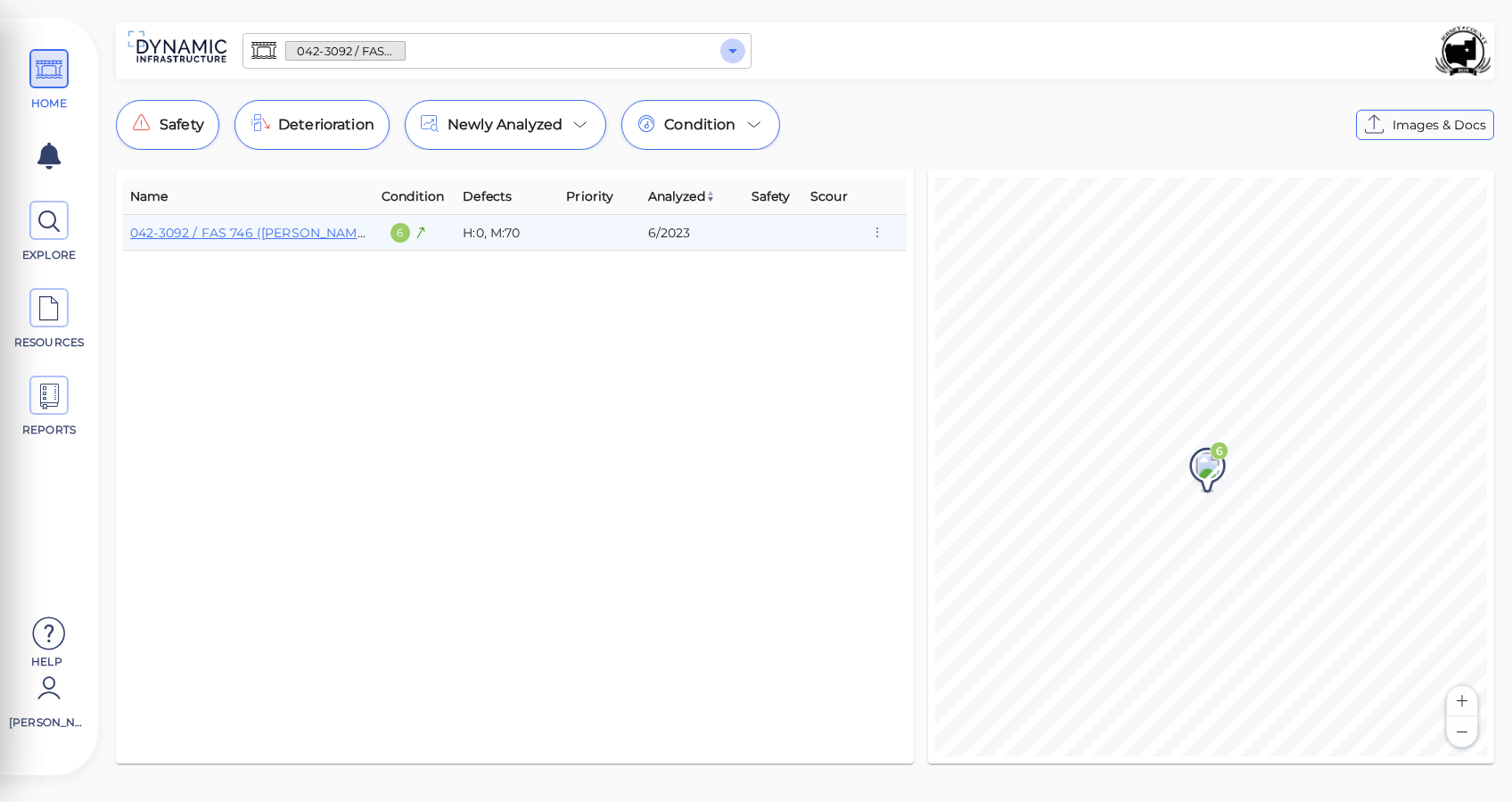
click at [730, 47] on icon "Open" at bounding box center [733, 51] width 22 height 22
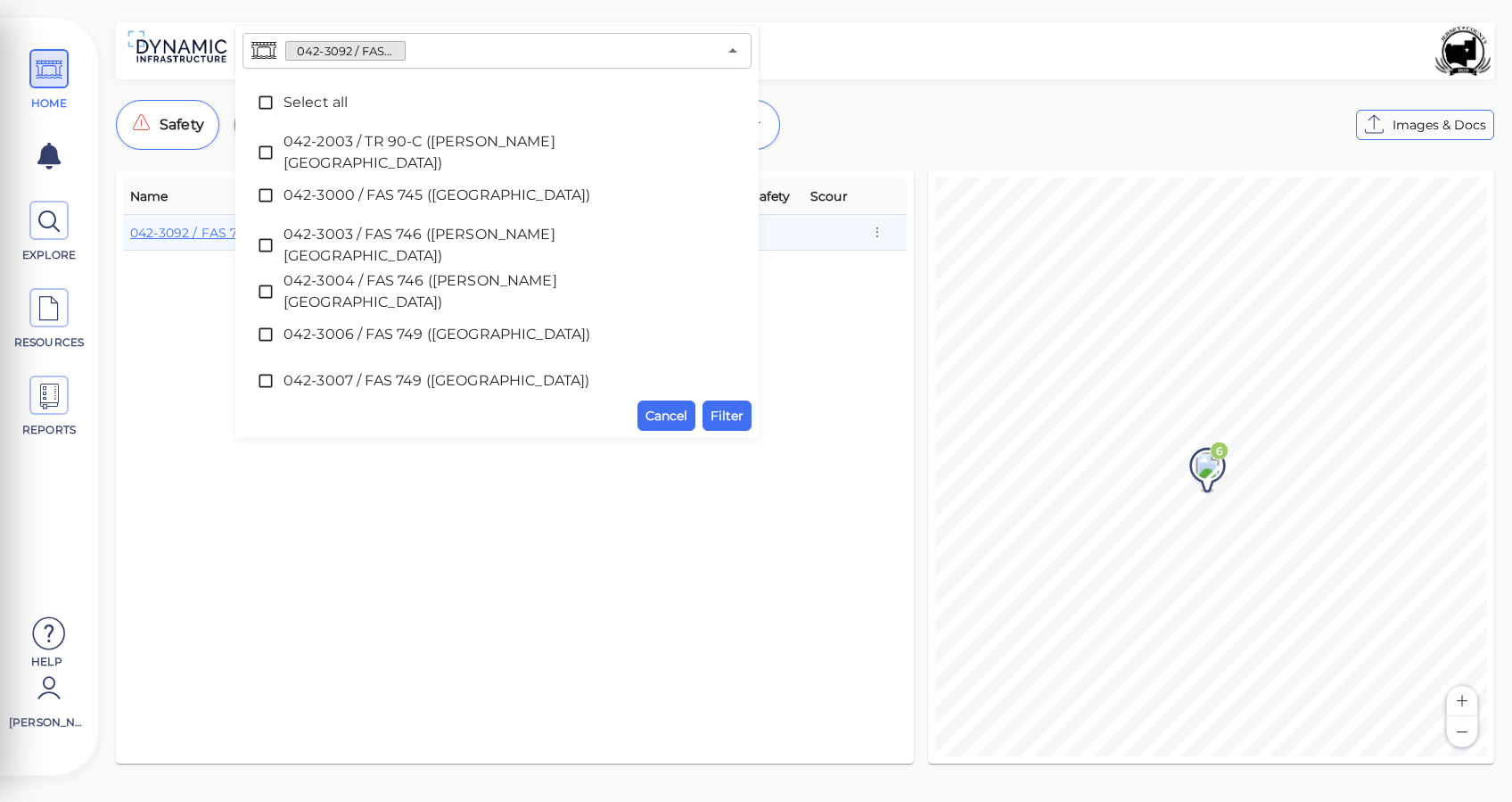
click at [913, 51] on div at bounding box center [1125, 50] width 732 height 50
click at [914, 280] on div "Name Condition Defects Priority Analyzed Safety Scour 042-3092 / FAS 746 ([PERS…" at bounding box center [515, 467] width 812 height 608
click at [49, 77] on icon at bounding box center [48, 69] width 27 height 41
drag, startPoint x: 184, startPoint y: 468, endPoint x: 183, endPoint y: 454, distance: 14.0
click at [184, 465] on div "Name Condition Defects Priority Analyzed Safety Scour 042-3092 / FAS 746 ([PERS…" at bounding box center [515, 466] width 784 height 579
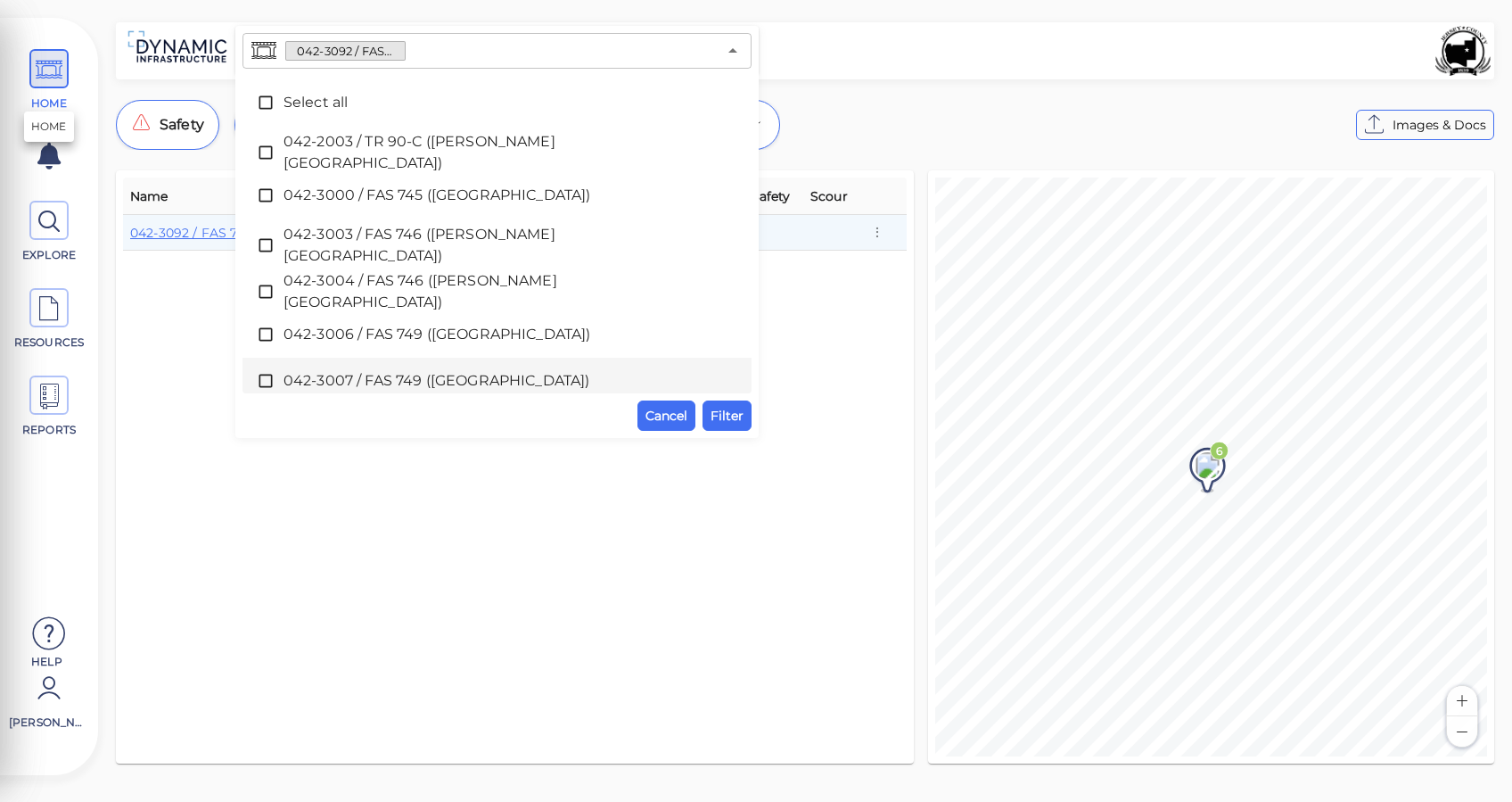
click at [33, 55] on span at bounding box center [49, 69] width 40 height 40
click at [58, 83] on icon at bounding box center [48, 69] width 27 height 41
click at [649, 402] on button "Cancel" at bounding box center [666, 416] width 58 height 31
